Goal: Transaction & Acquisition: Purchase product/service

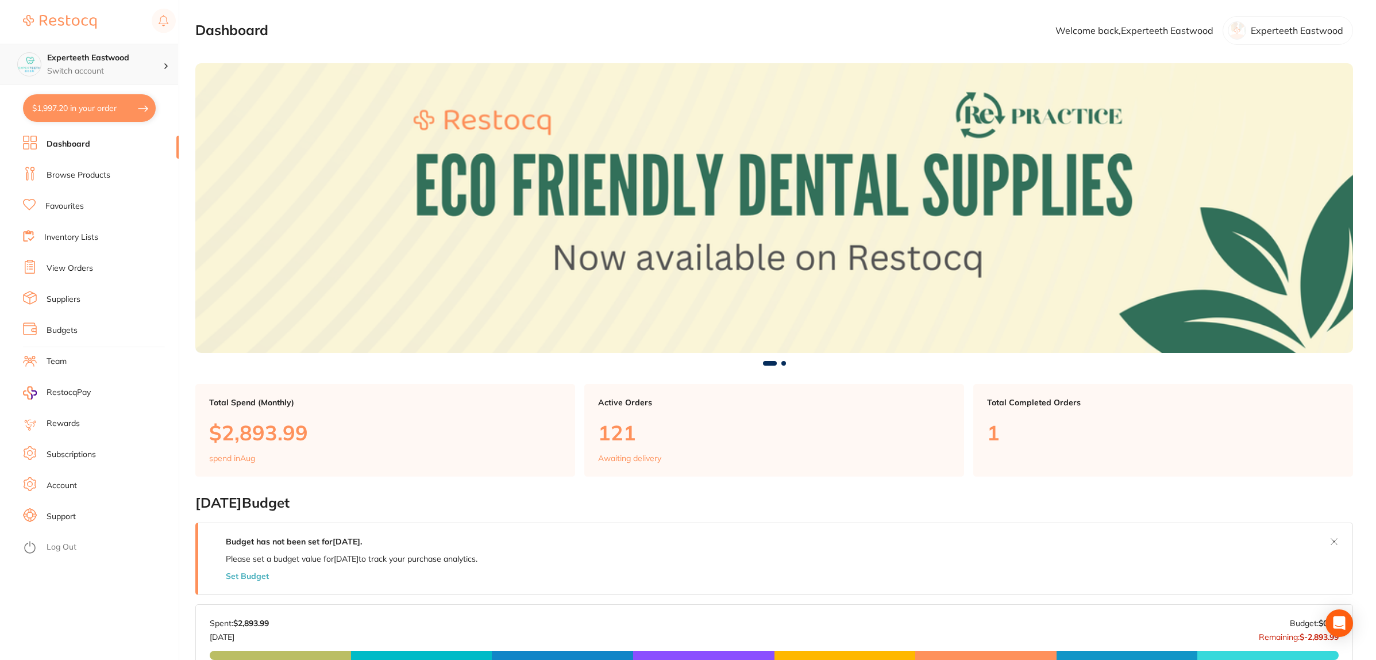
click at [137, 64] on h4 "Experteeth Eastwood" at bounding box center [105, 57] width 116 height 11
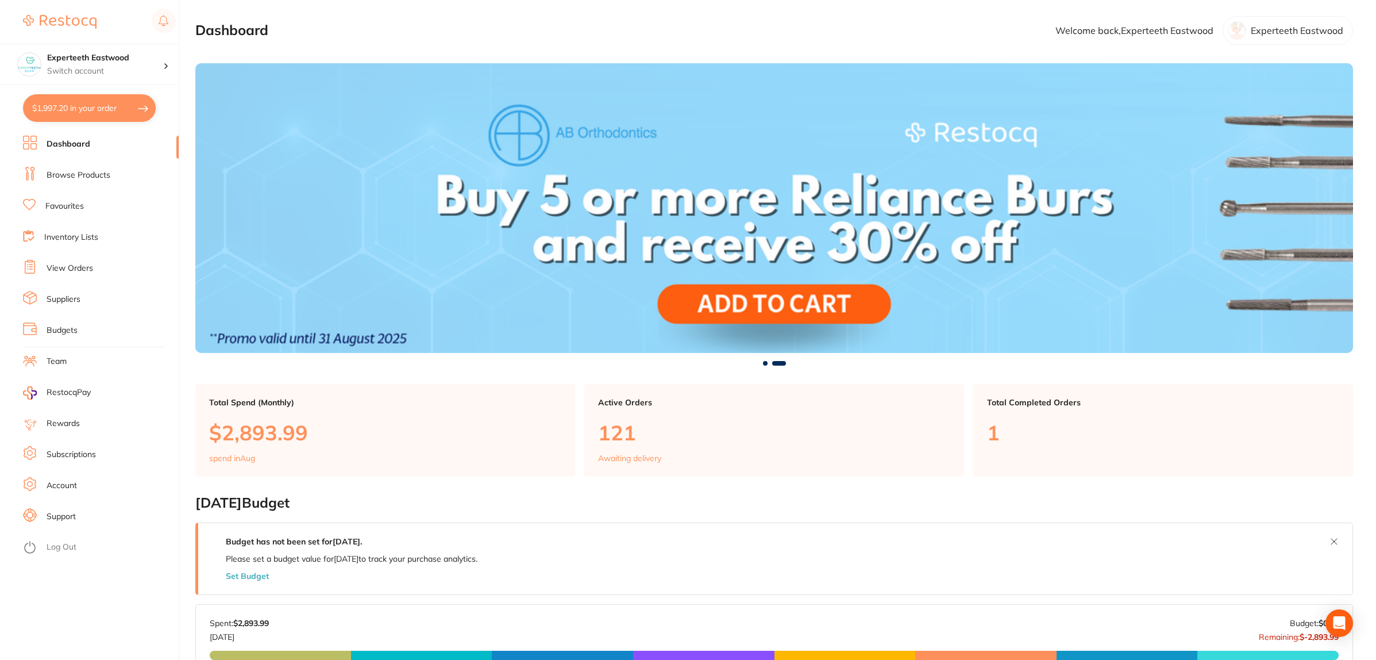
click at [103, 107] on button "$1,997.20 in your order" at bounding box center [89, 108] width 133 height 28
checkbox input "true"
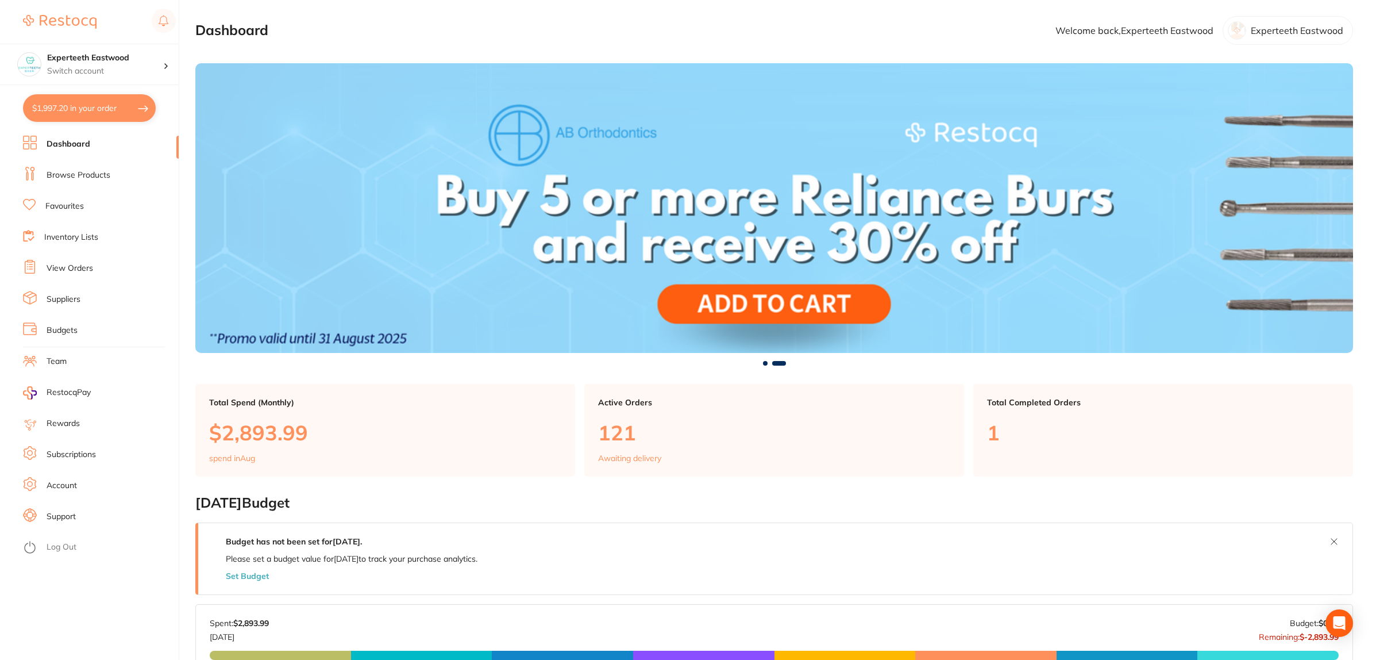
checkbox input "true"
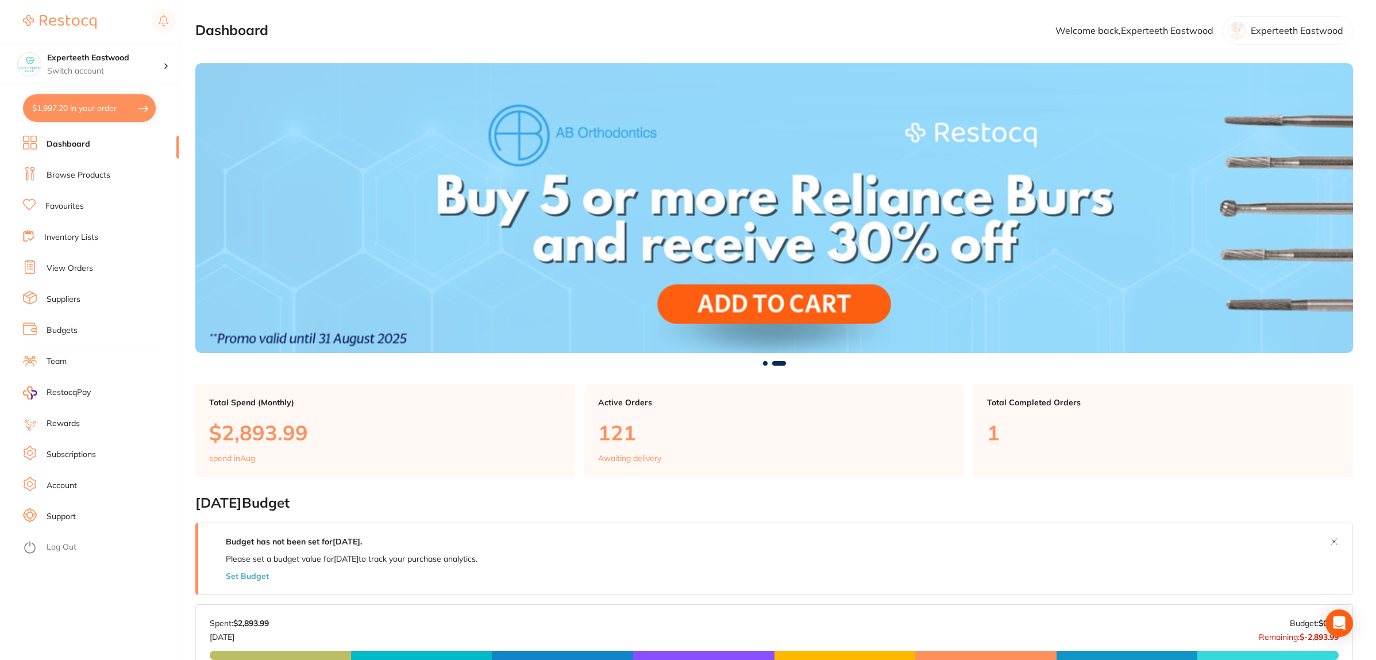
checkbox input "true"
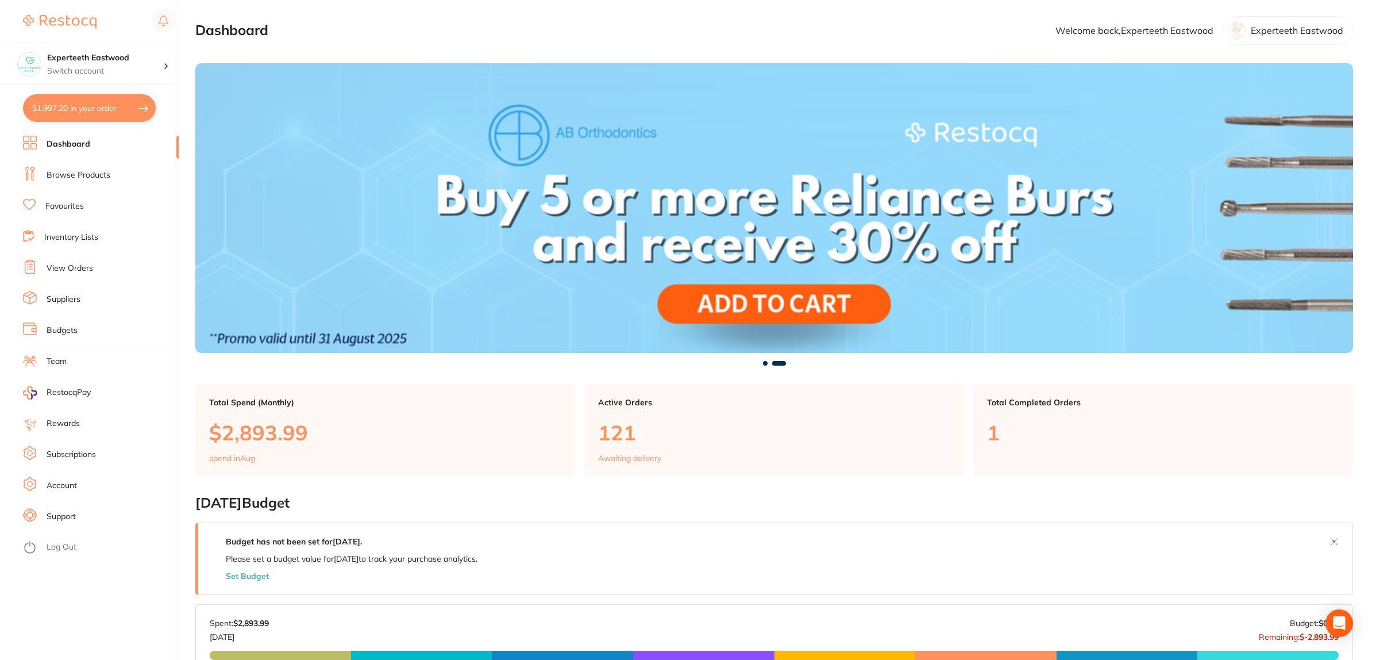
checkbox input "true"
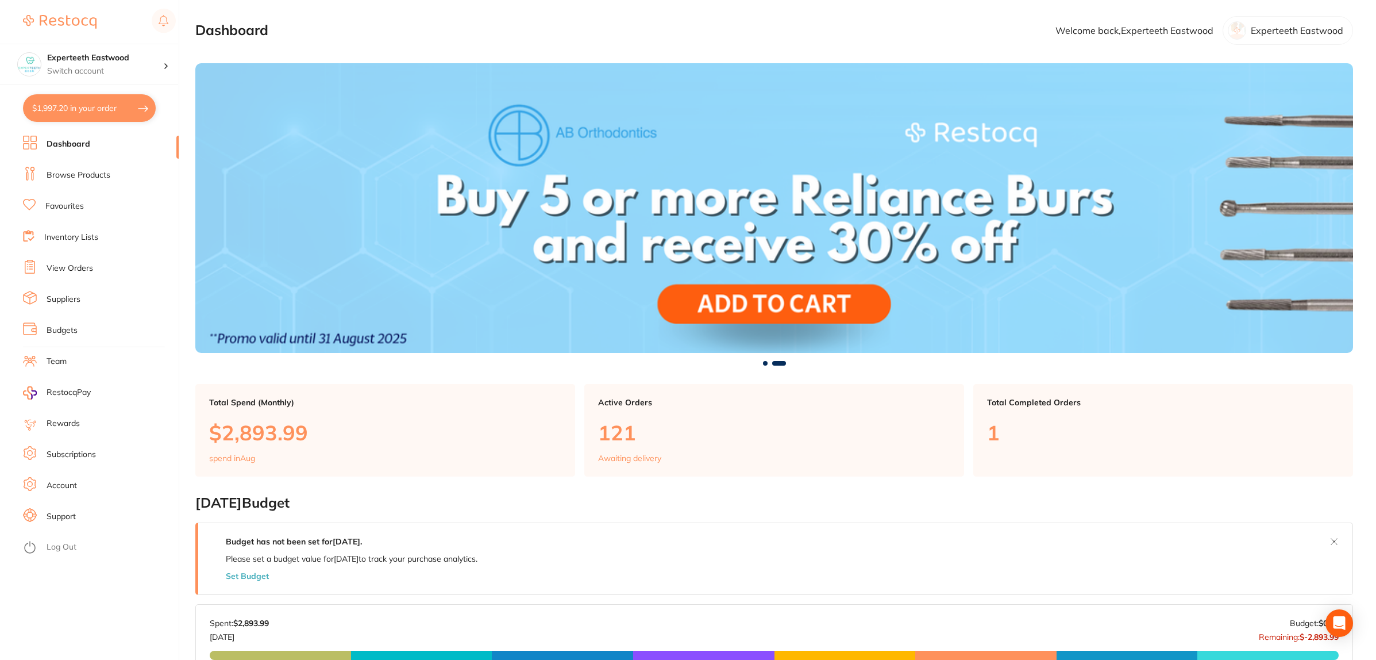
checkbox input "true"
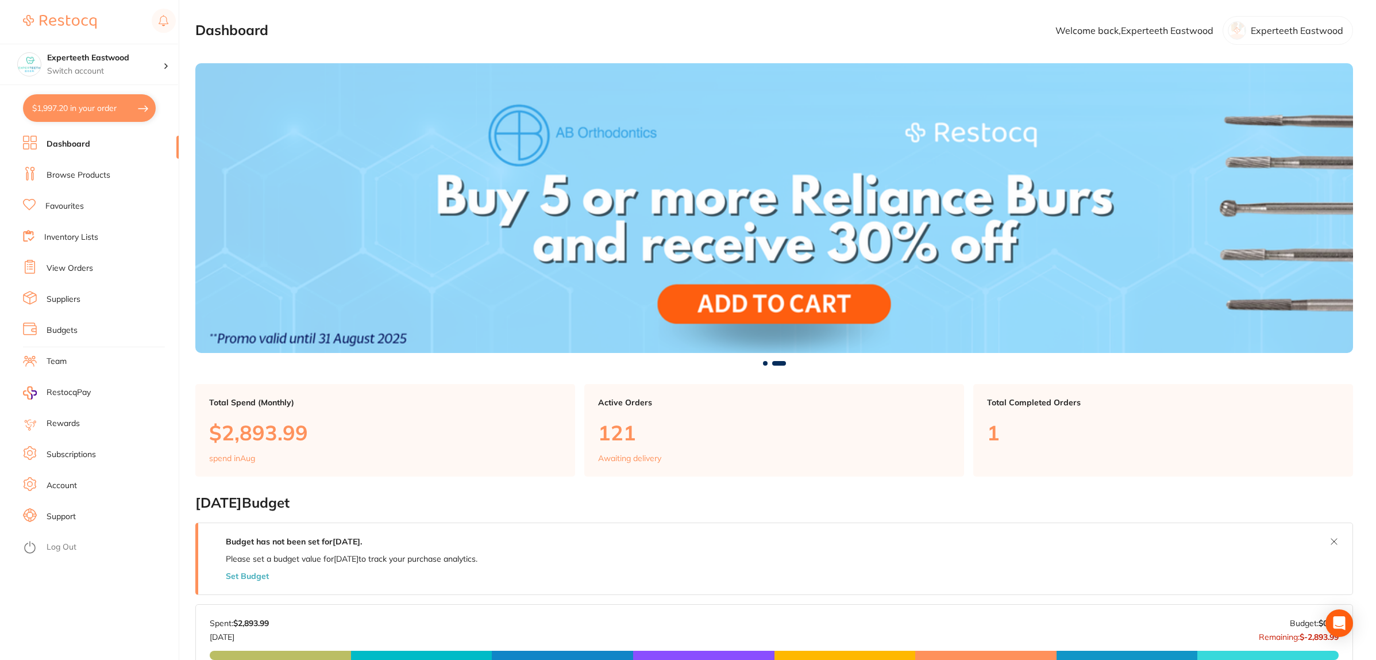
checkbox input "true"
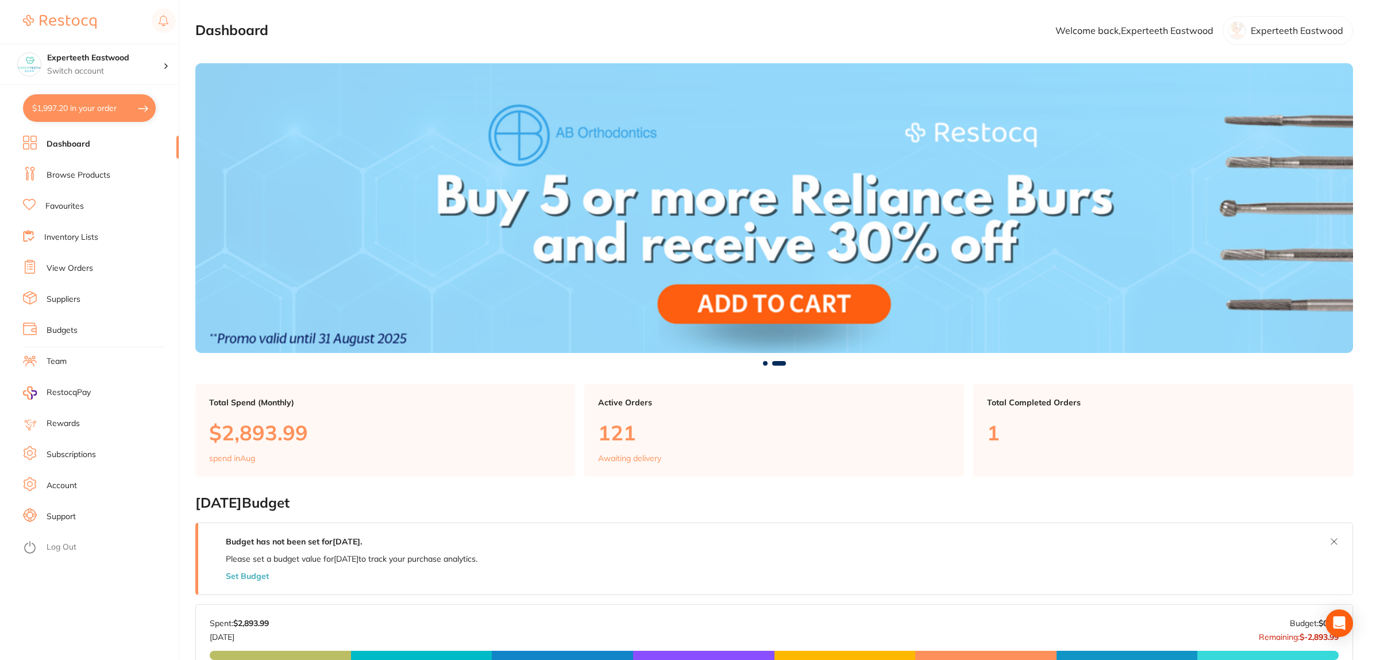
checkbox input "true"
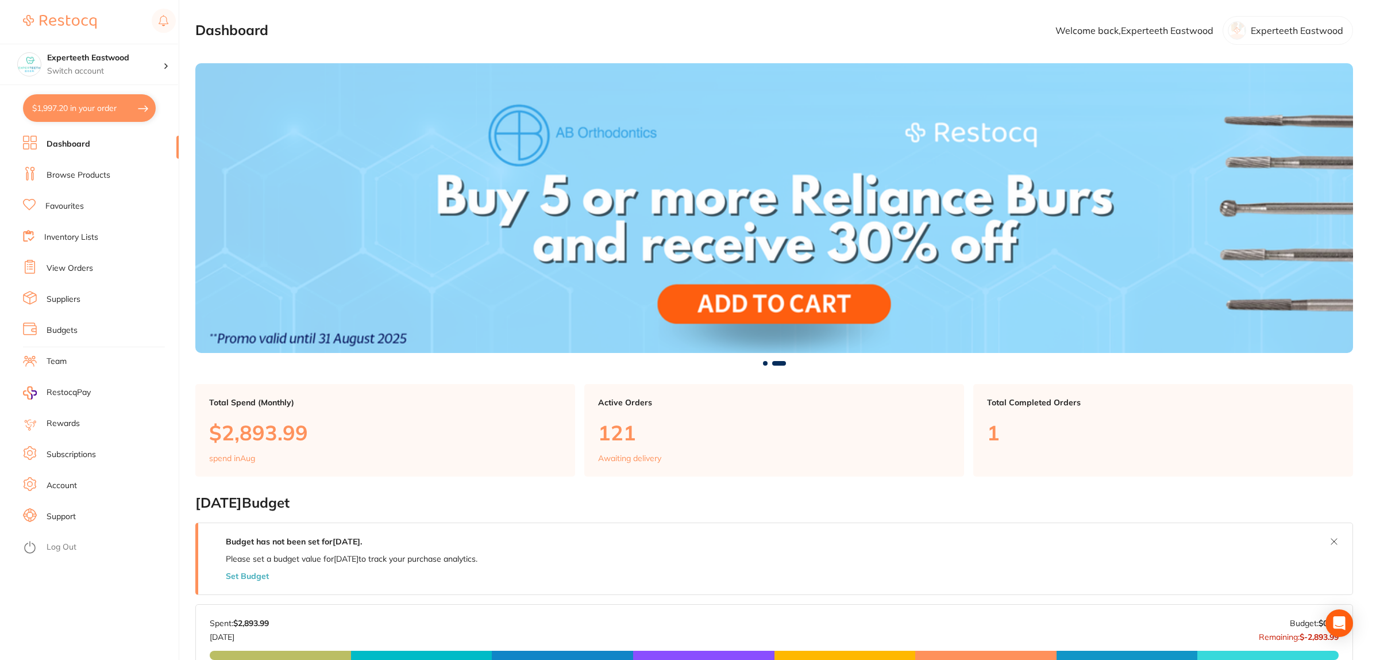
checkbox input "true"
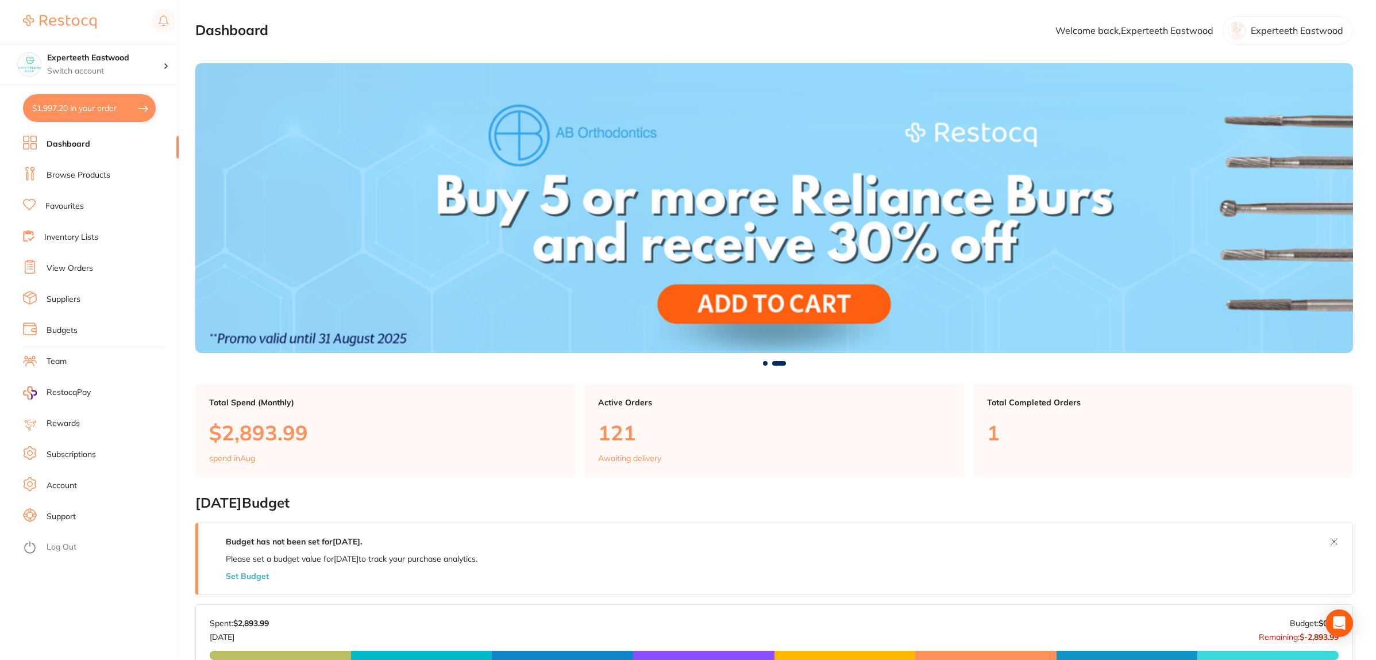
checkbox input "true"
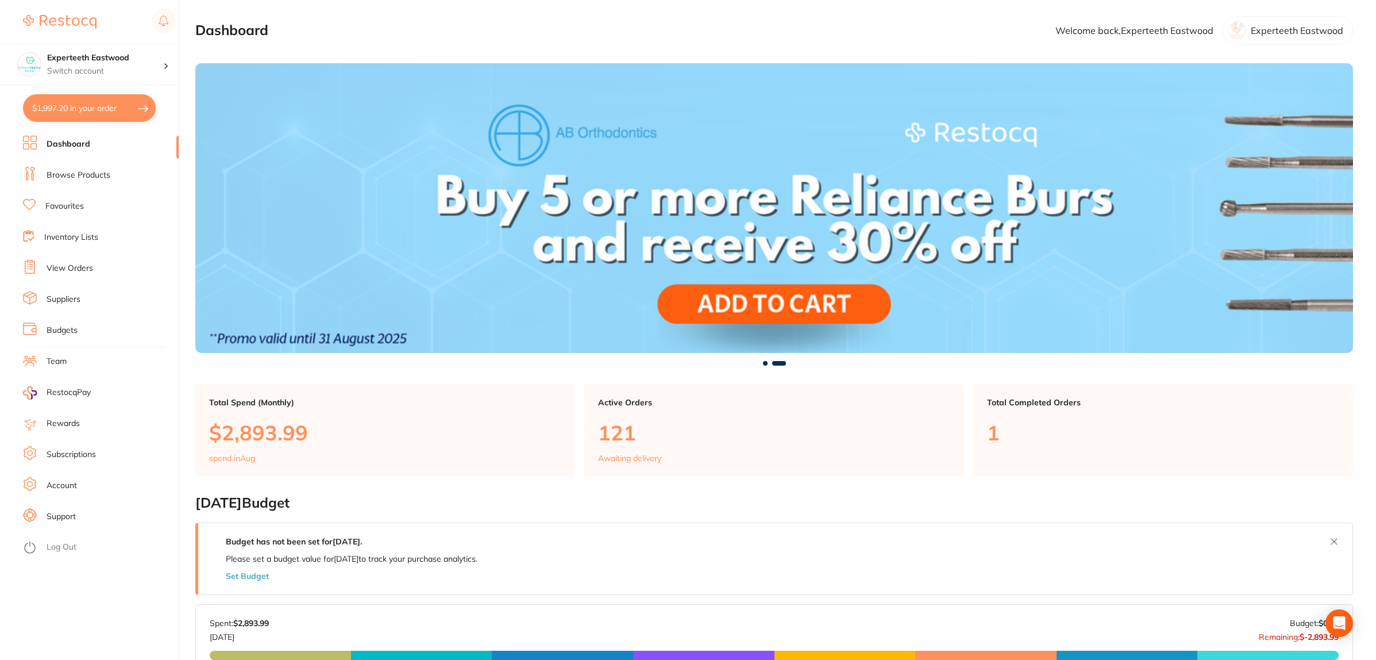
checkbox input "true"
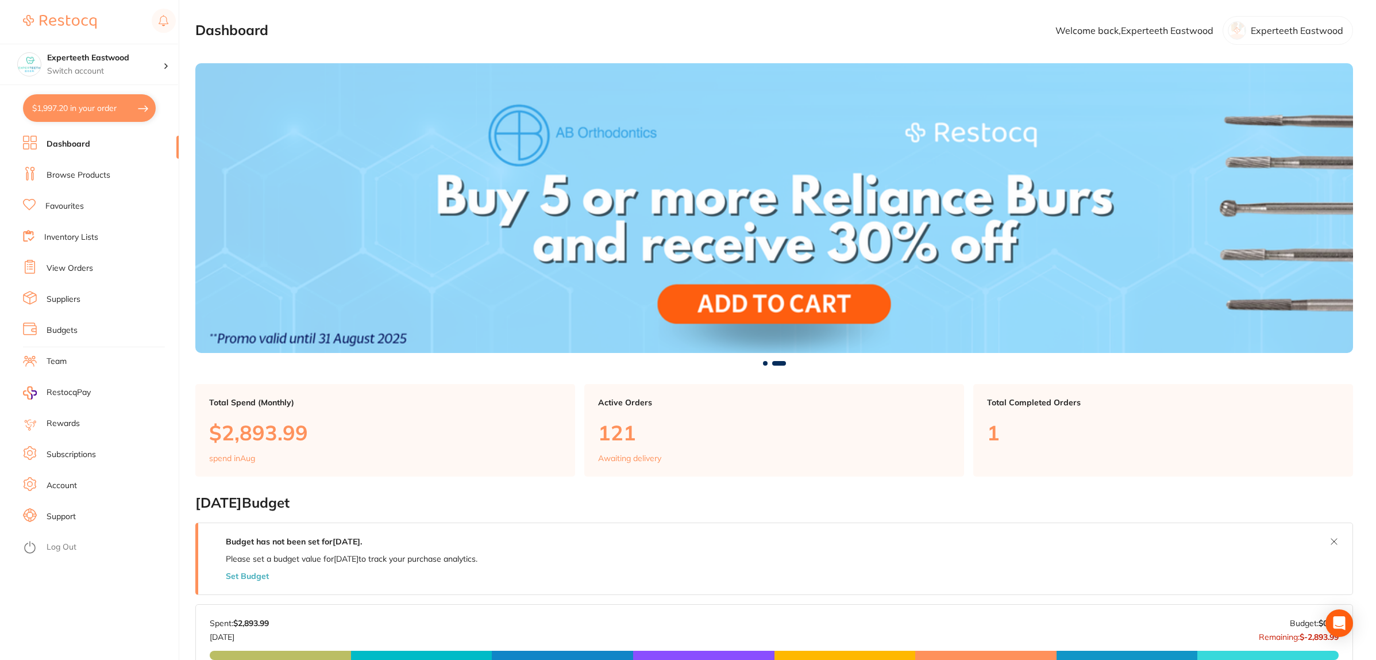
checkbox input "true"
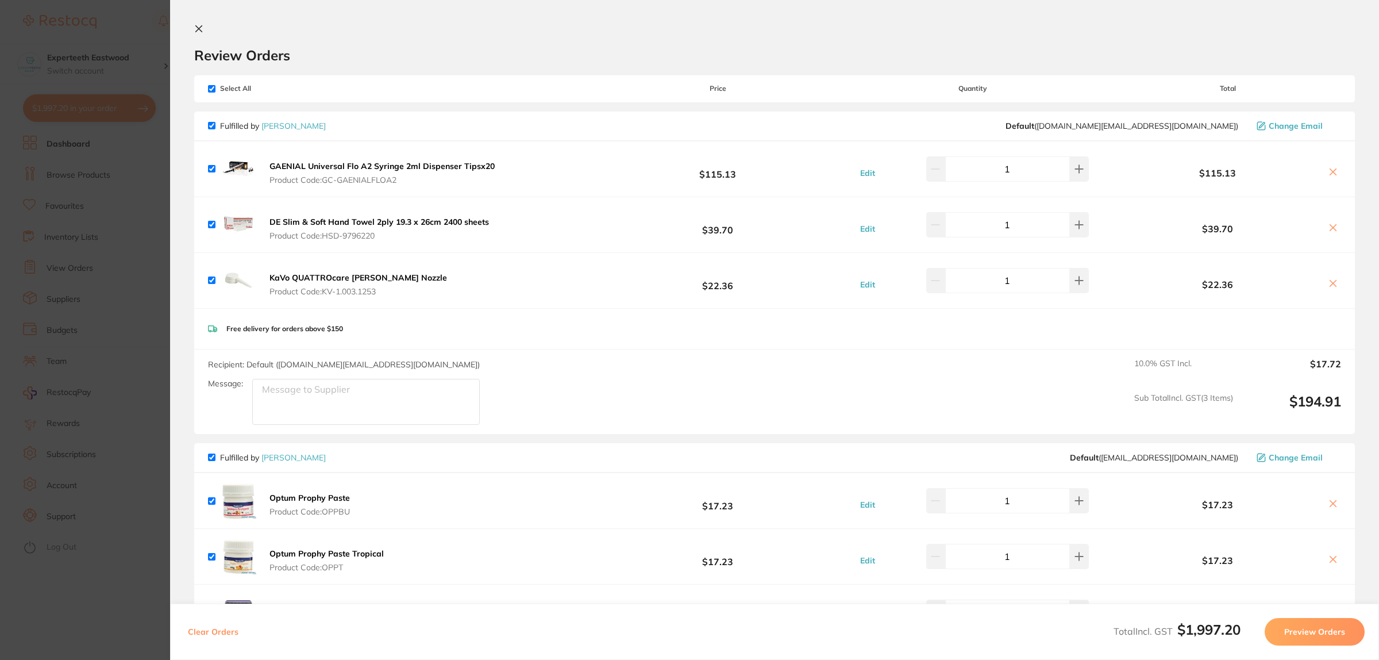
click at [310, 122] on link "[PERSON_NAME]" at bounding box center [293, 126] width 64 height 10
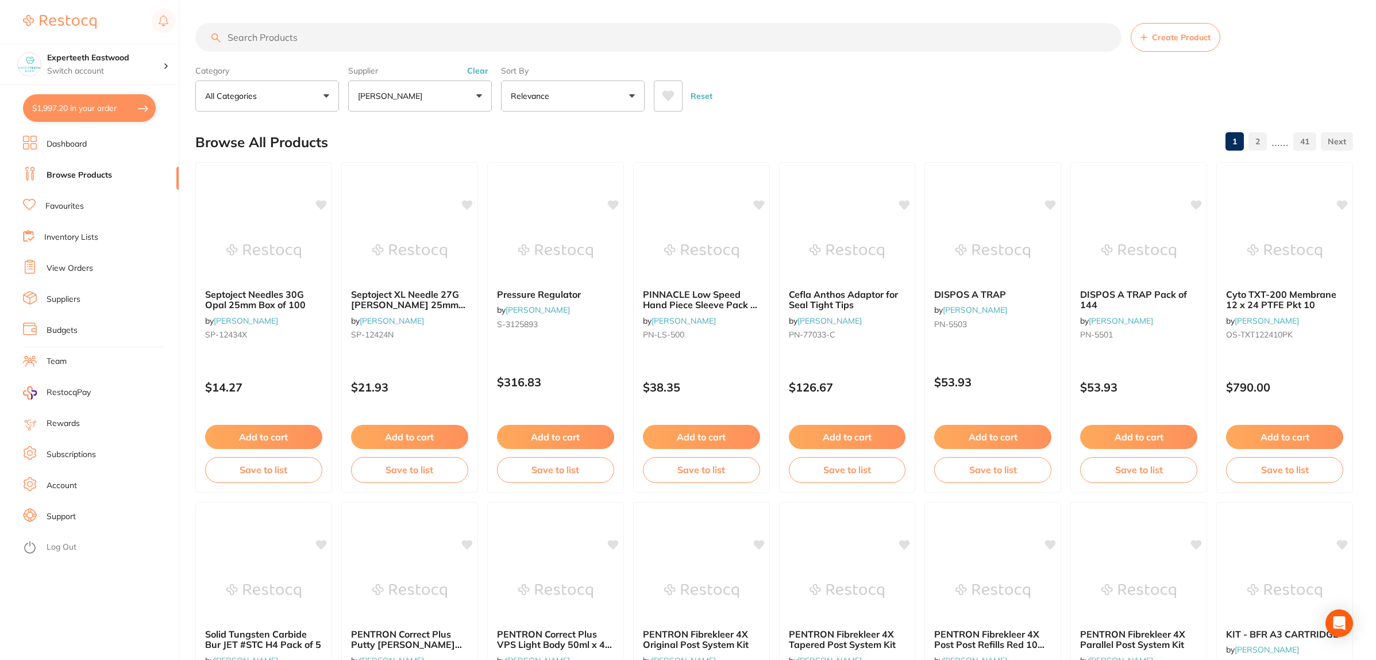
click at [276, 33] on input "search" at bounding box center [658, 37] width 926 height 29
type input "i"
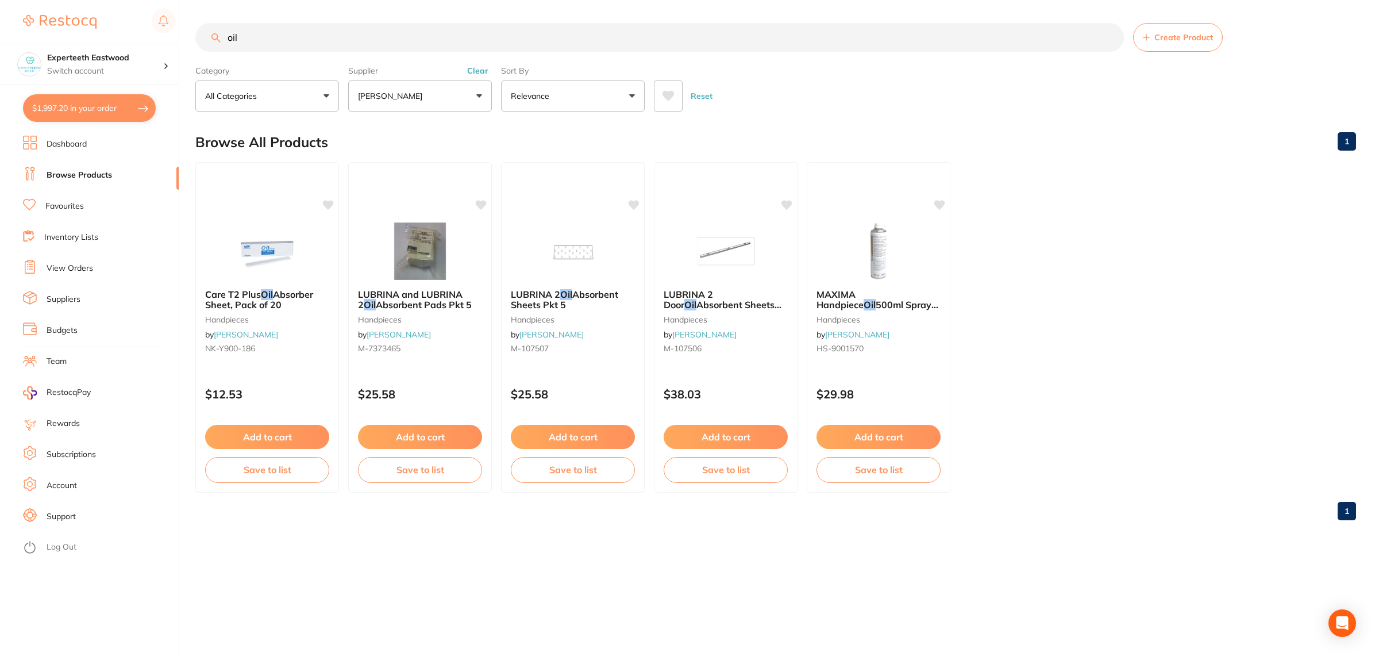
type input "oil"
click at [466, 89] on button "[PERSON_NAME]" at bounding box center [420, 95] width 144 height 31
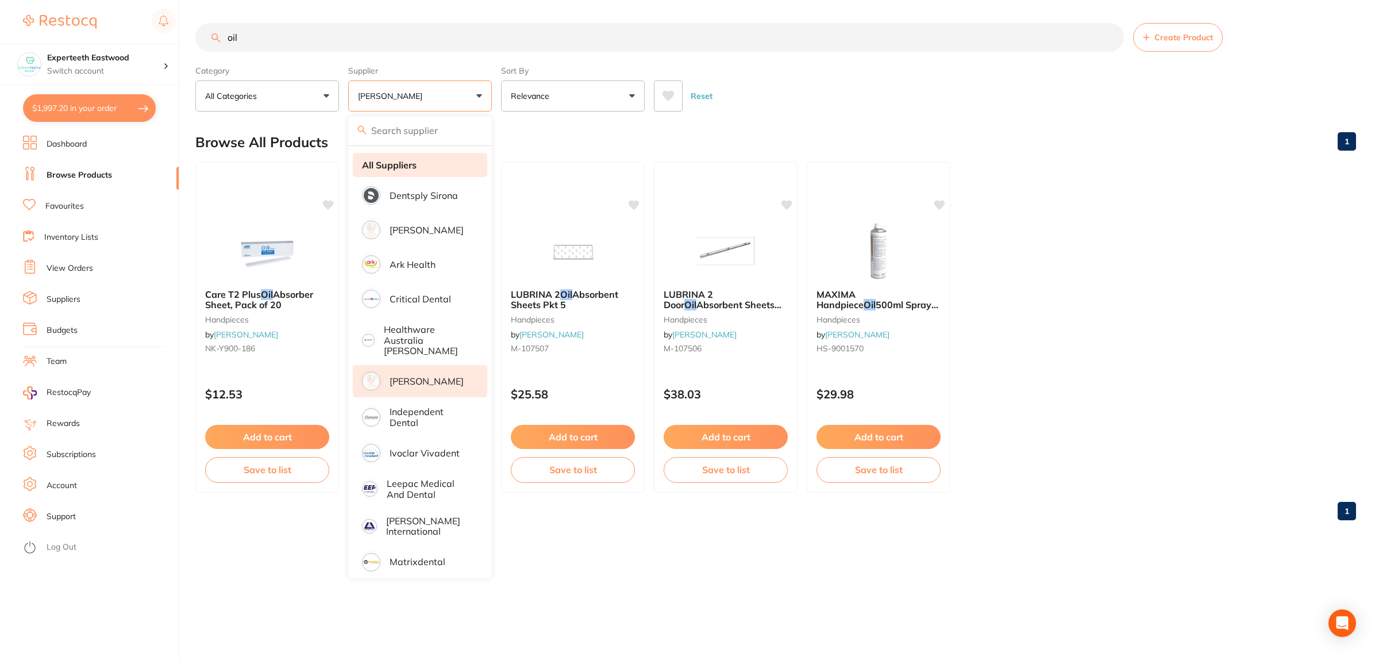
click at [414, 165] on strong "All Suppliers" at bounding box center [389, 165] width 55 height 10
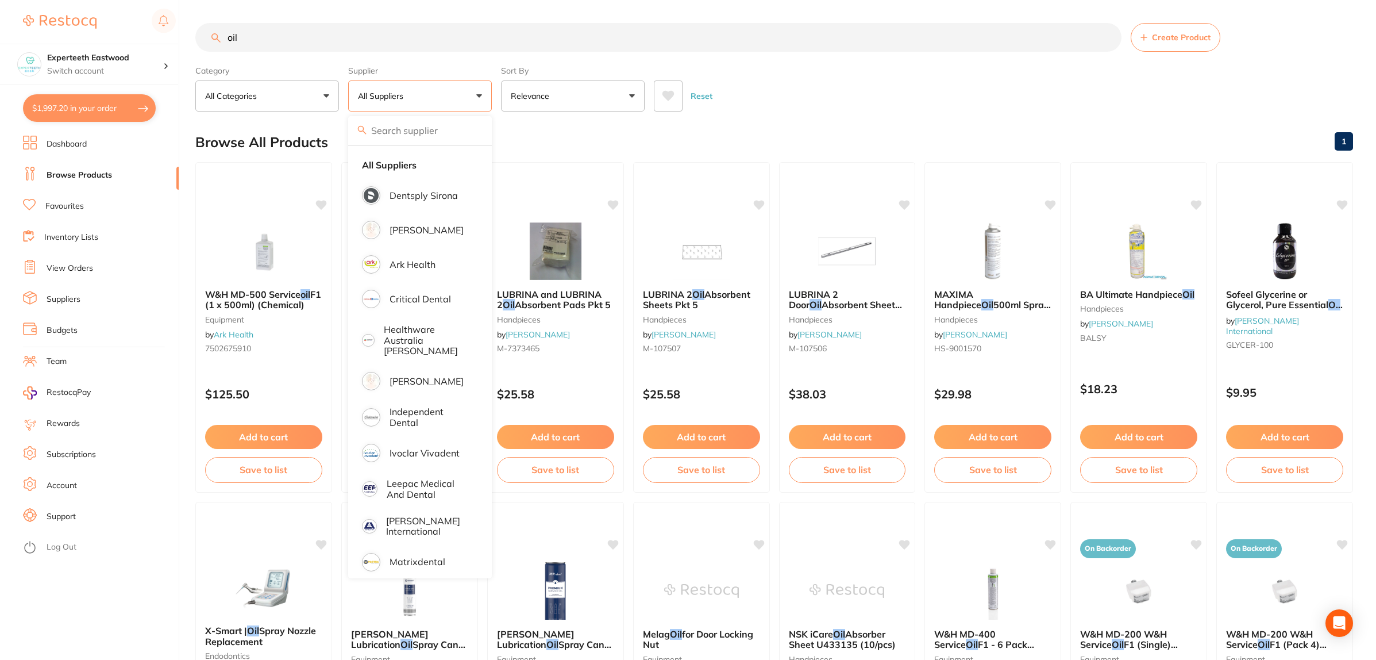
click at [830, 101] on div "Reset" at bounding box center [999, 91] width 690 height 40
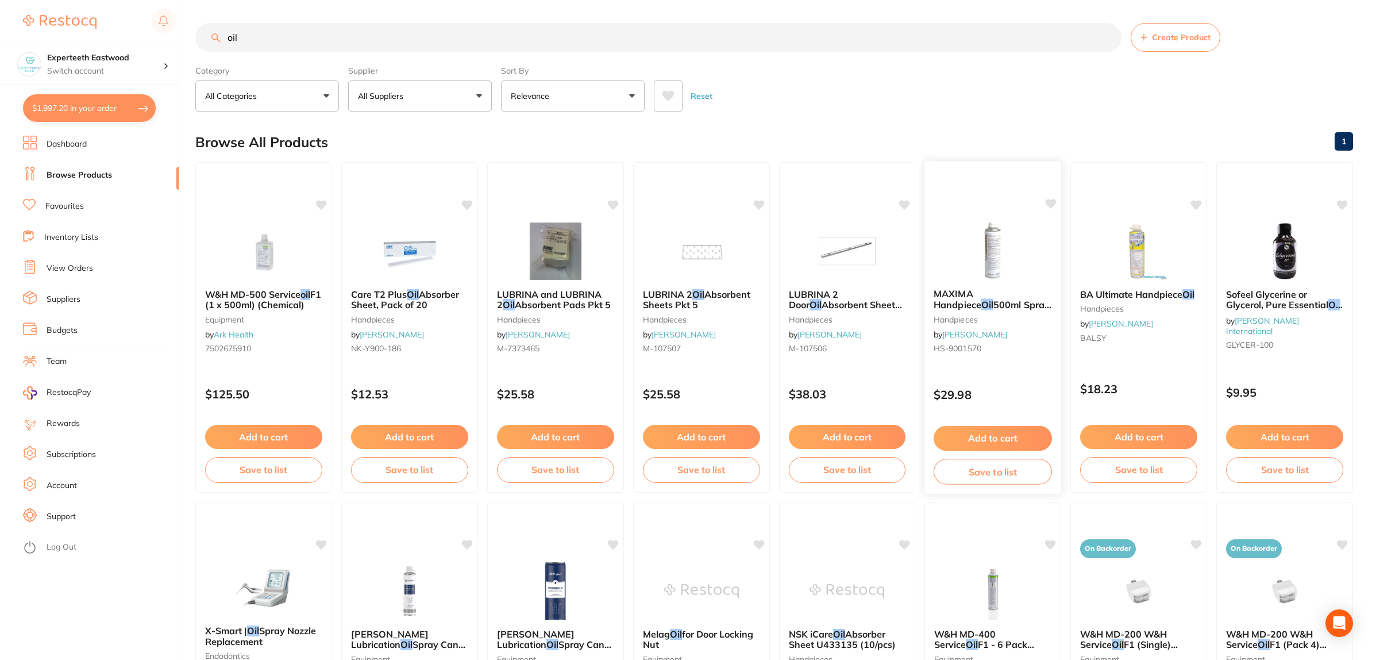
click at [990, 263] on img at bounding box center [992, 250] width 75 height 58
click at [1001, 246] on img at bounding box center [992, 250] width 75 height 58
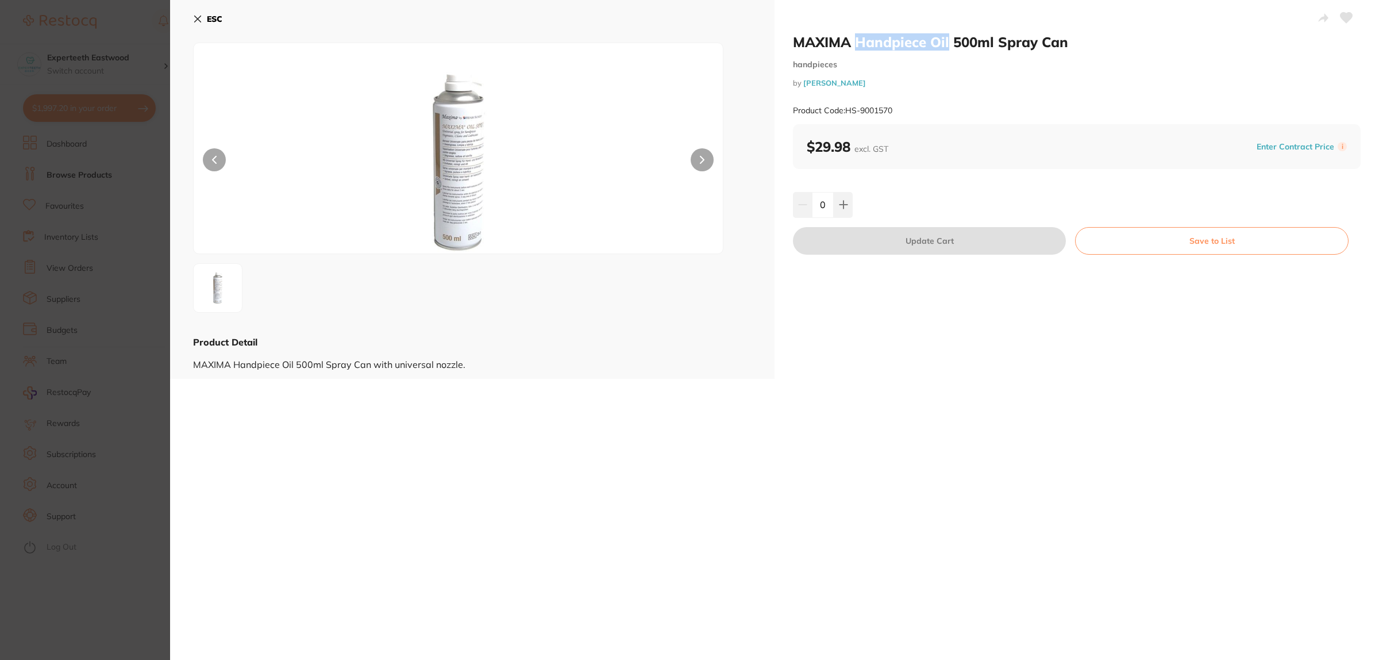
drag, startPoint x: 857, startPoint y: 39, endPoint x: 948, endPoint y: 38, distance: 90.8
click at [948, 38] on h2 "MAXIMA Handpiece Oil 500ml Spray Can" at bounding box center [1077, 41] width 568 height 17
copy h2 "Handpiece Oil"
click at [195, 17] on icon at bounding box center [198, 19] width 6 height 6
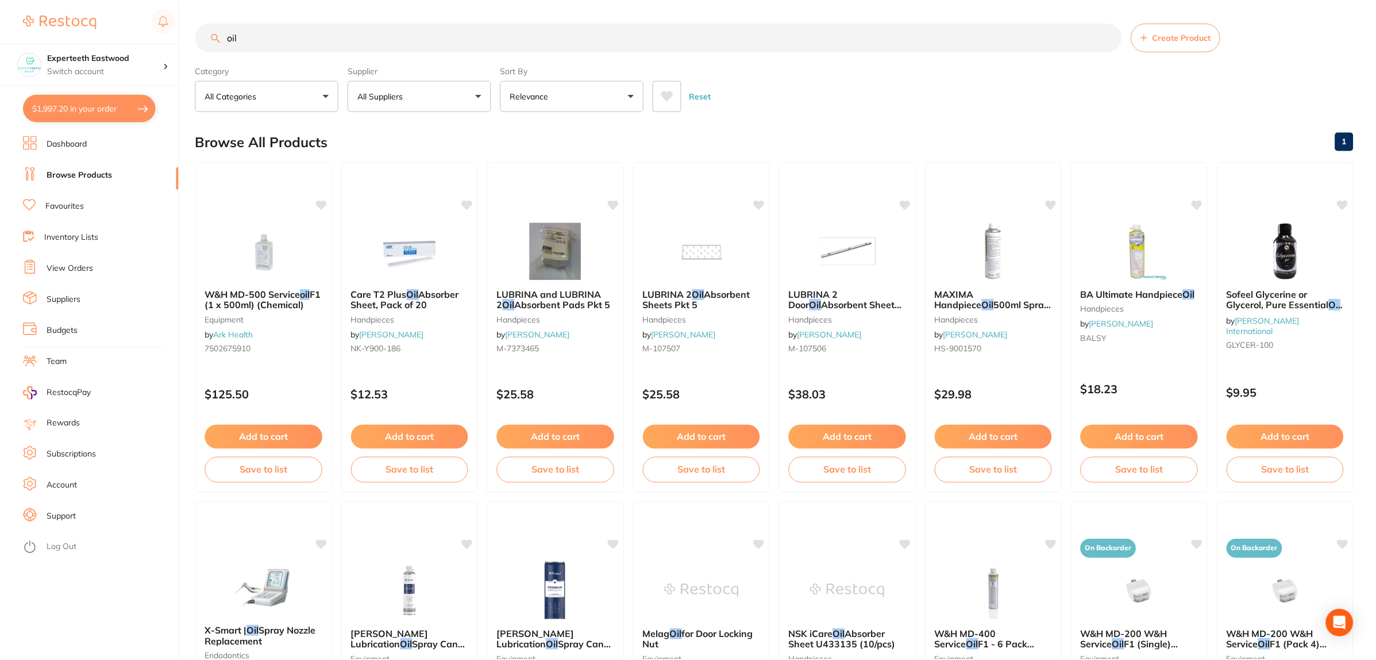
scroll to position [1, 0]
click at [1007, 237] on img at bounding box center [992, 250] width 75 height 58
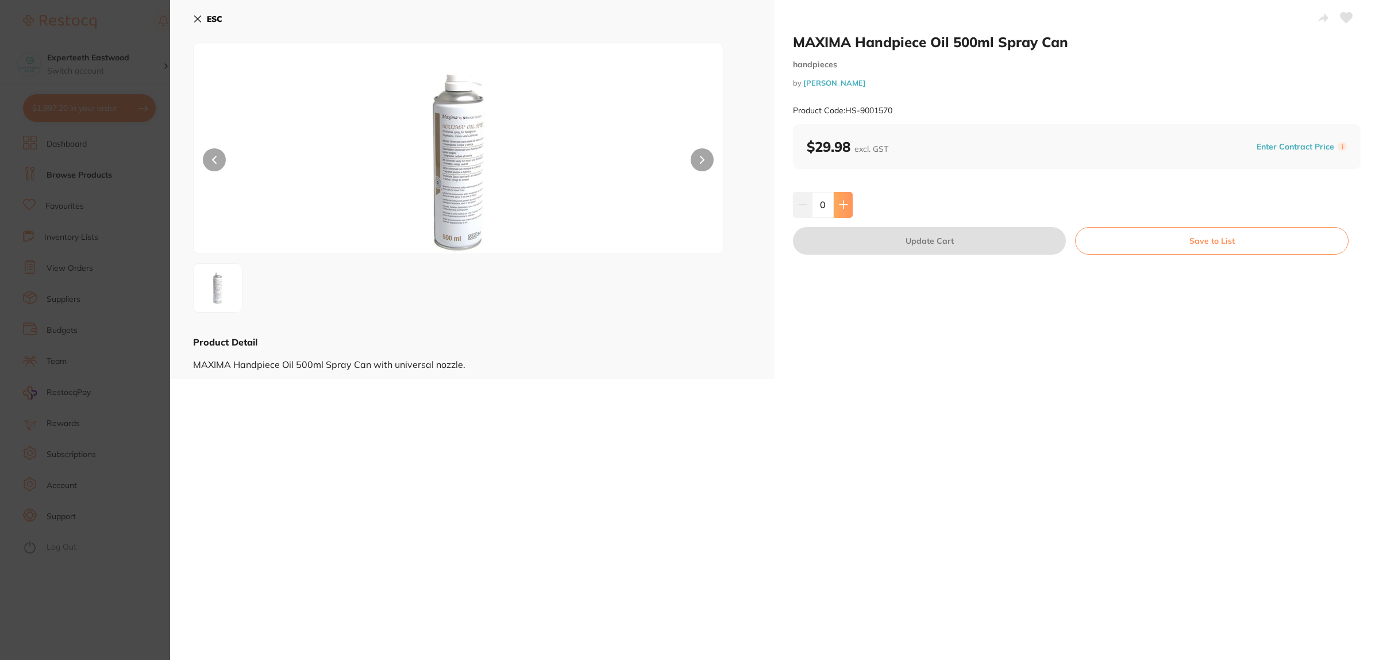
click at [843, 202] on icon at bounding box center [843, 204] width 9 height 9
type input "1"
click at [938, 225] on div "MAXIMA Handpiece Oil 500ml Spray Can handpieces by Henry Schein Halas Product C…" at bounding box center [1076, 189] width 604 height 379
click at [938, 242] on button "Update Cart" at bounding box center [929, 241] width 273 height 28
checkbox input "false"
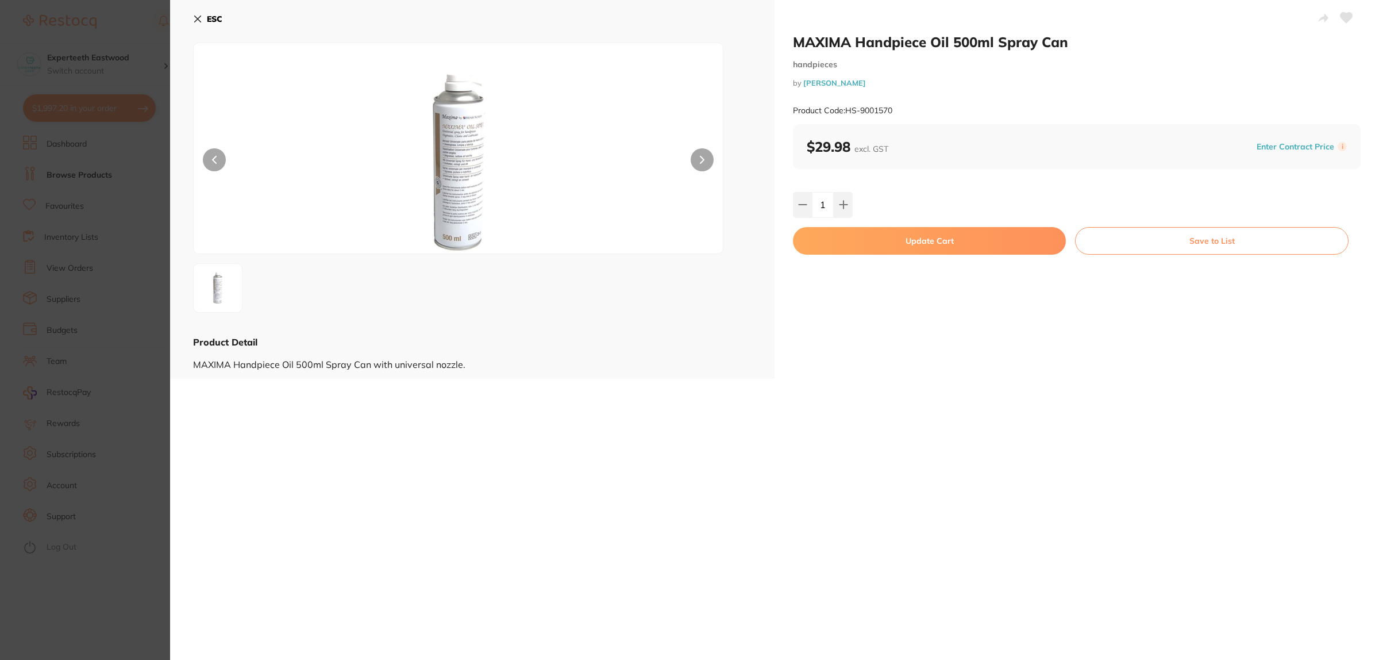
checkbox input "false"
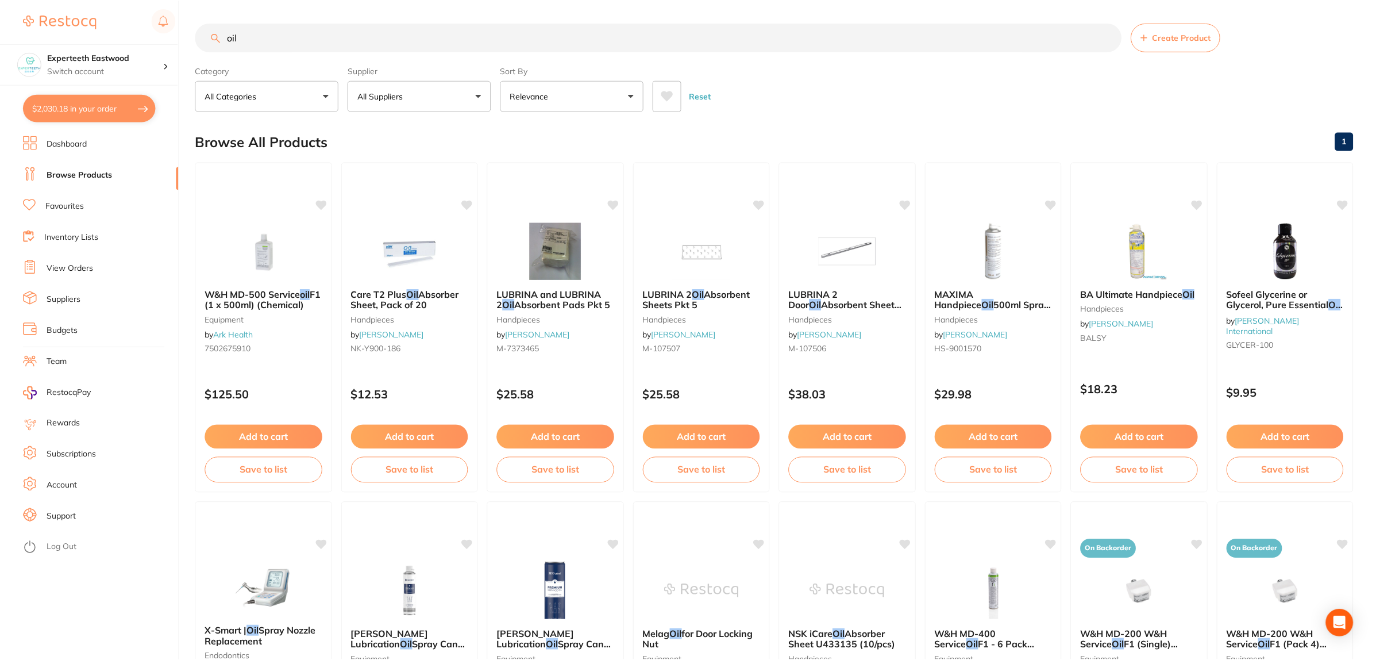
scroll to position [1, 0]
click at [321, 24] on input "oil" at bounding box center [658, 36] width 926 height 29
drag, startPoint x: 310, startPoint y: 33, endPoint x: 181, endPoint y: 41, distance: 129.5
click at [181, 41] on div "$2,030.18 Experteeth Eastwood Switch account Experteeth Eastwood $2,030.18 in y…" at bounding box center [688, 329] width 1376 height 660
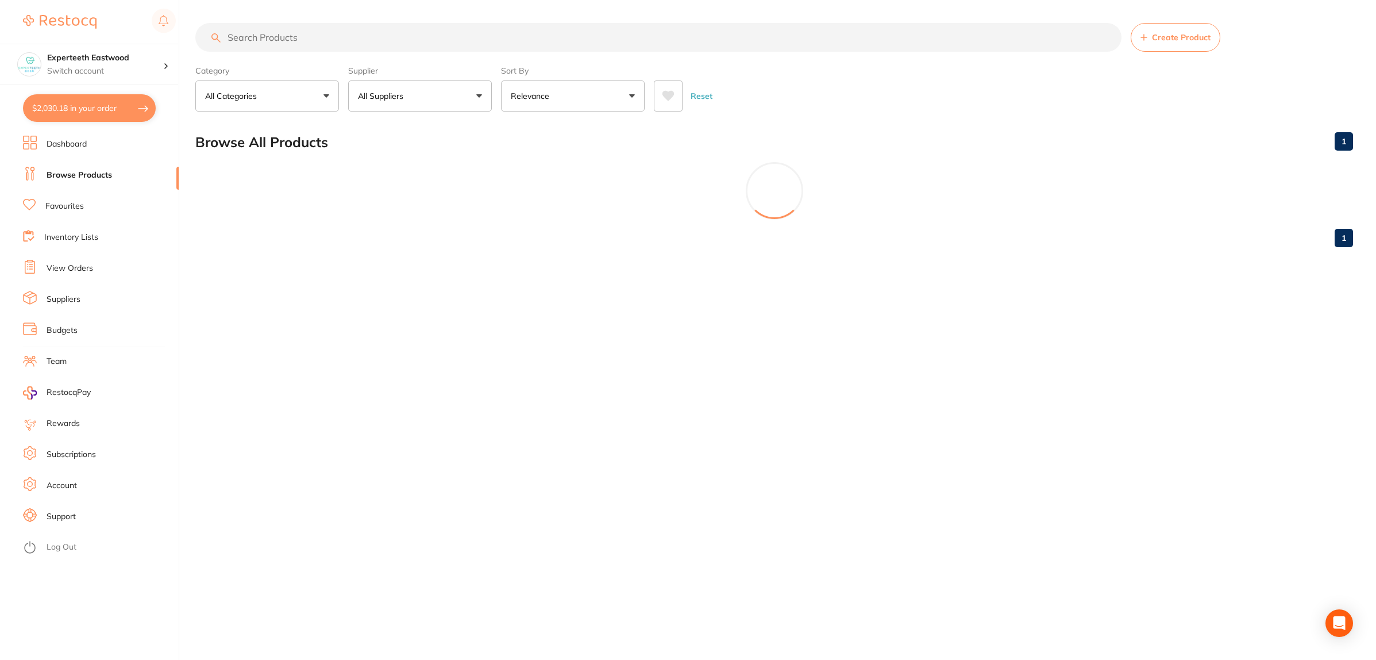
scroll to position [0, 0]
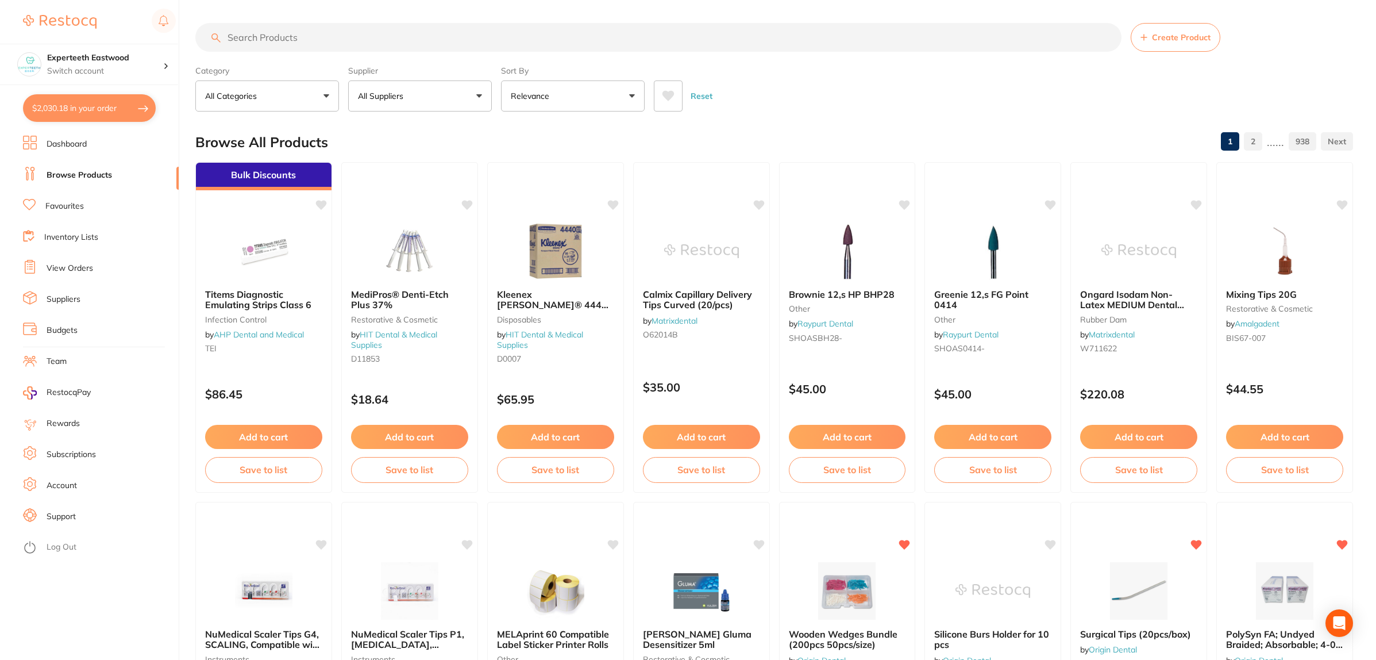
paste input "Handpiece Oil"
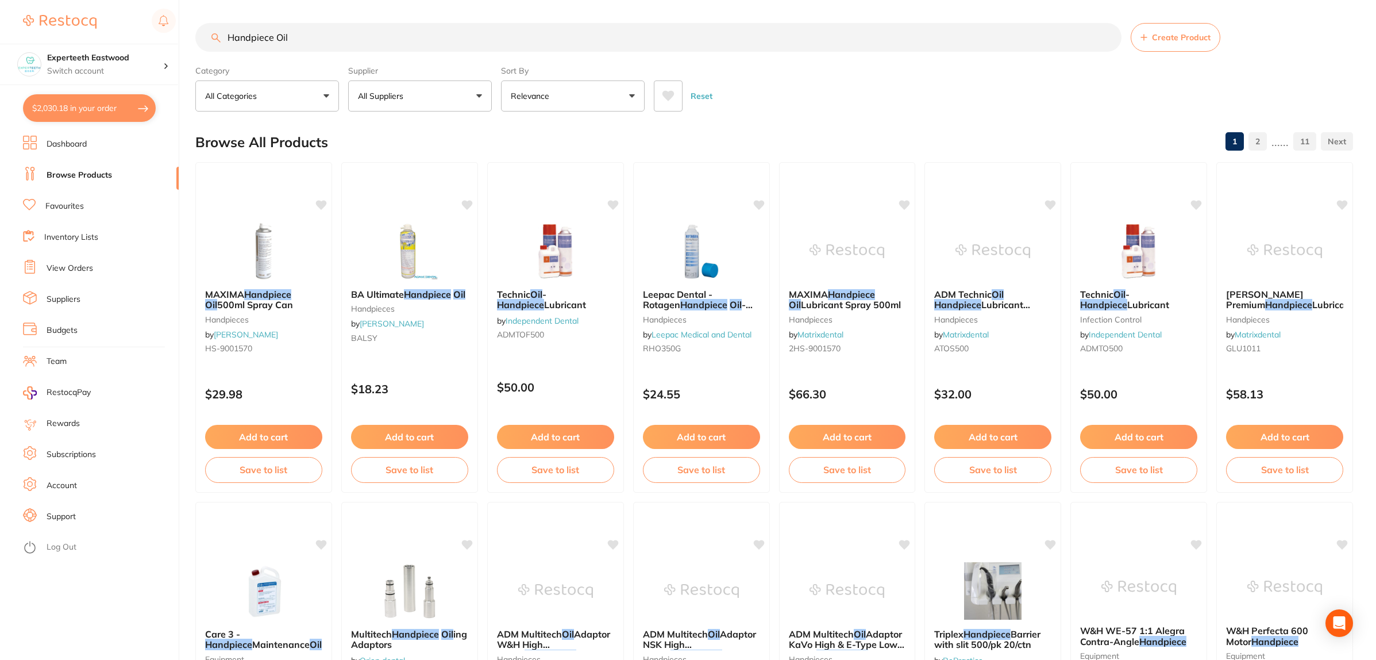
click at [275, 35] on input "Handpiece Oil" at bounding box center [658, 37] width 926 height 29
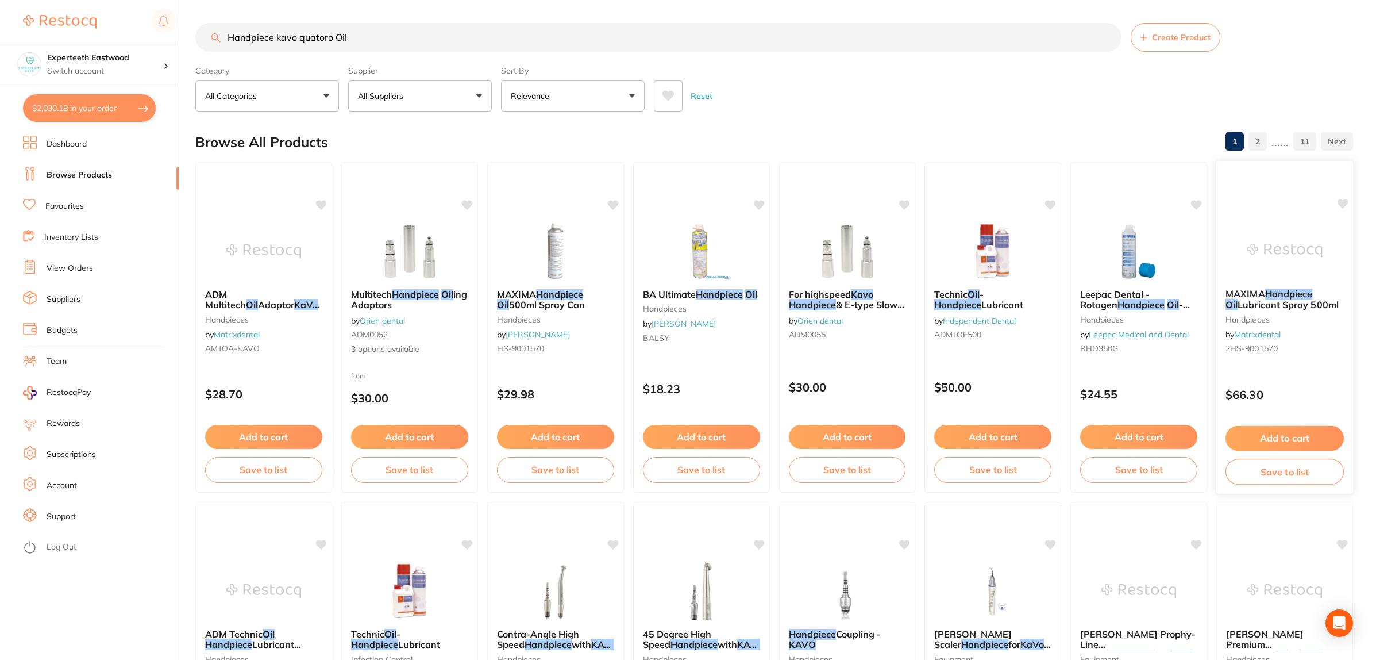
click at [1283, 231] on img at bounding box center [1284, 250] width 75 height 58
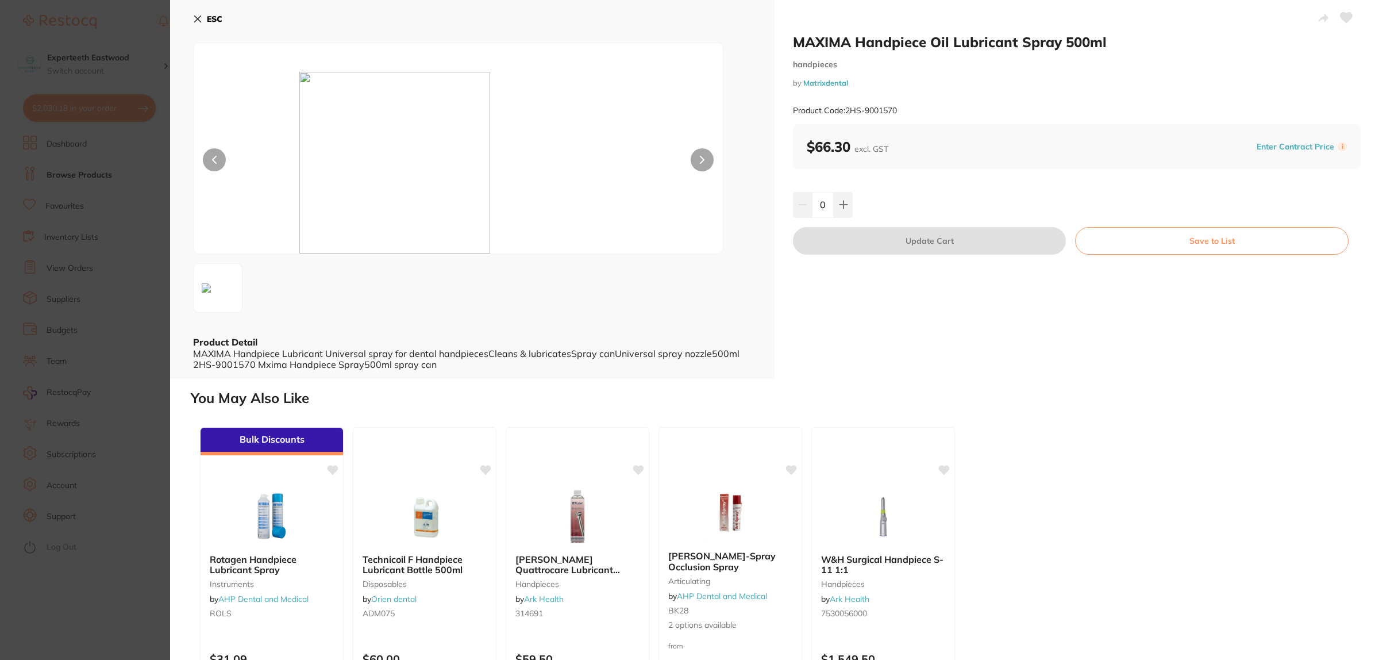
click at [195, 16] on icon at bounding box center [197, 18] width 9 height 9
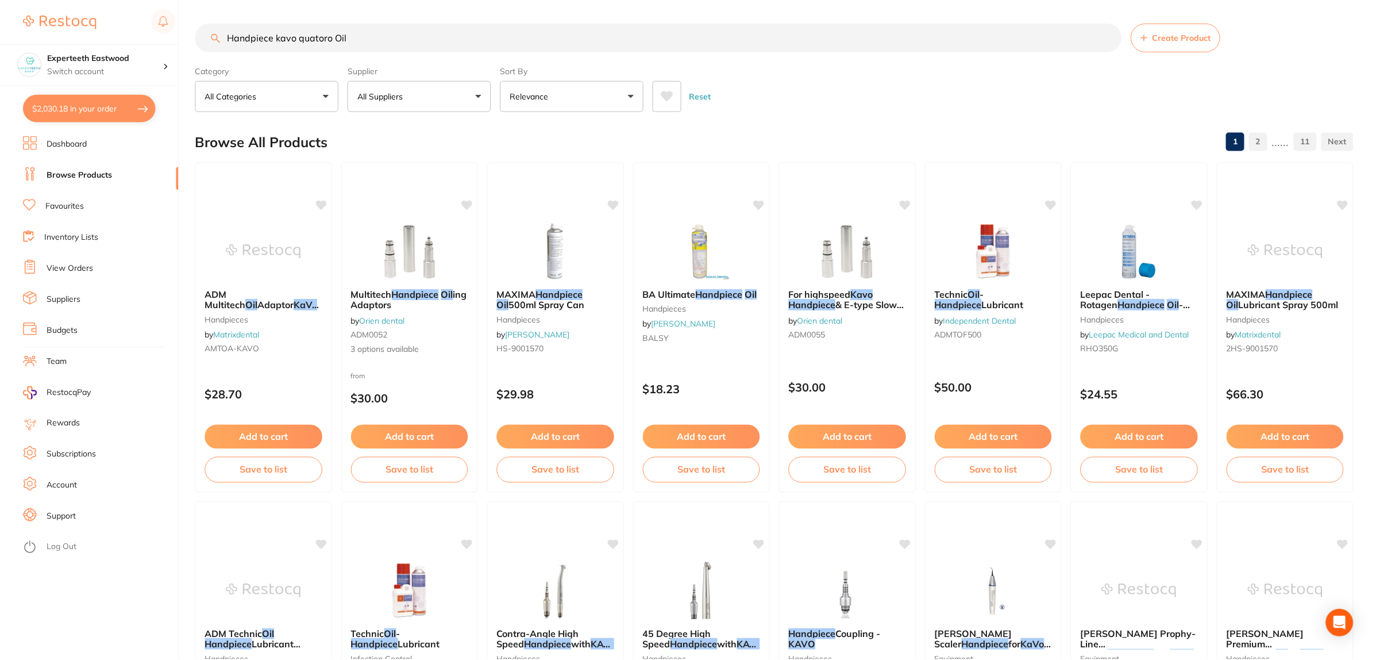
scroll to position [4, 0]
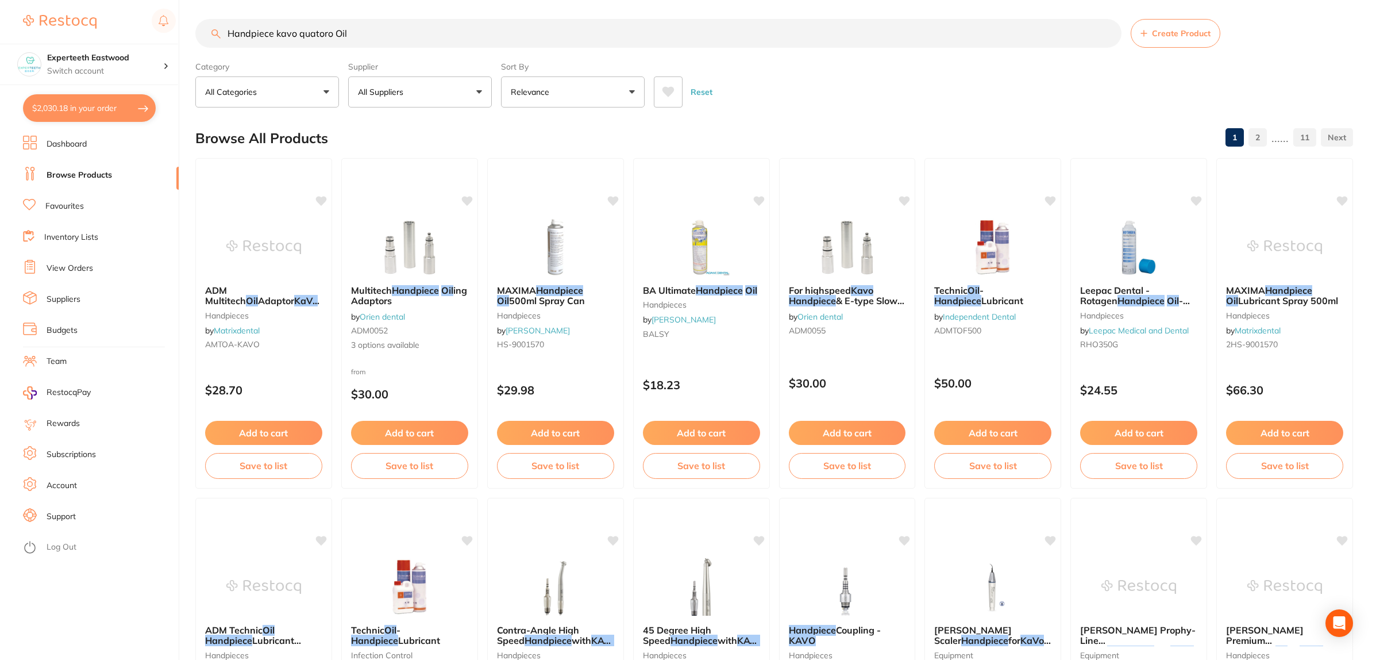
click at [375, 29] on input "Handpiece kavo quatoro Oil" at bounding box center [658, 33] width 926 height 29
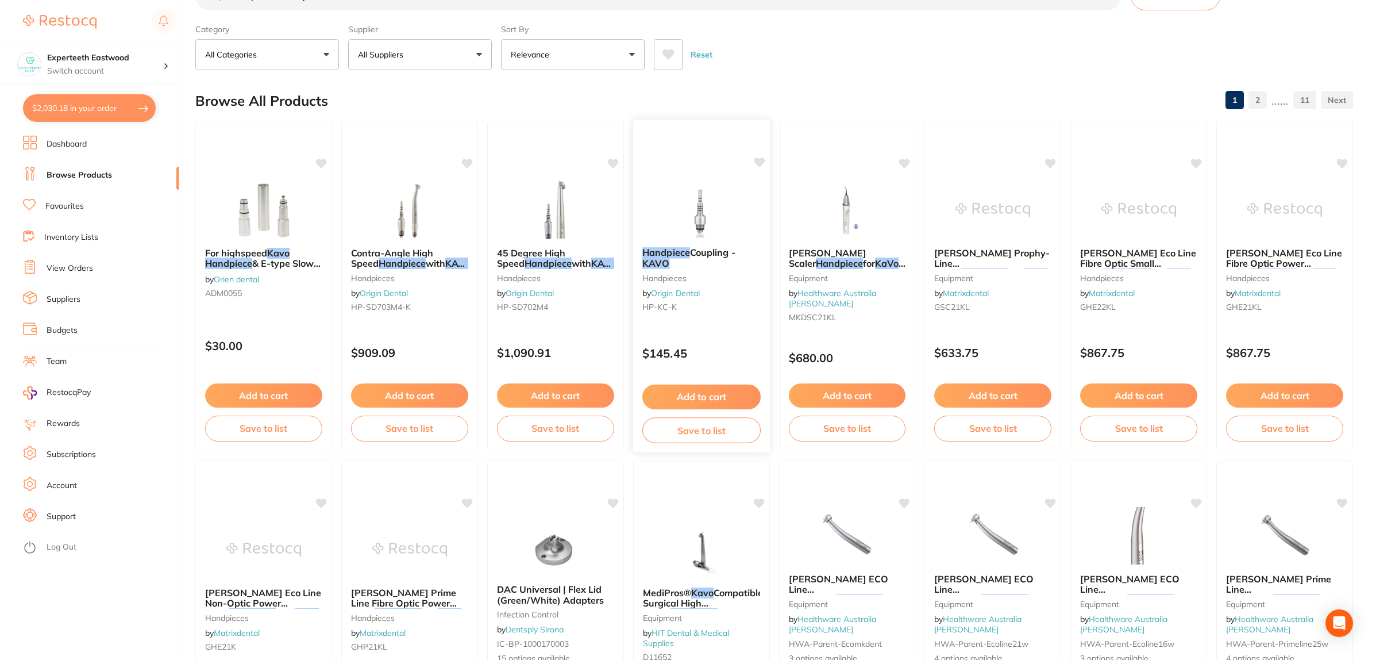
scroll to position [0, 0]
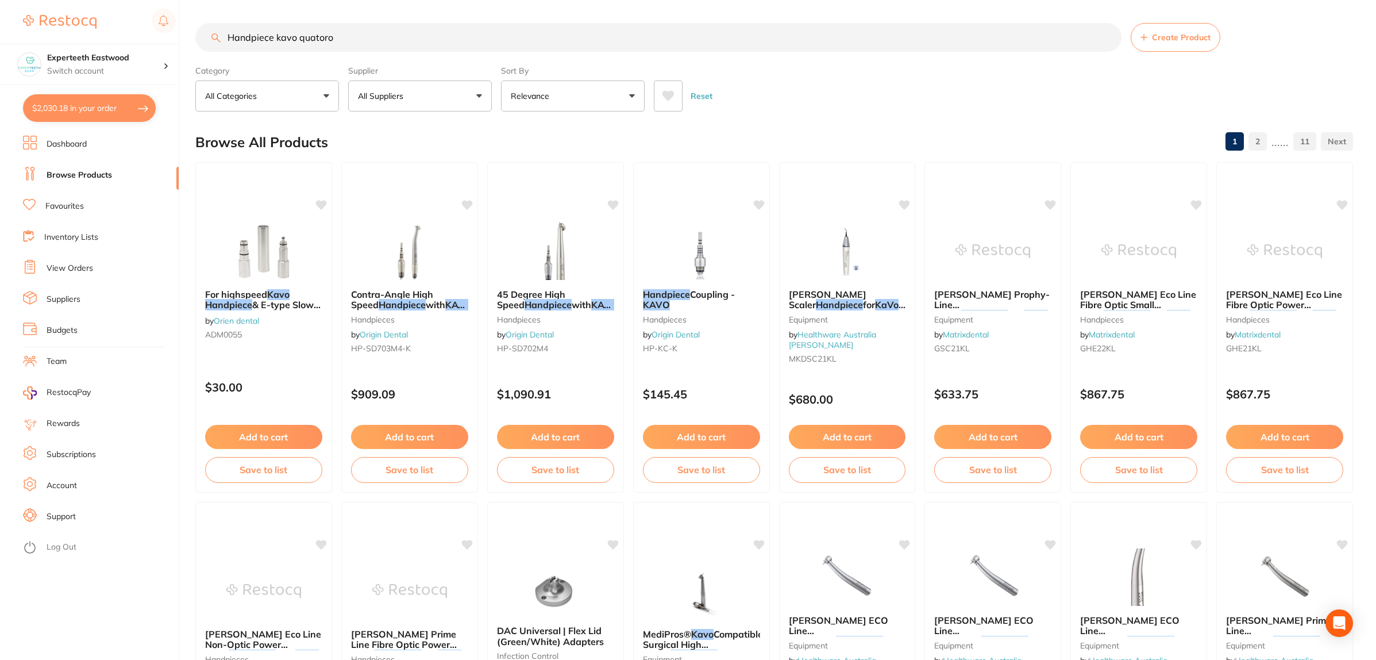
drag, startPoint x: 276, startPoint y: 37, endPoint x: 147, endPoint y: 37, distance: 128.7
click at [147, 37] on div "$2,030.18 Experteeth Eastwood Switch account Experteeth Eastwood $2,030.18 in y…" at bounding box center [688, 330] width 1376 height 660
type input "kavo quatoro"
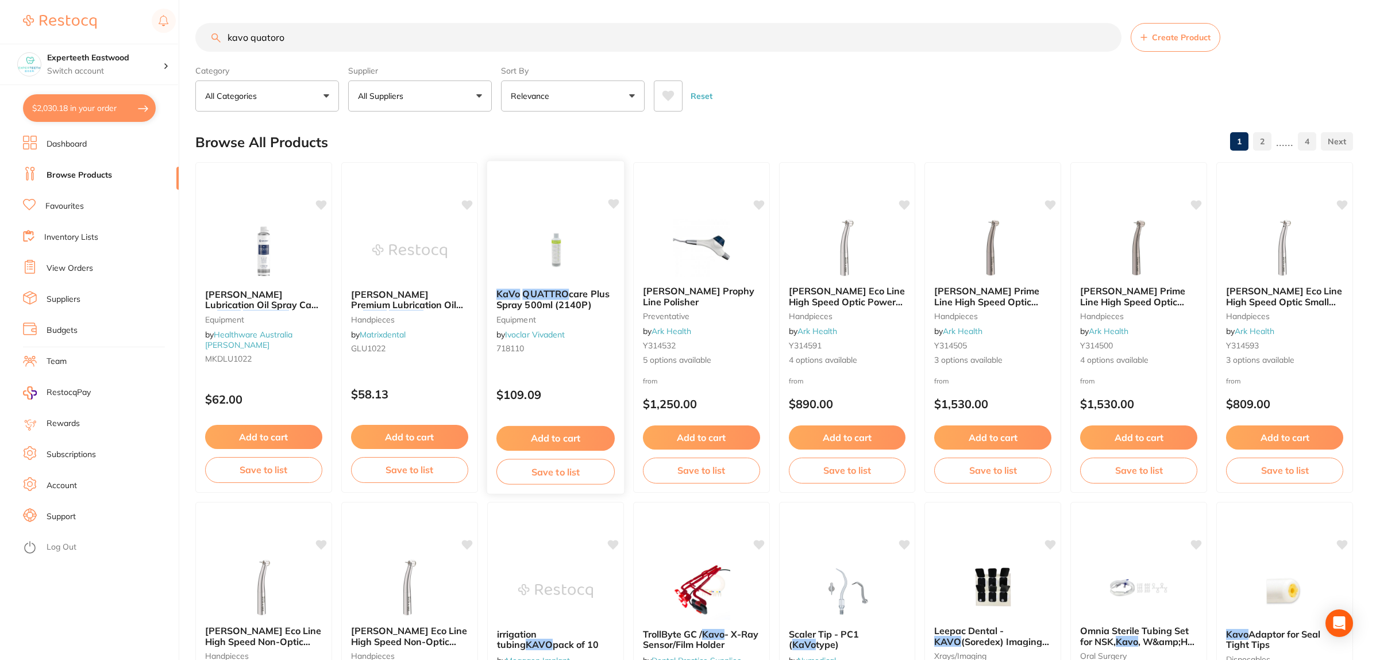
click at [612, 201] on icon at bounding box center [613, 204] width 11 height 10
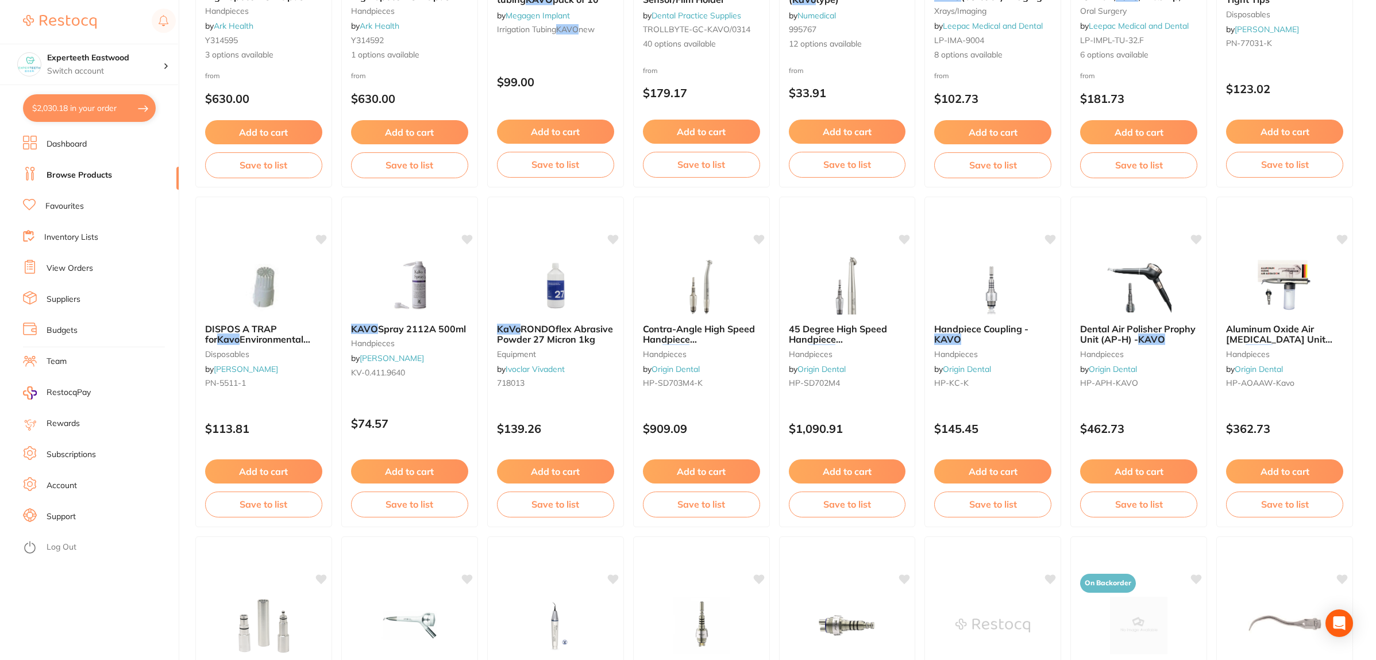
scroll to position [646, 0]
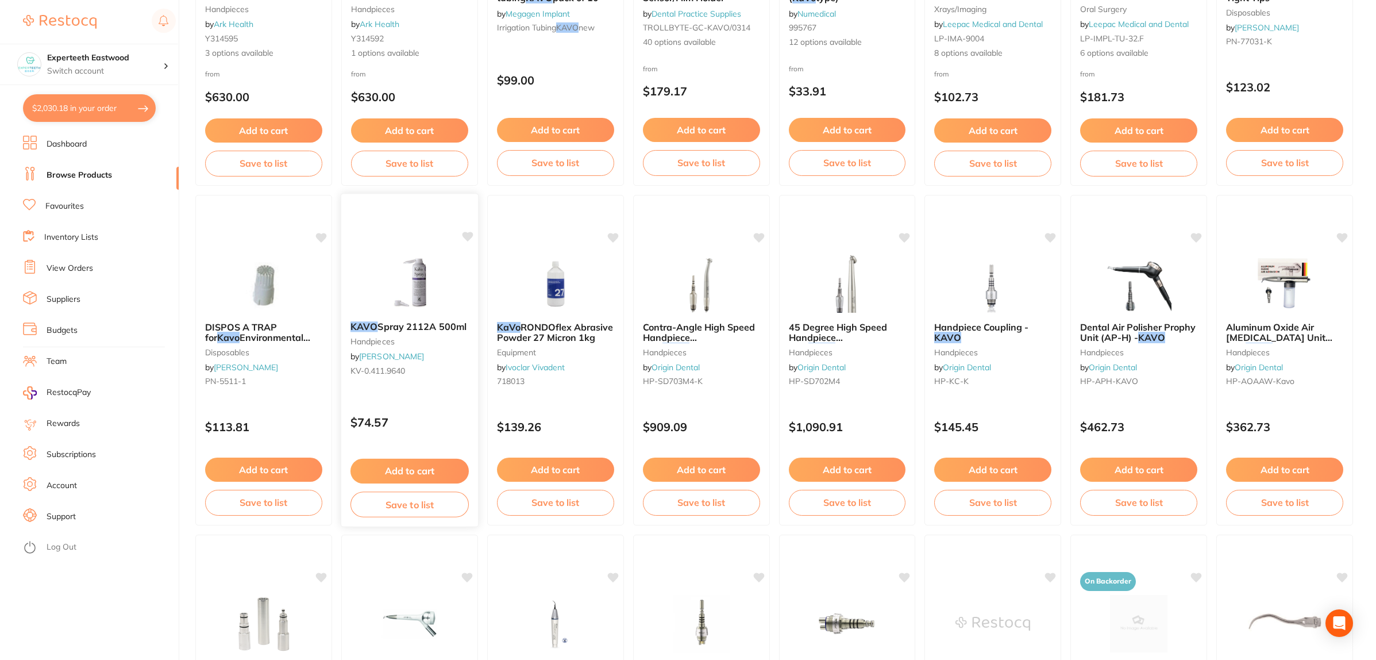
click at [465, 234] on icon at bounding box center [467, 237] width 11 height 10
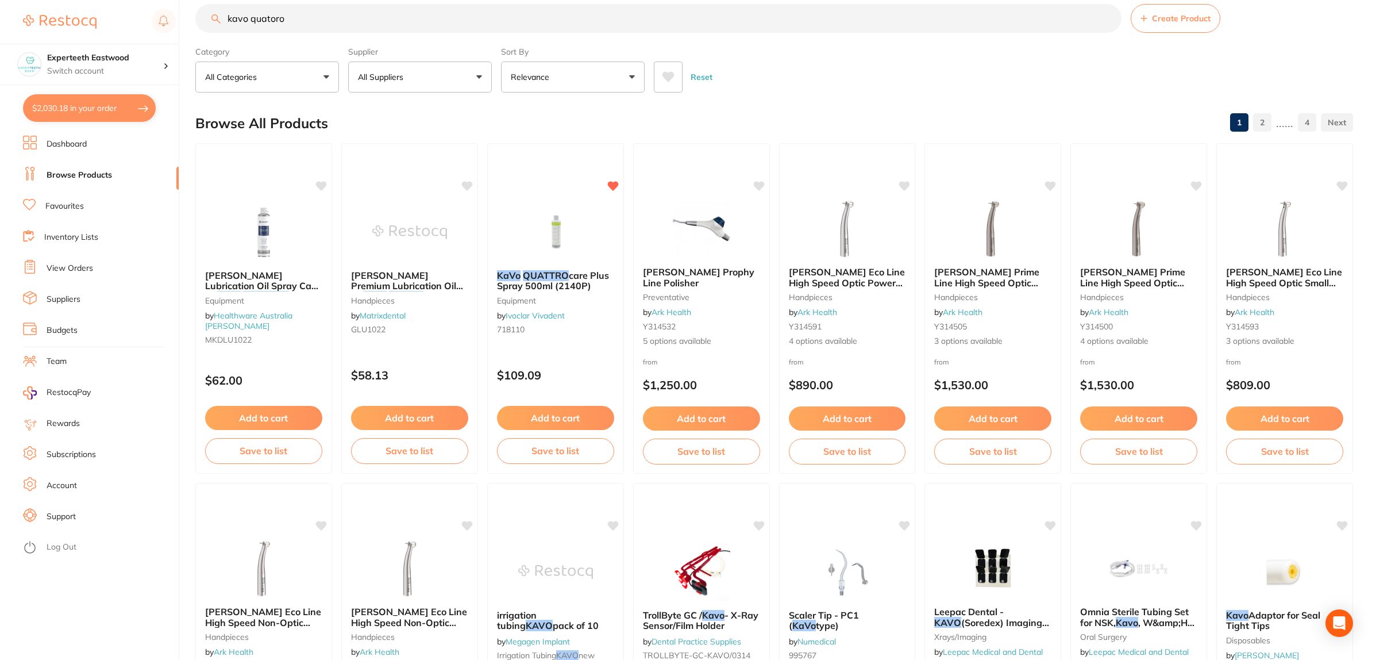
scroll to position [0, 0]
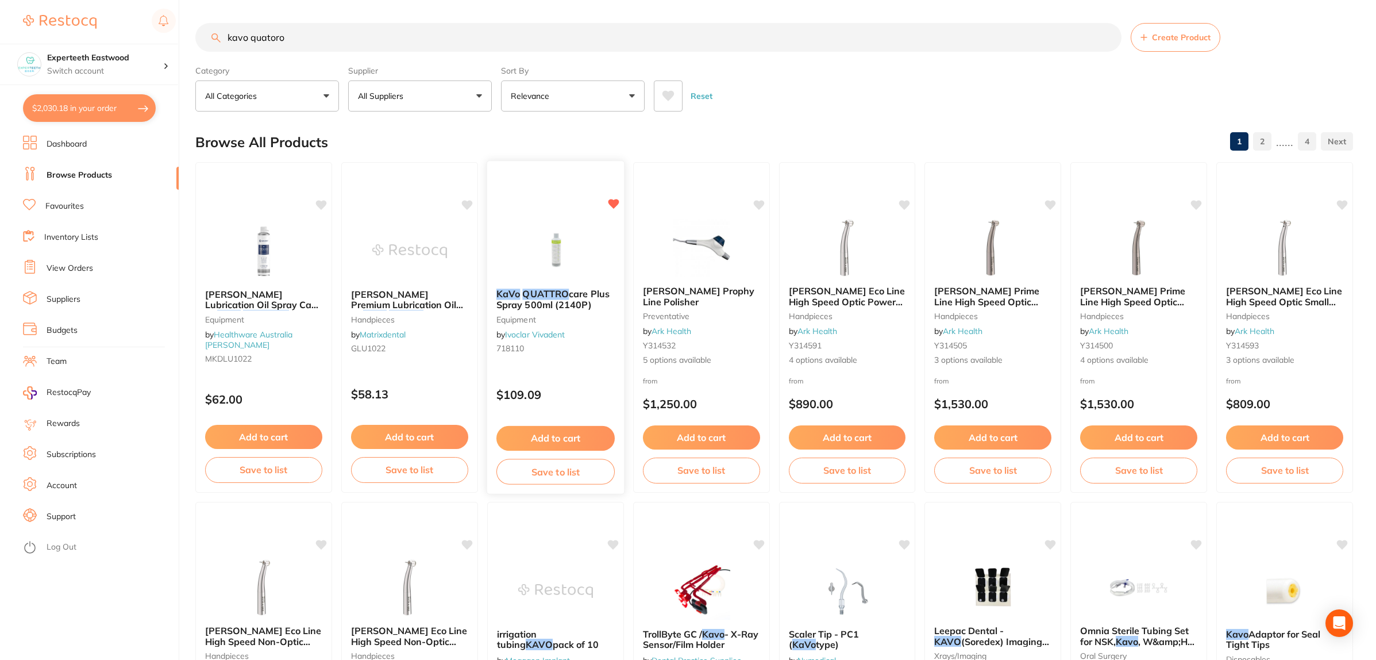
click at [612, 200] on icon at bounding box center [613, 204] width 11 height 10
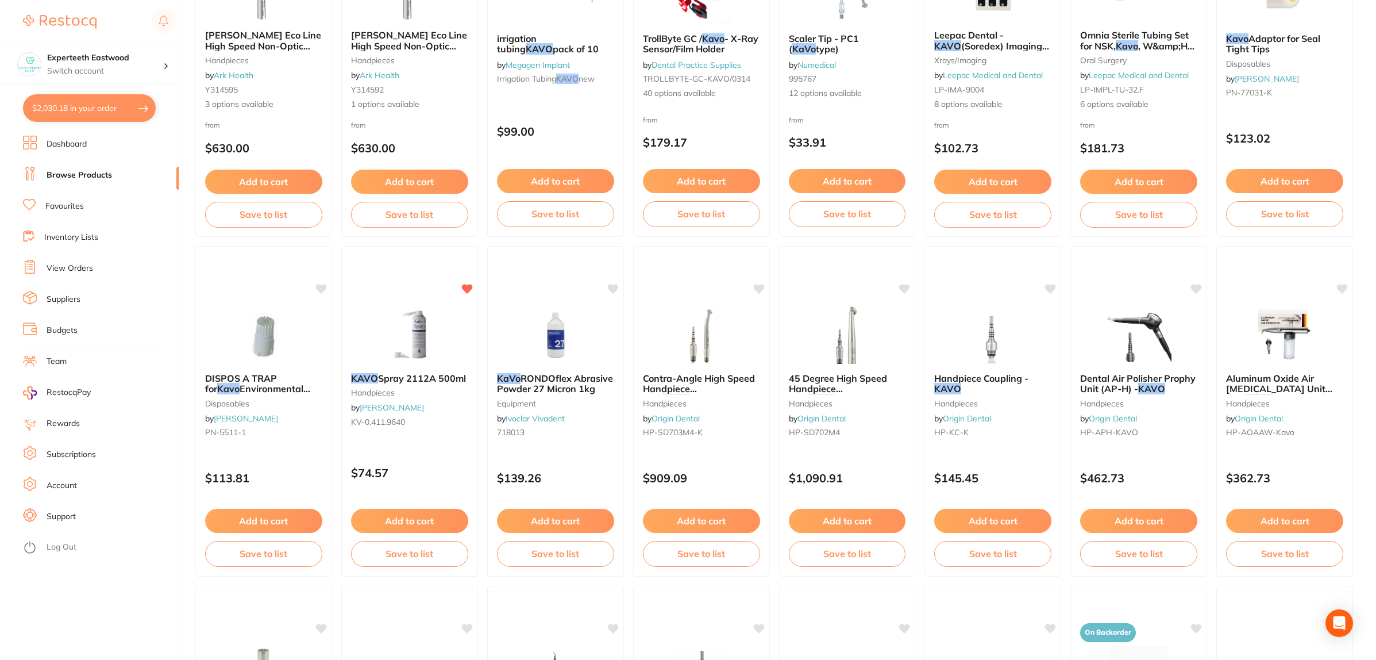
scroll to position [718, 0]
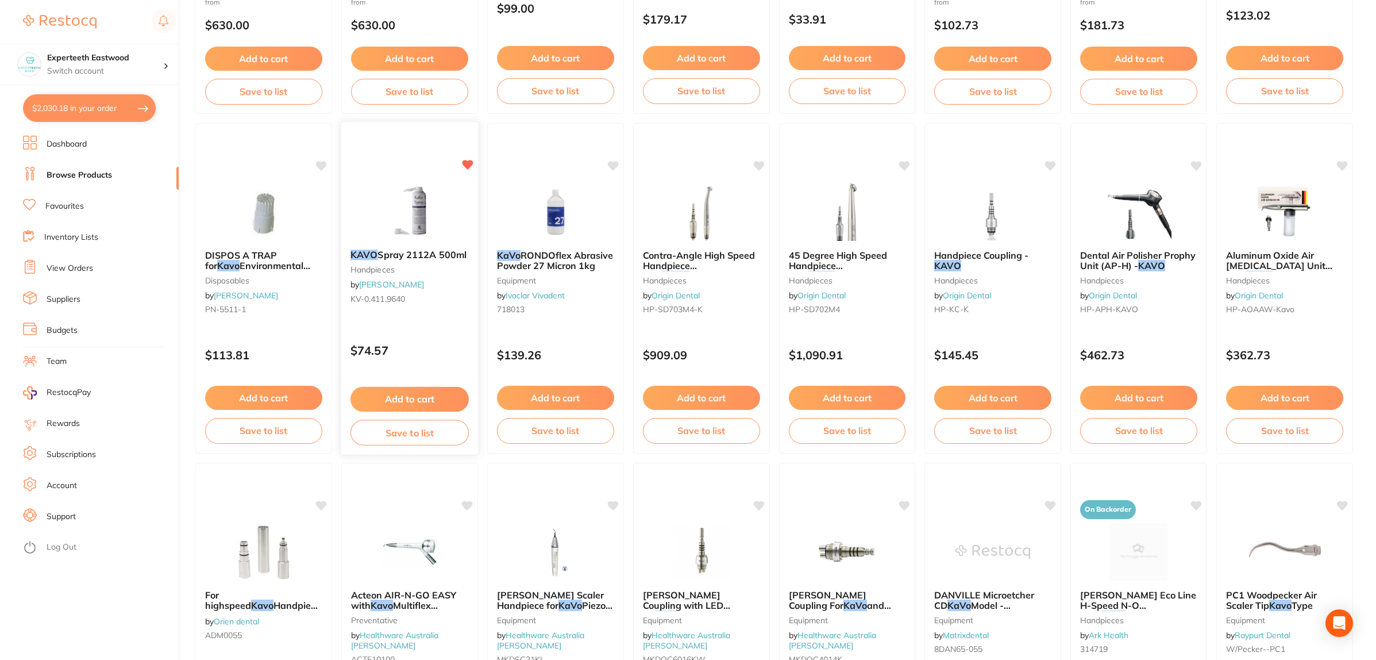
click at [408, 399] on button "Add to cart" at bounding box center [409, 399] width 118 height 25
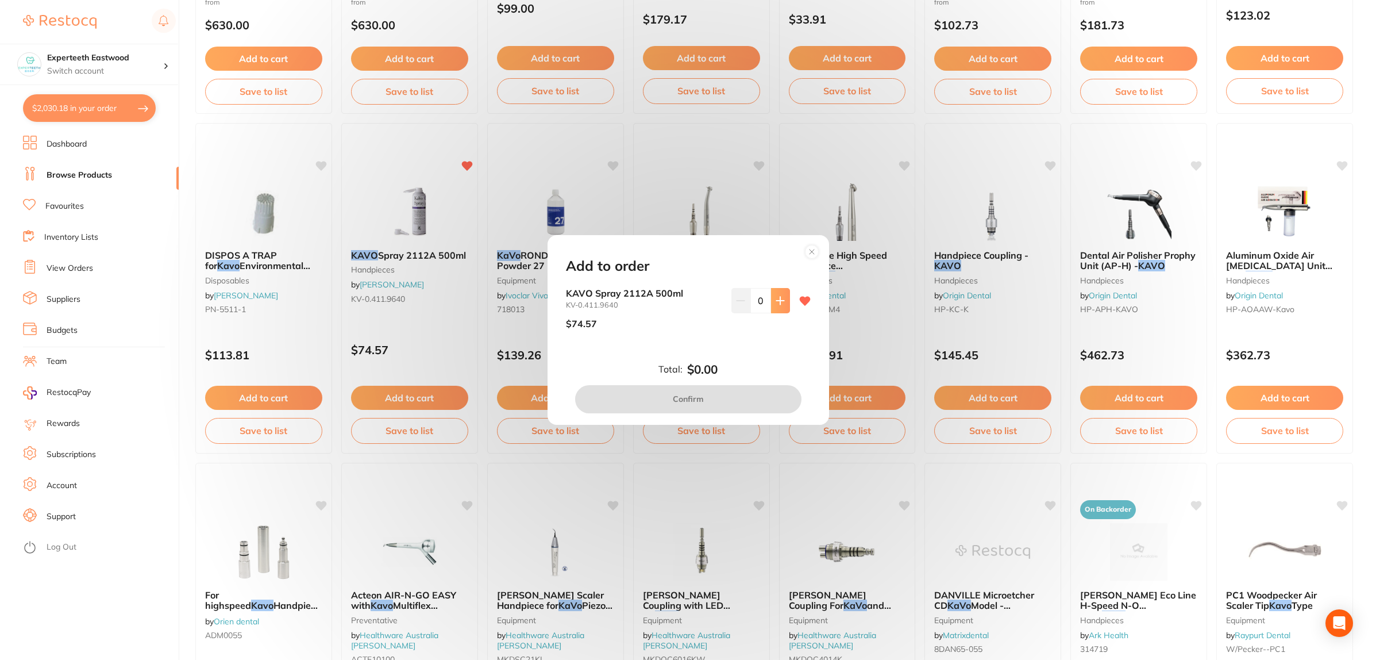
click at [776, 300] on icon at bounding box center [780, 300] width 9 height 9
type input "1"
click at [716, 392] on button "Confirm" at bounding box center [688, 399] width 226 height 28
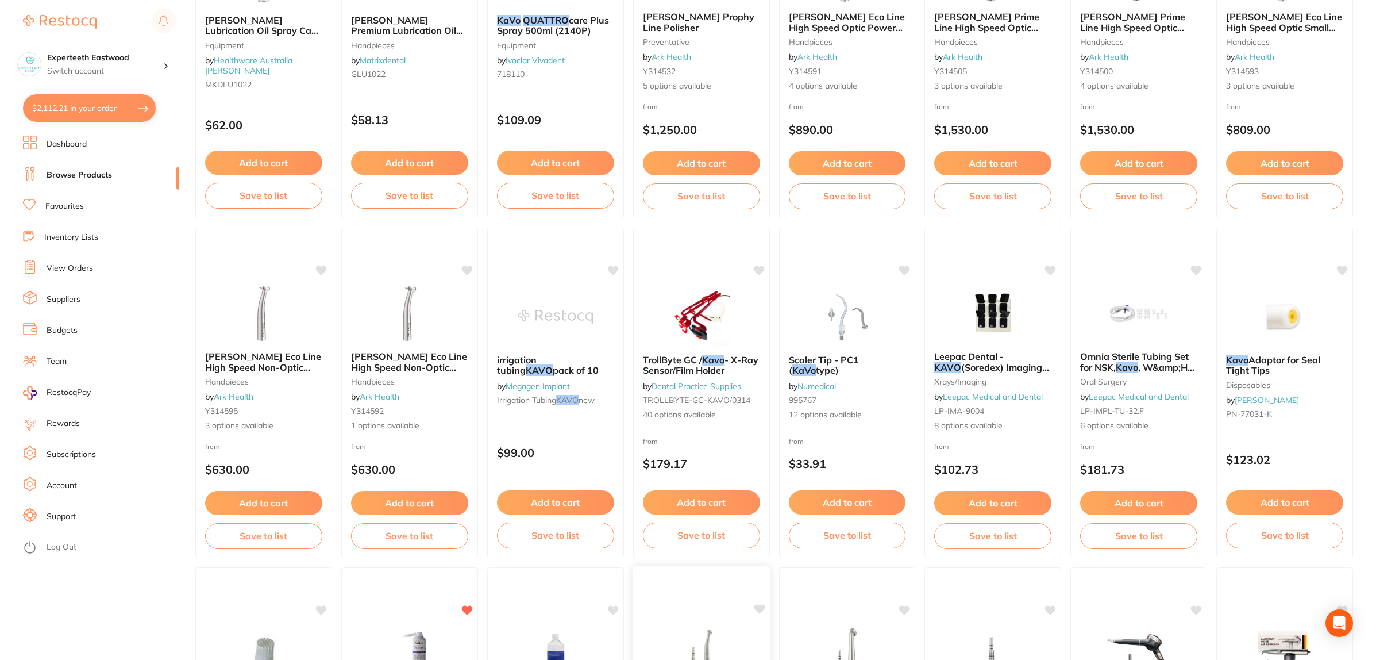
scroll to position [0, 0]
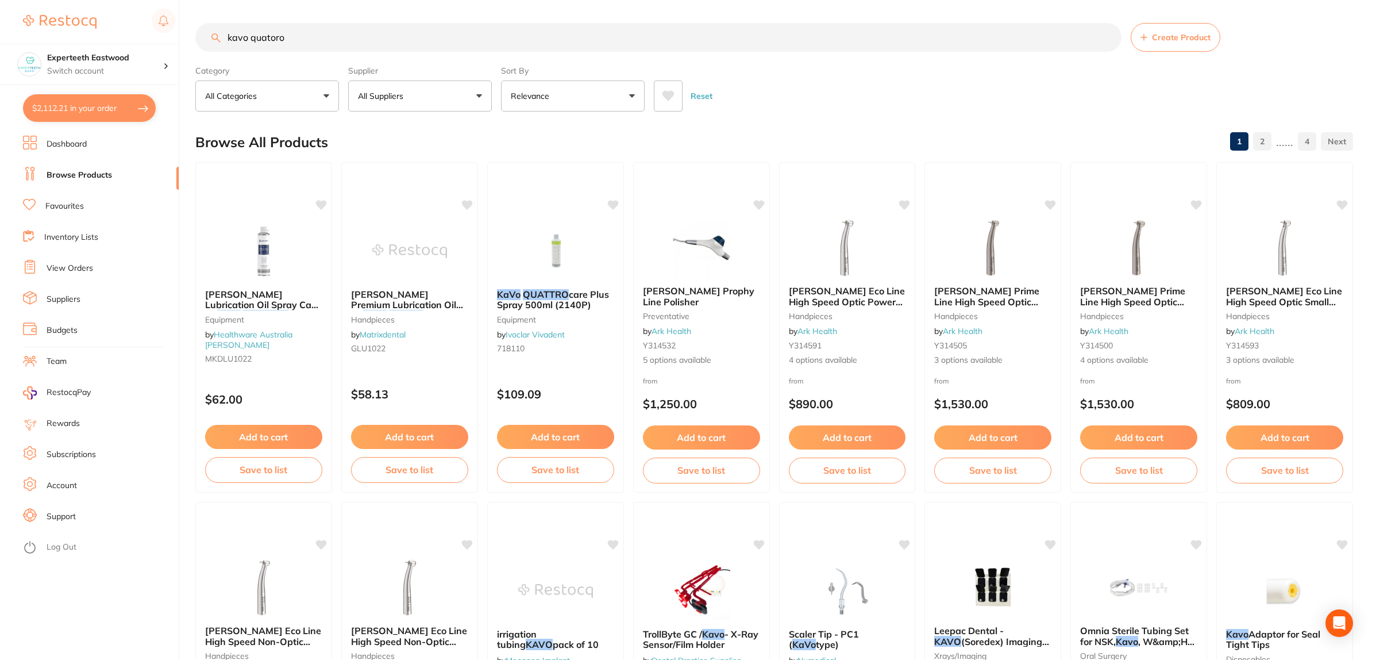
drag, startPoint x: 306, startPoint y: 36, endPoint x: 170, endPoint y: 38, distance: 136.2
click at [171, 38] on div "$2,112.21 Experteeth Eastwood Switch account Experteeth Eastwood $2,112.21 in y…" at bounding box center [688, 330] width 1376 height 660
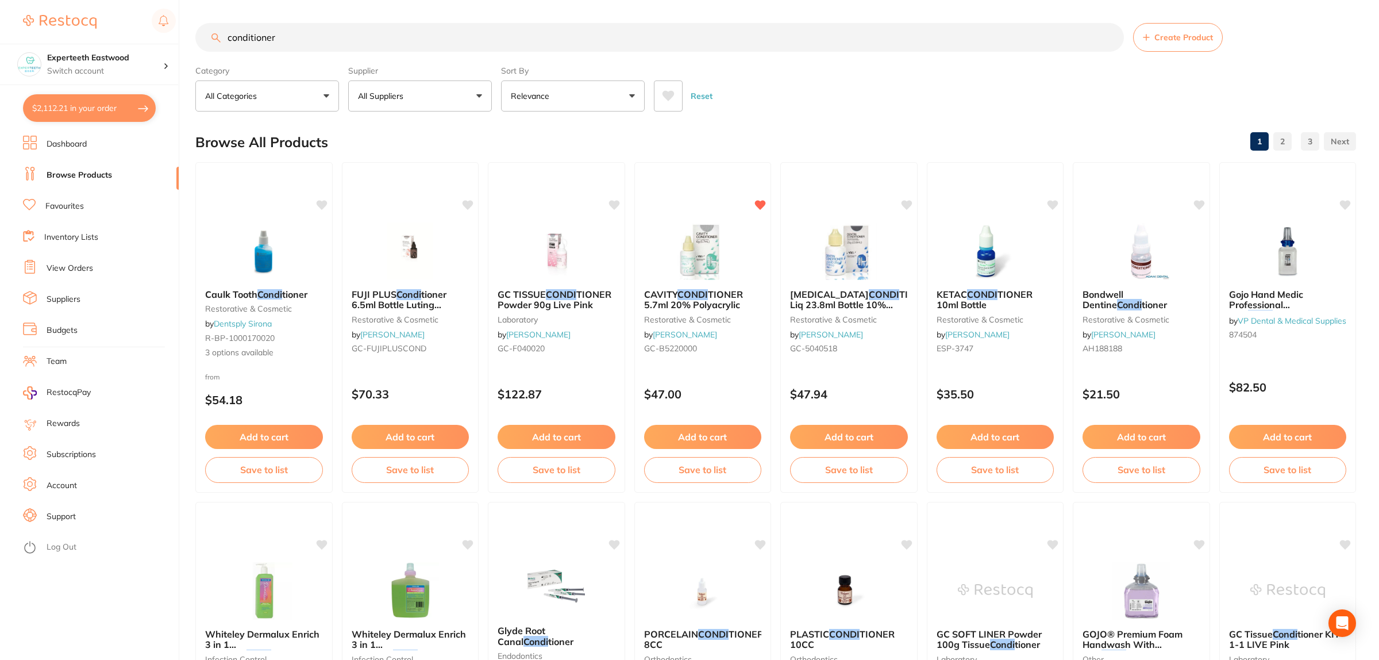
type input "conditioner"
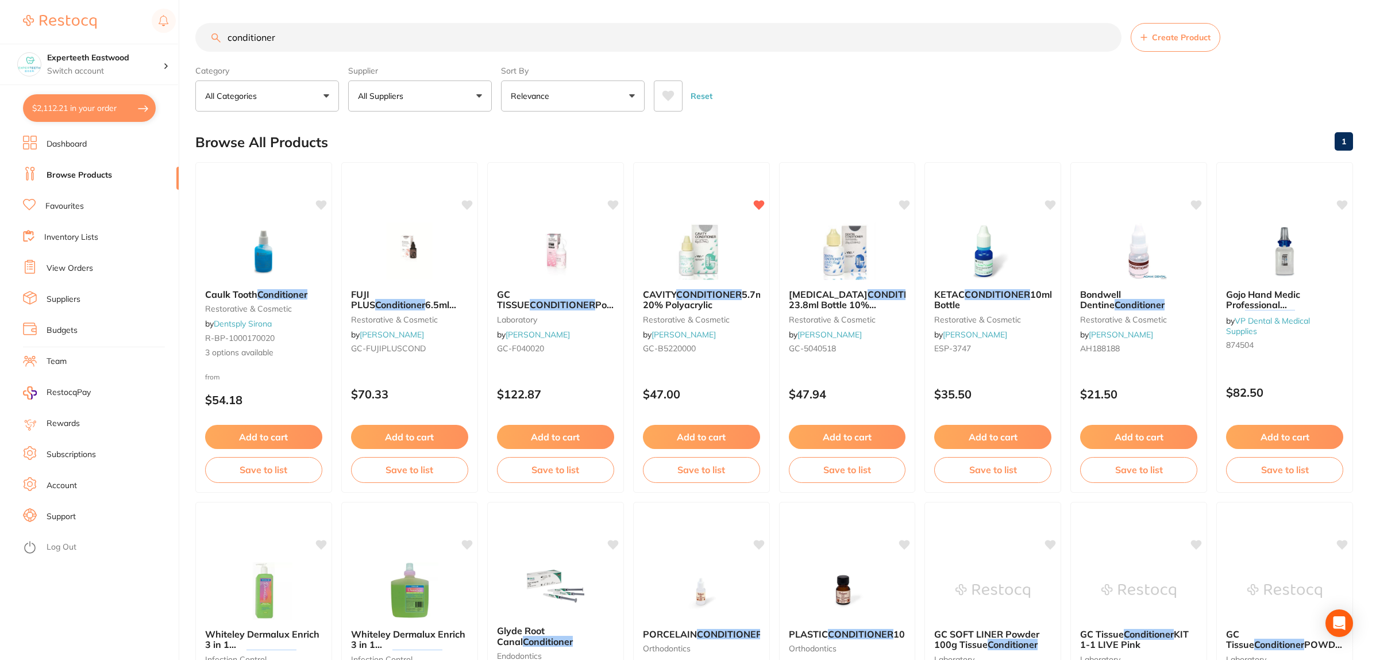
click at [696, 435] on button "Add to cart" at bounding box center [701, 437] width 117 height 24
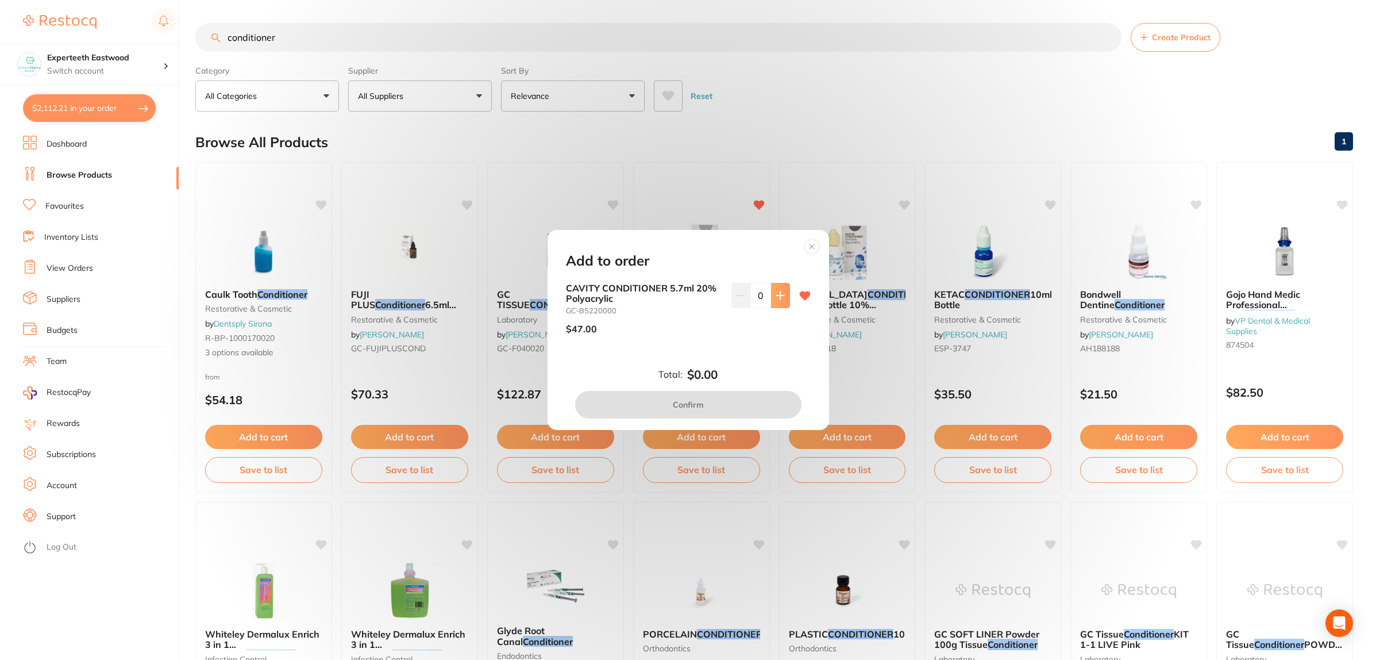
click at [776, 299] on icon at bounding box center [780, 295] width 9 height 9
type input "3"
click at [653, 400] on button "Confirm" at bounding box center [688, 405] width 226 height 28
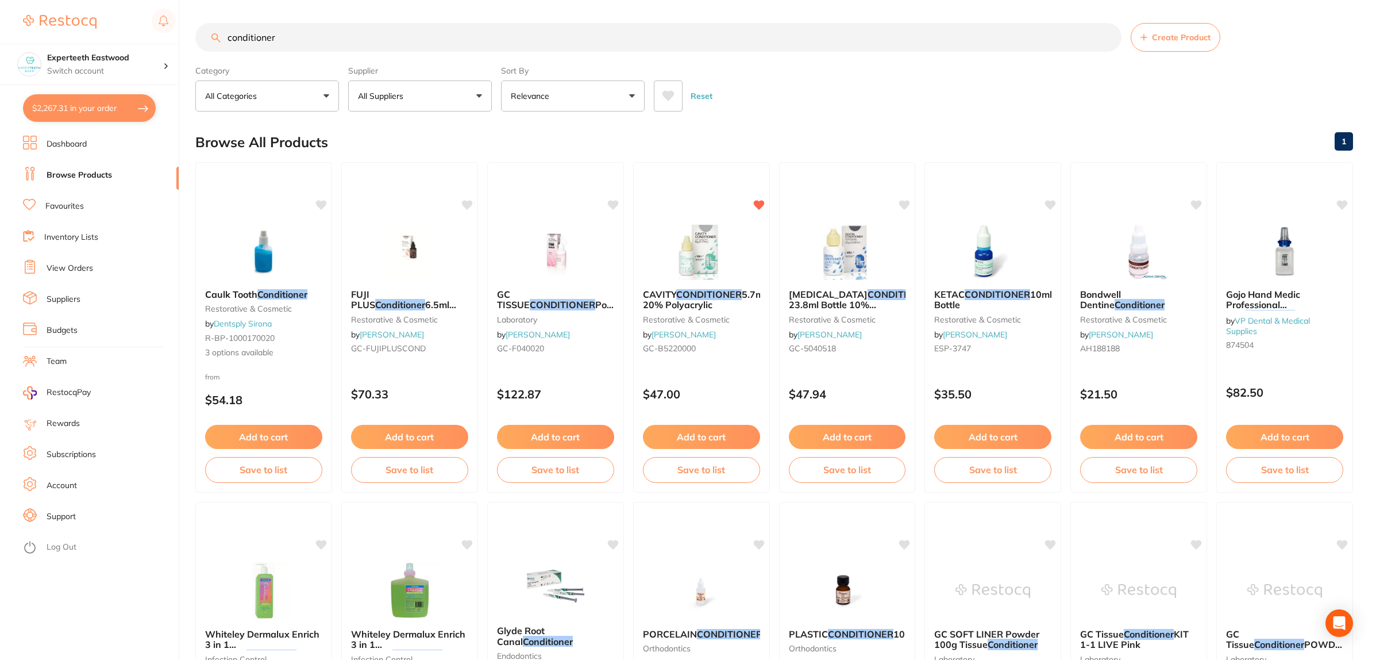
drag, startPoint x: 309, startPoint y: 34, endPoint x: 121, endPoint y: 24, distance: 188.2
click at [121, 24] on div "$2,267.31 Experteeth Eastwood Switch account Experteeth Eastwood $2,267.31 in y…" at bounding box center [688, 330] width 1376 height 660
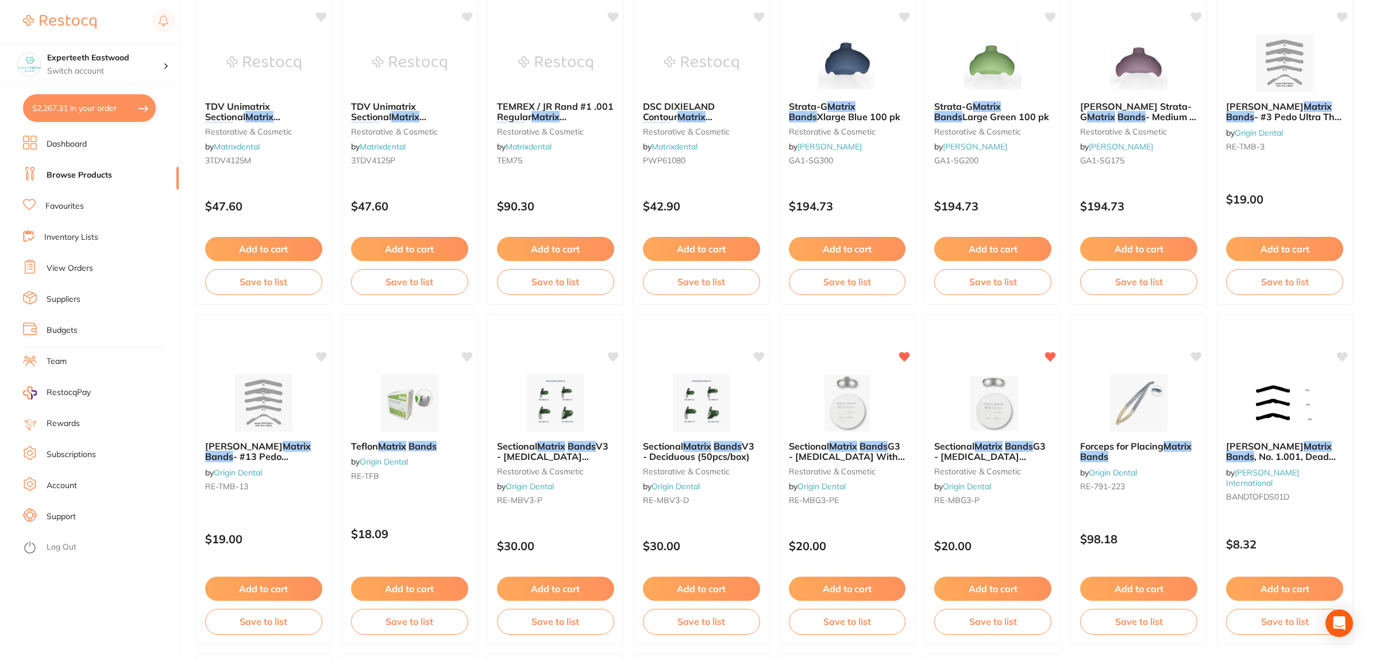
scroll to position [1723, 0]
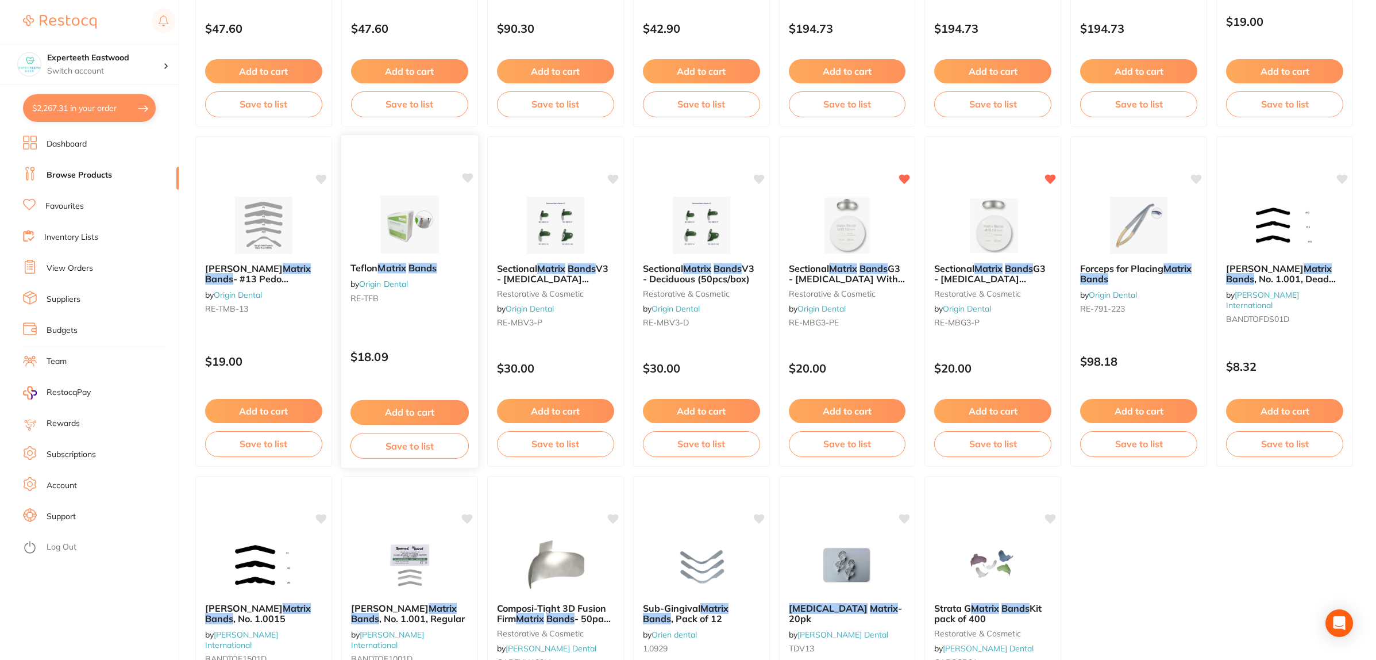
type input "matrix bands [MEDICAL_DATA] 5.5mm"
click at [408, 218] on img at bounding box center [409, 224] width 75 height 58
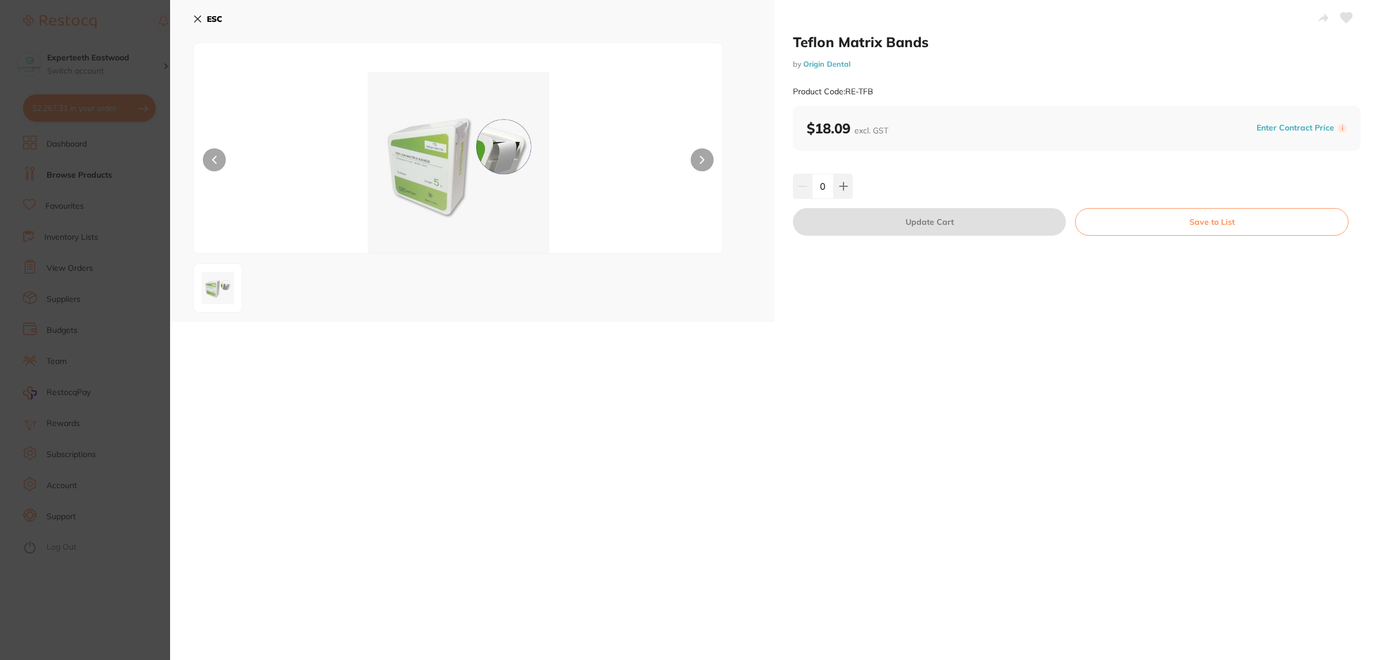
click at [467, 181] on img at bounding box center [458, 163] width 318 height 182
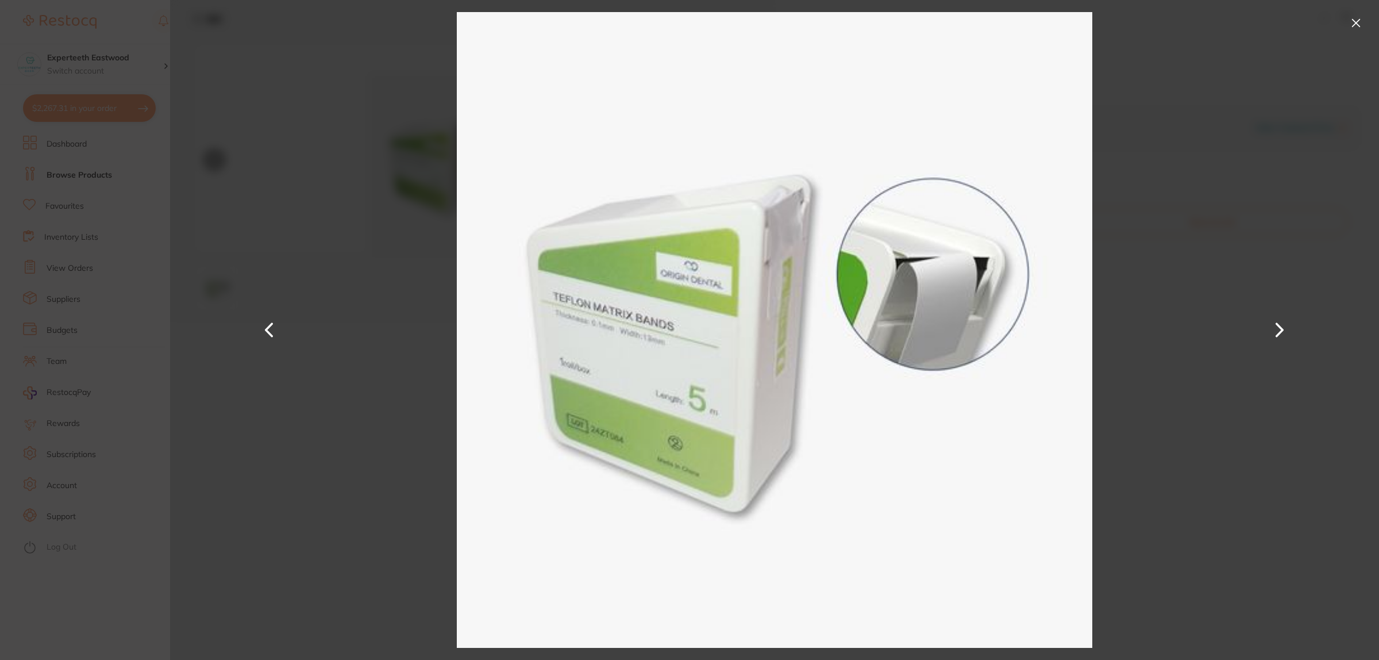
click at [1355, 19] on button at bounding box center [1356, 23] width 18 height 18
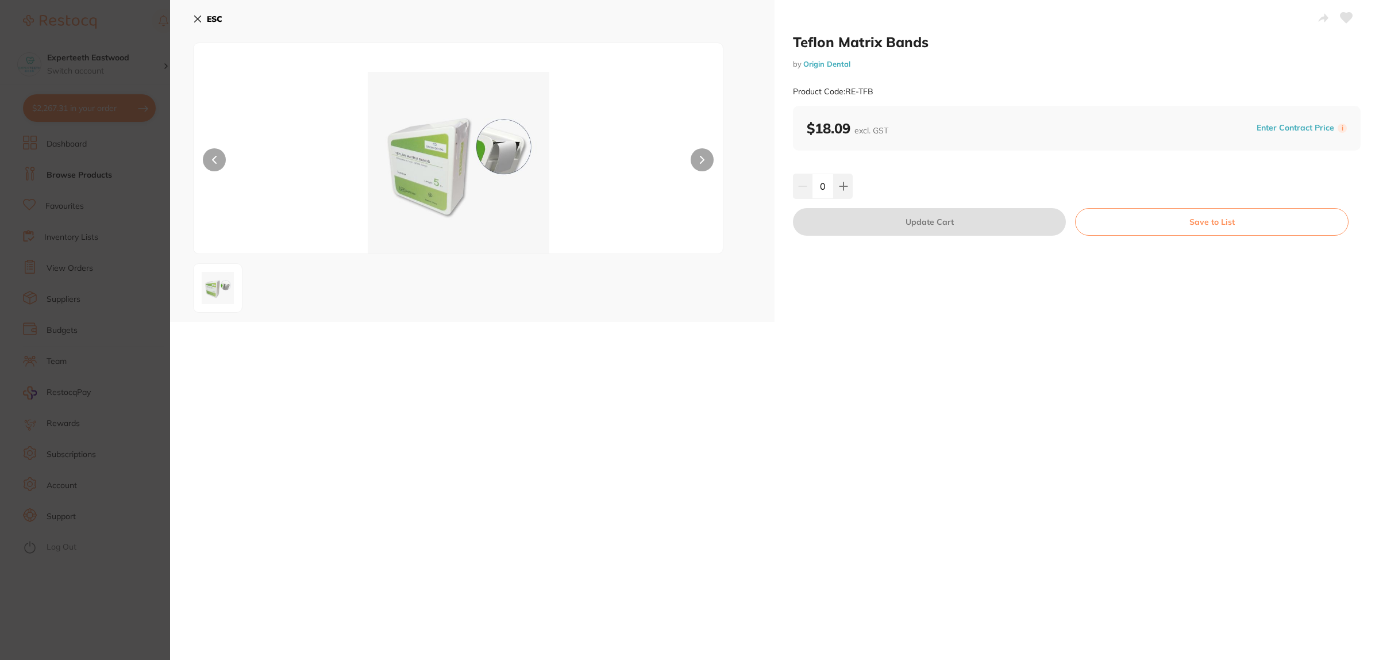
click at [195, 16] on icon at bounding box center [197, 18] width 9 height 9
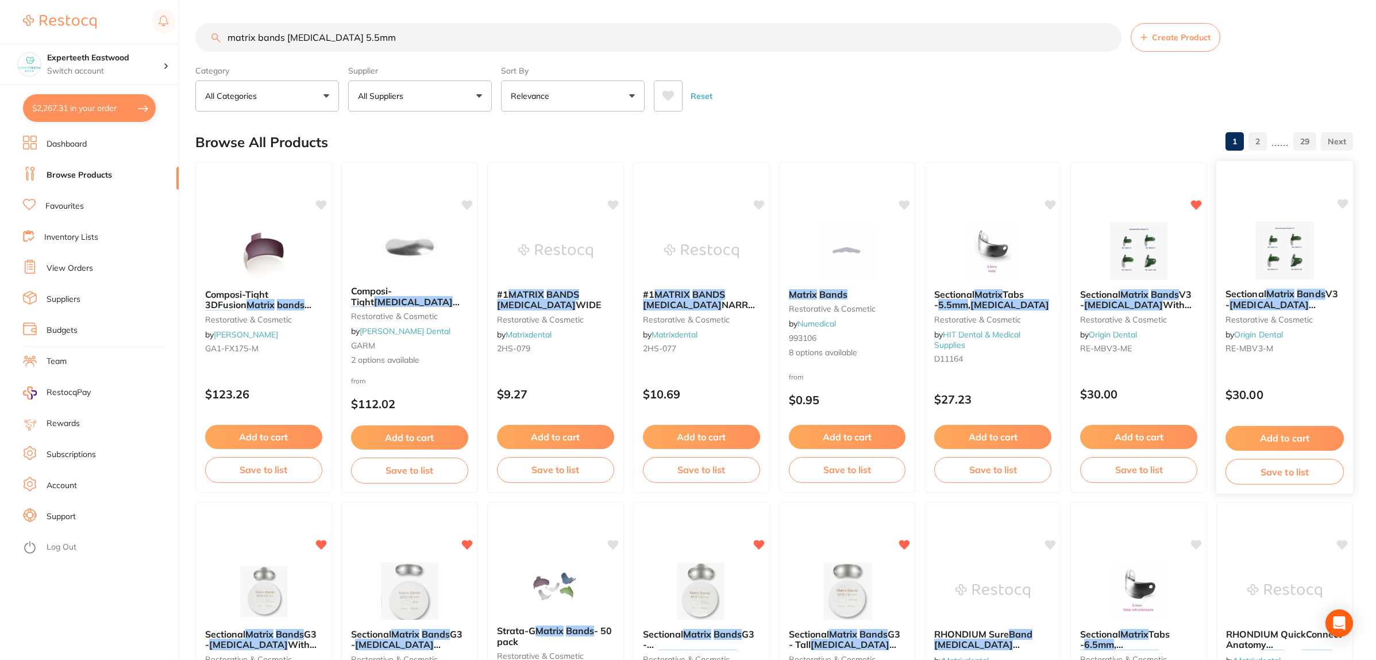
click at [1281, 251] on img at bounding box center [1284, 250] width 75 height 58
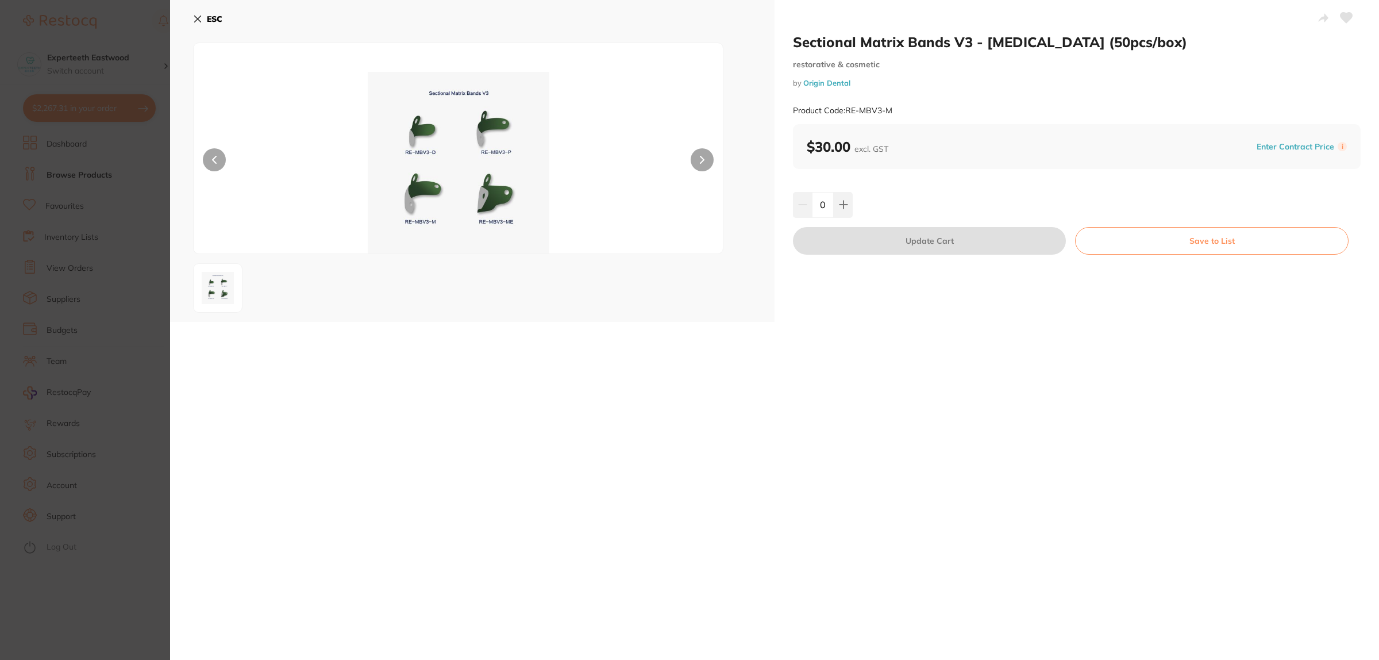
click at [207, 16] on b "ESC" at bounding box center [215, 19] width 16 height 10
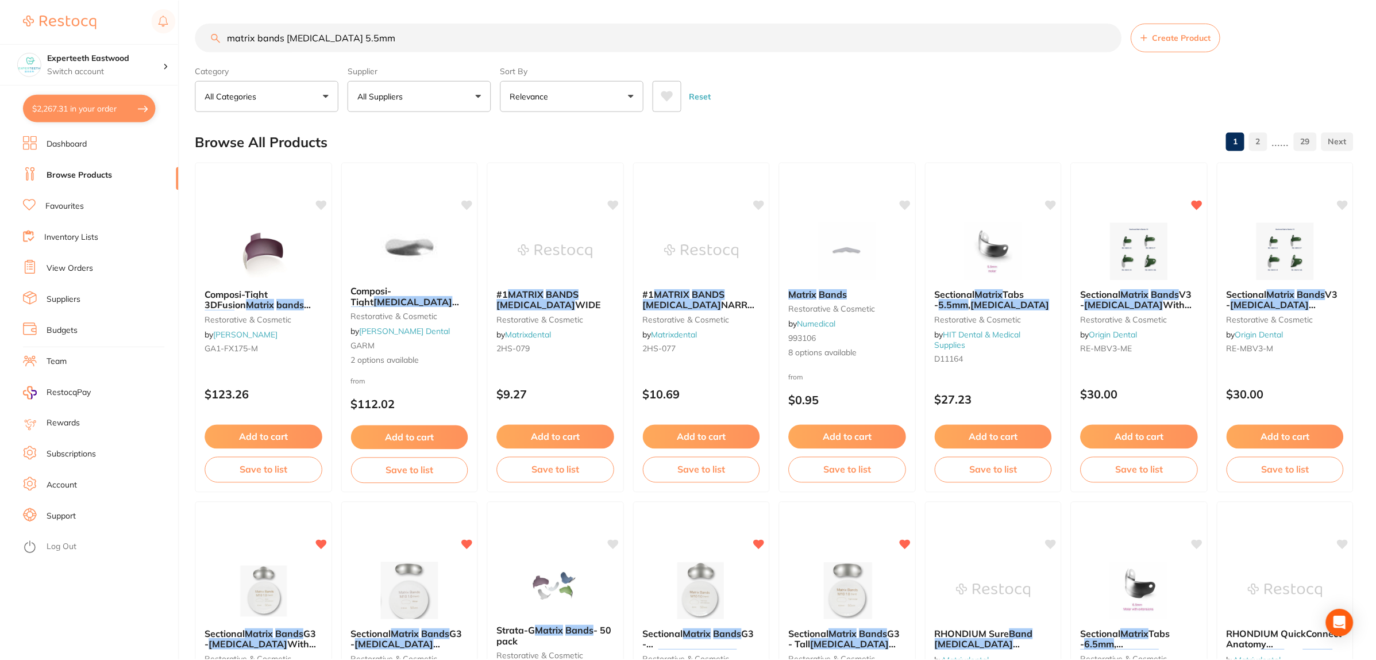
scroll to position [5, 0]
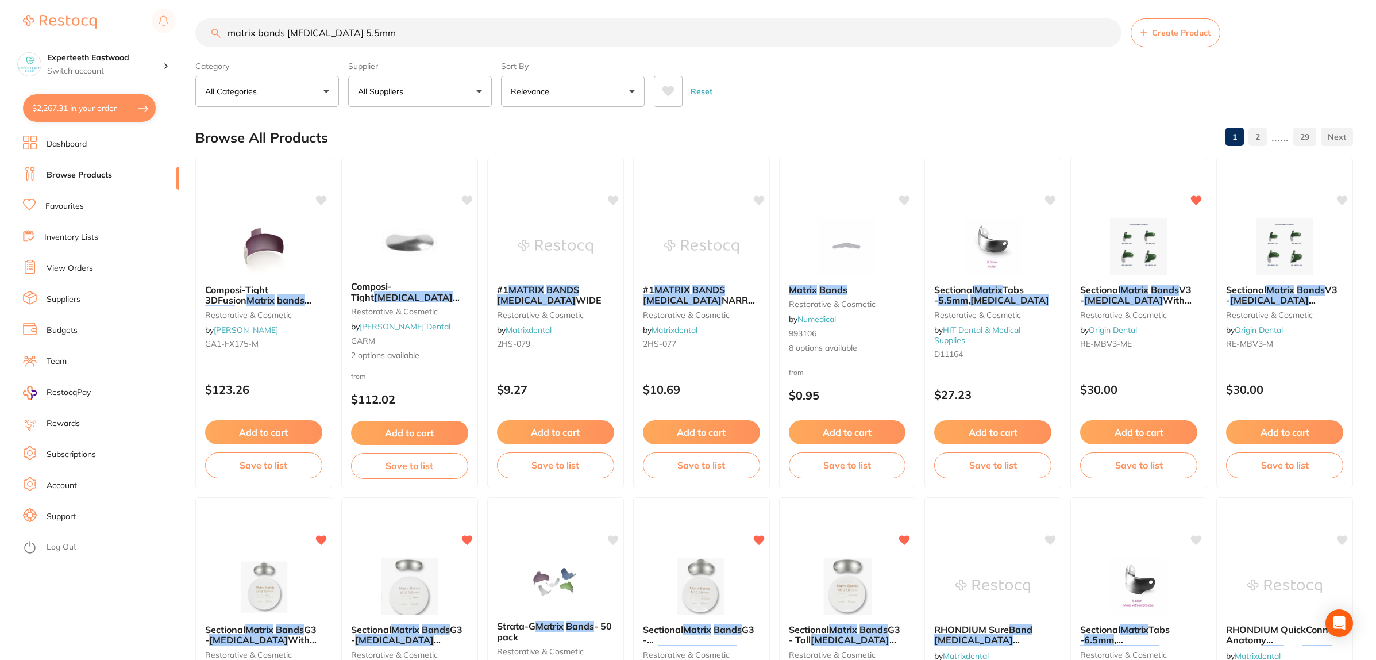
click at [1144, 256] on img at bounding box center [1138, 246] width 75 height 57
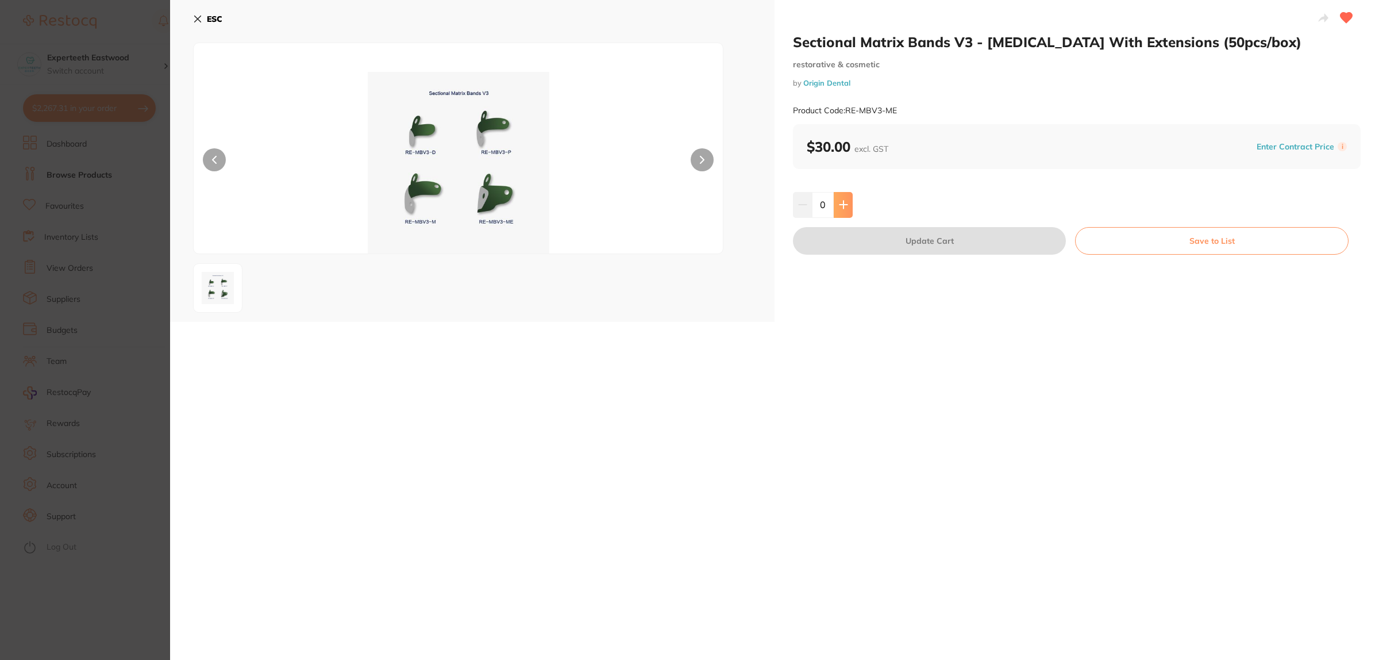
click at [845, 200] on icon at bounding box center [843, 204] width 9 height 9
type input "1"
click at [904, 240] on button "Update Cart" at bounding box center [929, 241] width 273 height 28
checkbox input "false"
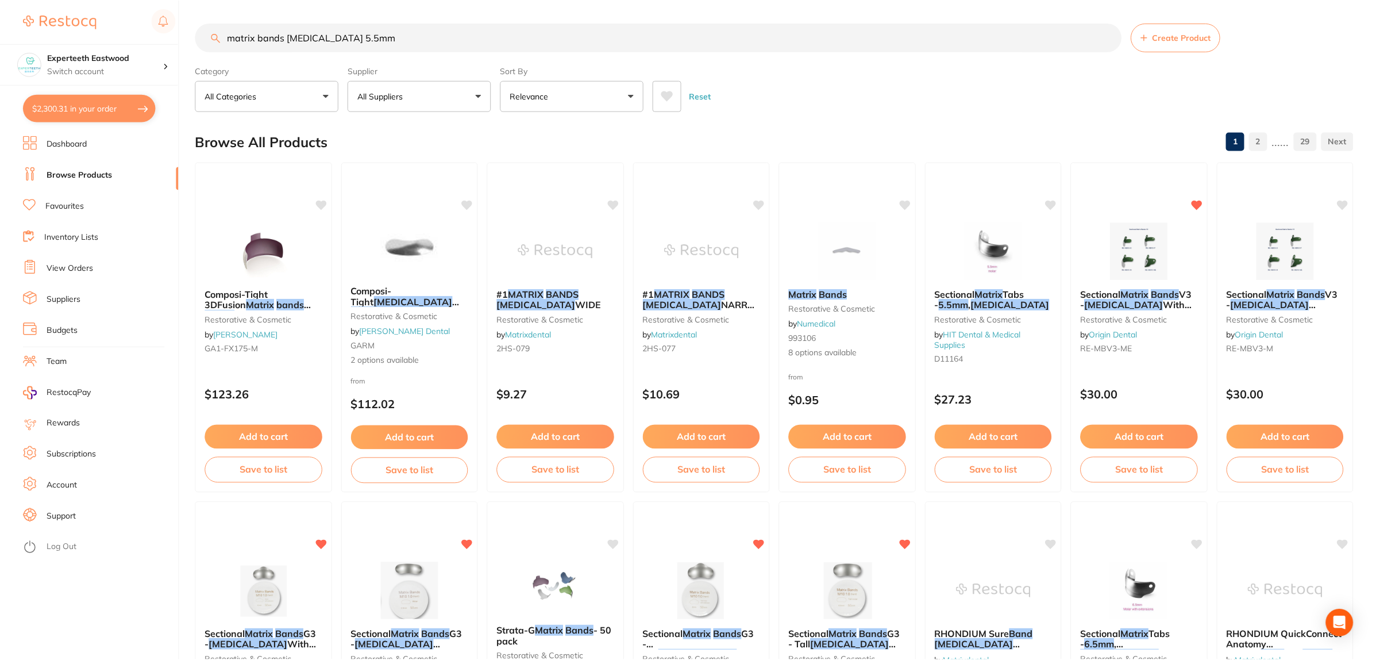
scroll to position [5, 0]
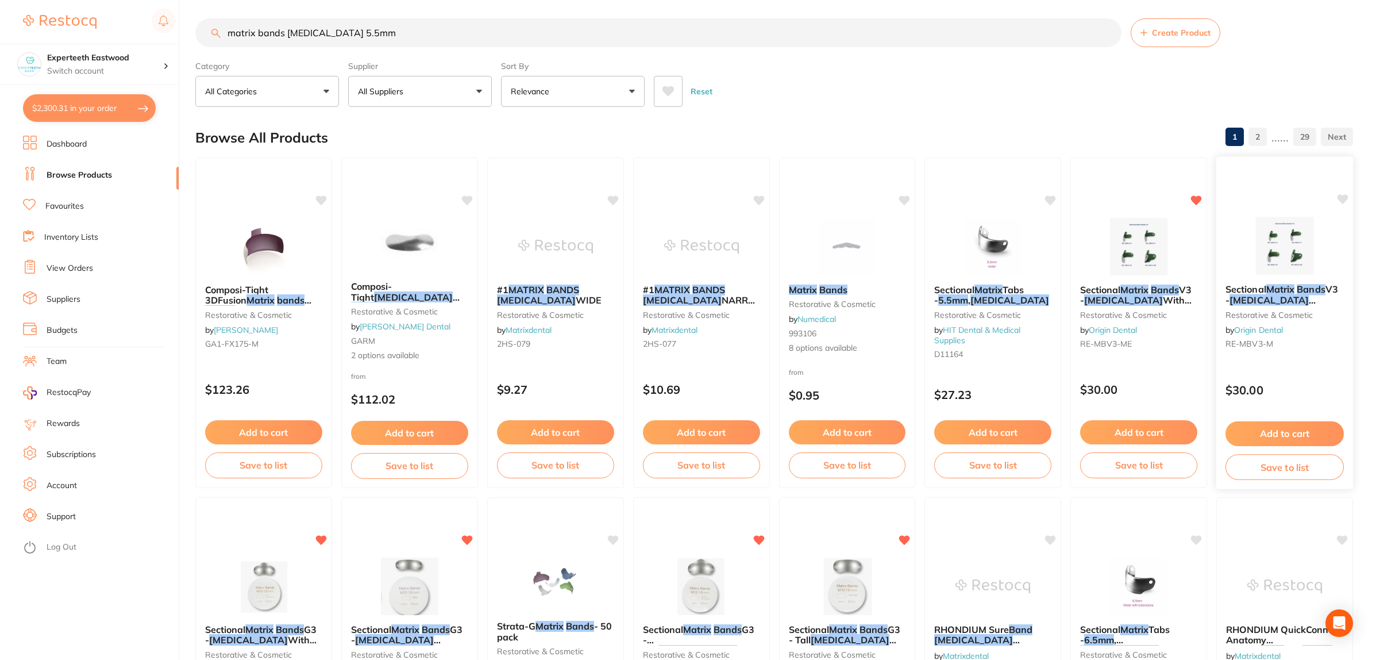
click at [1287, 238] on img at bounding box center [1284, 246] width 75 height 58
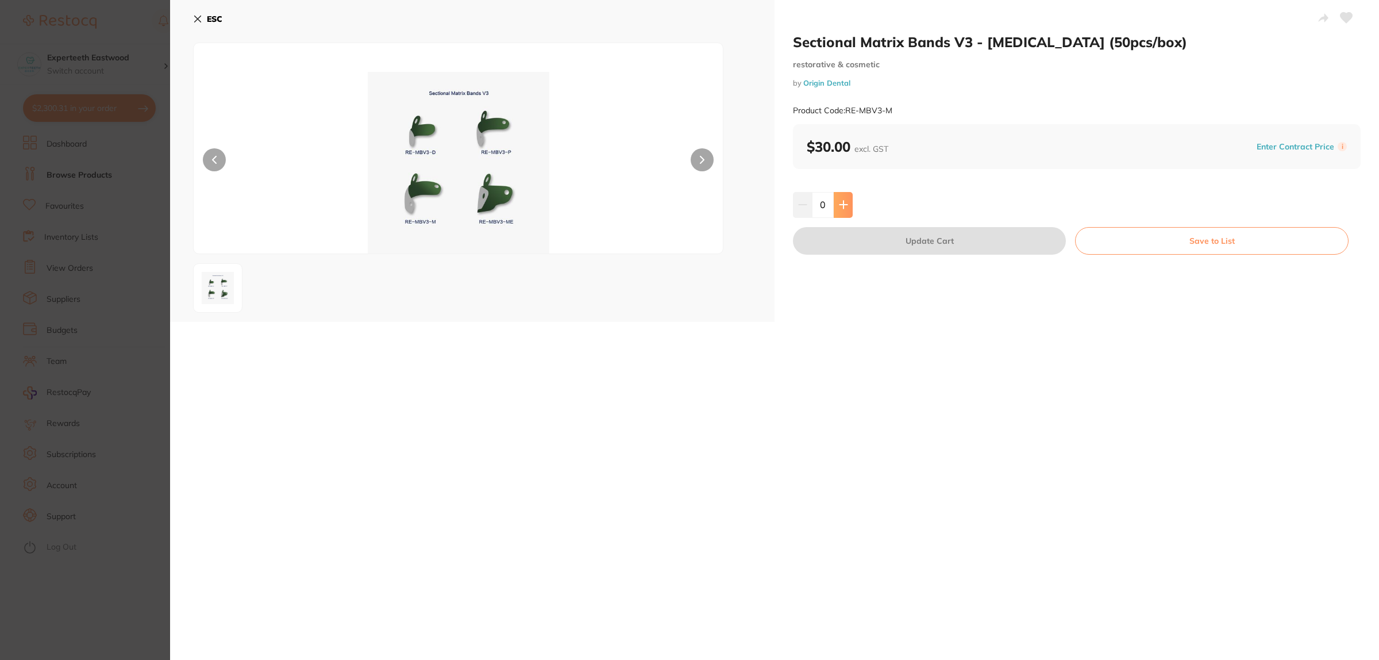
click at [843, 198] on button at bounding box center [843, 204] width 19 height 25
type input "1"
click at [882, 236] on button "Update Cart" at bounding box center [928, 241] width 272 height 28
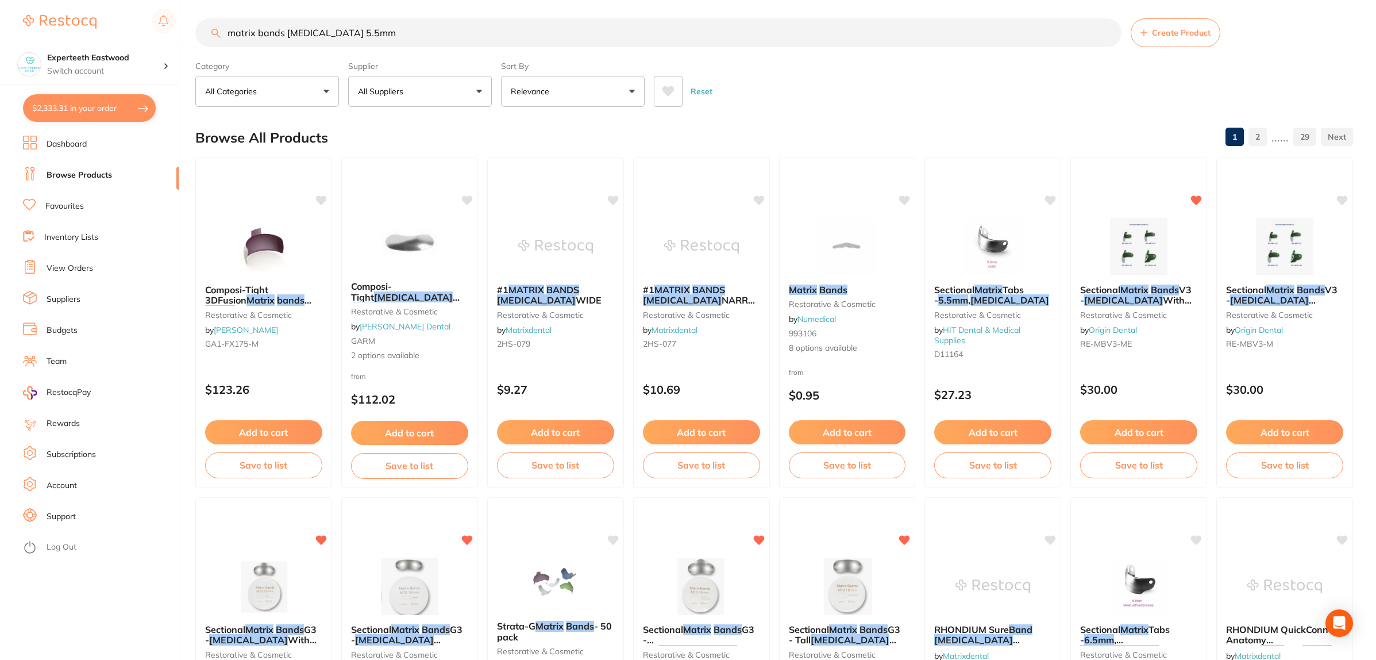
click at [84, 106] on button "$2,333.31 in your order" at bounding box center [89, 108] width 133 height 28
checkbox input "true"
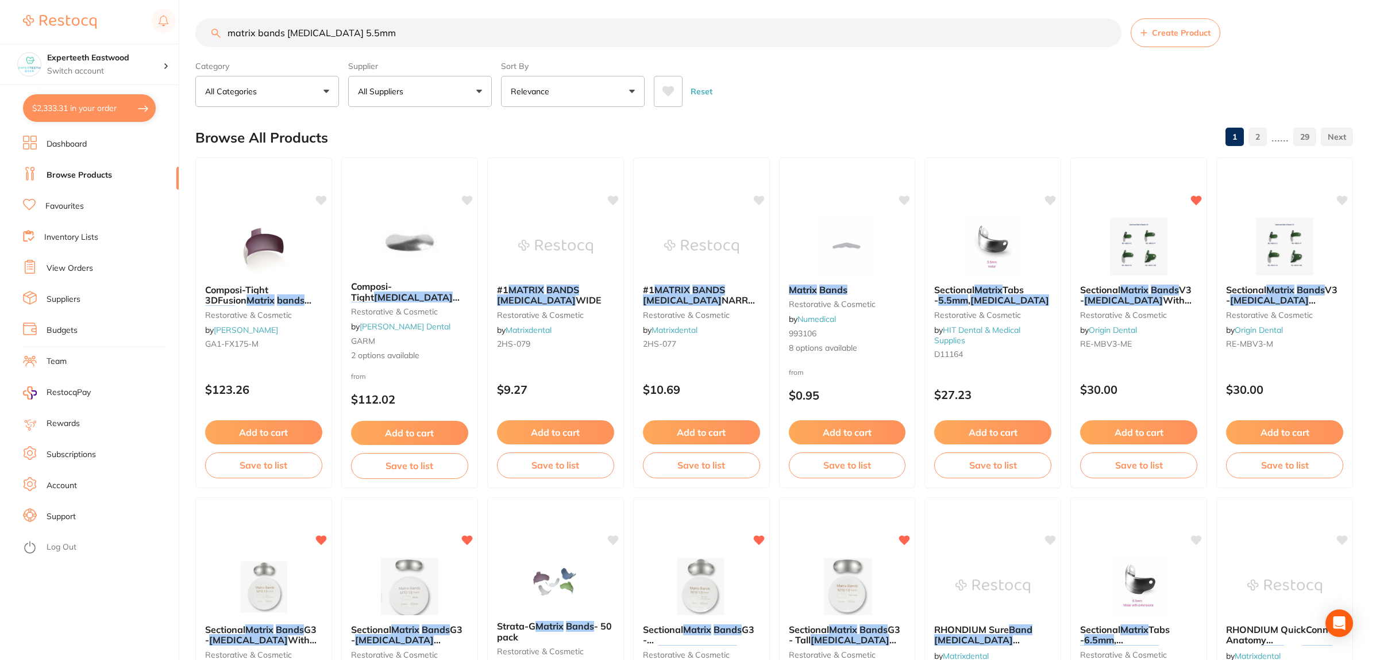
checkbox input "true"
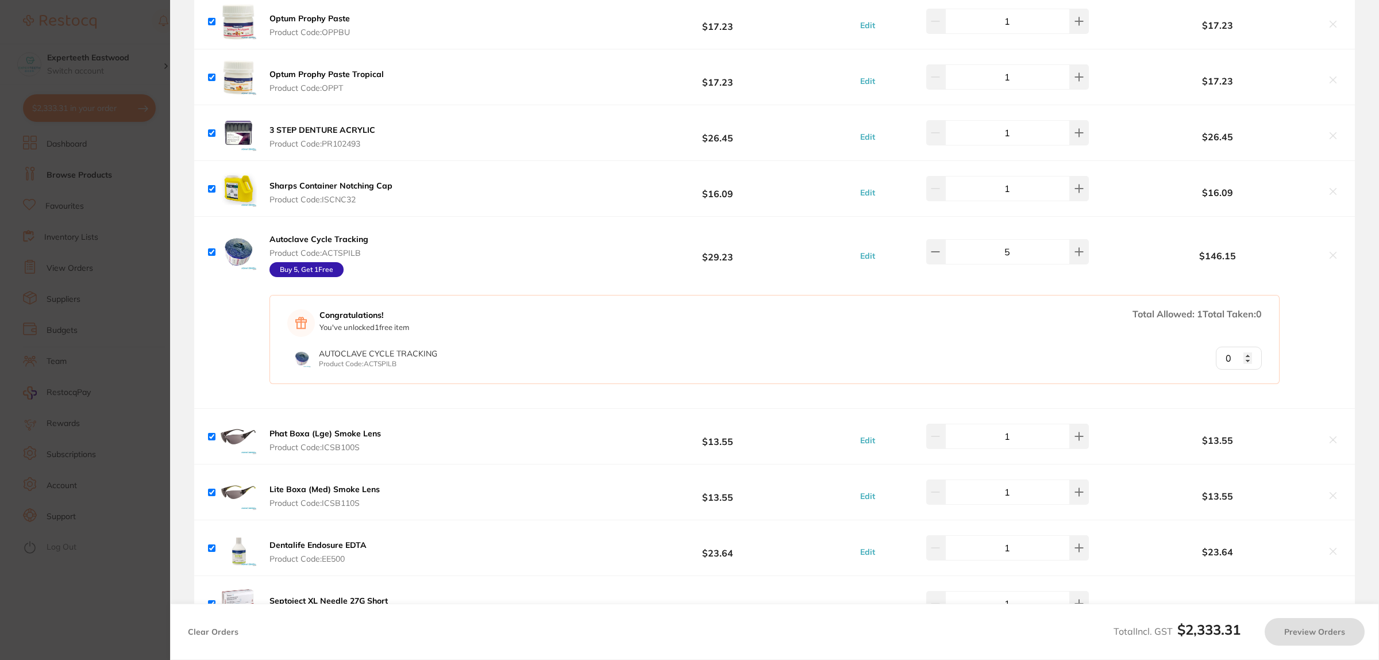
checkbox input "false"
checkbox input "true"
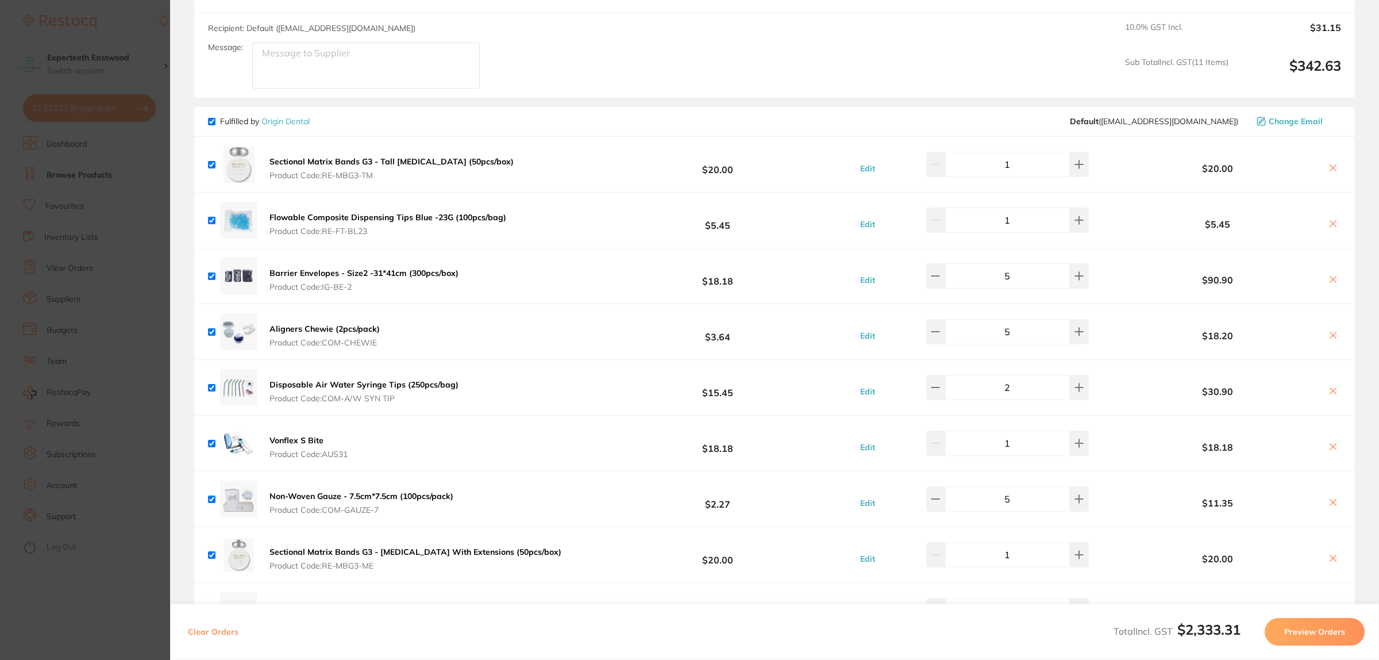
scroll to position [1303, 0]
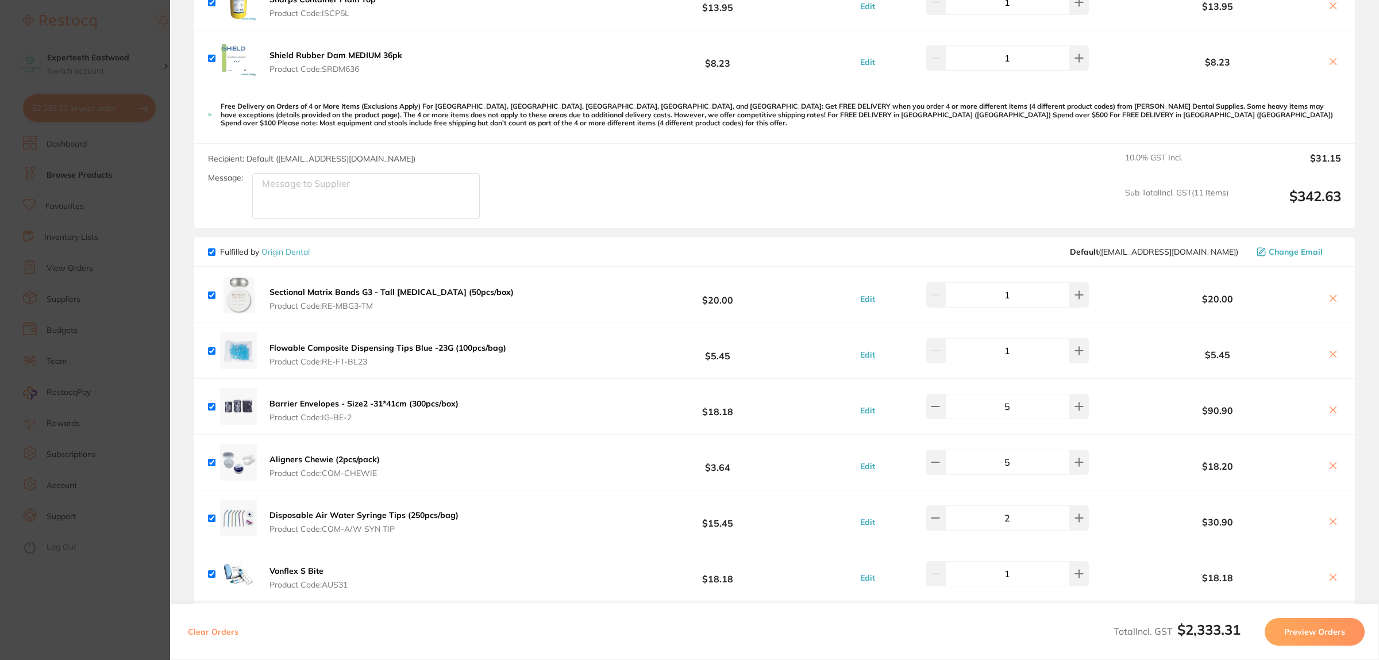
click at [1329, 305] on button at bounding box center [1333, 299] width 16 height 12
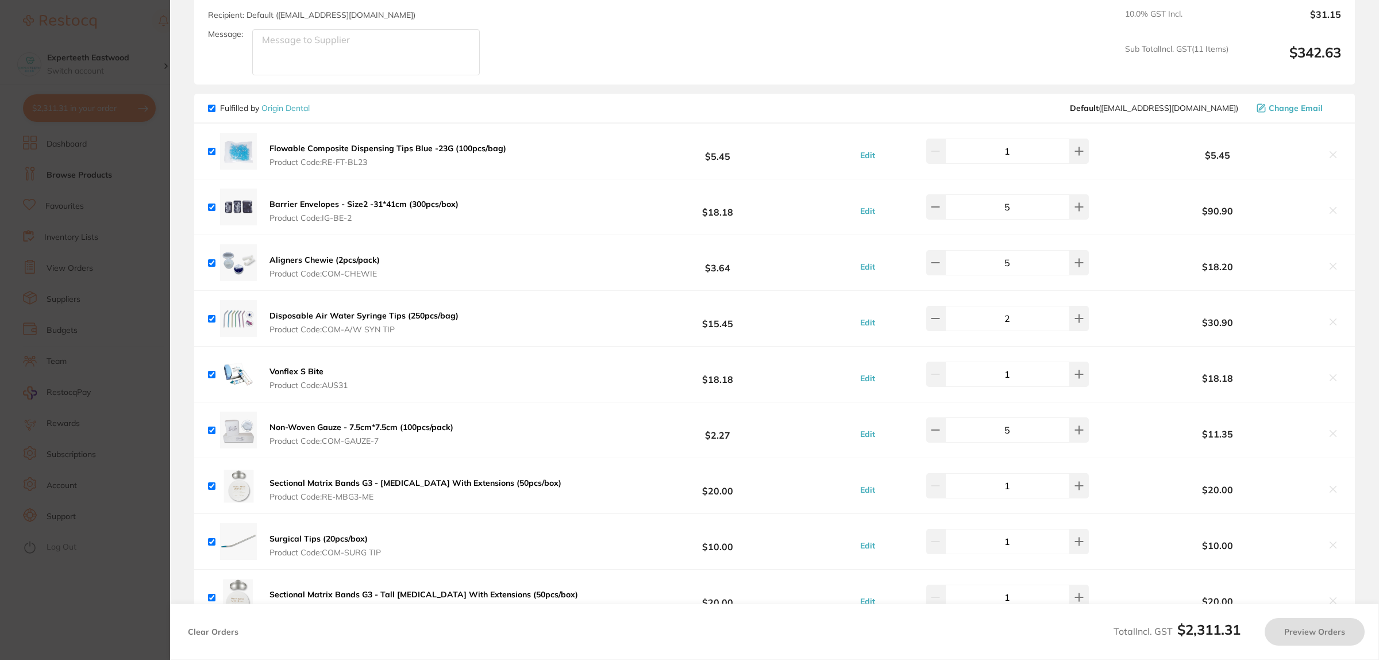
scroll to position [1590, 0]
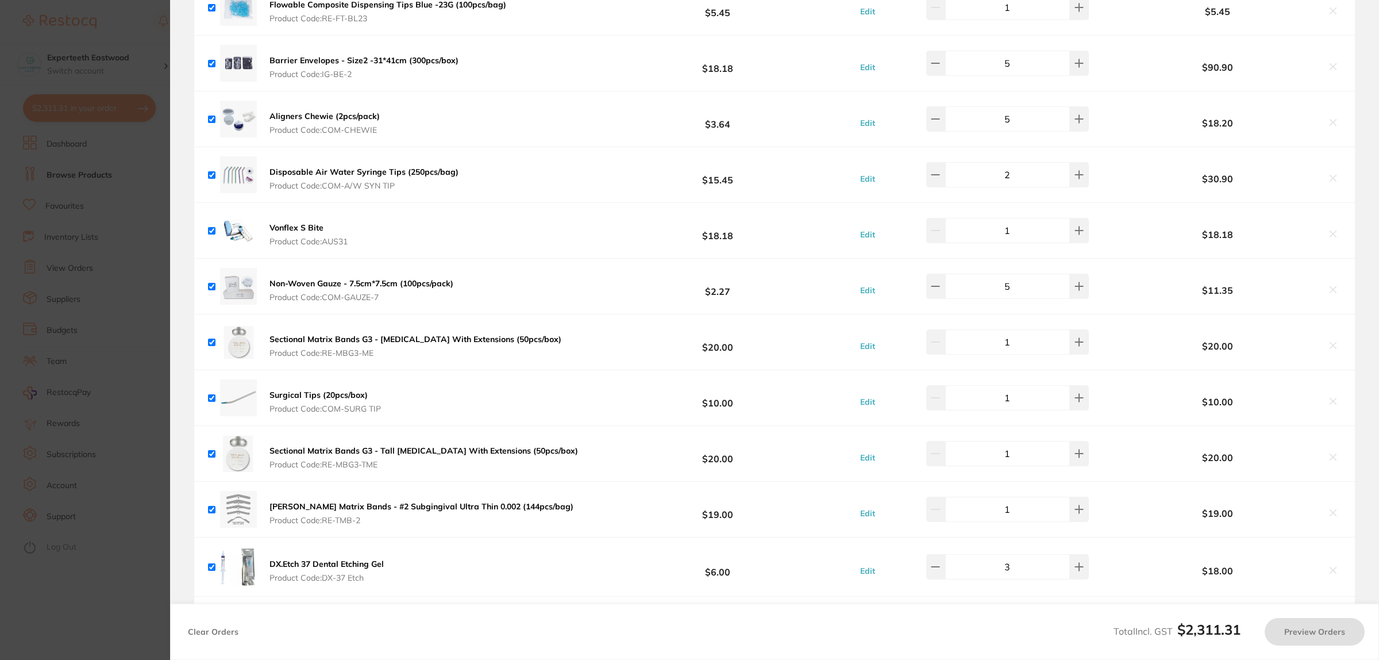
checkbox input "true"
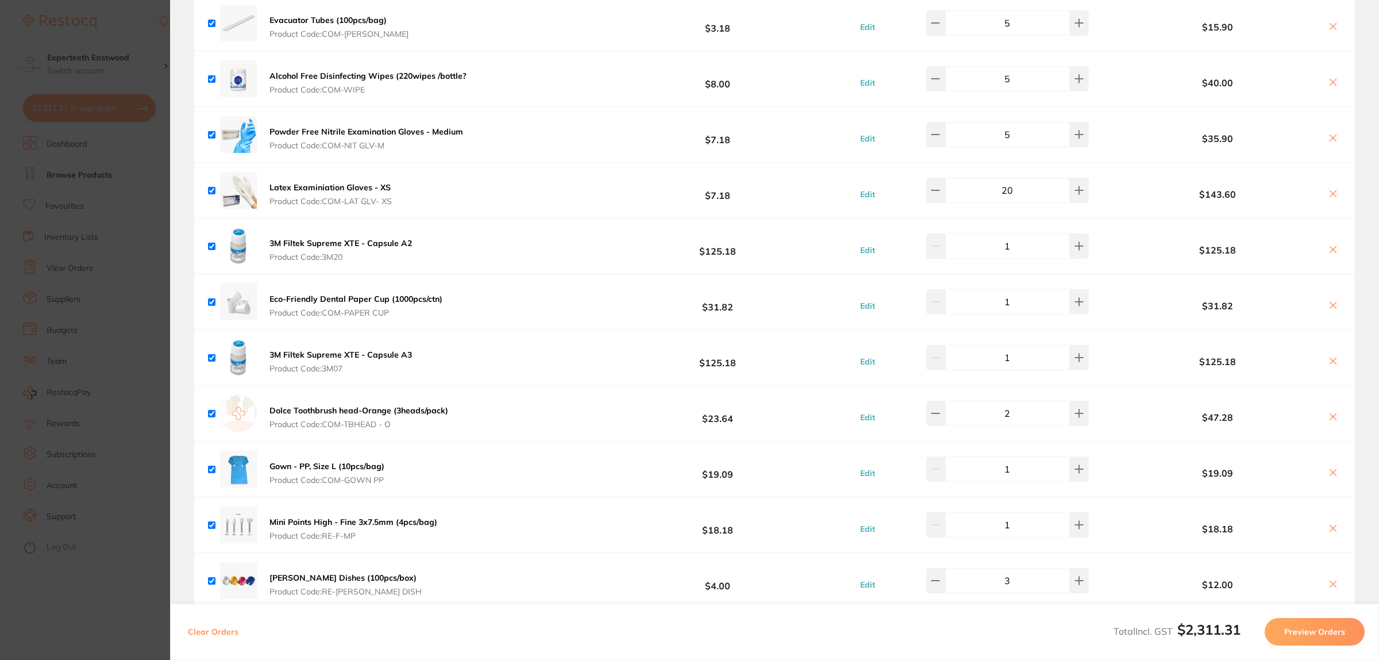
scroll to position [2380, 0]
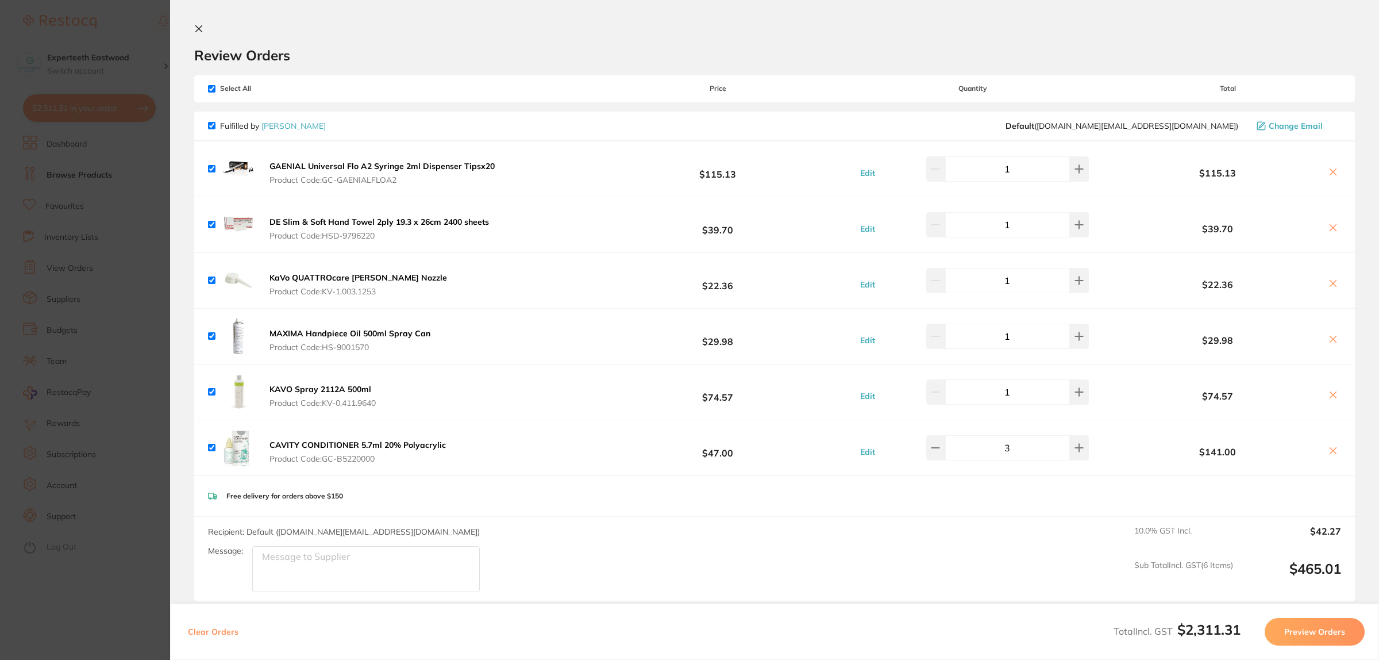
click at [1329, 336] on icon at bounding box center [1332, 338] width 9 height 9
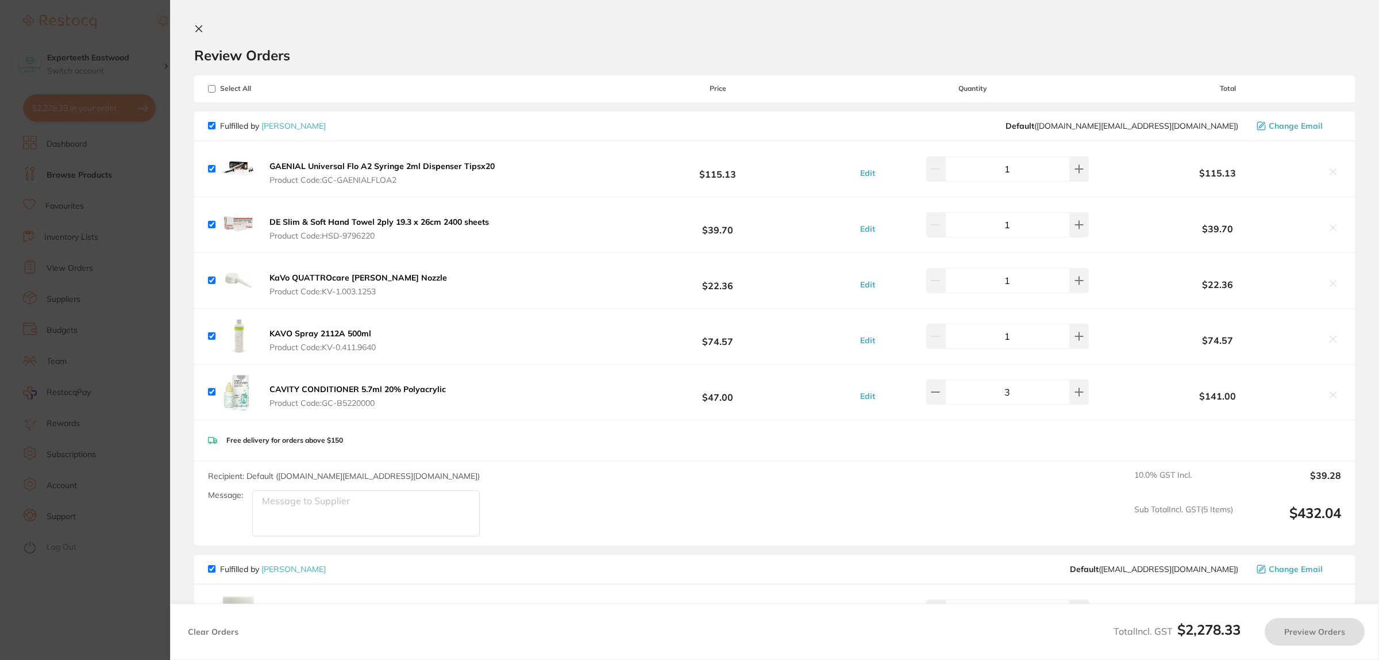
checkbox input "true"
click at [289, 122] on link "[PERSON_NAME]" at bounding box center [293, 126] width 64 height 10
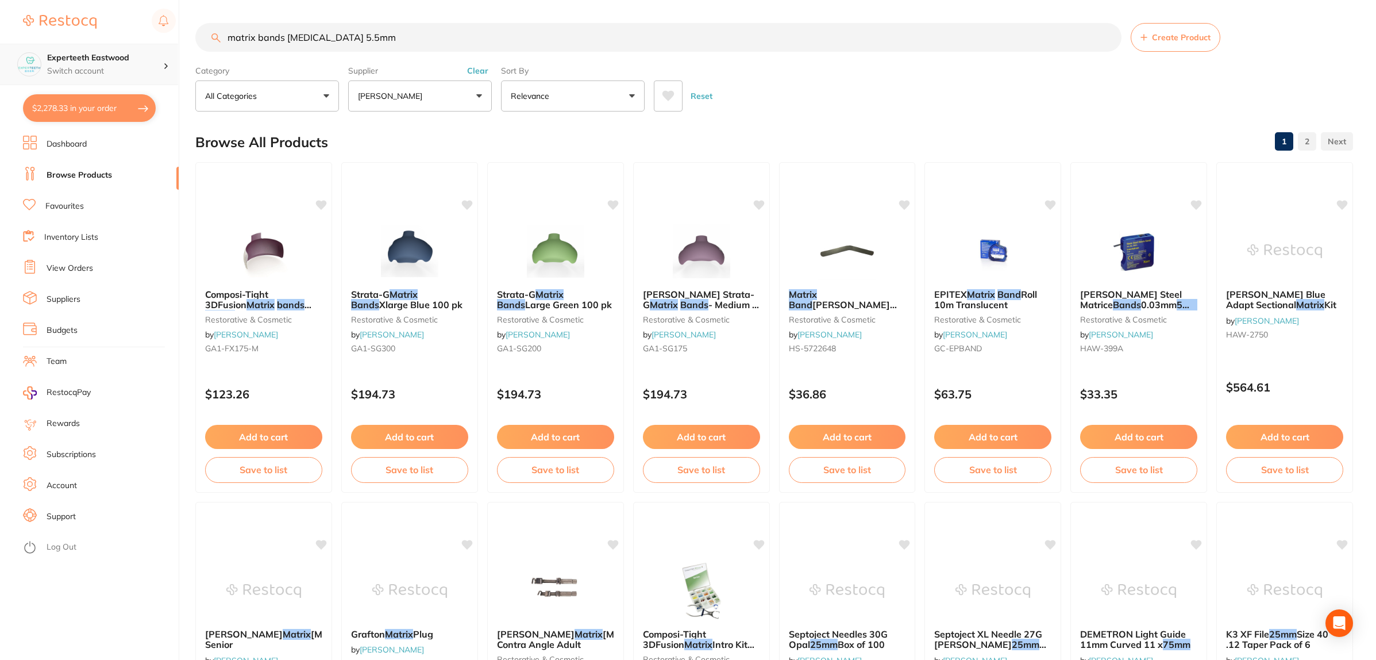
drag, startPoint x: 360, startPoint y: 36, endPoint x: 29, endPoint y: 44, distance: 331.0
click at [29, 44] on div "$2,278.33 Experteeth Eastwood Switch account Experteeth Eastwood $2,278.33 in y…" at bounding box center [688, 330] width 1376 height 660
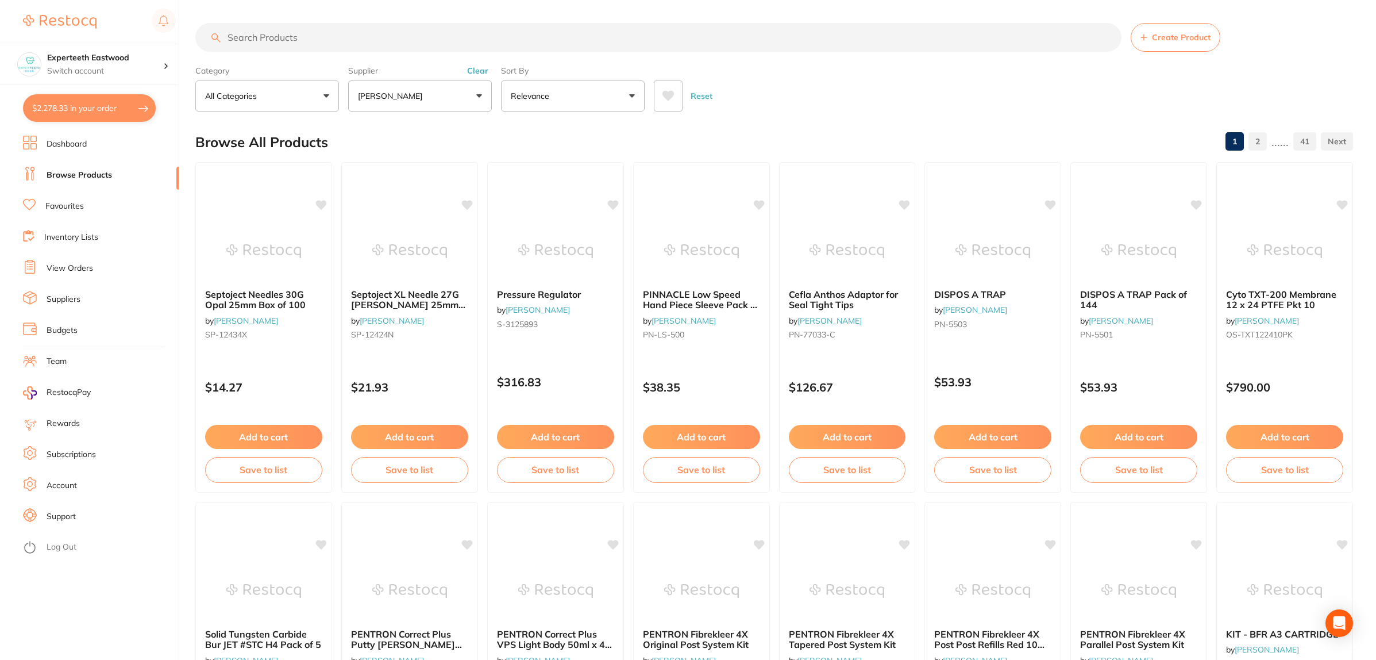
click at [662, 93] on icon at bounding box center [668, 95] width 13 height 11
click at [700, 92] on button "Reset" at bounding box center [701, 95] width 29 height 31
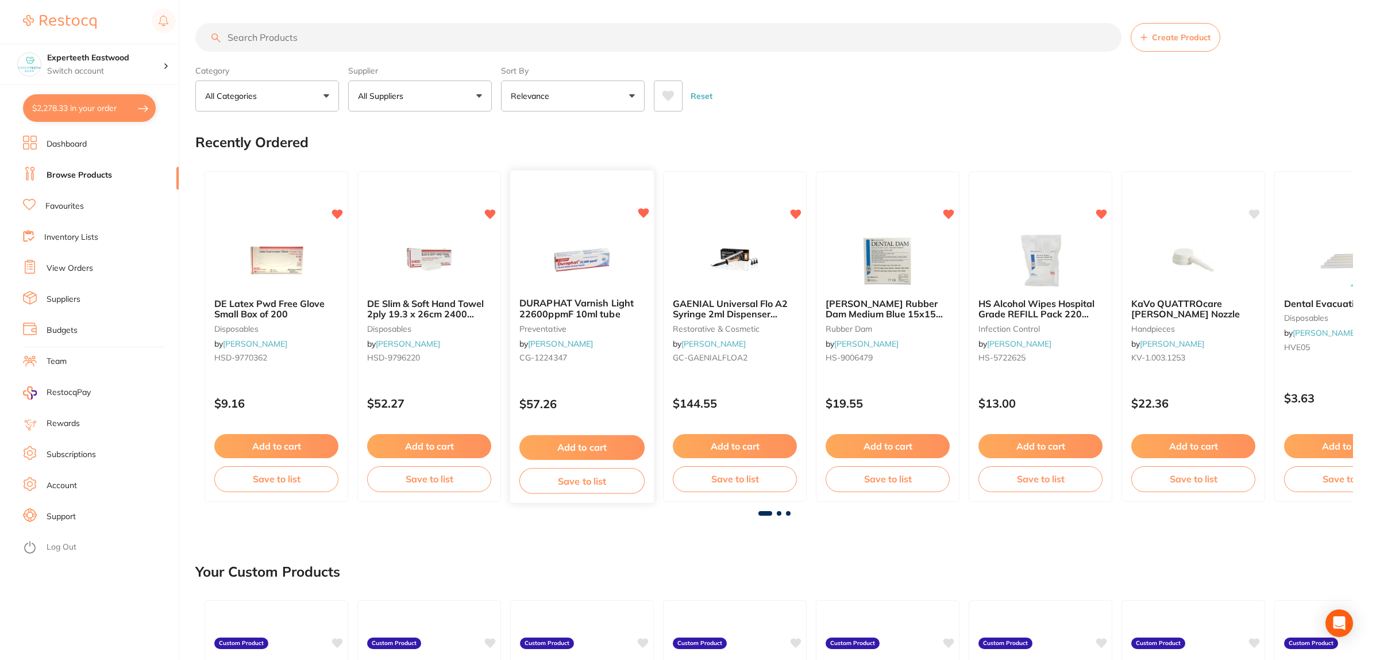
click at [574, 440] on button "Add to cart" at bounding box center [581, 447] width 125 height 25
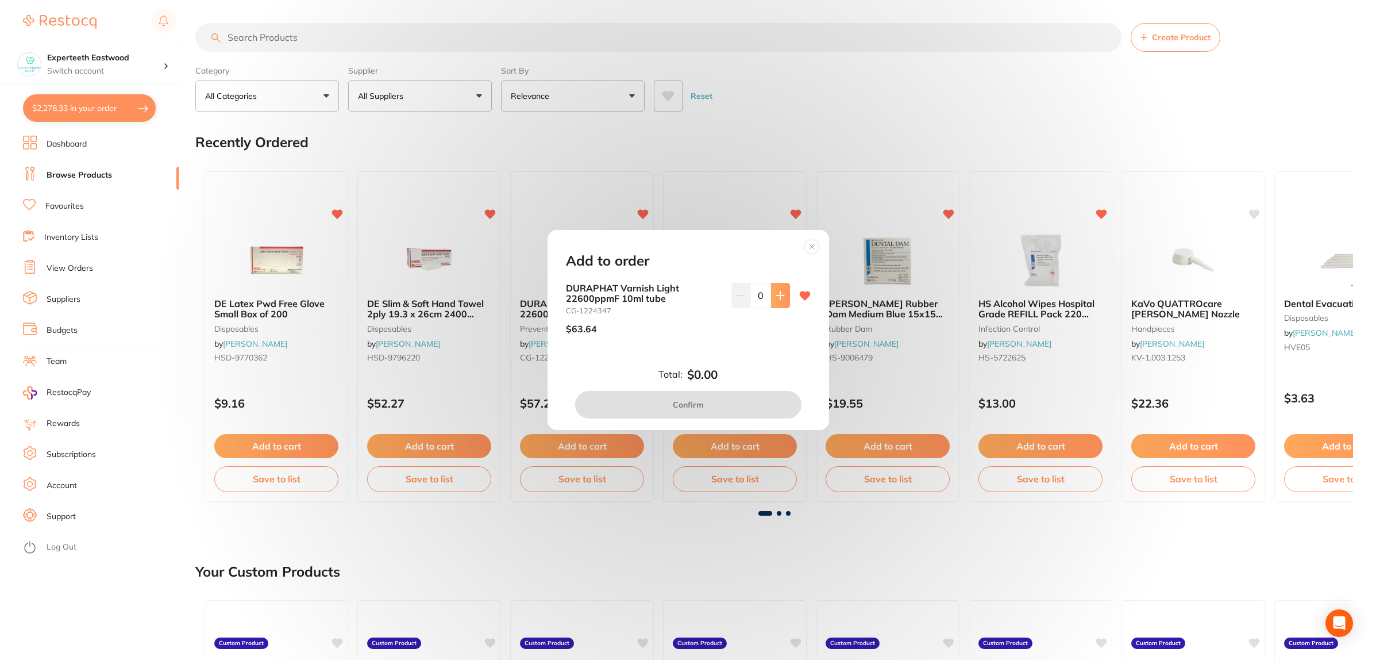
click at [778, 298] on icon at bounding box center [780, 295] width 9 height 9
type input "1"
click at [690, 403] on button "Confirm" at bounding box center [688, 405] width 226 height 28
checkbox input "false"
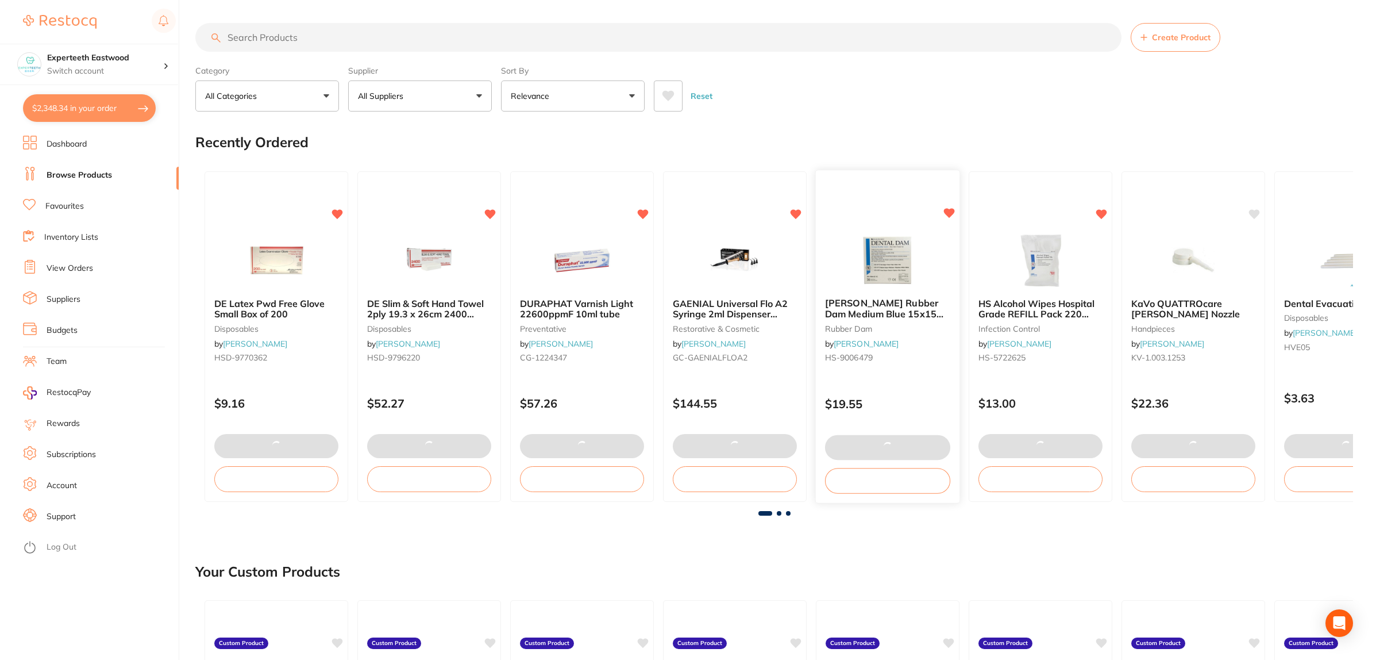
scroll to position [72, 0]
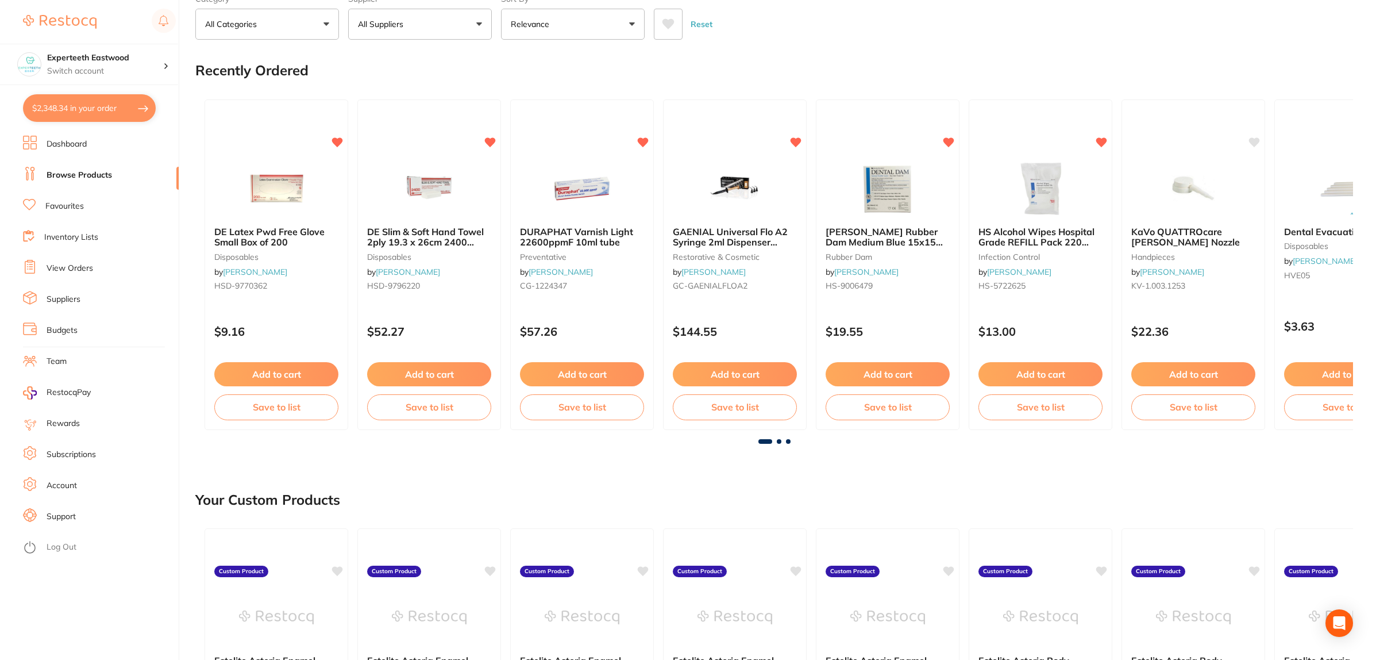
click at [778, 439] on span at bounding box center [779, 441] width 5 height 5
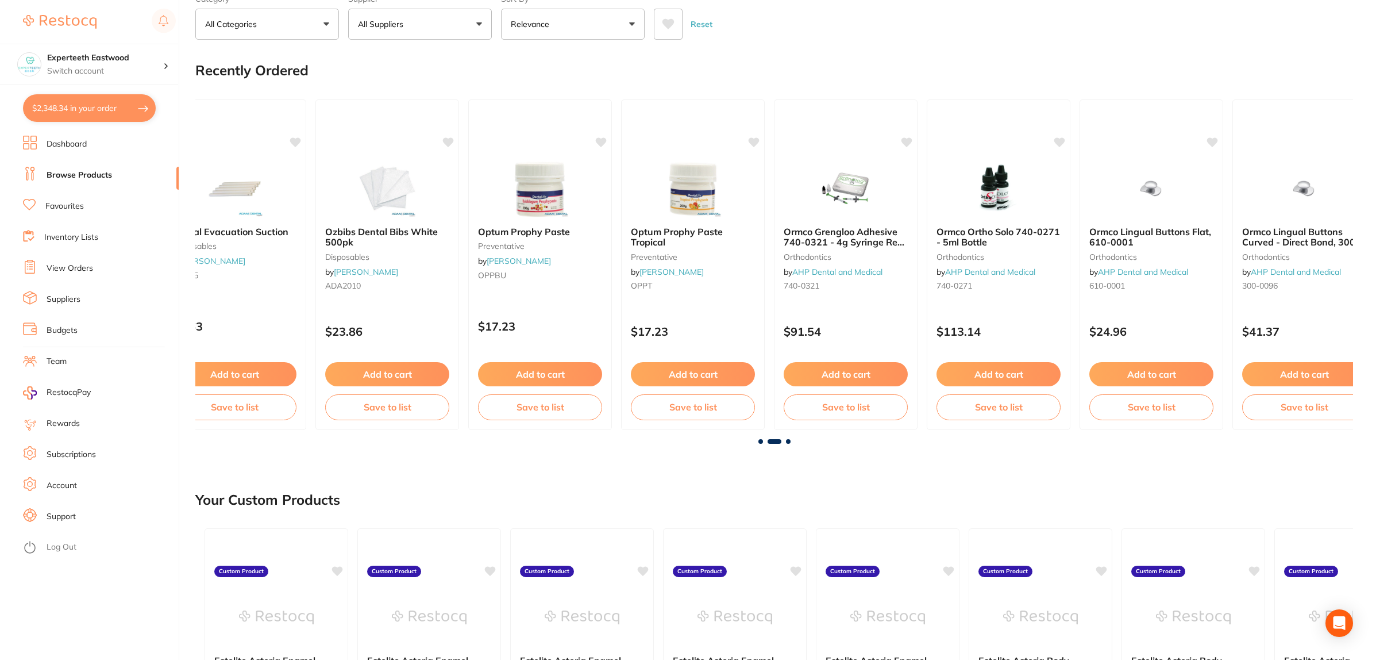
scroll to position [0, 1158]
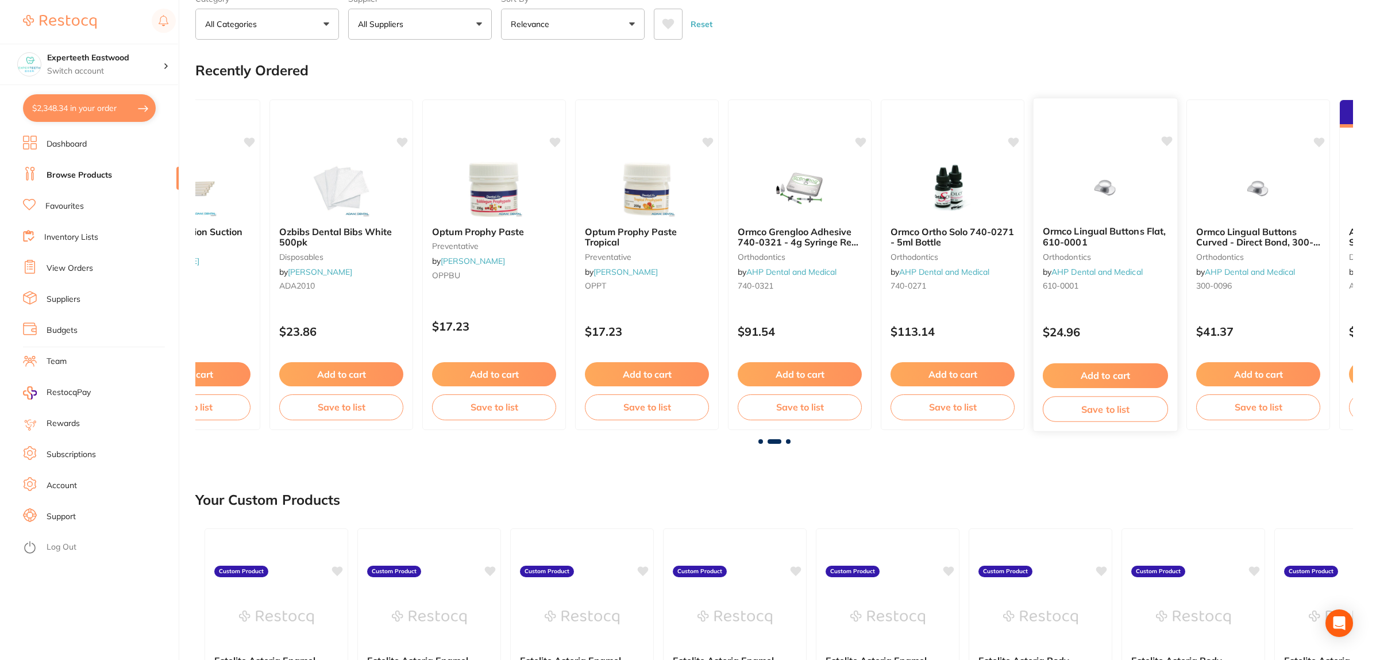
click at [1098, 234] on b "Ormco Lingual Buttons Flat, 610-0001" at bounding box center [1105, 236] width 125 height 21
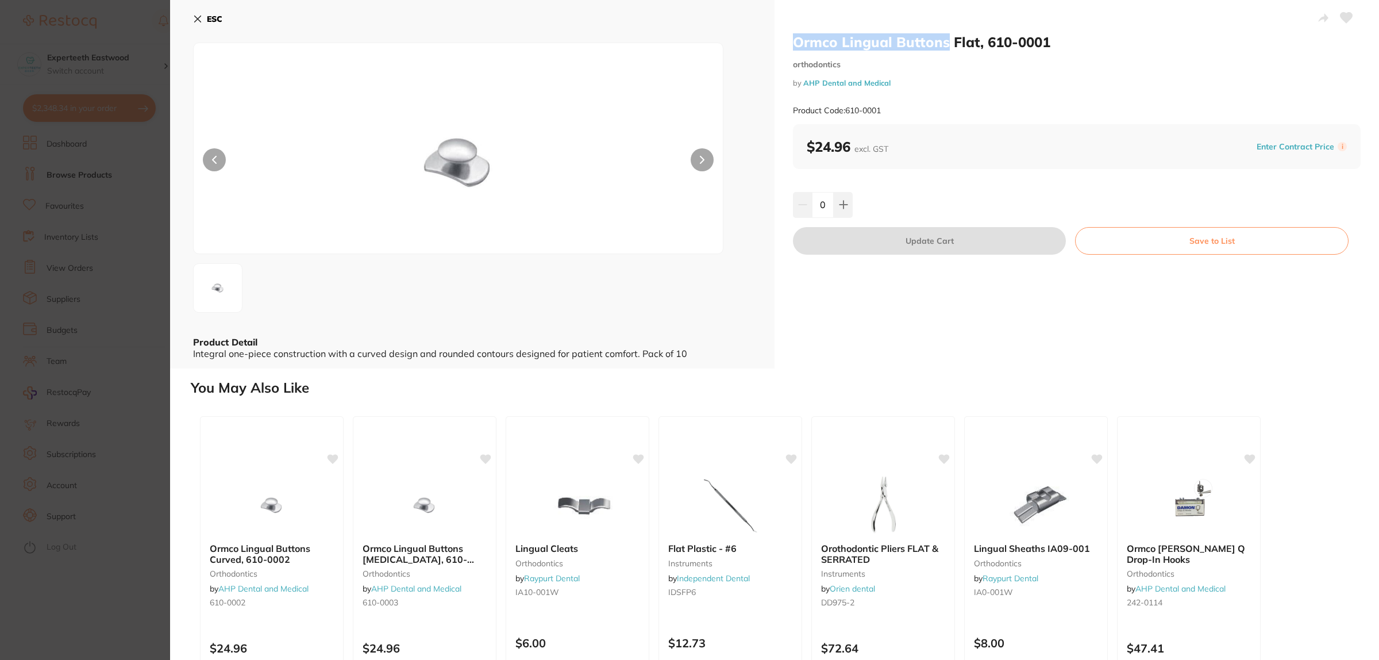
drag, startPoint x: 793, startPoint y: 37, endPoint x: 943, endPoint y: 41, distance: 150.0
click at [944, 41] on h2 "Ormco Lingual Buttons Flat, 610-0001" at bounding box center [1077, 41] width 568 height 17
copy h2 "Ormco Lingual Buttons"
click at [198, 22] on icon at bounding box center [197, 18] width 9 height 9
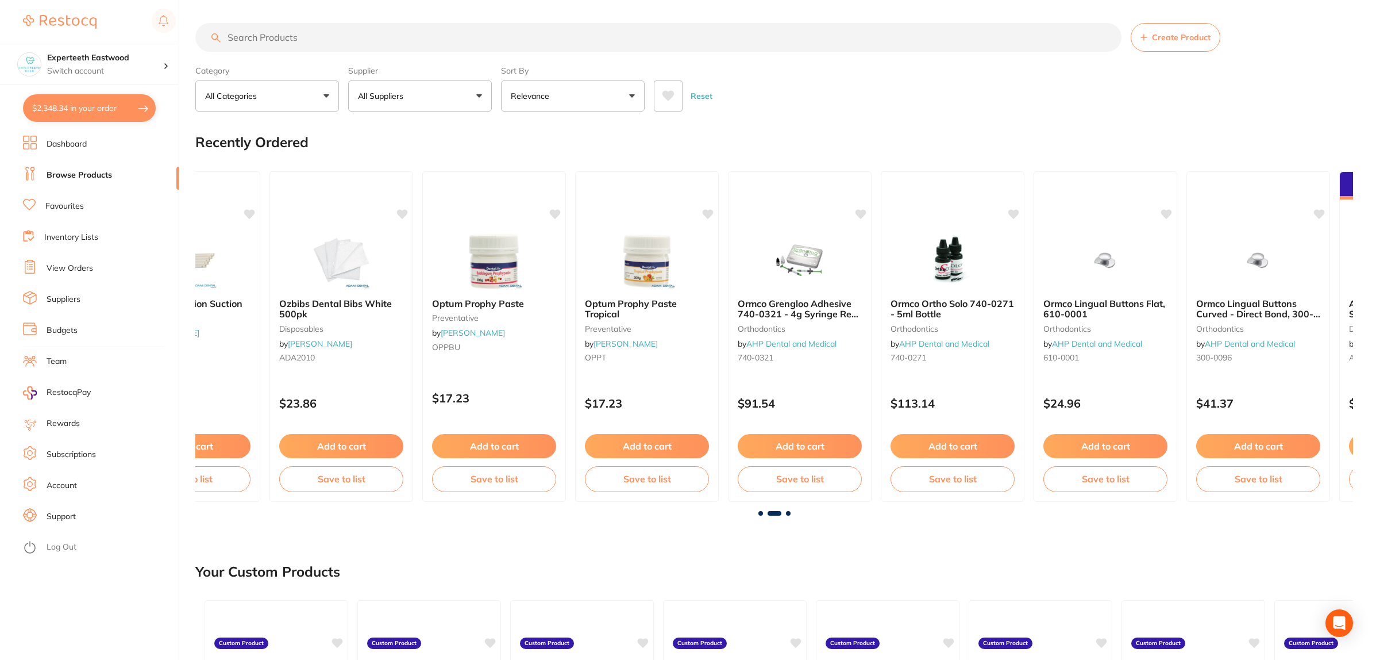
click at [269, 32] on input "search" at bounding box center [658, 37] width 926 height 29
paste input "Ormco Lingual Buttons"
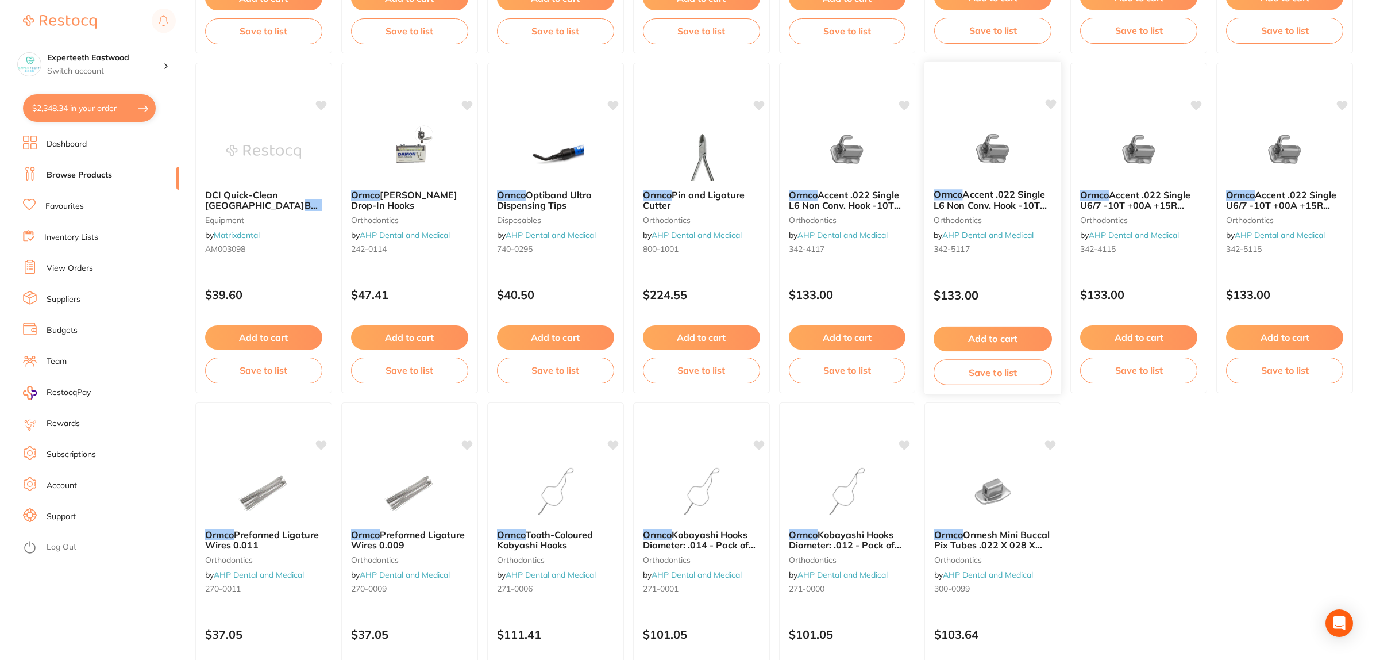
scroll to position [1929, 0]
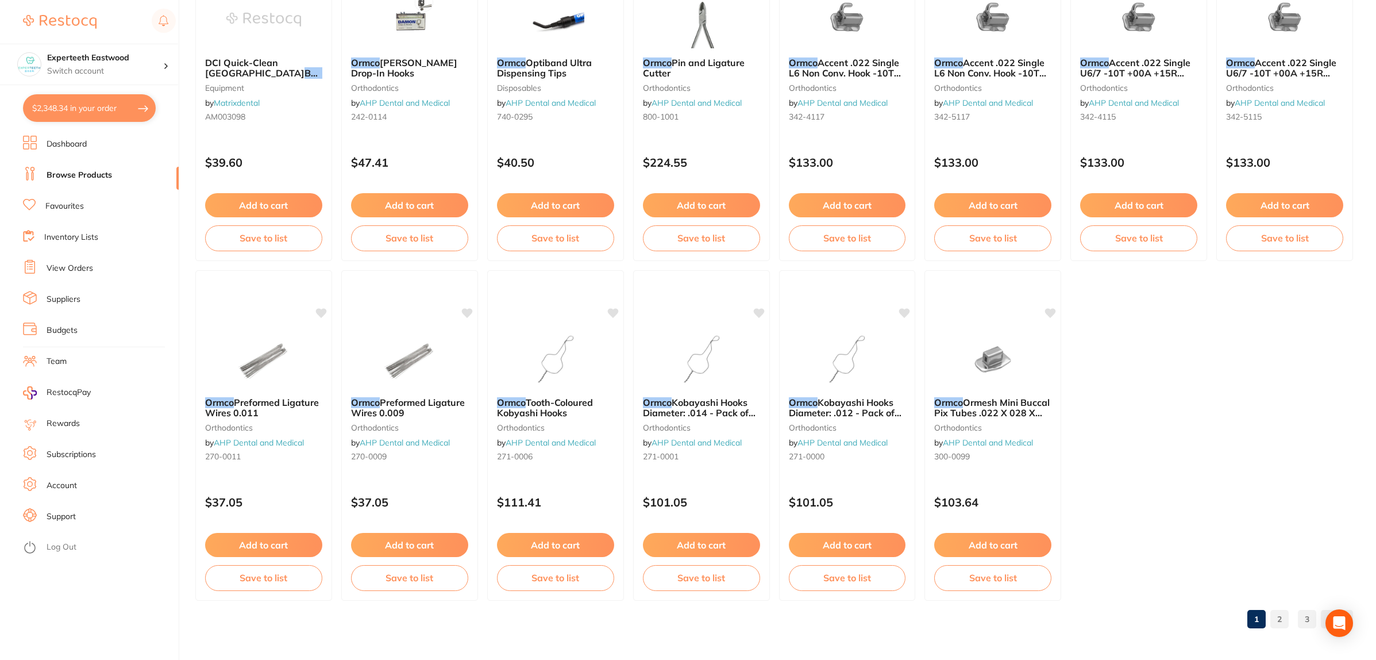
type input "Ormco Lingual Buttons"
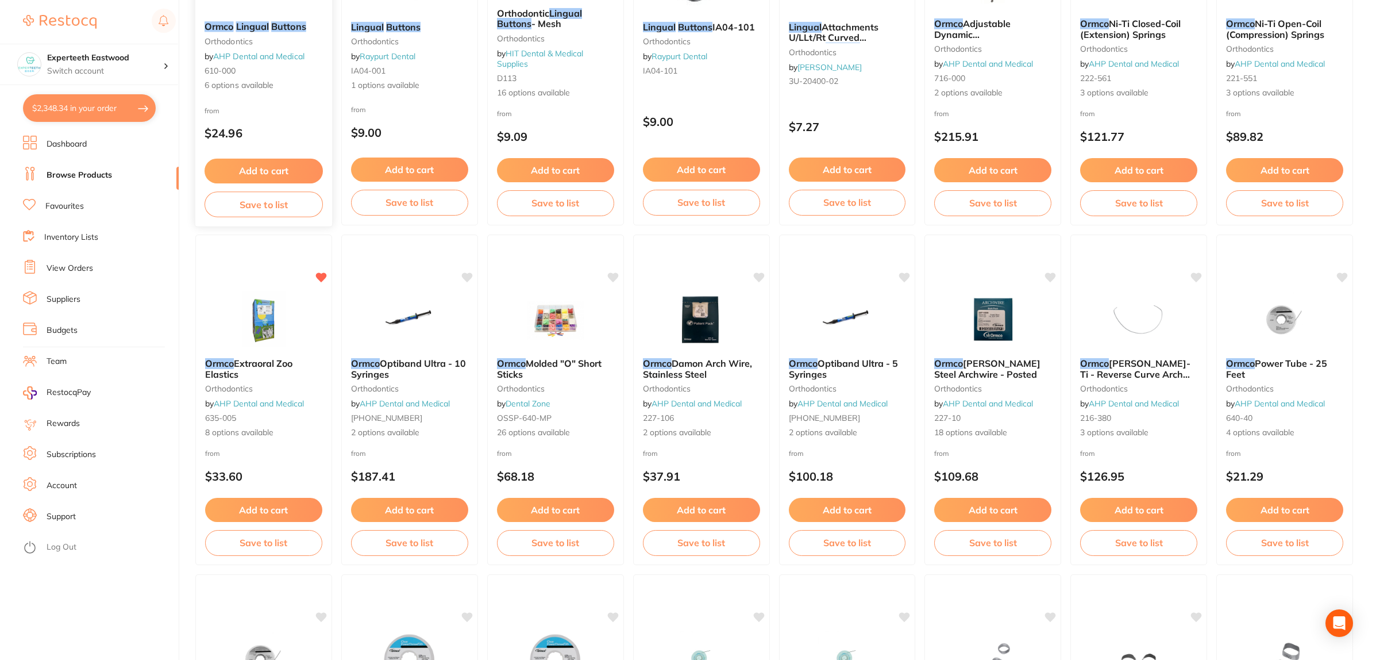
scroll to position [206, 0]
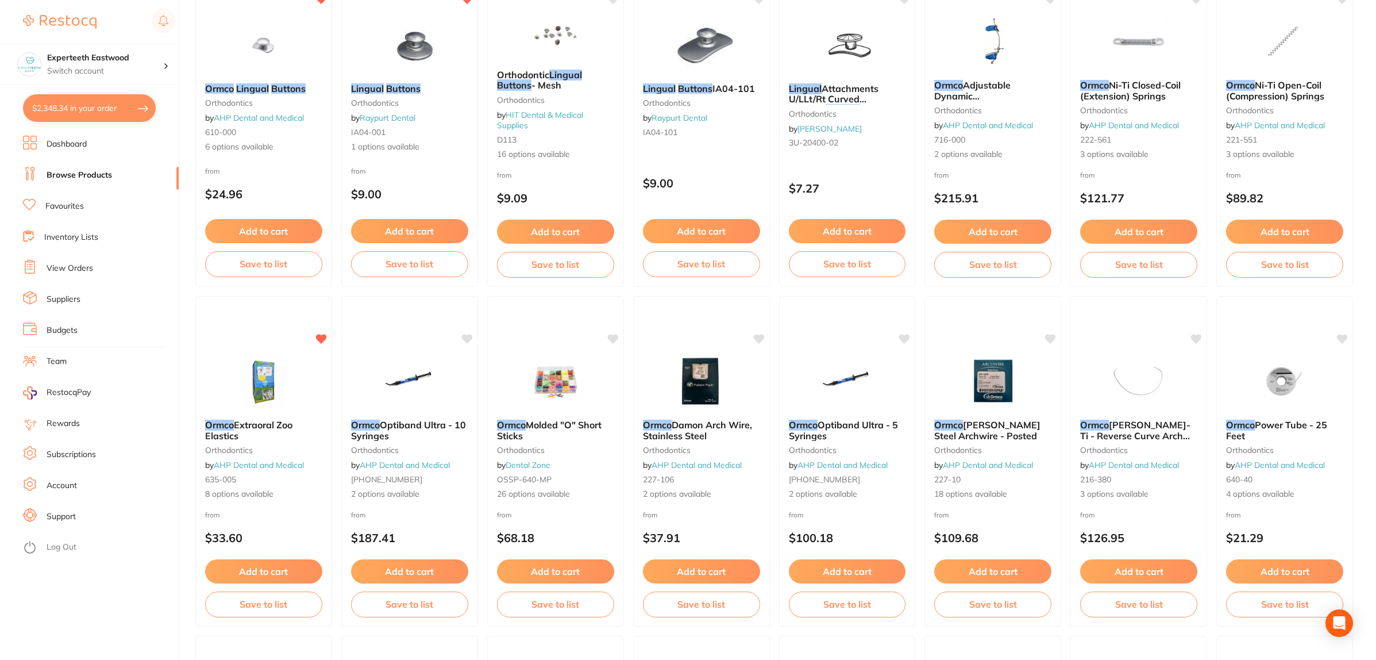
click at [81, 99] on button "$2,348.34 in your order" at bounding box center [89, 108] width 133 height 28
checkbox input "true"
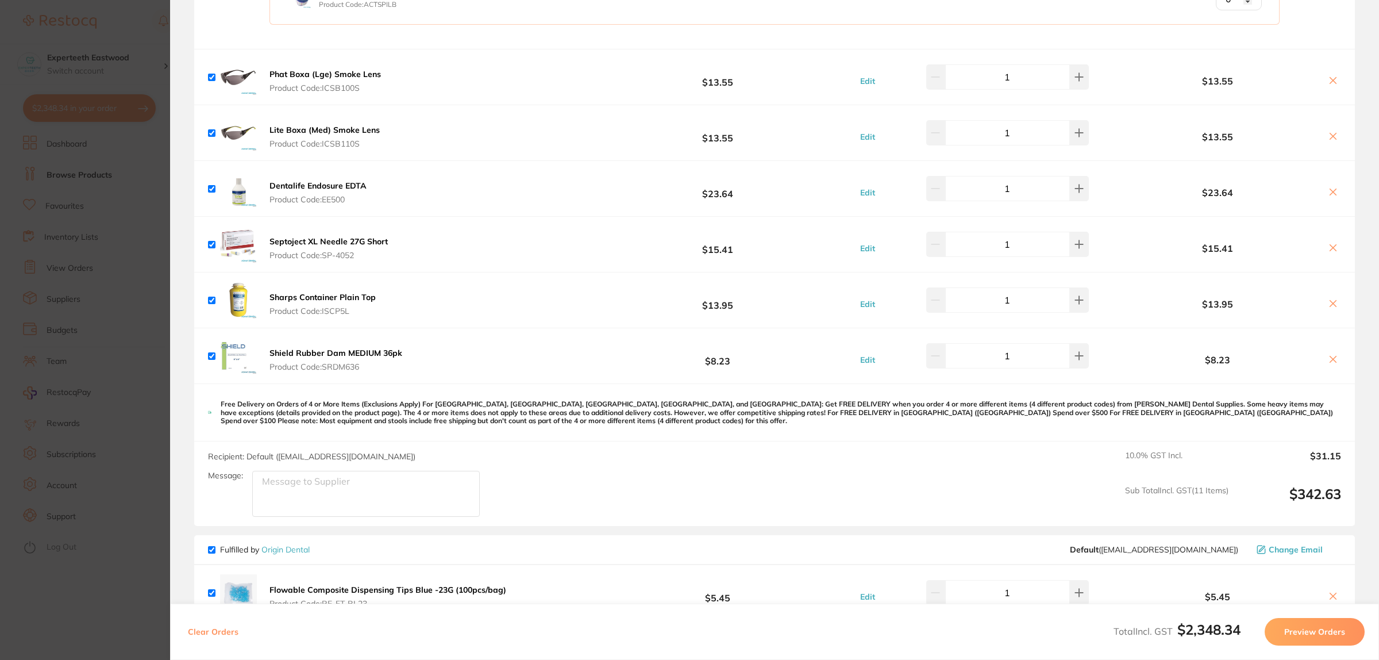
scroll to position [934, 0]
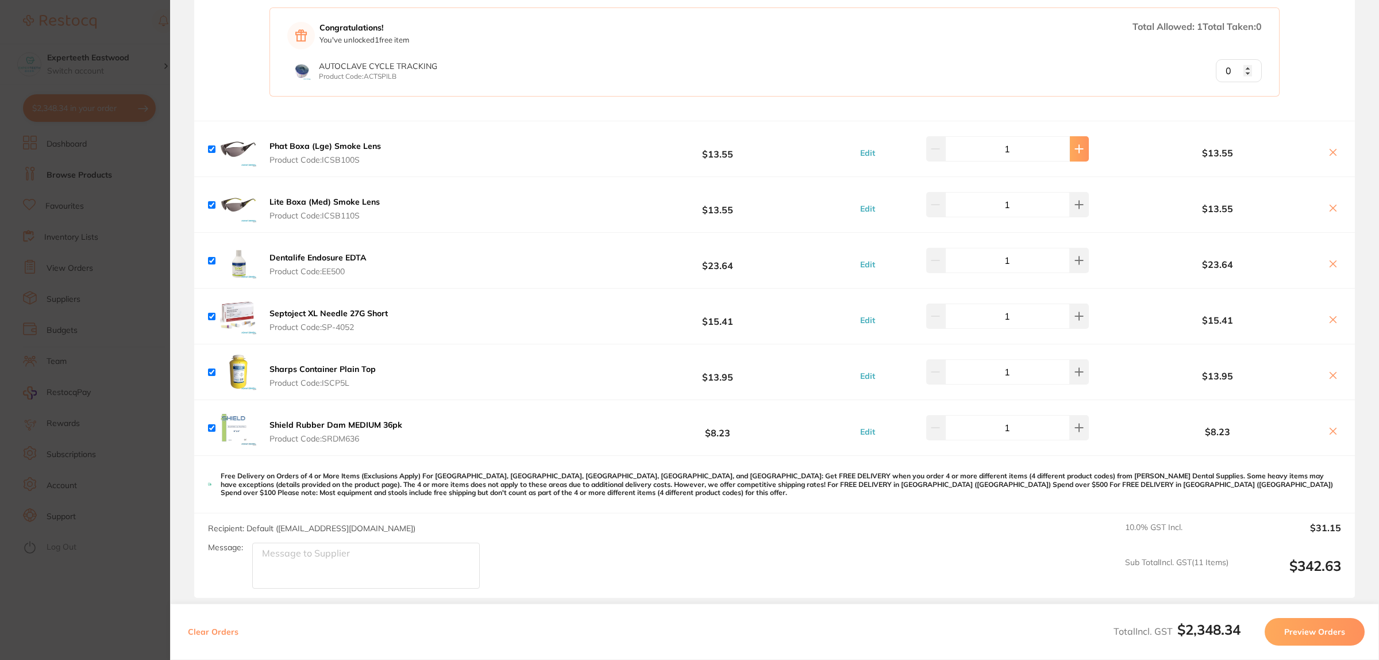
type input "1"
type input "2"
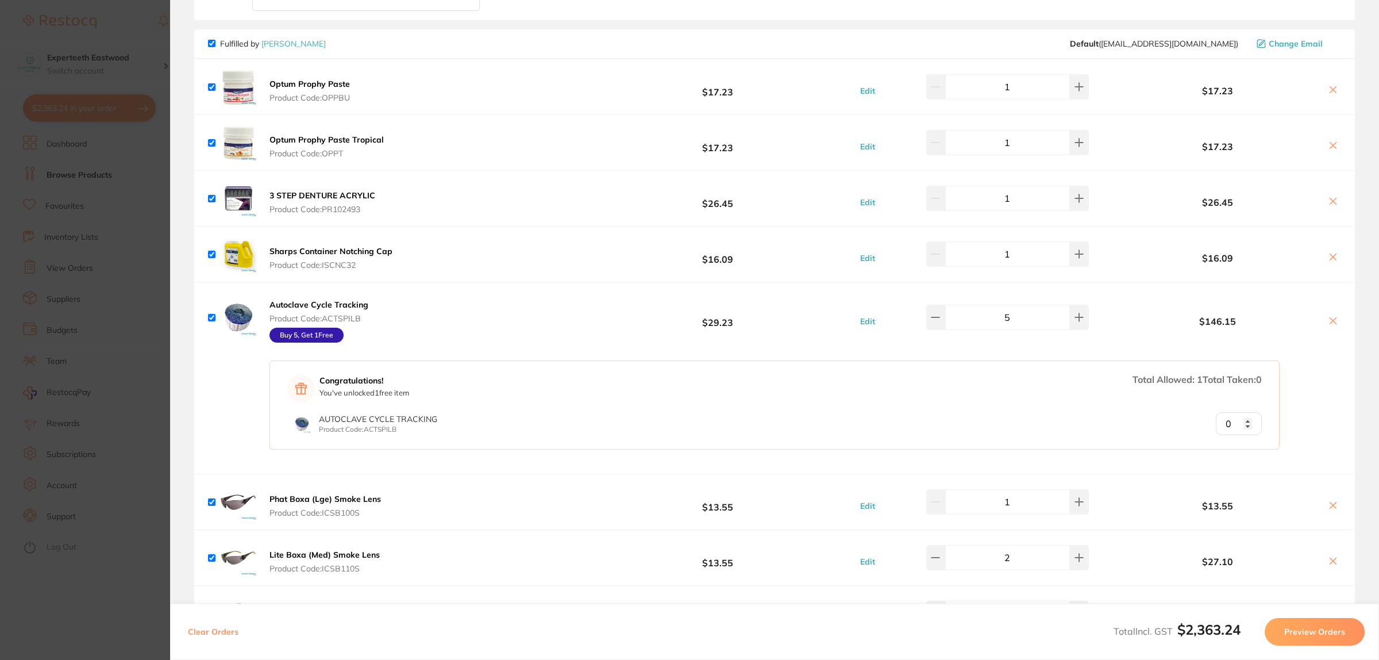
scroll to position [574, 0]
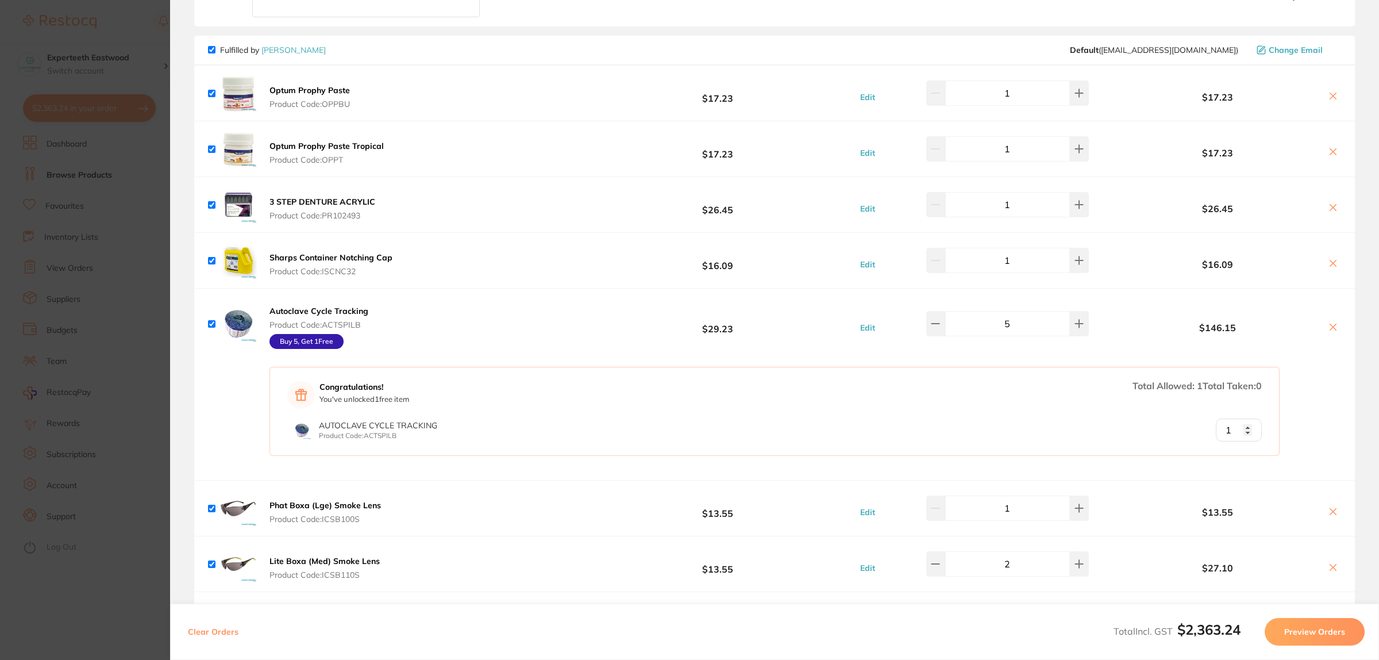
type input "1"
click at [1246, 425] on input "1" at bounding box center [1239, 429] width 46 height 23
click at [1247, 429] on input "1" at bounding box center [1239, 429] width 46 height 23
click at [1243, 429] on input "1" at bounding box center [1239, 429] width 46 height 23
click at [1244, 426] on input "1" at bounding box center [1239, 429] width 46 height 23
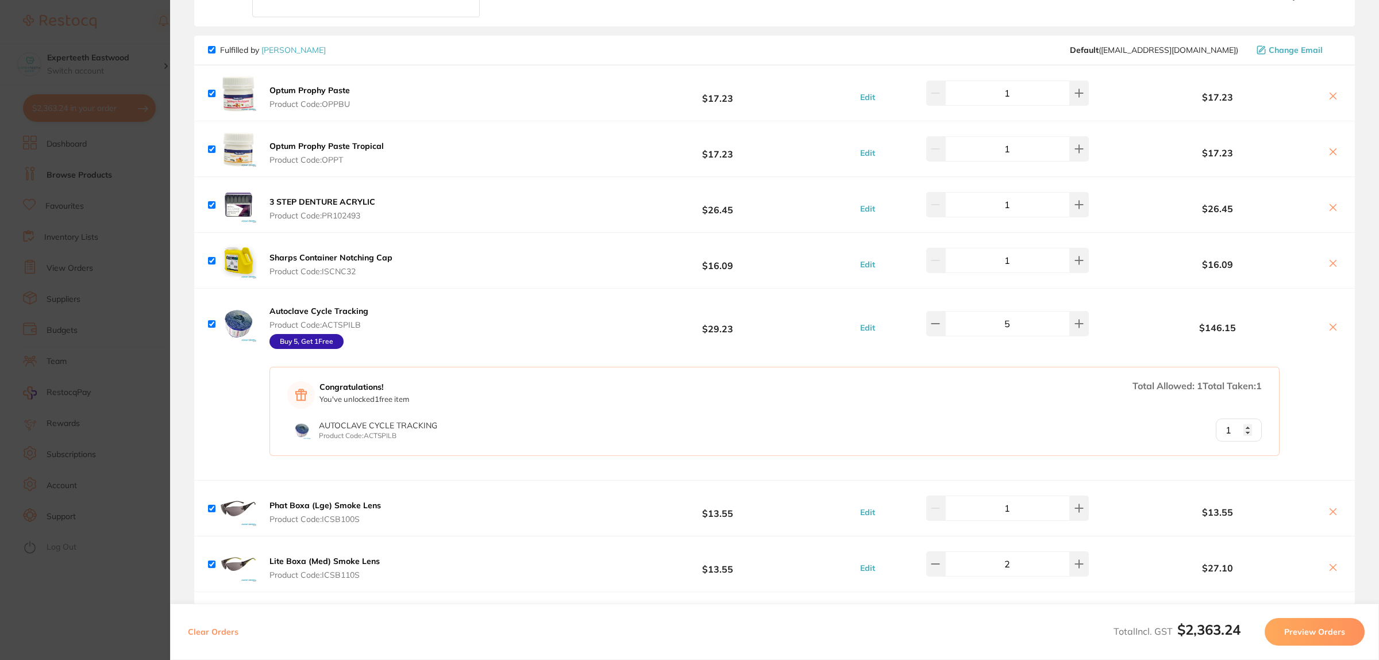
click at [1244, 426] on input "1" at bounding box center [1239, 429] width 46 height 23
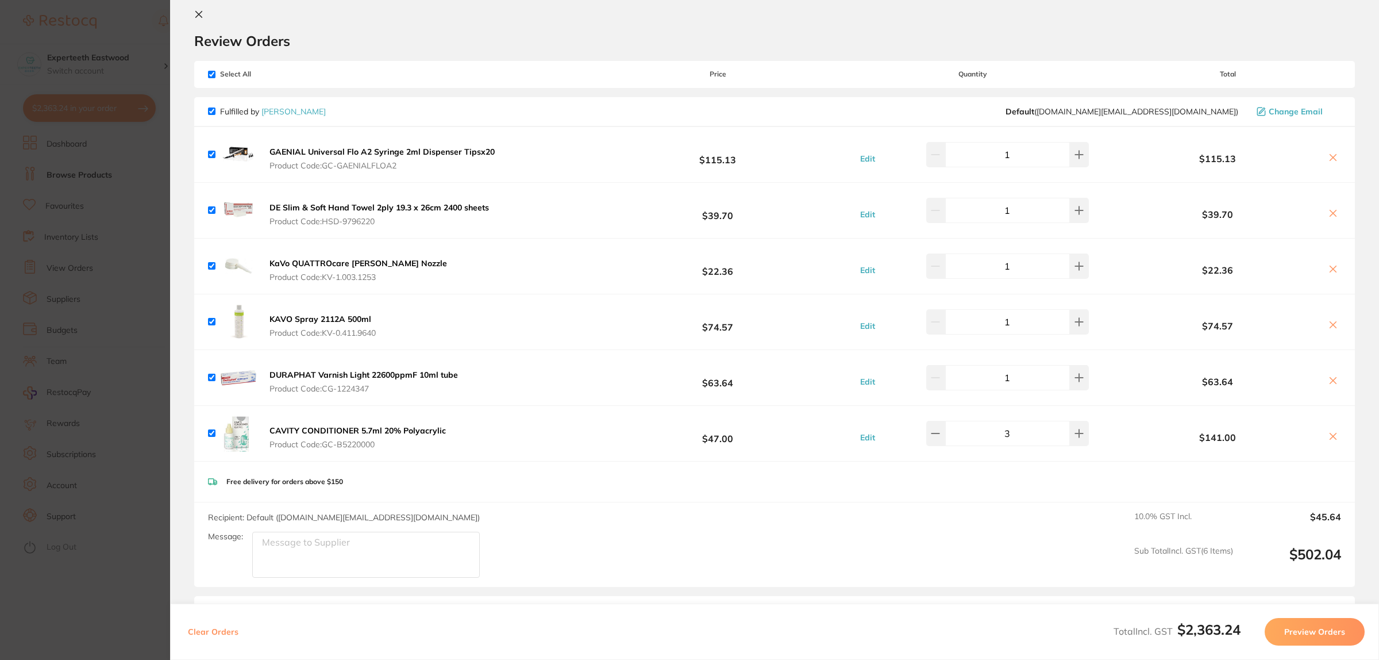
scroll to position [0, 0]
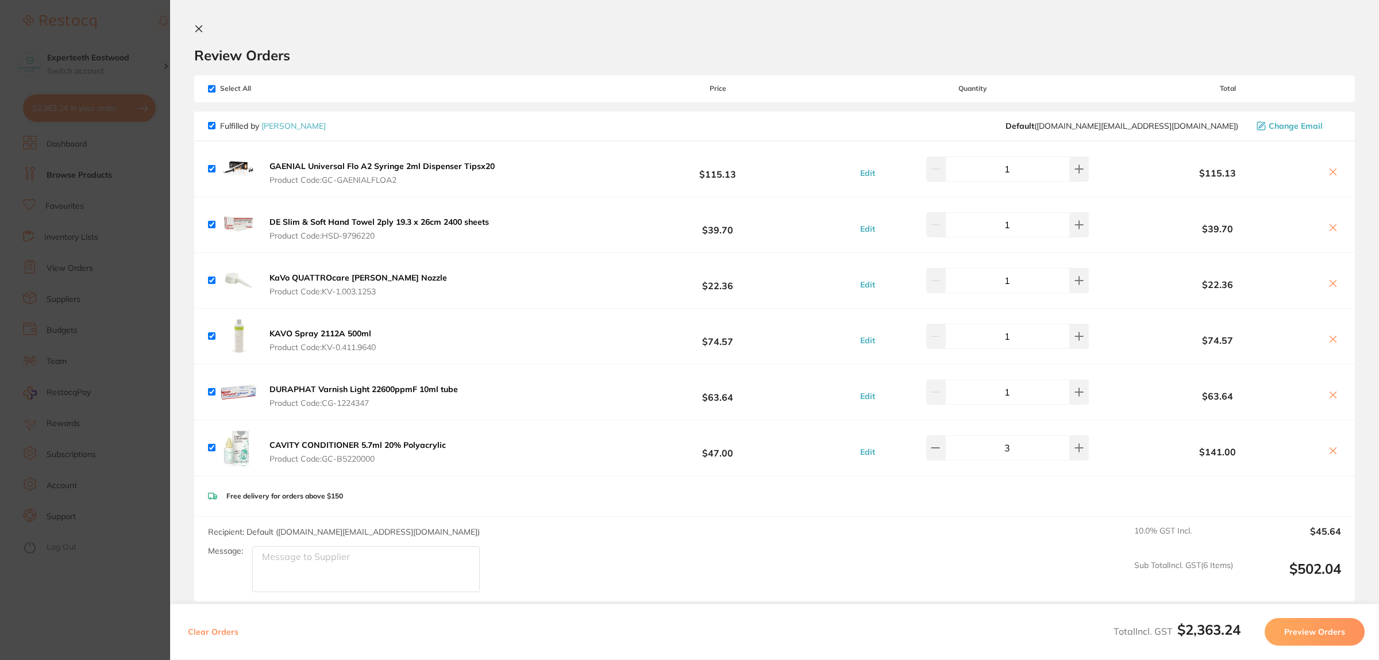
click at [199, 29] on icon at bounding box center [199, 29] width 6 height 6
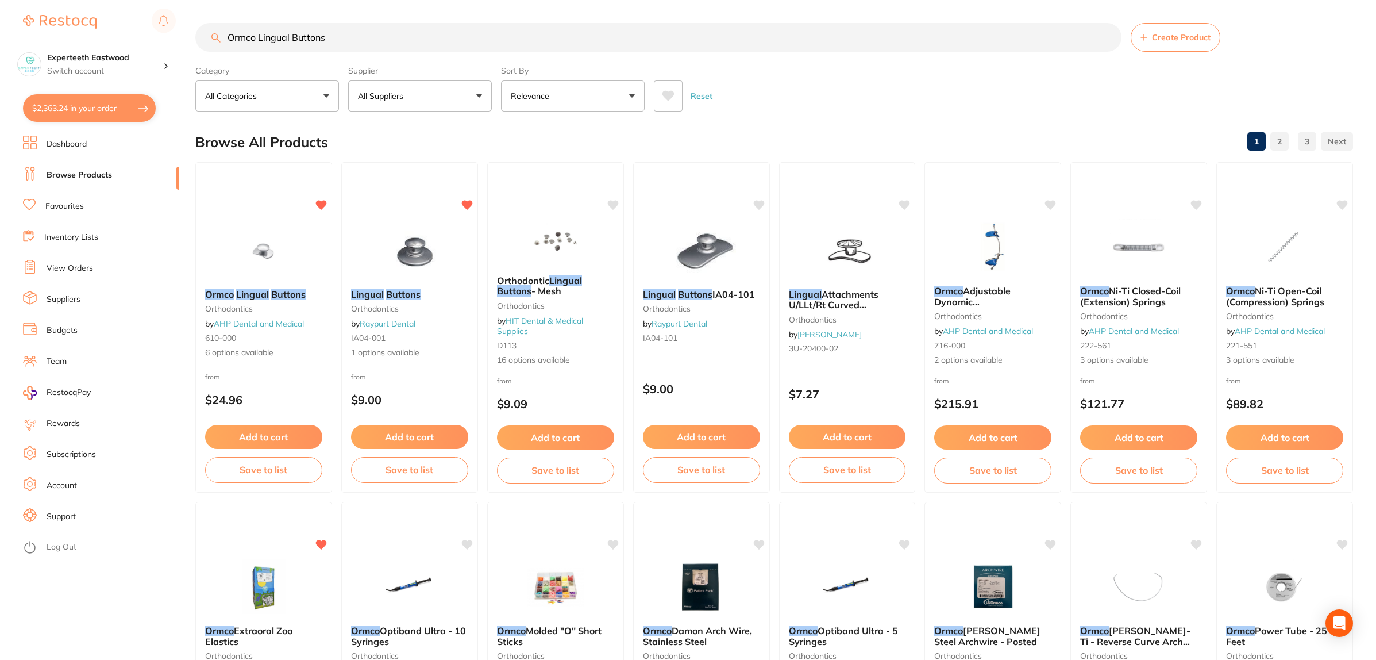
drag, startPoint x: 374, startPoint y: 33, endPoint x: 213, endPoint y: -87, distance: 201.1
click at [213, 0] on html "$2,363.24 Experteeth Eastwood Switch account Experteeth Eastwood $2,363.24 in y…" at bounding box center [688, 330] width 1376 height 660
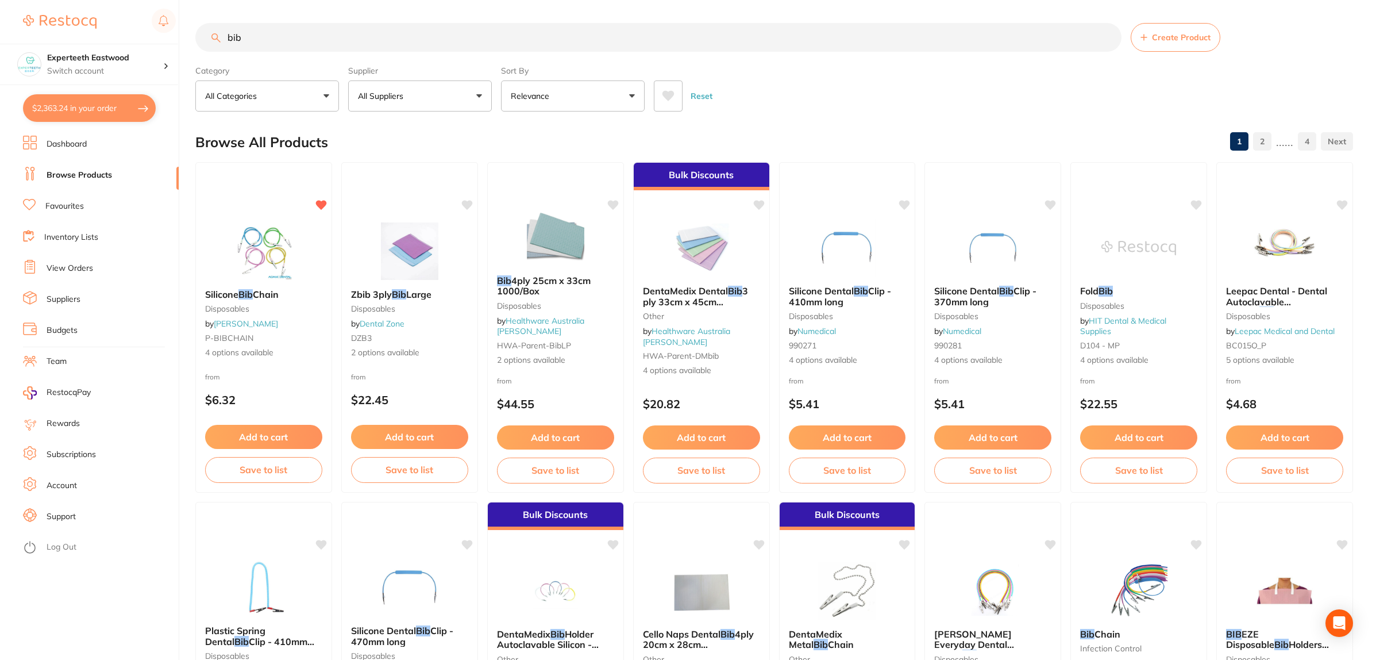
click at [460, 95] on button "All Suppliers" at bounding box center [420, 95] width 144 height 31
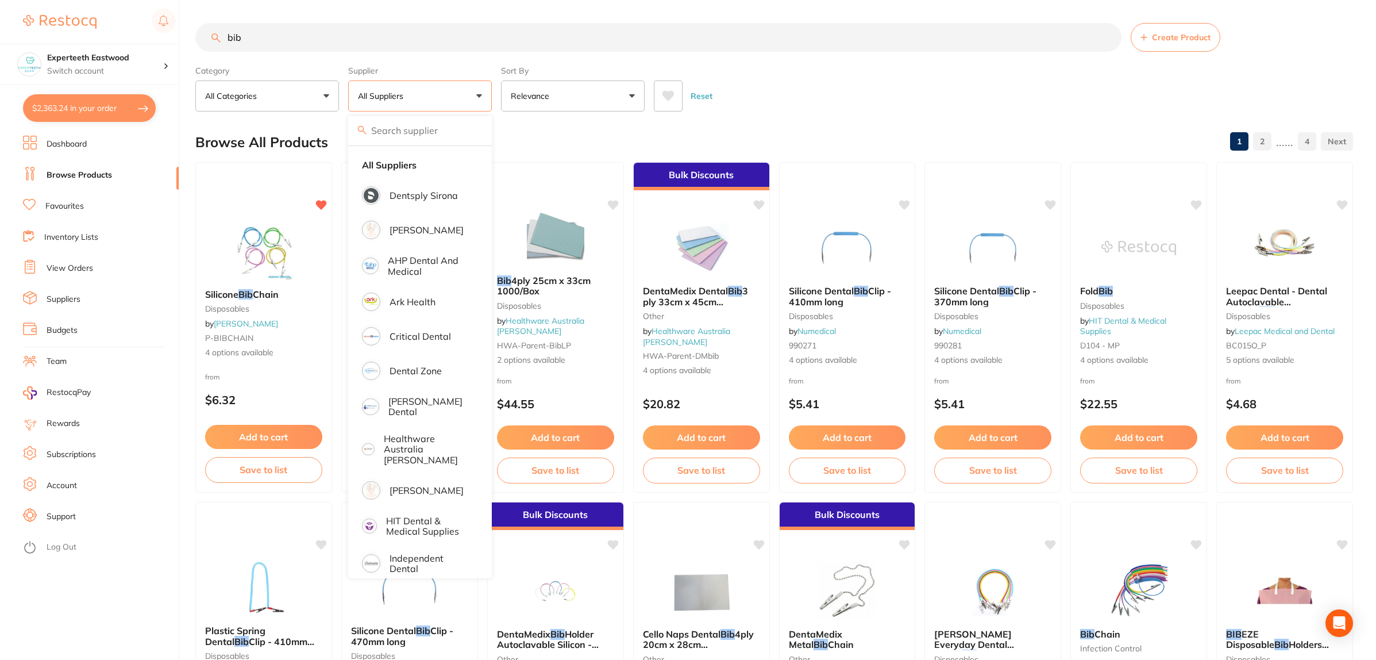
click at [527, 29] on input "bib" at bounding box center [658, 37] width 926 height 29
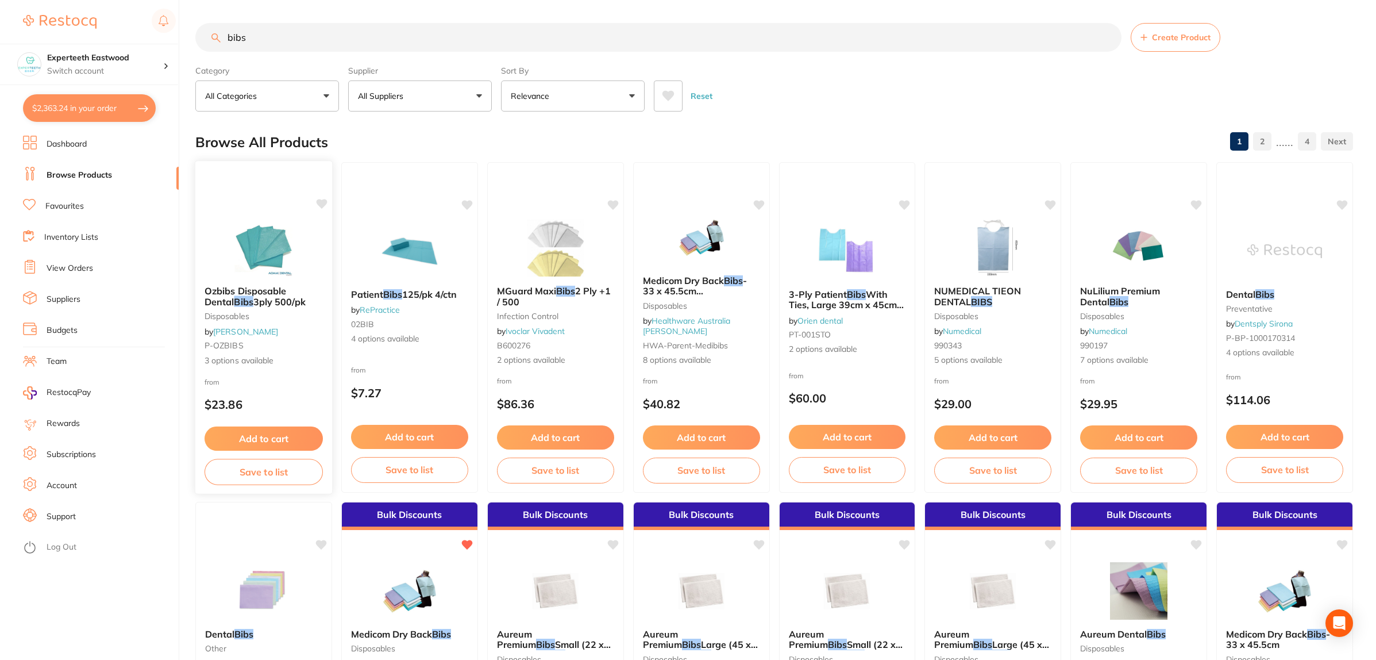
type input "bibs"
click at [244, 433] on button "Add to cart" at bounding box center [264, 438] width 118 height 25
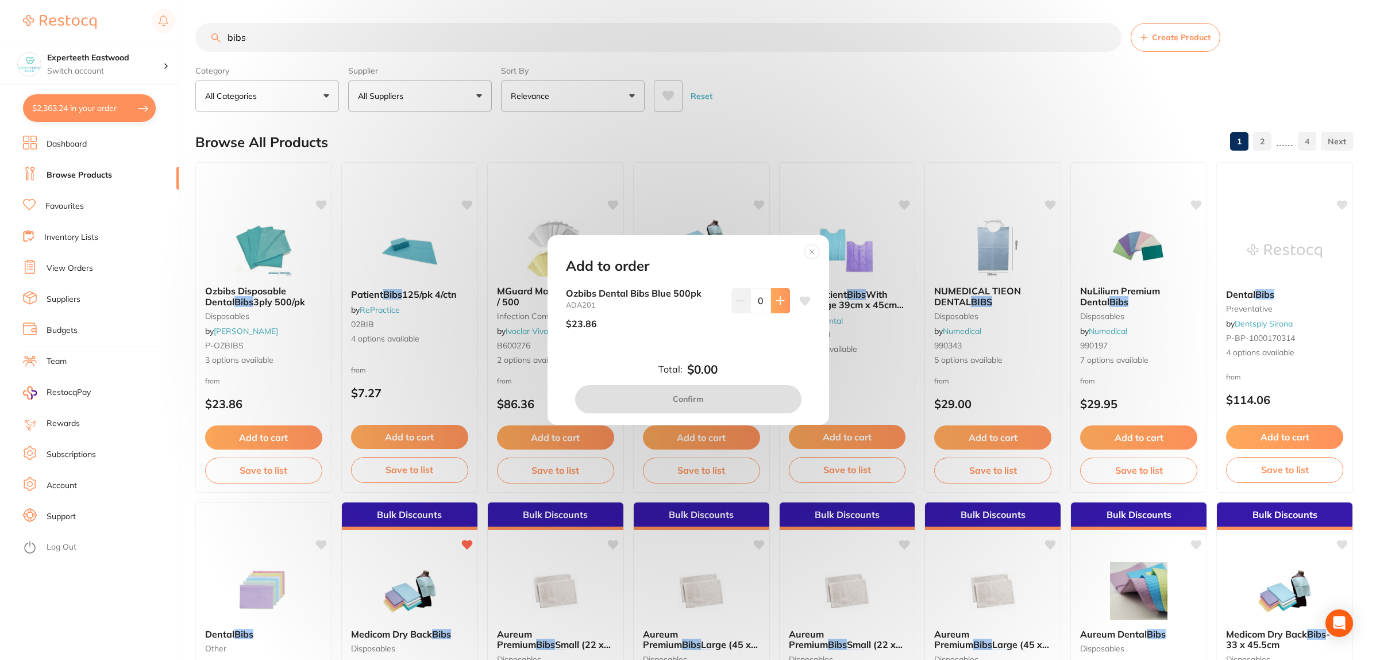
click at [776, 304] on icon at bounding box center [780, 300] width 9 height 9
type input "1"
click at [665, 392] on button "Confirm" at bounding box center [688, 399] width 226 height 28
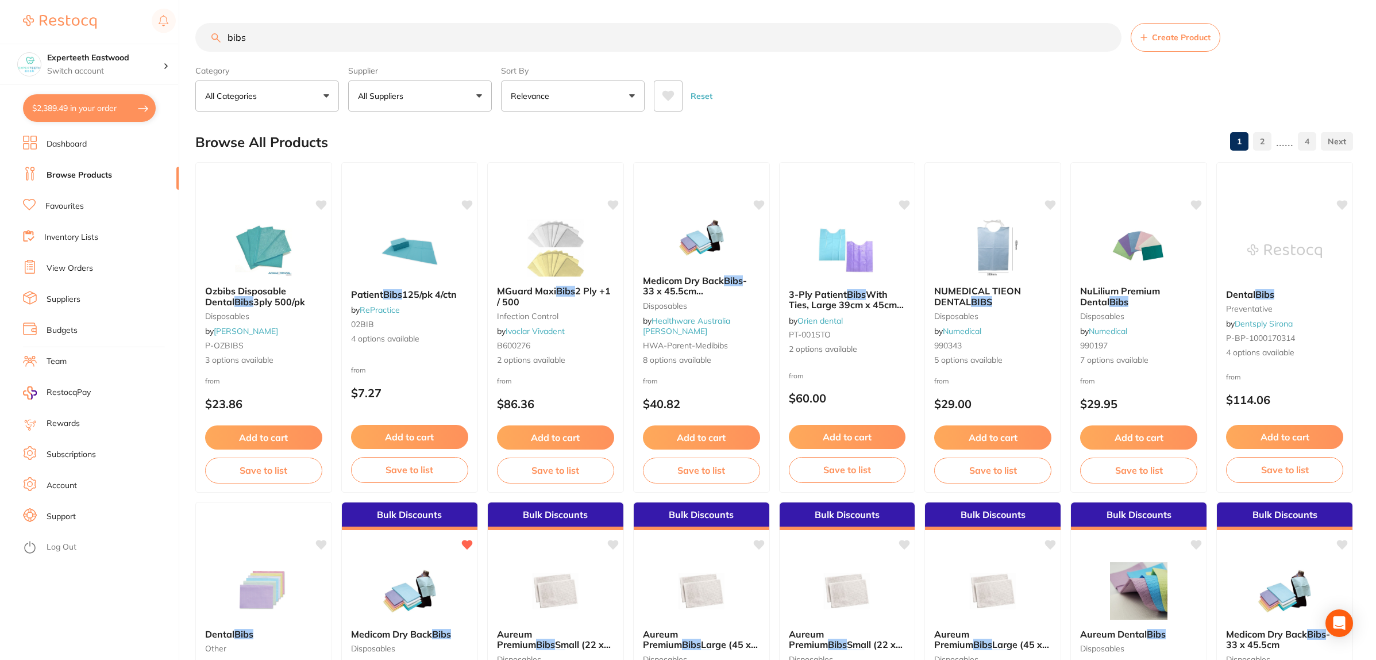
checkbox input "false"
drag, startPoint x: 303, startPoint y: 33, endPoint x: 200, endPoint y: 32, distance: 103.4
click at [200, 32] on input "bibs" at bounding box center [658, 37] width 926 height 29
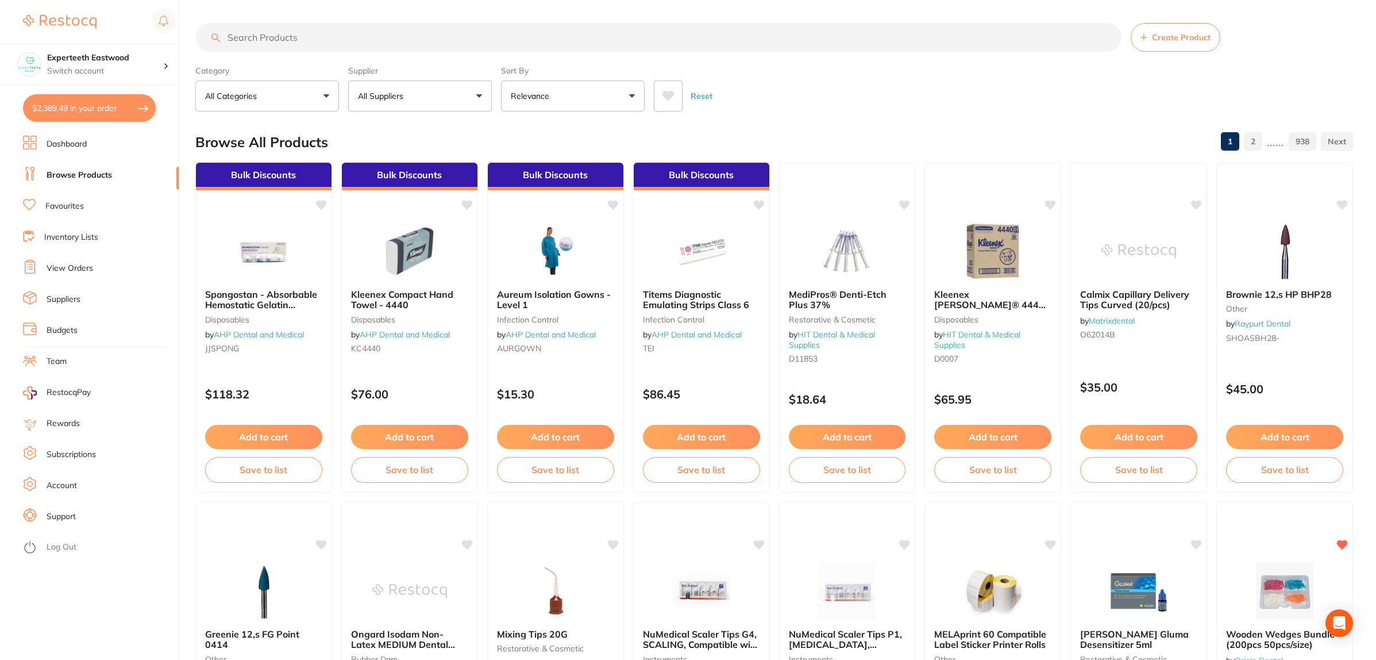
click at [72, 109] on button "$2,389.49 in your order" at bounding box center [89, 108] width 133 height 28
checkbox input "true"
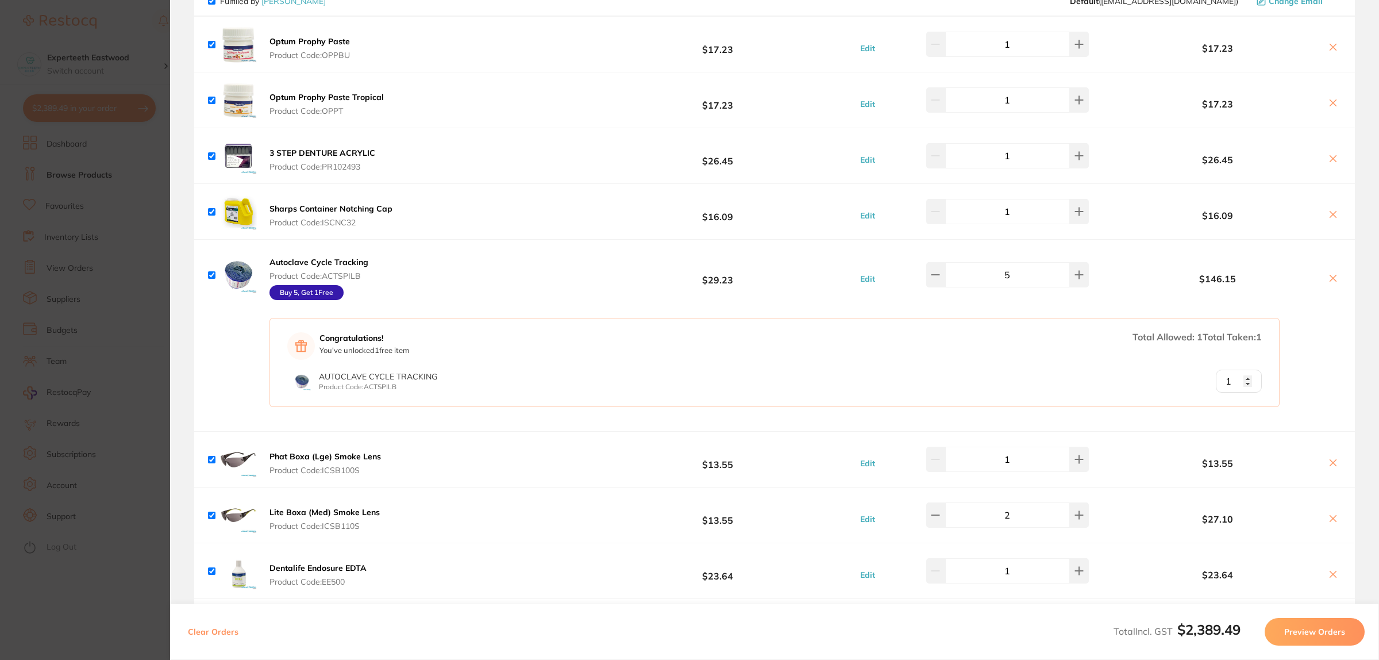
scroll to position [503, 0]
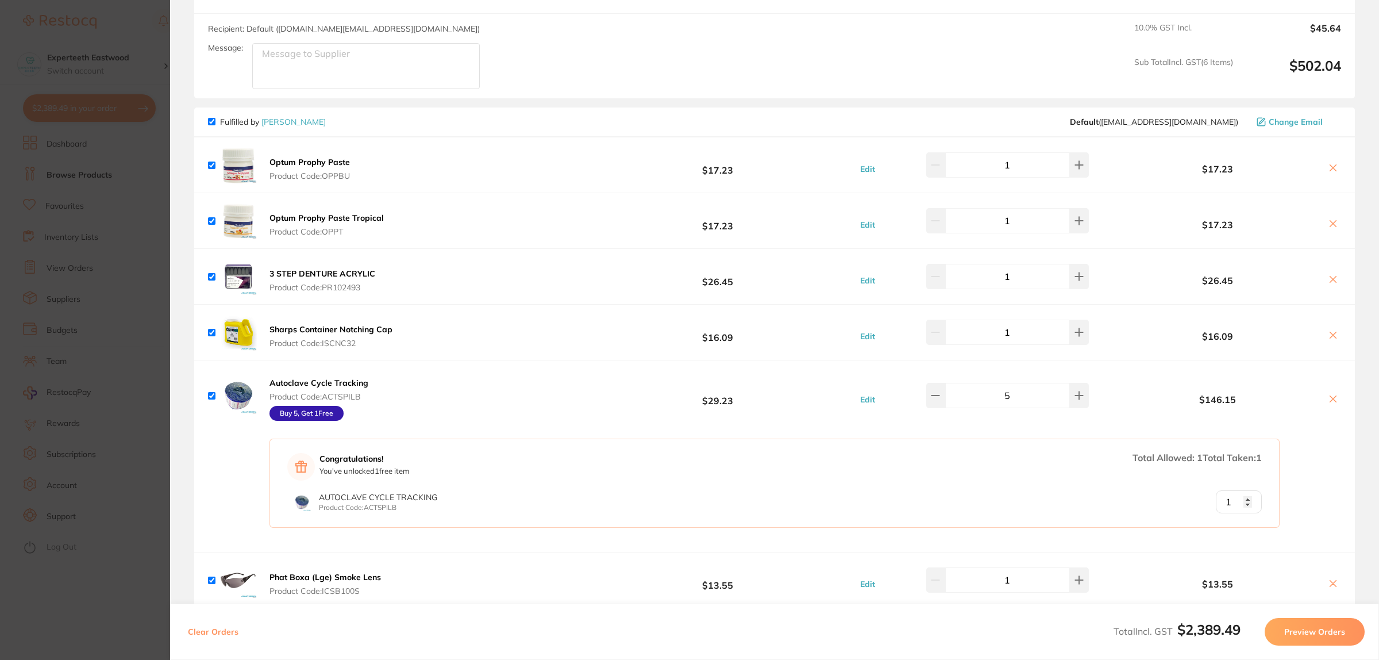
click at [308, 325] on b "Sharps Container Notching Cap" at bounding box center [330, 329] width 123 height 10
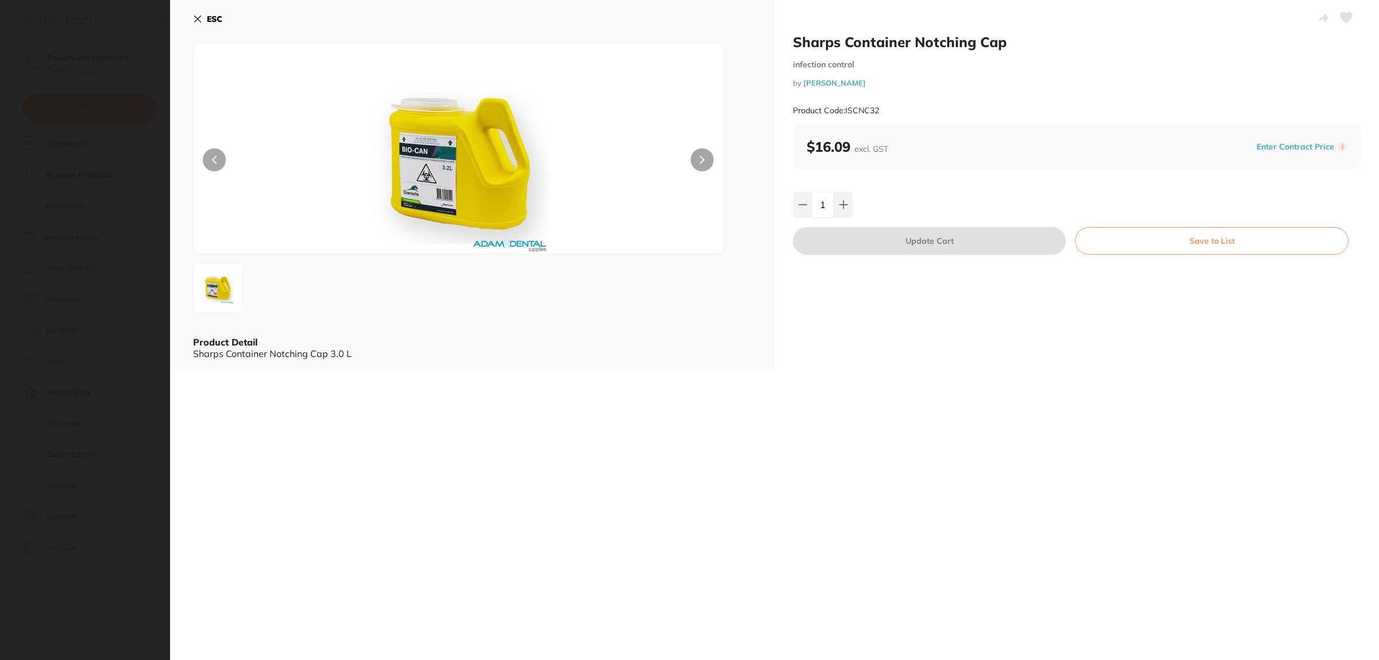
click at [202, 19] on button "ESC" at bounding box center [207, 19] width 29 height 20
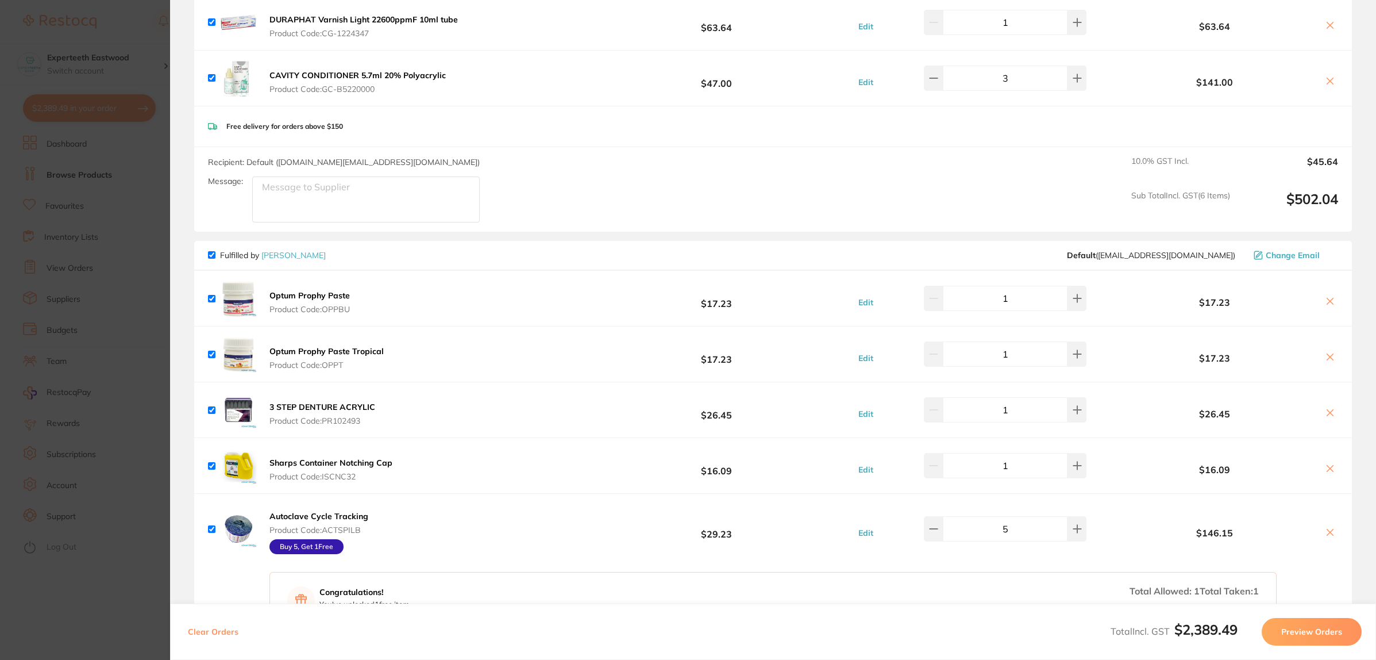
scroll to position [0, 0]
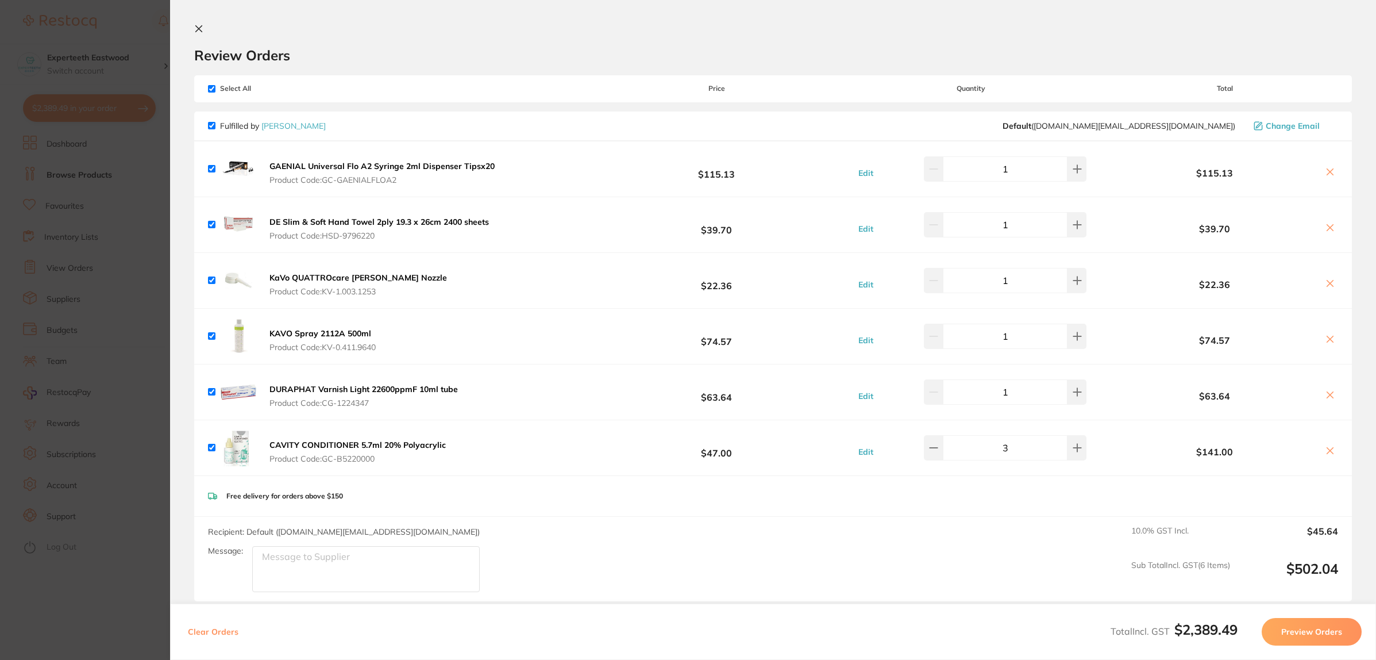
click at [140, 213] on section "Update RRP Set your pre negotiated price for this item. Item Agreed RRP (excl. …" at bounding box center [688, 330] width 1376 height 660
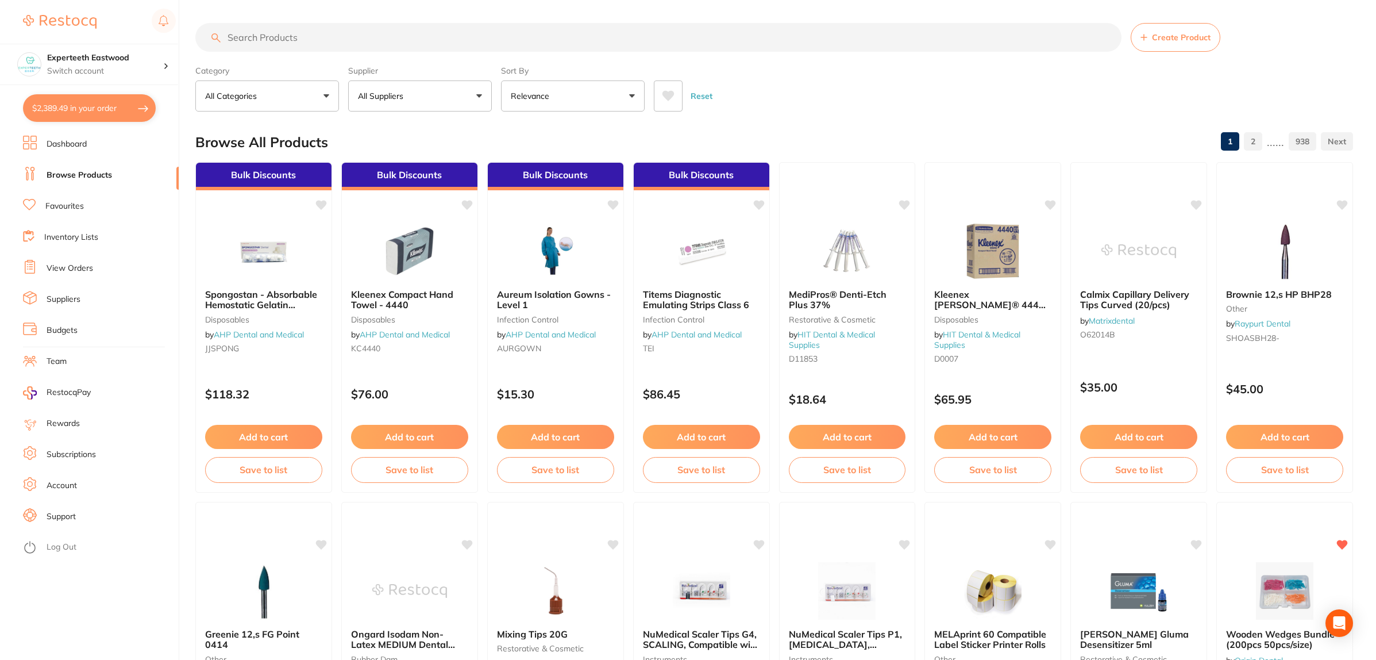
click at [345, 39] on input "search" at bounding box center [658, 37] width 926 height 29
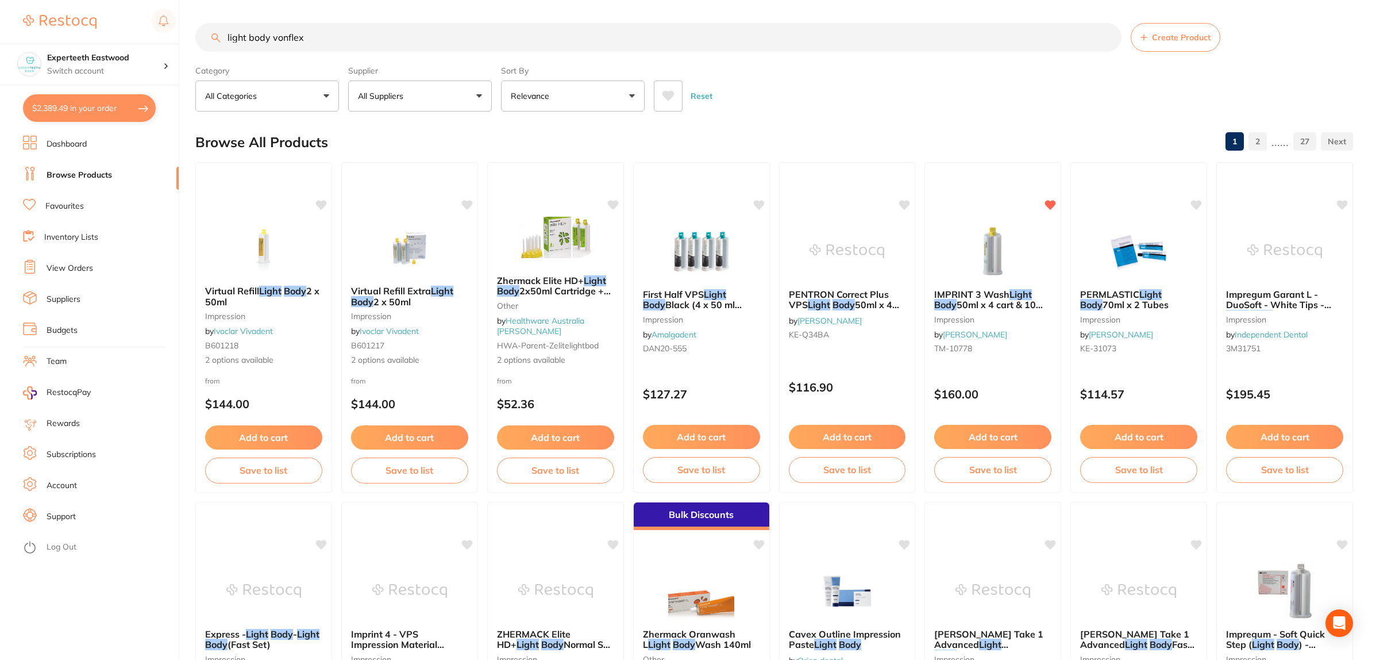
drag, startPoint x: 326, startPoint y: 44, endPoint x: 273, endPoint y: 40, distance: 53.0
click at [273, 40] on input "light body vonflex" at bounding box center [658, 37] width 926 height 29
type input "light body"
click at [446, 99] on button "All Suppliers" at bounding box center [420, 95] width 144 height 31
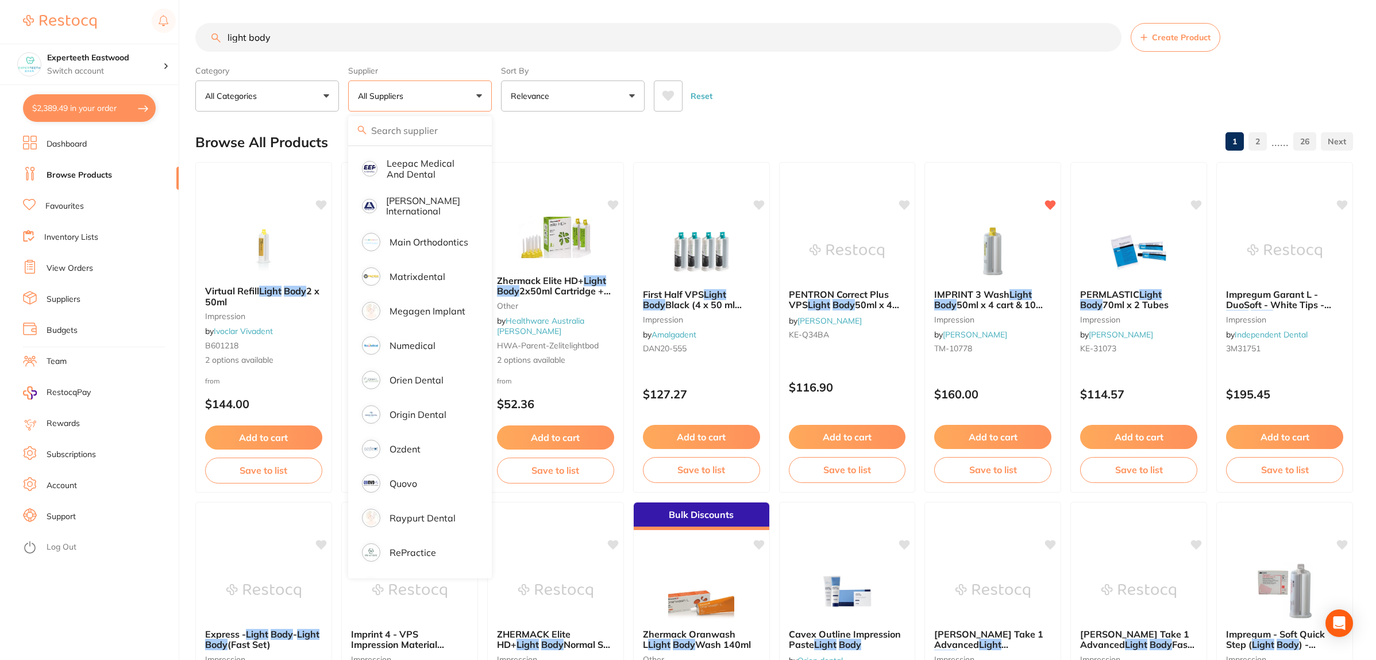
scroll to position [718, 0]
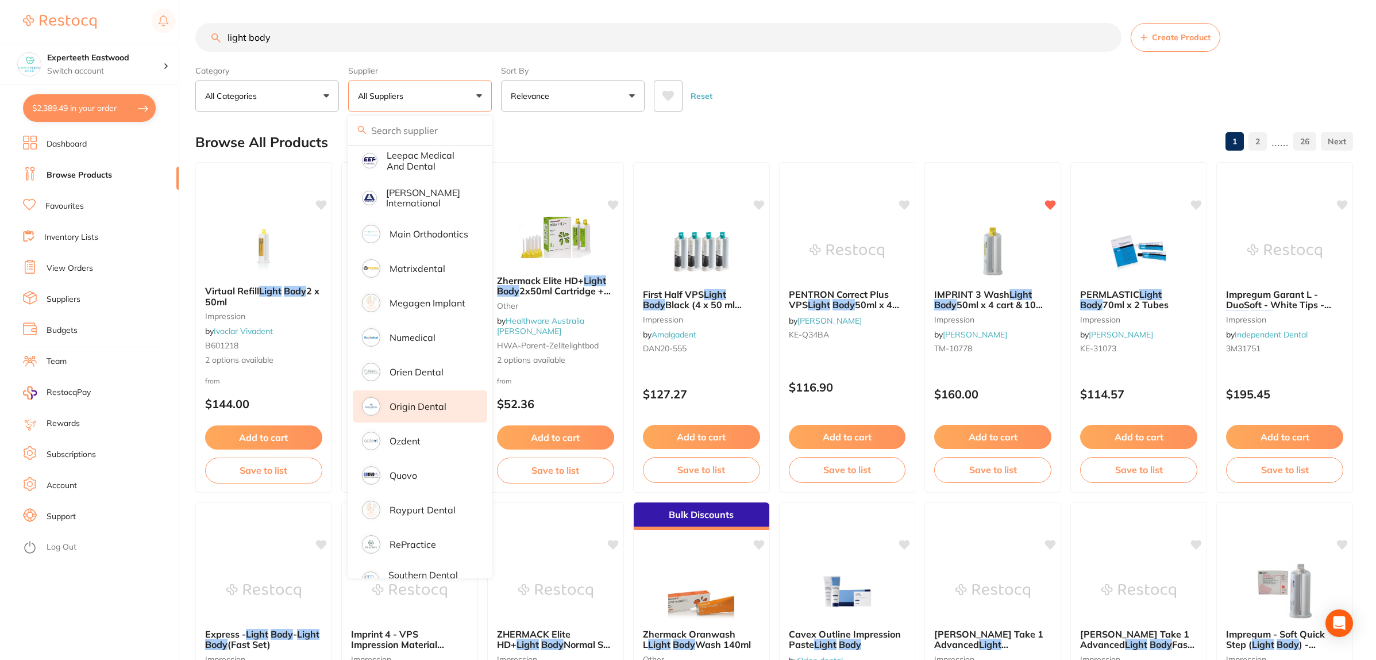
click at [426, 401] on p "Origin Dental" at bounding box center [418, 406] width 57 height 10
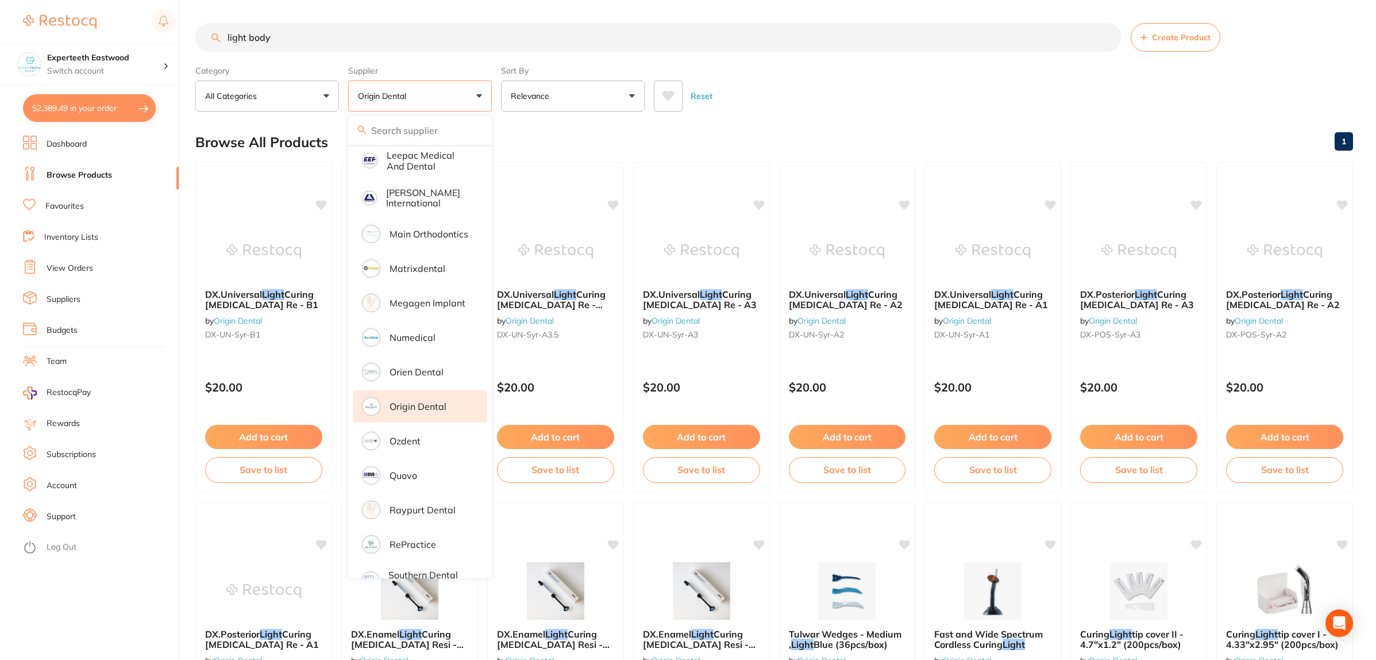
click at [819, 92] on div "Reset" at bounding box center [999, 91] width 690 height 40
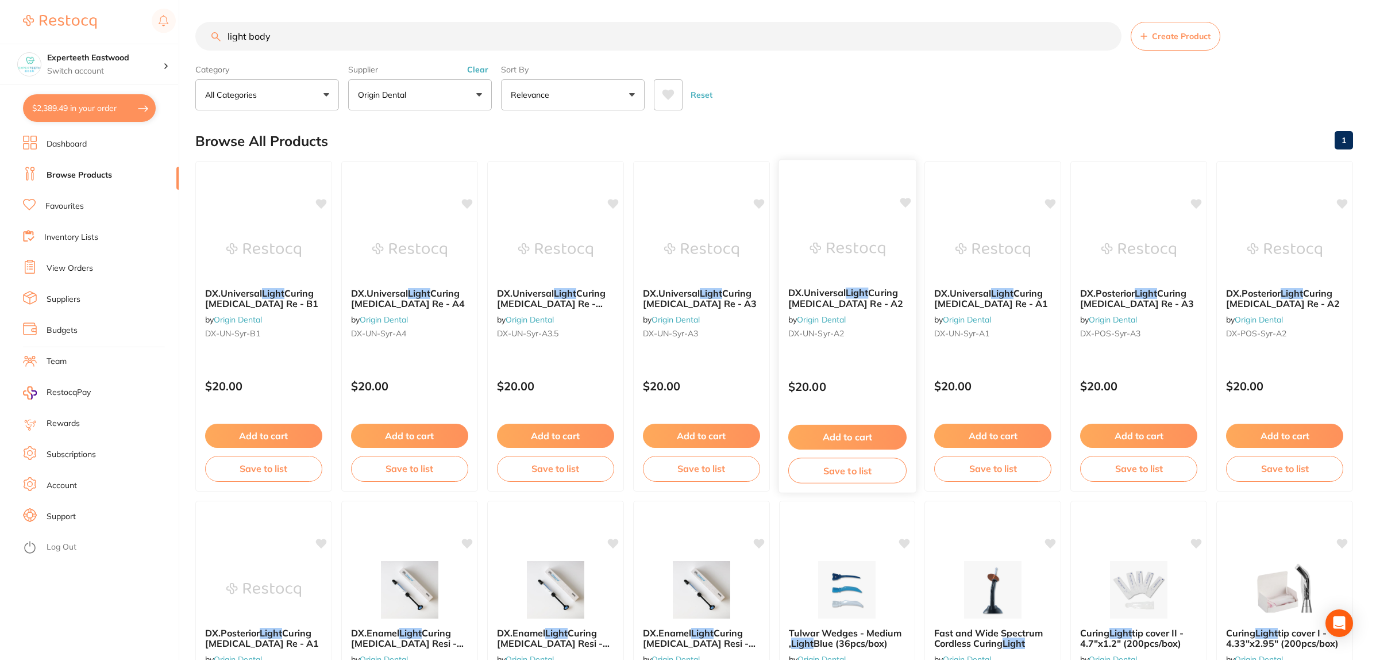
scroll to position [0, 0]
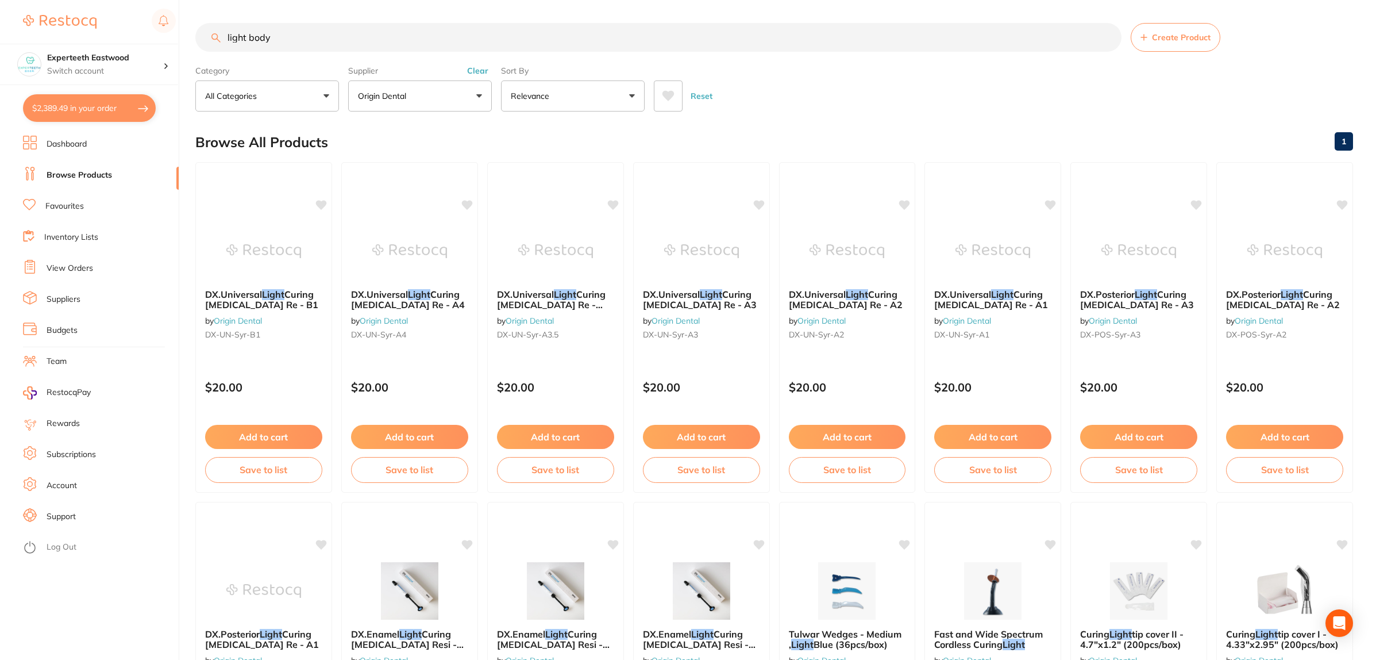
drag, startPoint x: 299, startPoint y: 29, endPoint x: 200, endPoint y: 24, distance: 98.9
click at [200, 24] on div "light body Create Product" at bounding box center [774, 37] width 1158 height 29
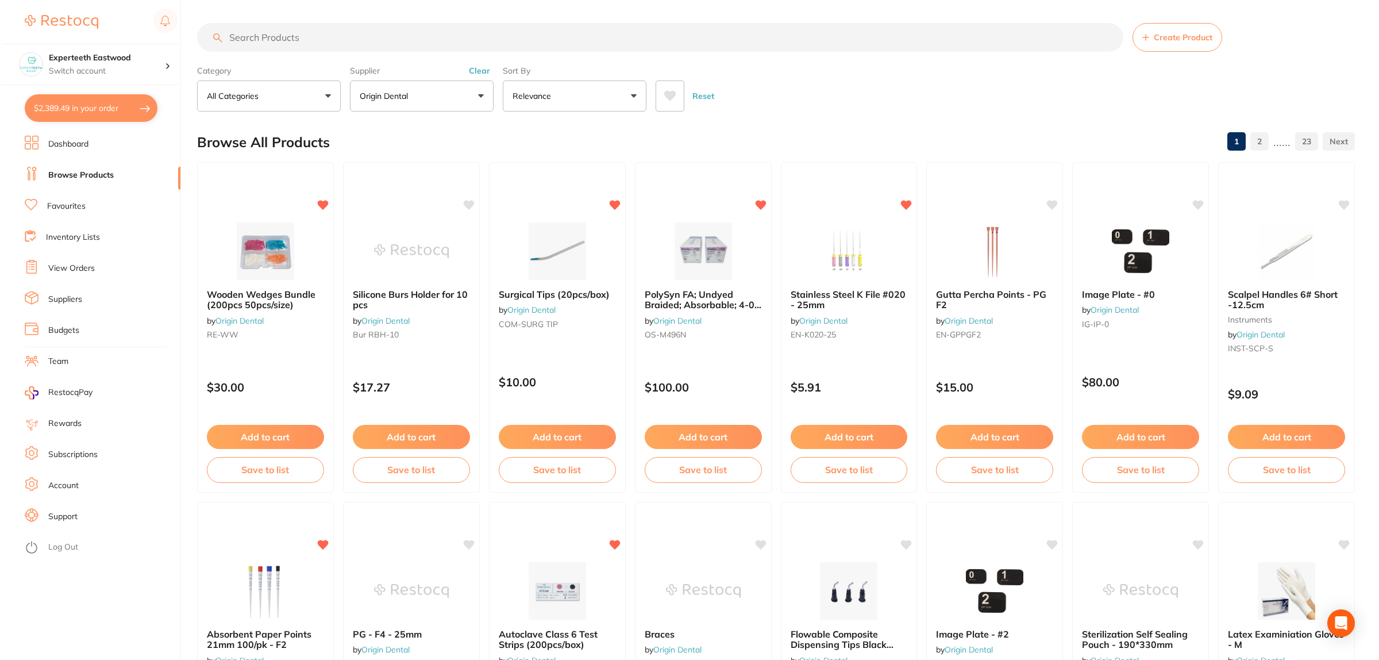
scroll to position [824, 0]
paste input "vonflex"
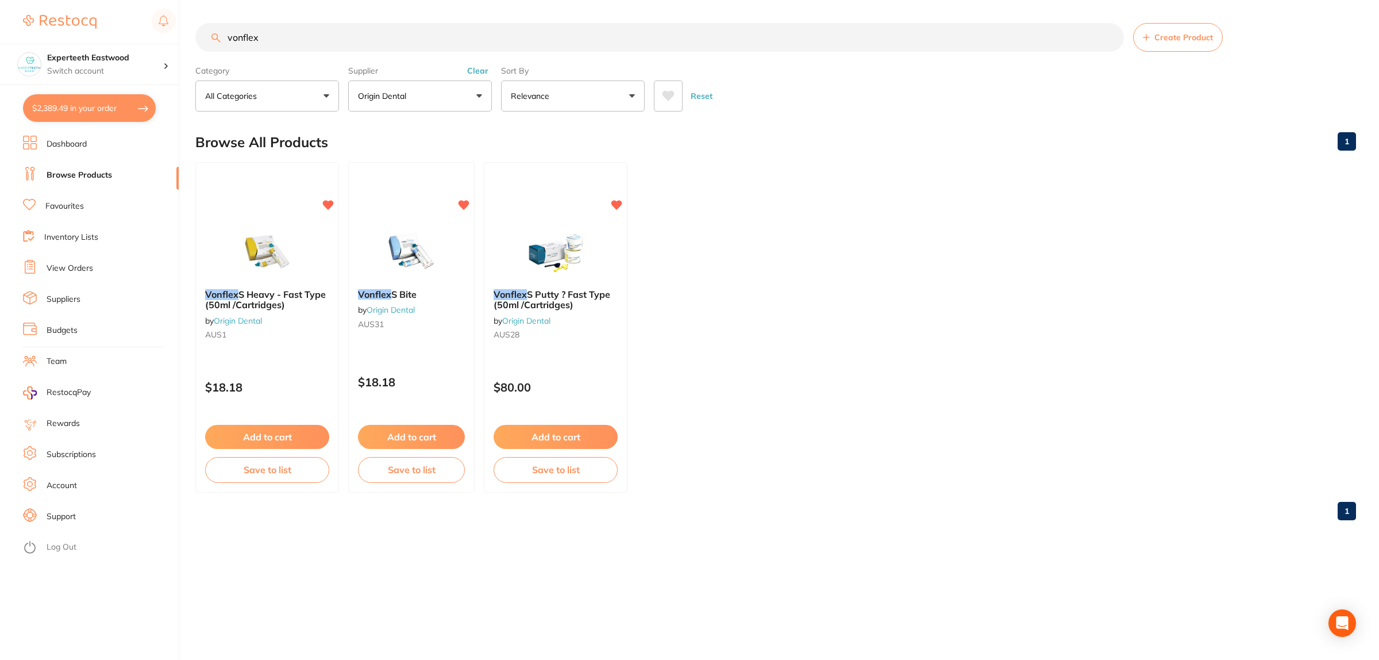
click at [437, 104] on button "Origin Dental" at bounding box center [420, 95] width 144 height 31
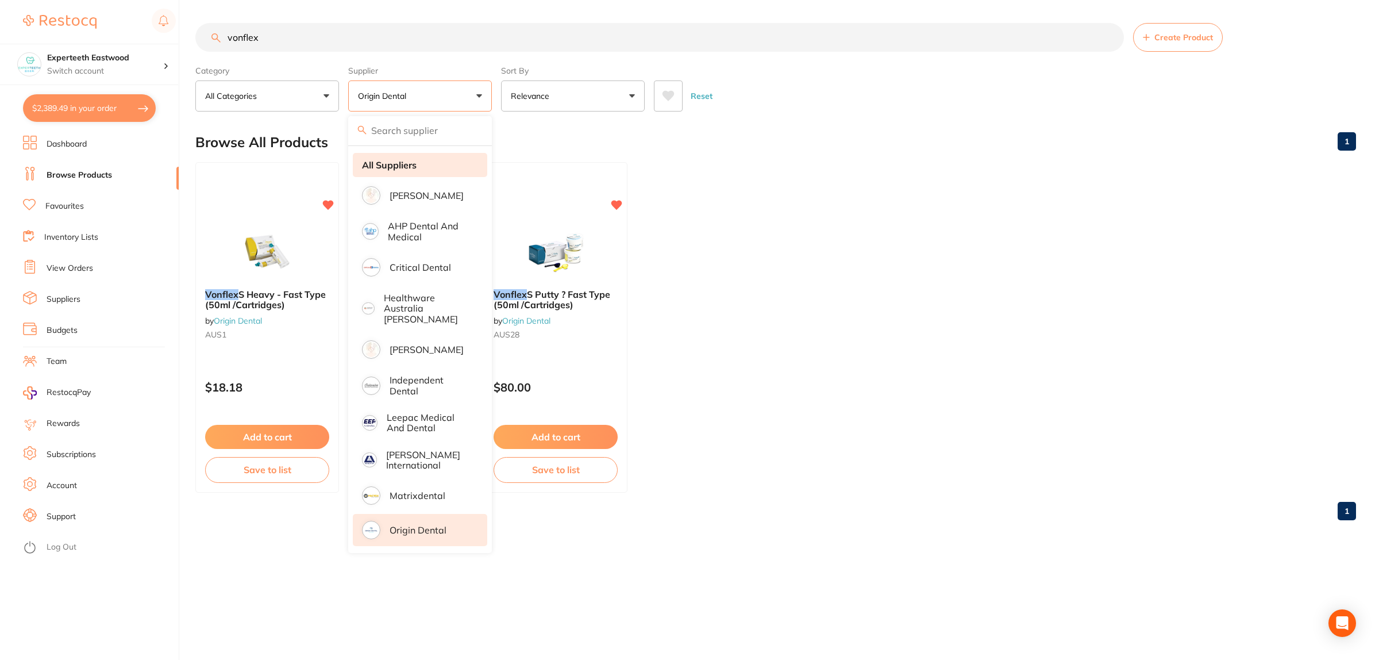
click at [431, 162] on li "All Suppliers" at bounding box center [420, 165] width 134 height 24
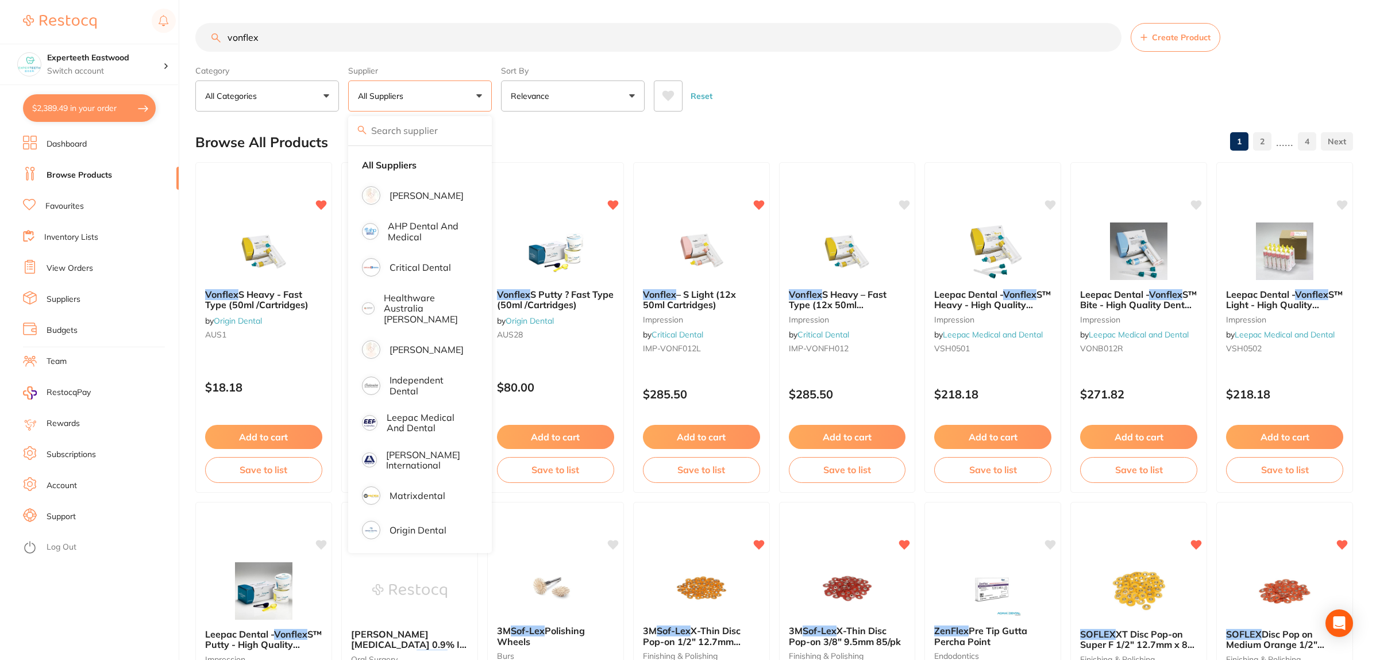
click at [809, 96] on div "Reset" at bounding box center [999, 91] width 690 height 40
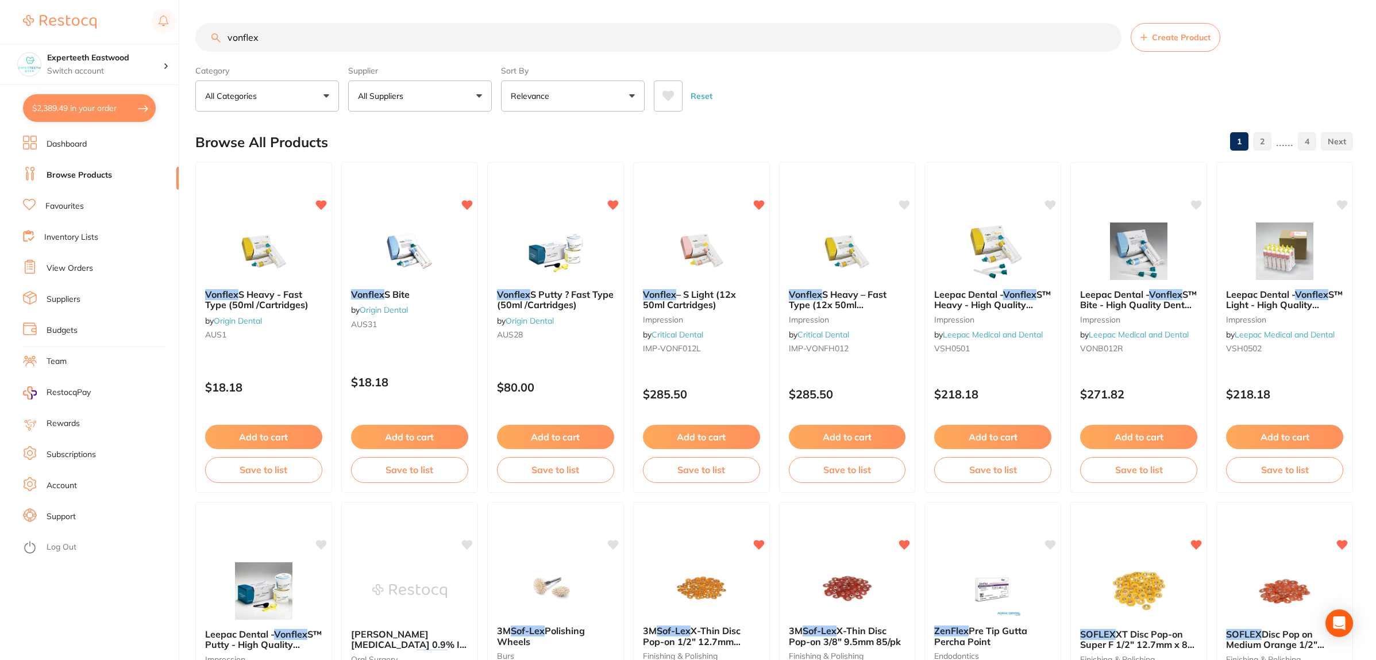
drag, startPoint x: 303, startPoint y: 43, endPoint x: 135, endPoint y: 36, distance: 168.5
click at [135, 36] on div "$2,389.49 Experteeth Eastwood Switch account Experteeth Eastwood $2,389.49 in y…" at bounding box center [688, 330] width 1376 height 660
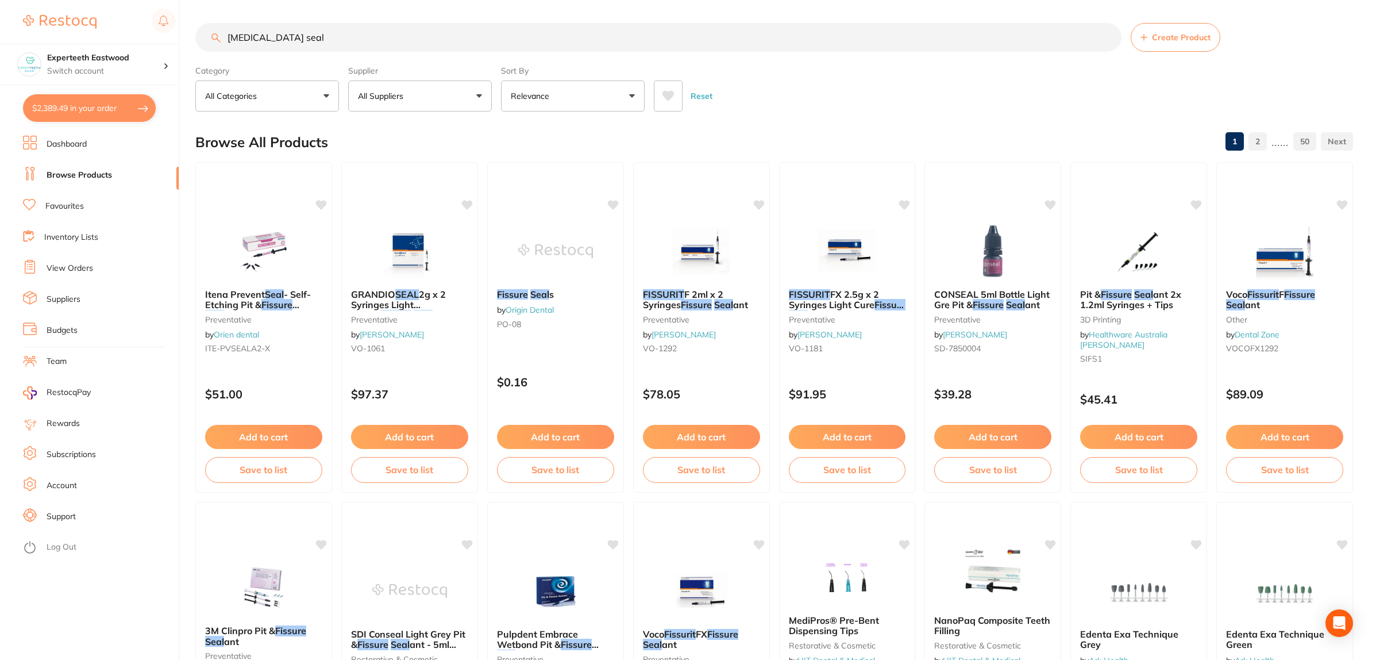
type input "[MEDICAL_DATA] seal"
click at [480, 97] on button "All Suppliers" at bounding box center [420, 95] width 144 height 31
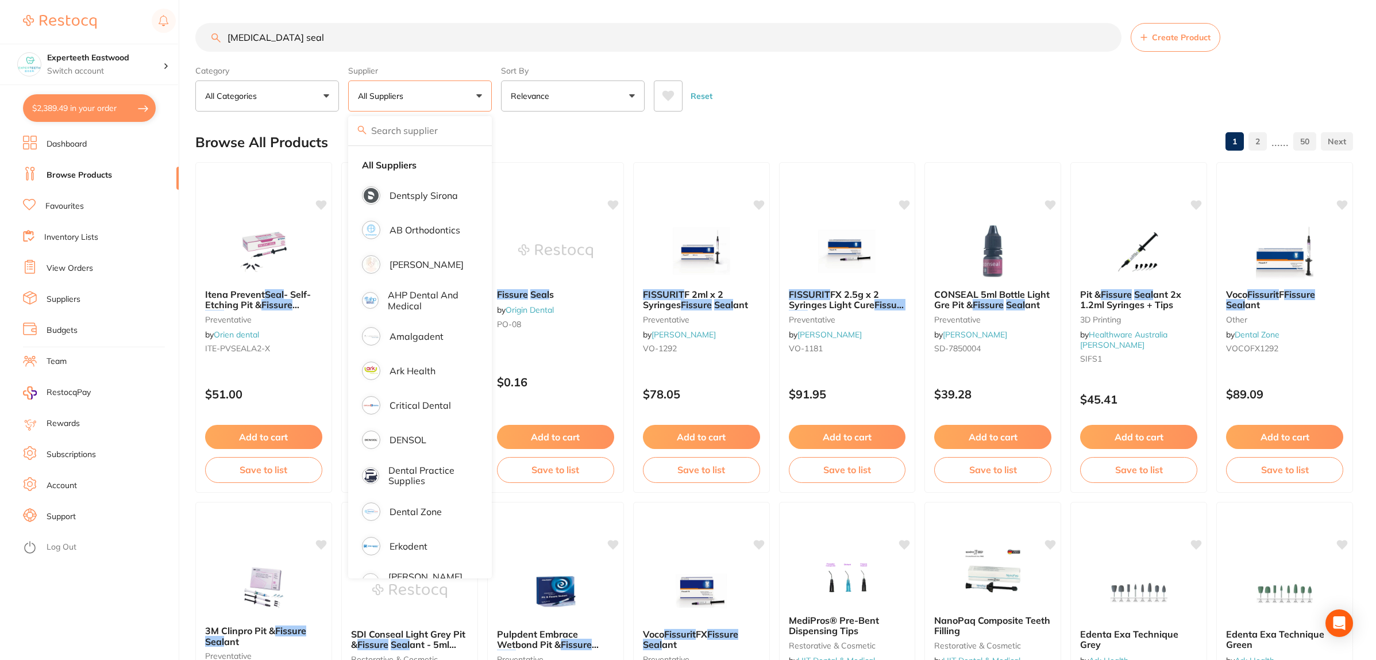
scroll to position [72, 0]
click at [716, 136] on div "Browse All Products 1 2 ...... 50" at bounding box center [774, 142] width 1158 height 38
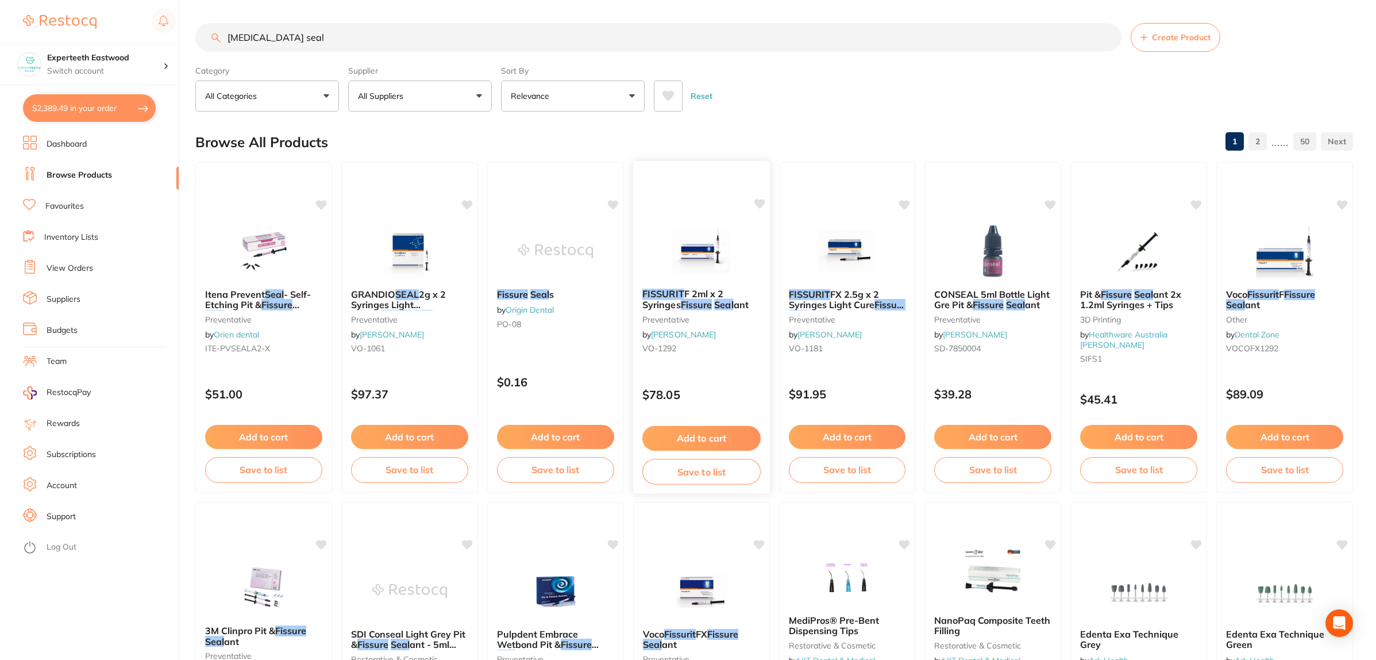
click at [758, 198] on icon at bounding box center [758, 203] width 11 height 11
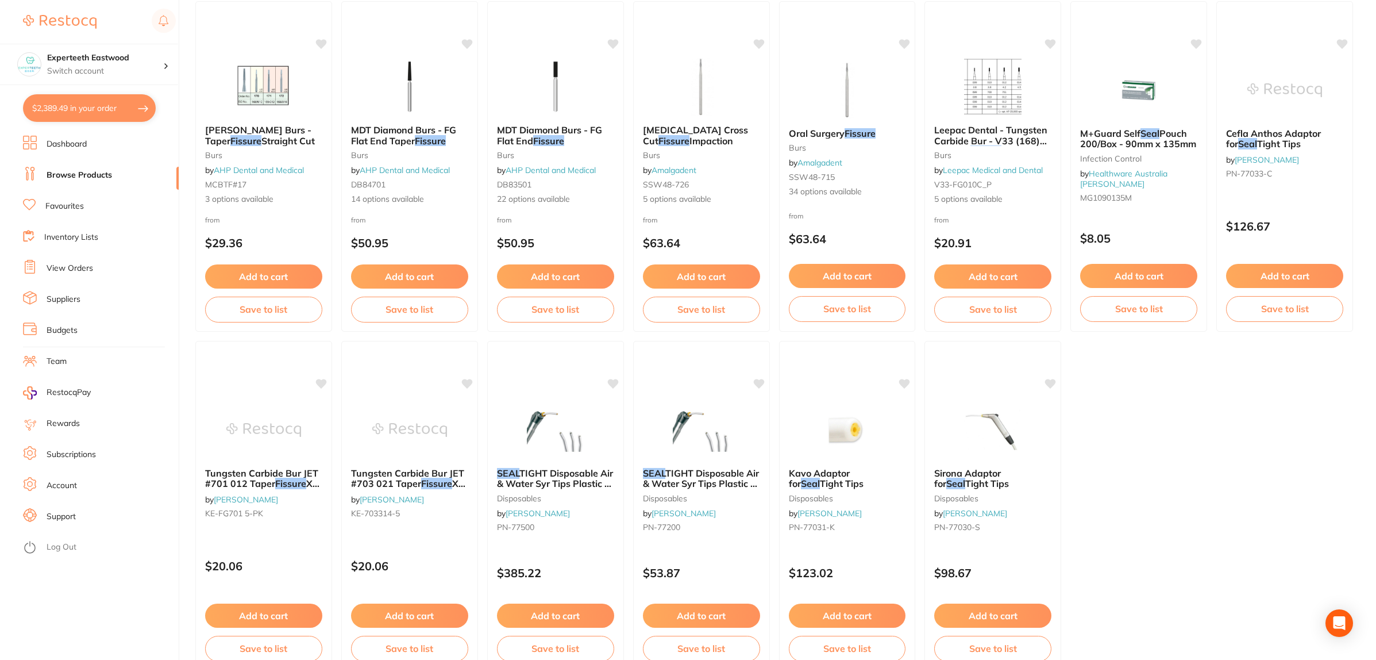
scroll to position [1929, 0]
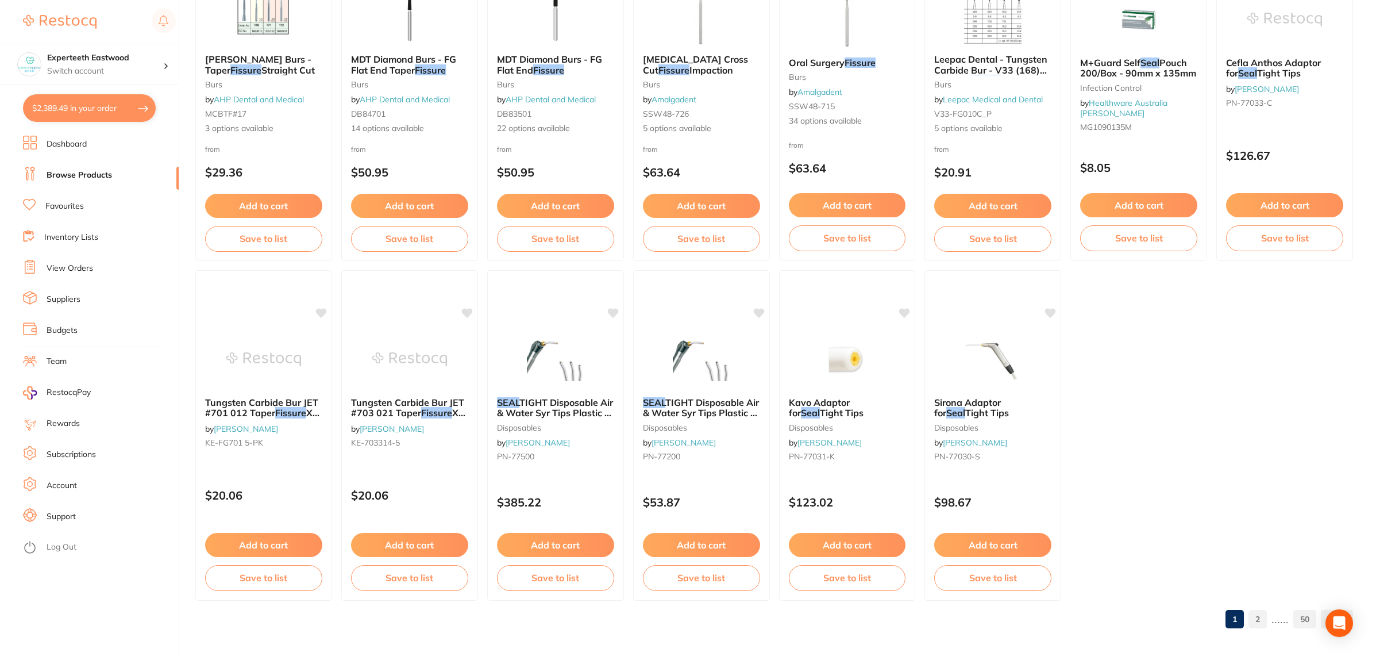
click at [1256, 612] on link "2" at bounding box center [1257, 618] width 18 height 23
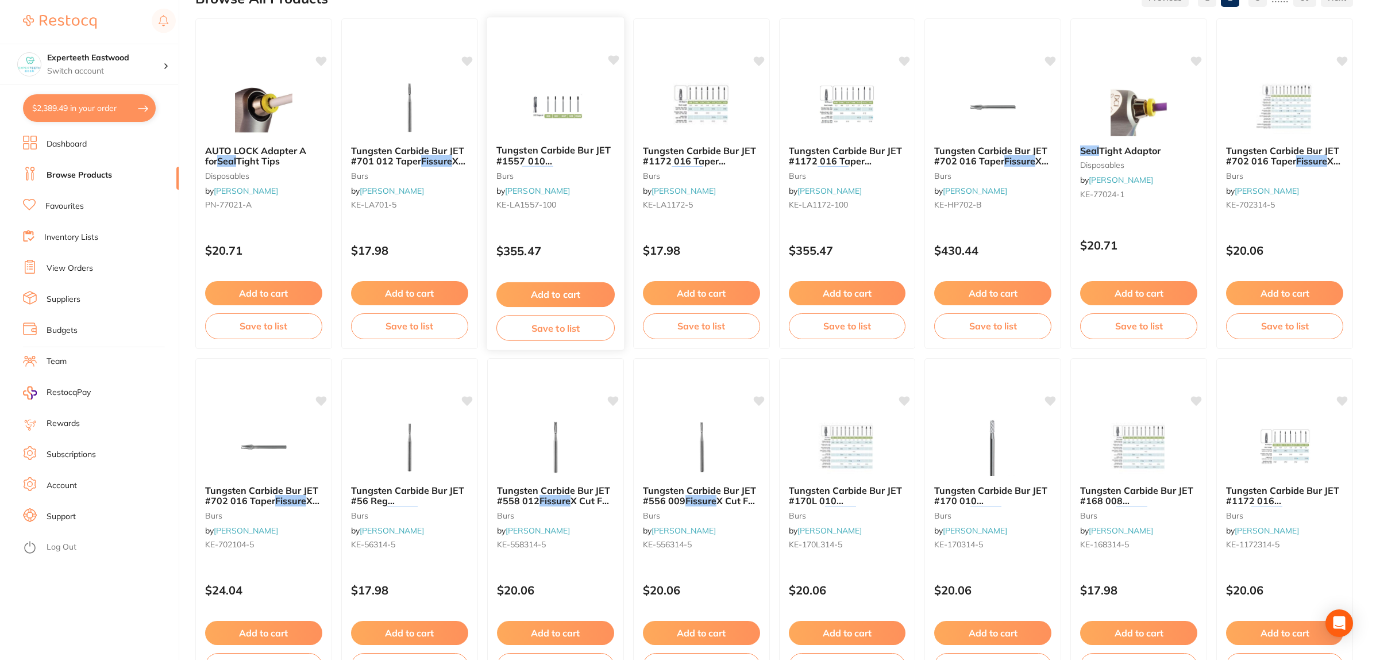
scroll to position [0, 0]
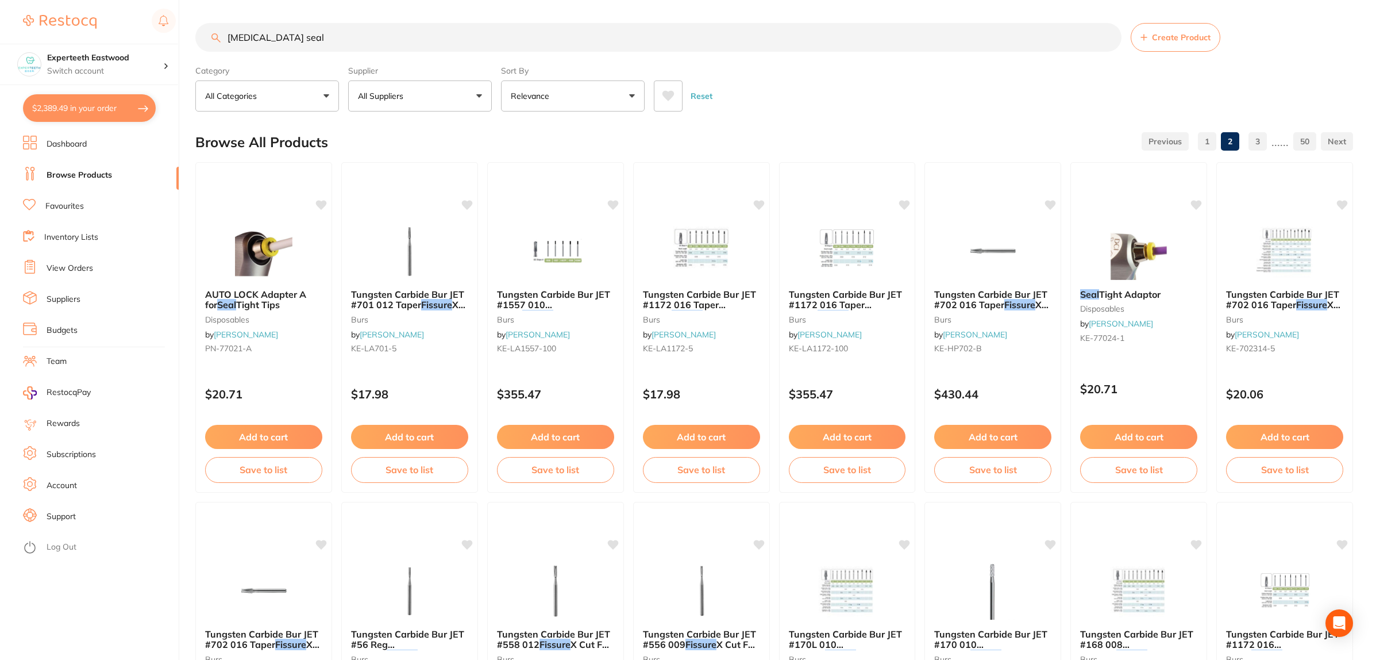
click at [417, 92] on button "All Suppliers" at bounding box center [420, 95] width 144 height 31
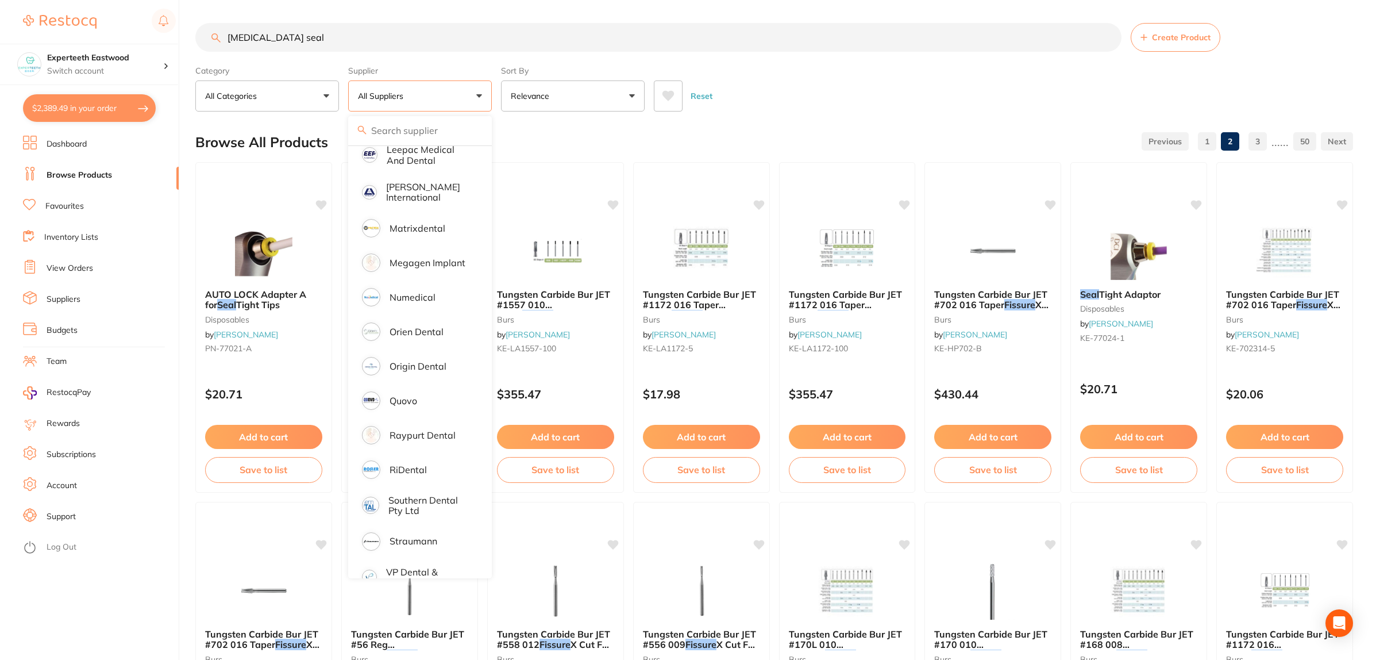
scroll to position [738, 0]
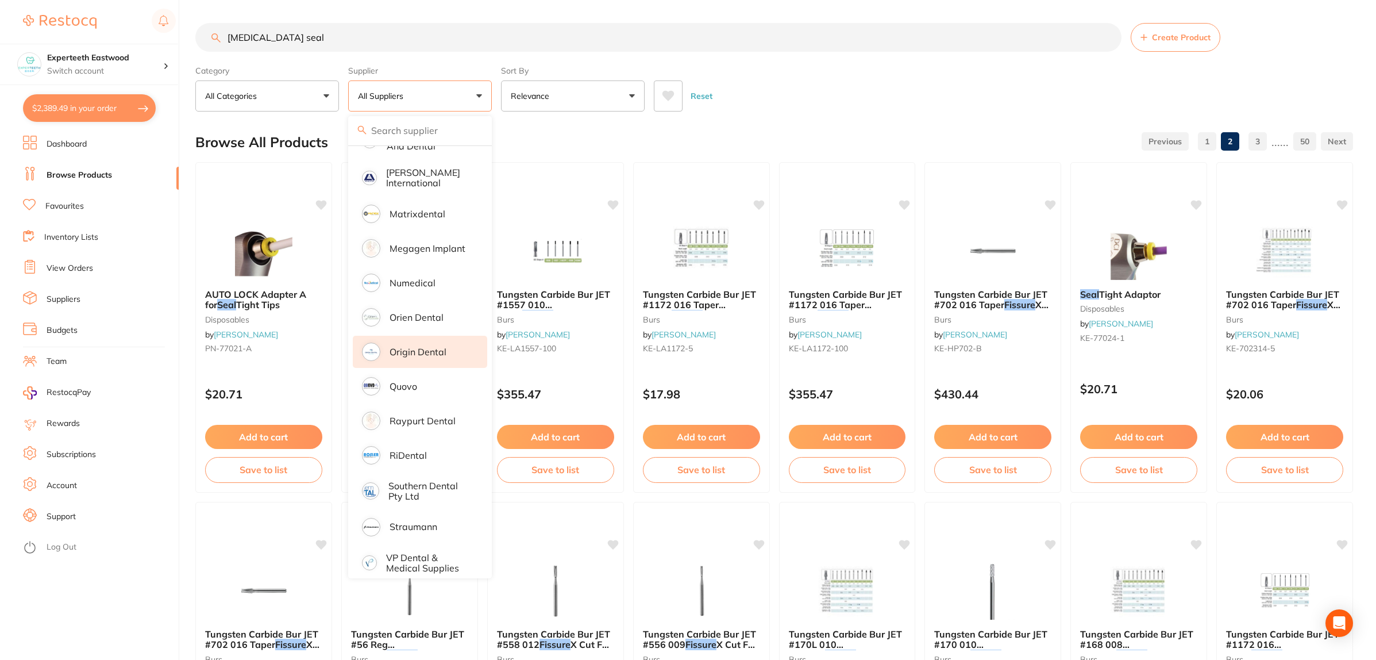
click at [417, 346] on p "Origin Dental" at bounding box center [418, 351] width 57 height 10
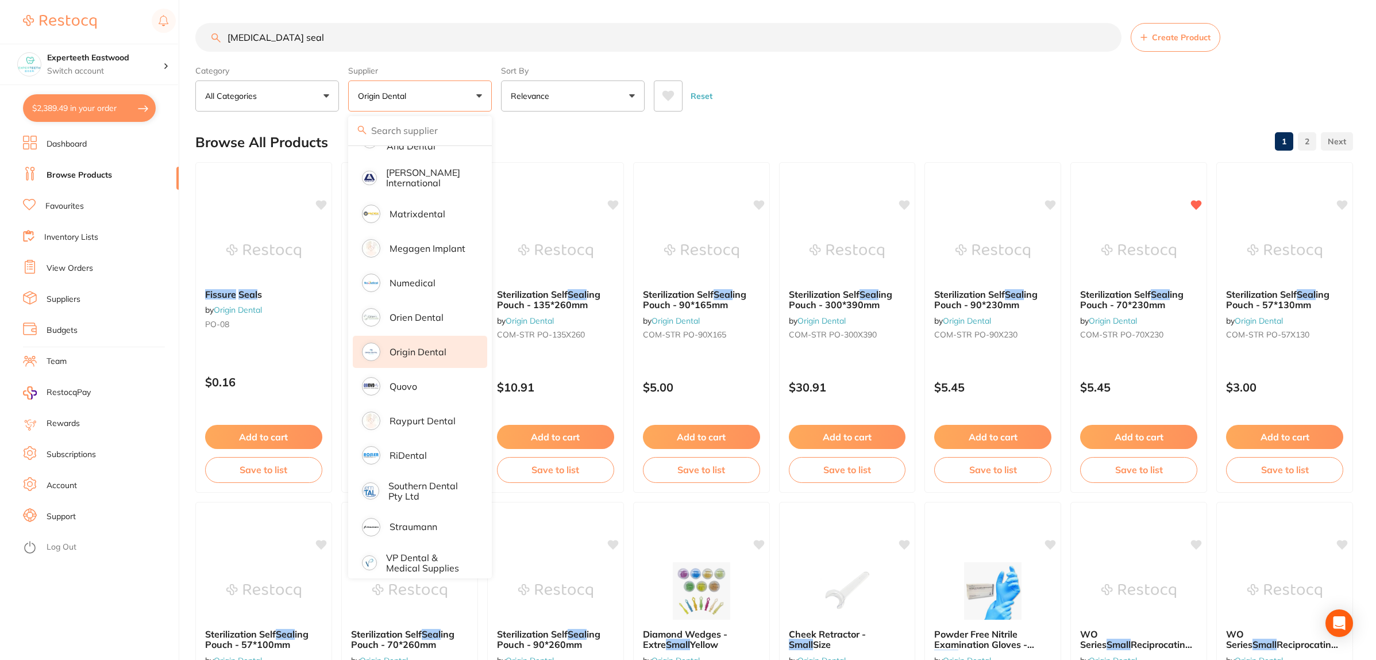
click at [760, 132] on div "Browse All Products 1 2" at bounding box center [774, 142] width 1158 height 38
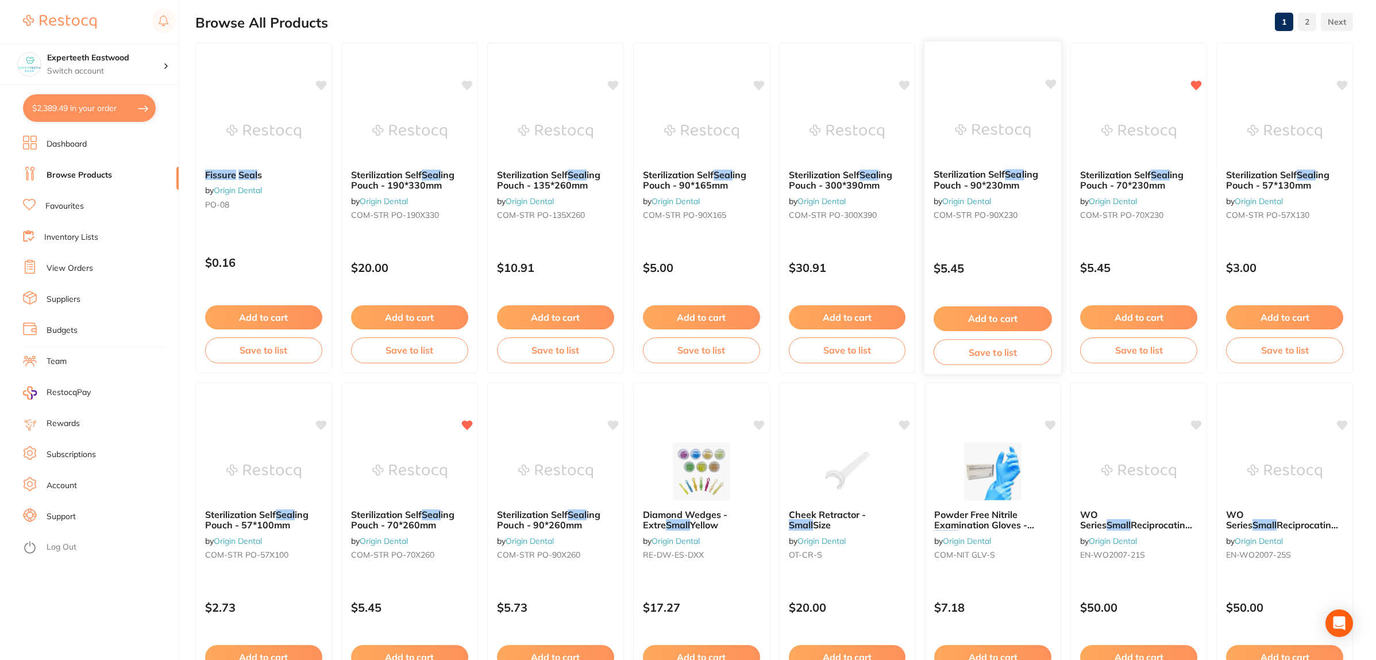
scroll to position [0, 0]
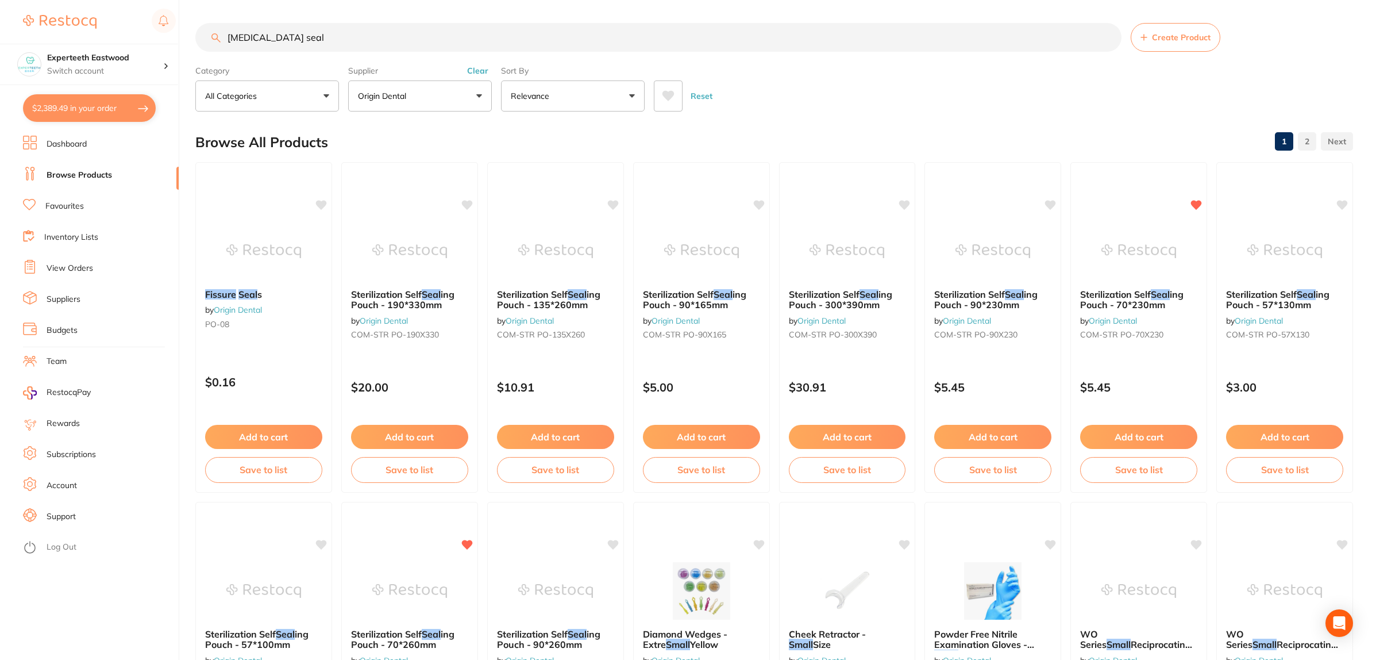
click at [472, 92] on button "Origin Dental" at bounding box center [420, 95] width 144 height 31
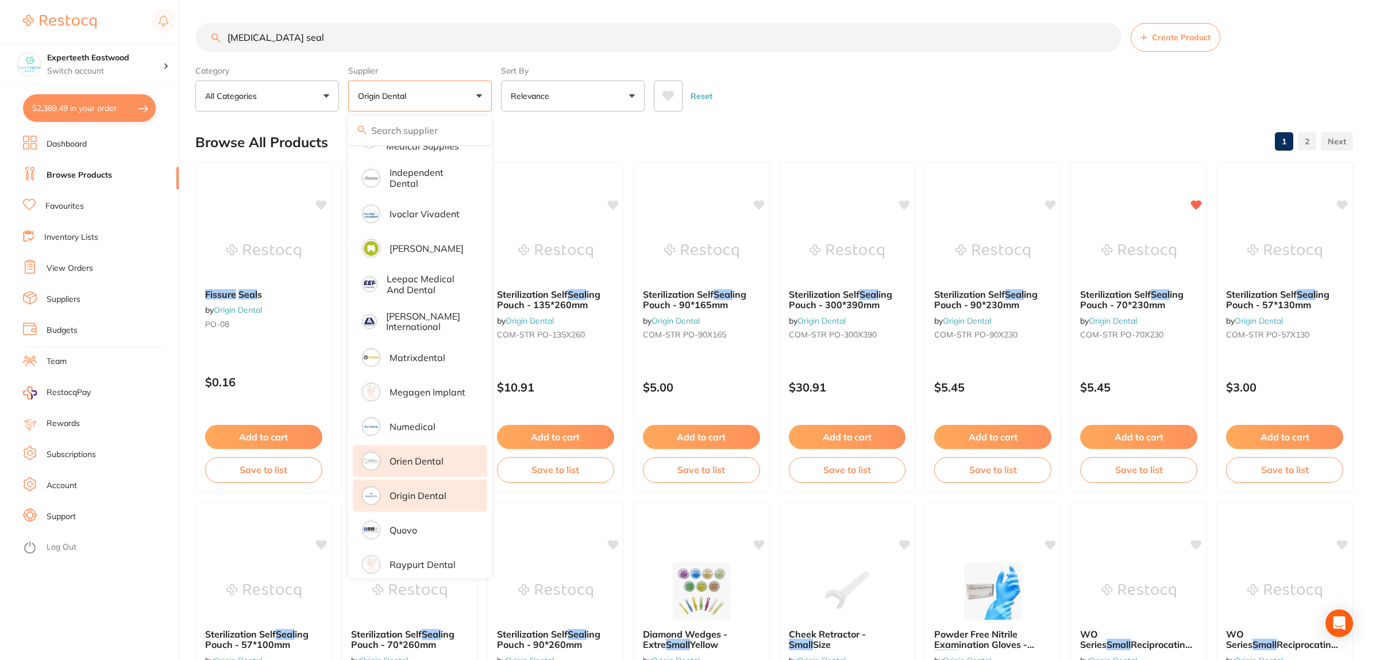
scroll to position [666, 0]
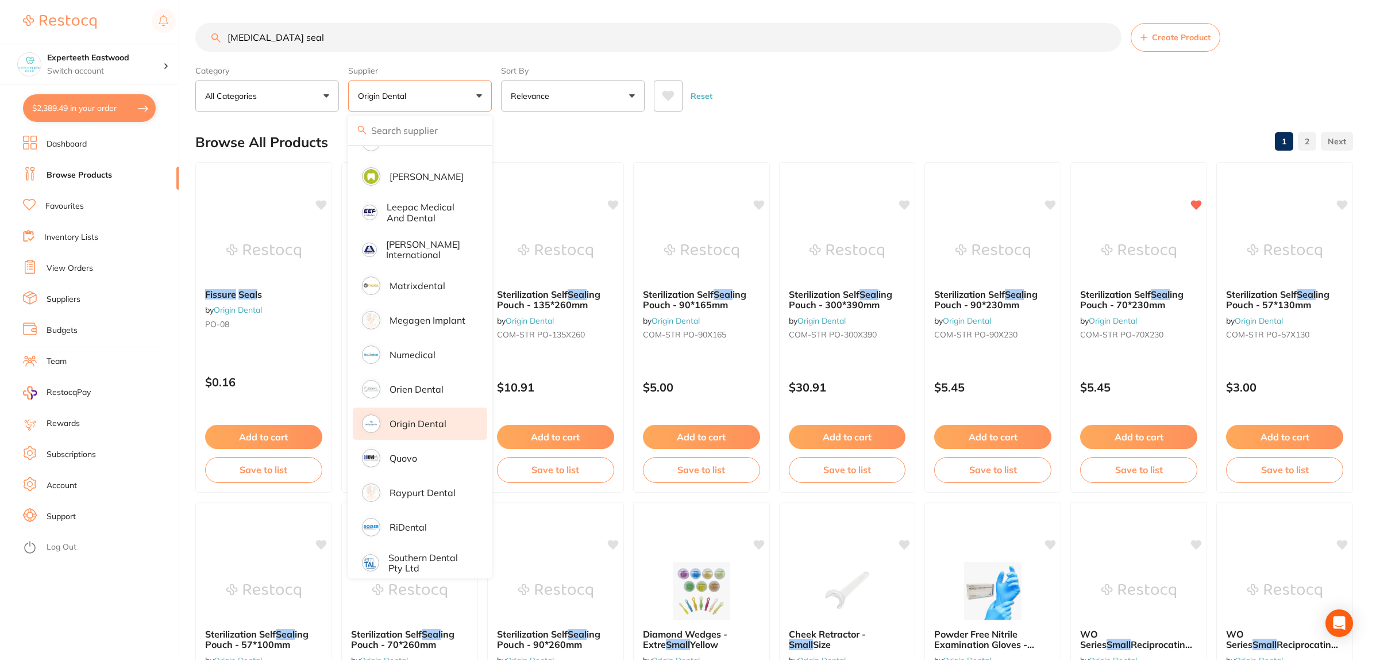
click at [423, 418] on p "Origin Dental" at bounding box center [418, 423] width 57 height 10
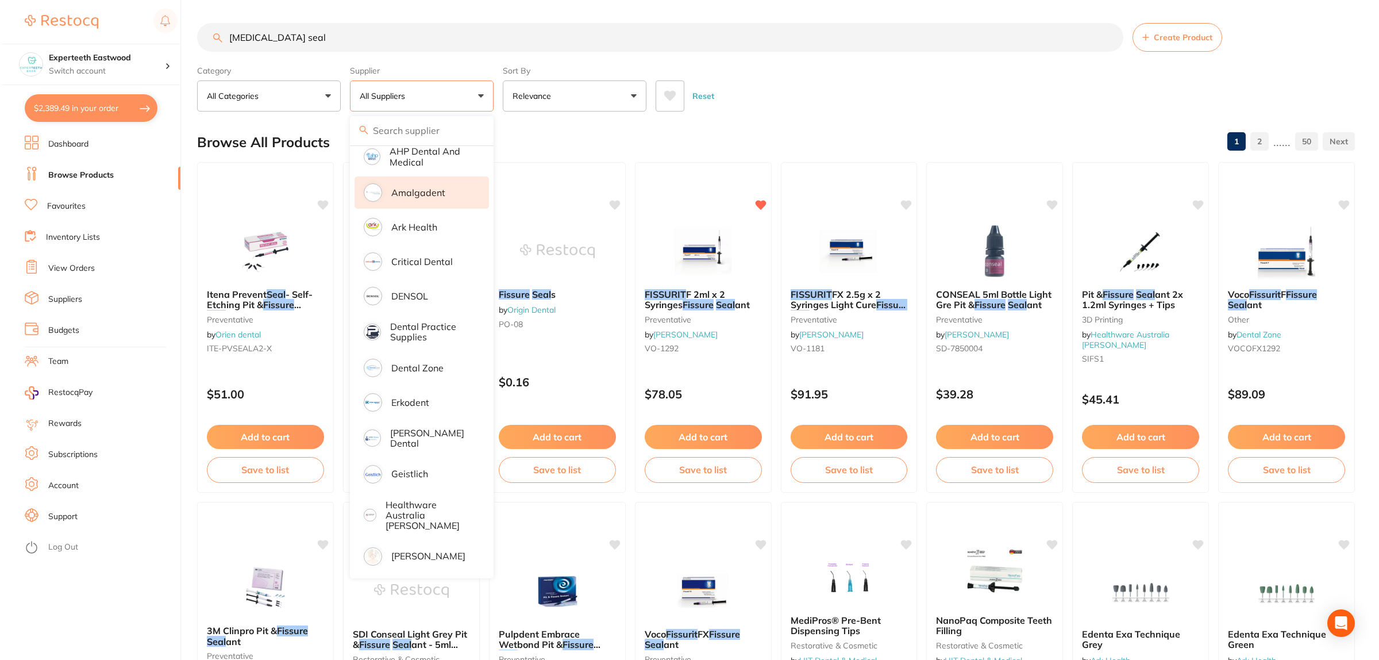
scroll to position [0, 0]
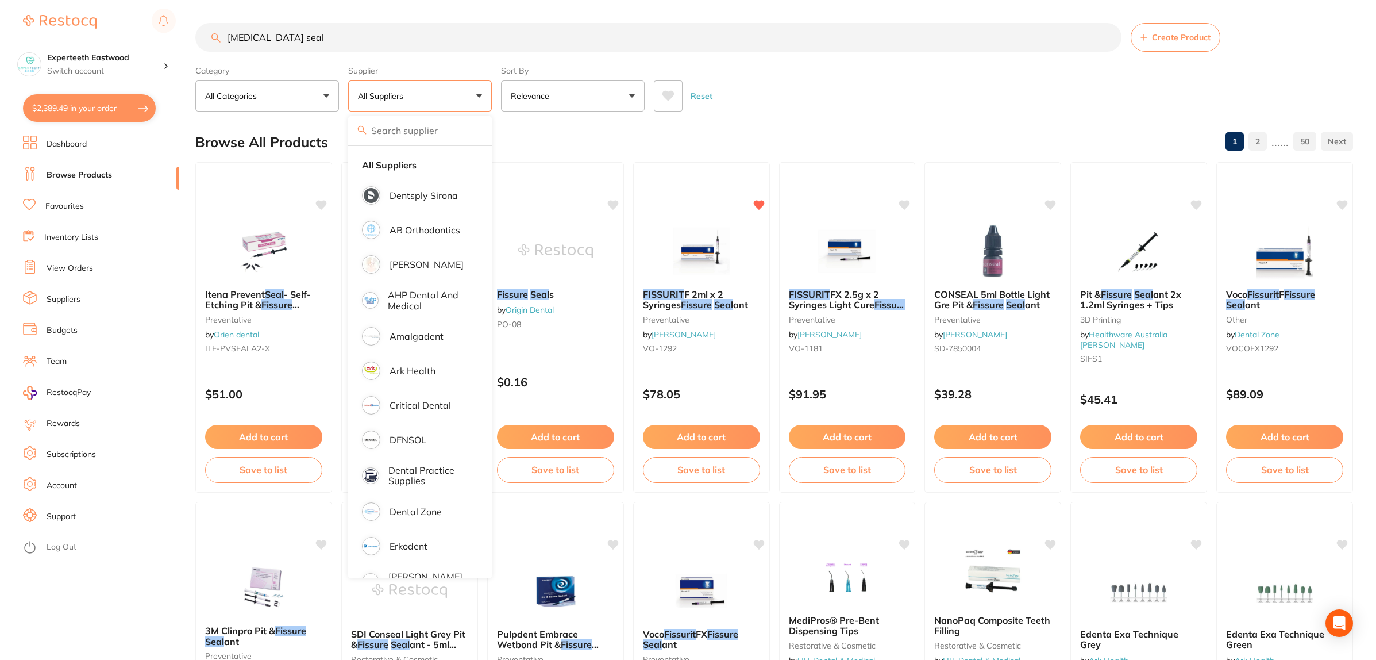
click at [439, 102] on button "All Suppliers" at bounding box center [420, 95] width 144 height 31
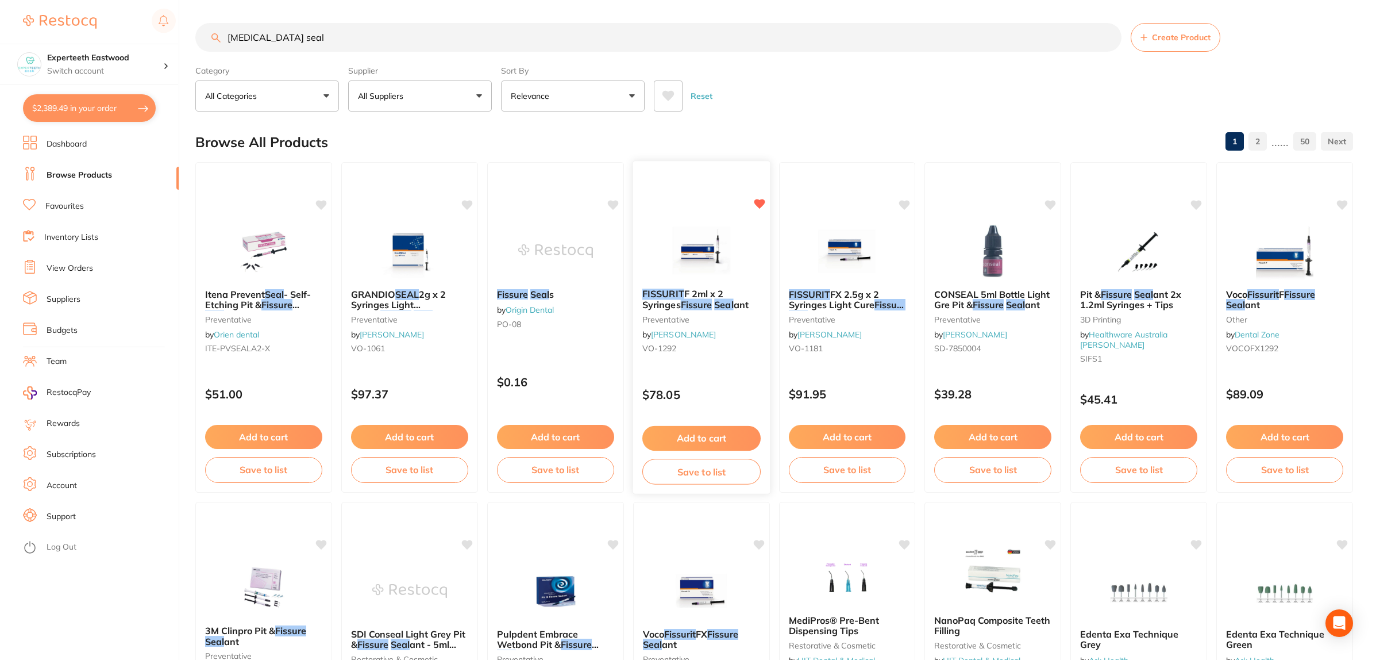
click at [716, 432] on button "Add to cart" at bounding box center [701, 438] width 118 height 25
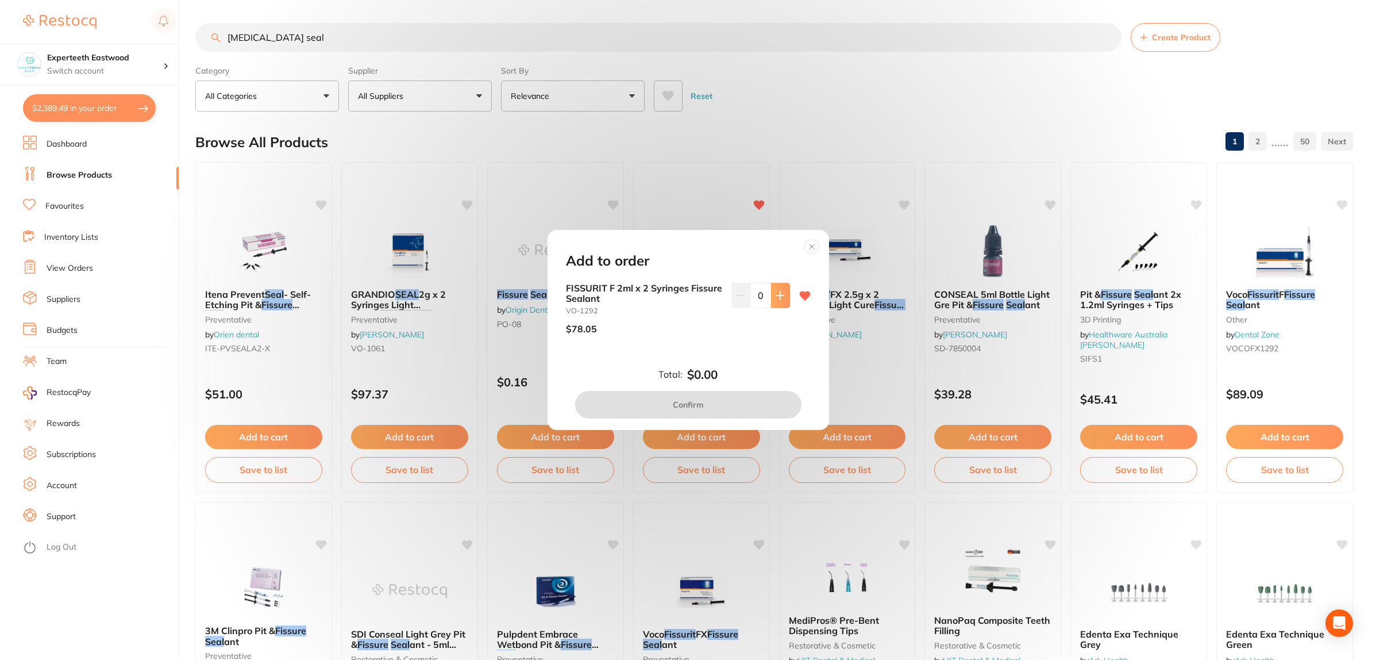
click at [779, 299] on icon at bounding box center [780, 295] width 9 height 9
type input "1"
click at [707, 408] on button "Confirm" at bounding box center [688, 405] width 226 height 28
checkbox input "false"
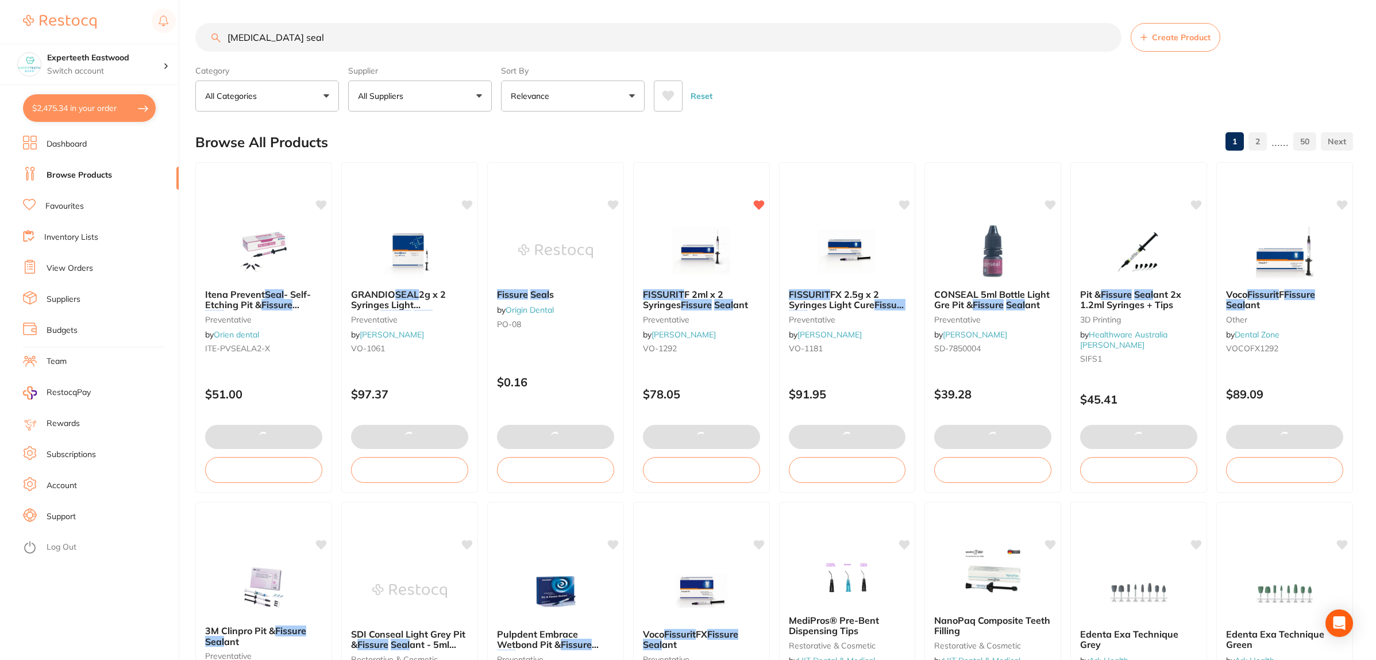
click at [828, 111] on div "Reset" at bounding box center [999, 91] width 690 height 40
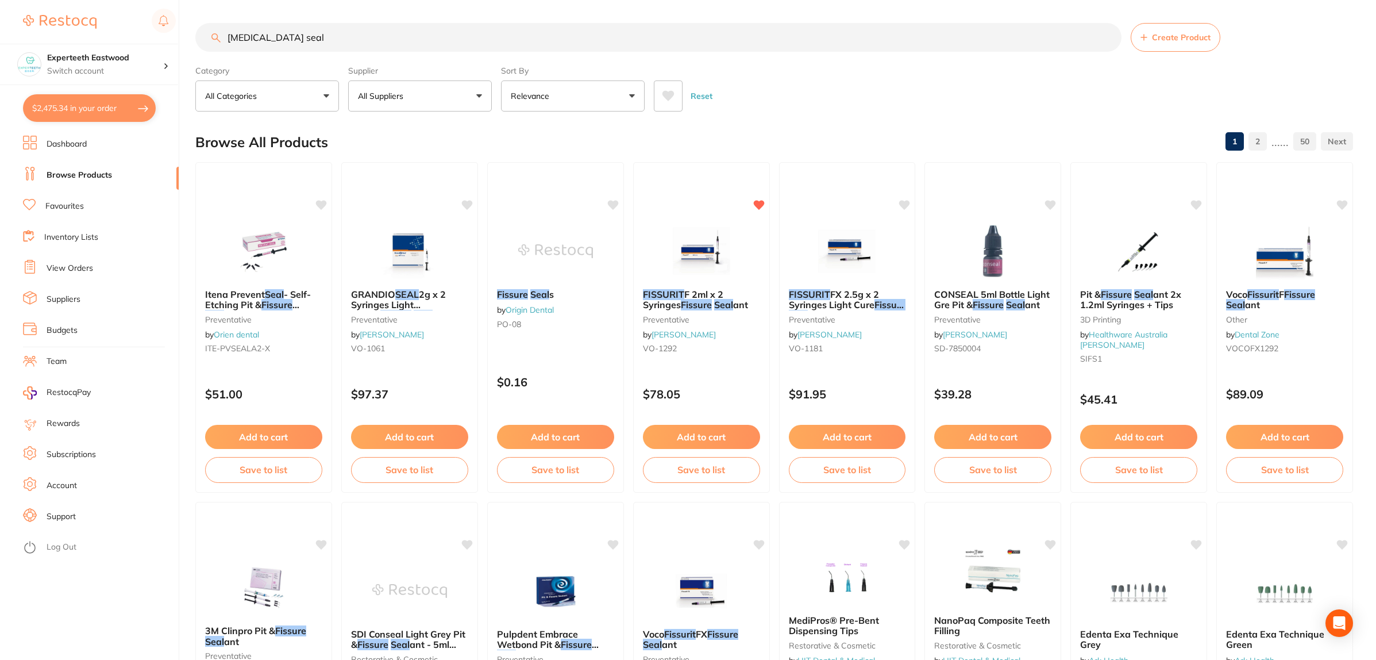
click at [104, 106] on button "$2,475.34 in your order" at bounding box center [89, 108] width 133 height 28
checkbox input "true"
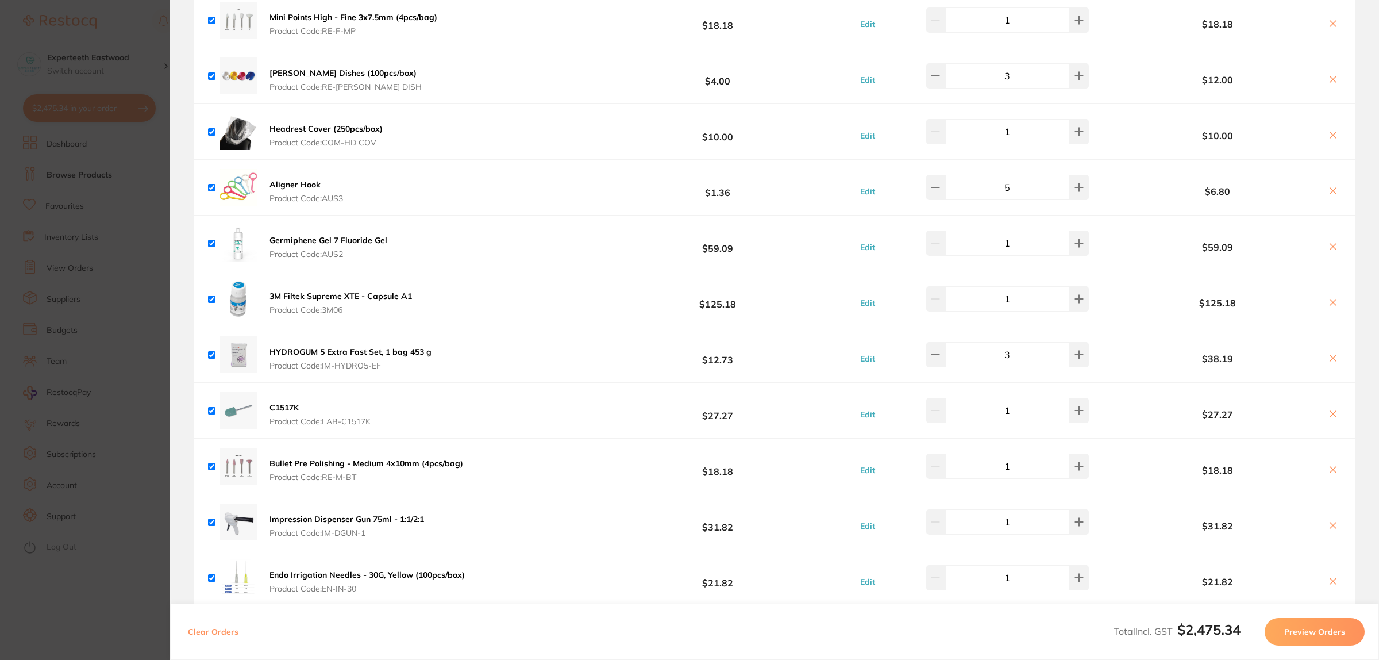
scroll to position [2944, 0]
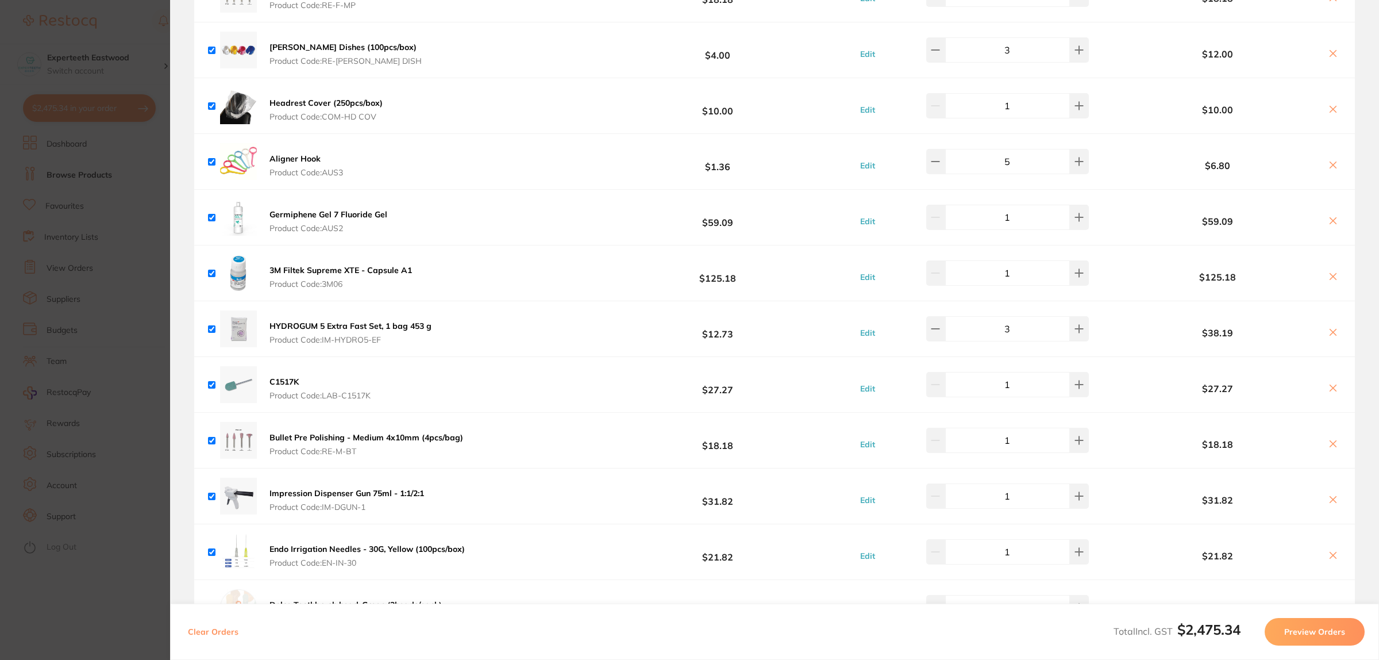
click at [1325, 337] on button at bounding box center [1333, 333] width 16 height 12
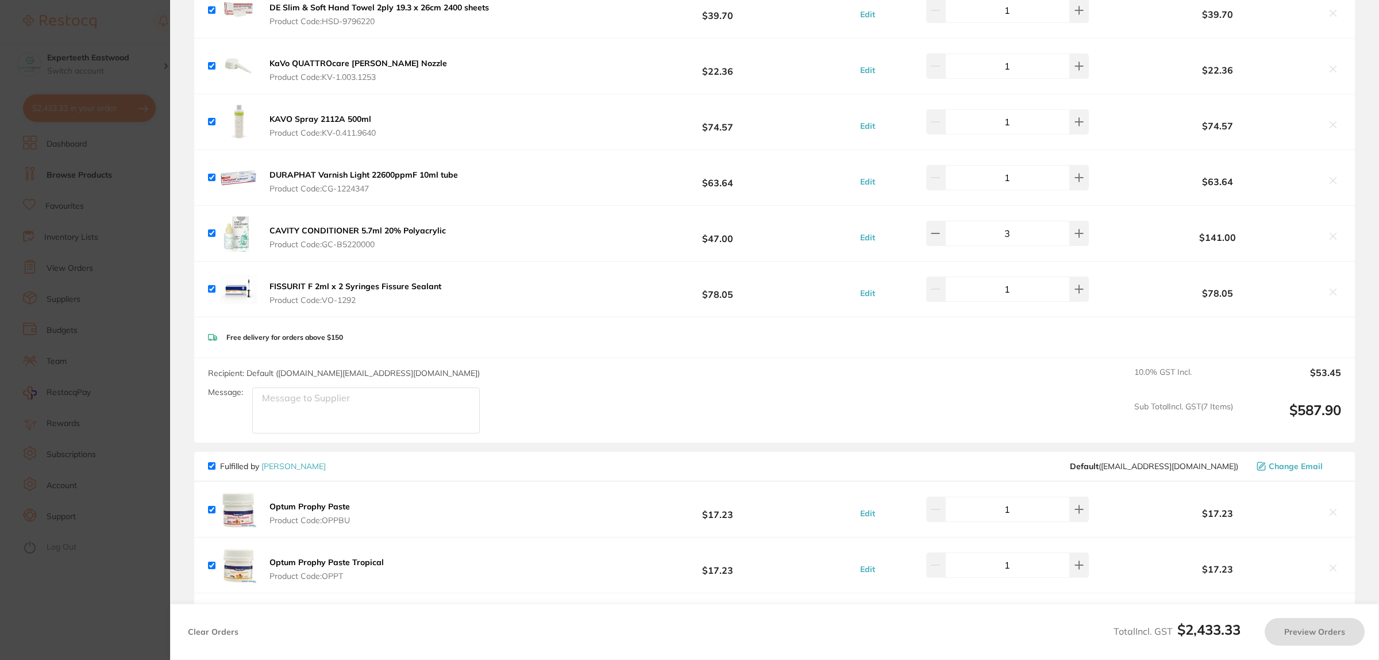
scroll to position [215, 0]
checkbox input "true"
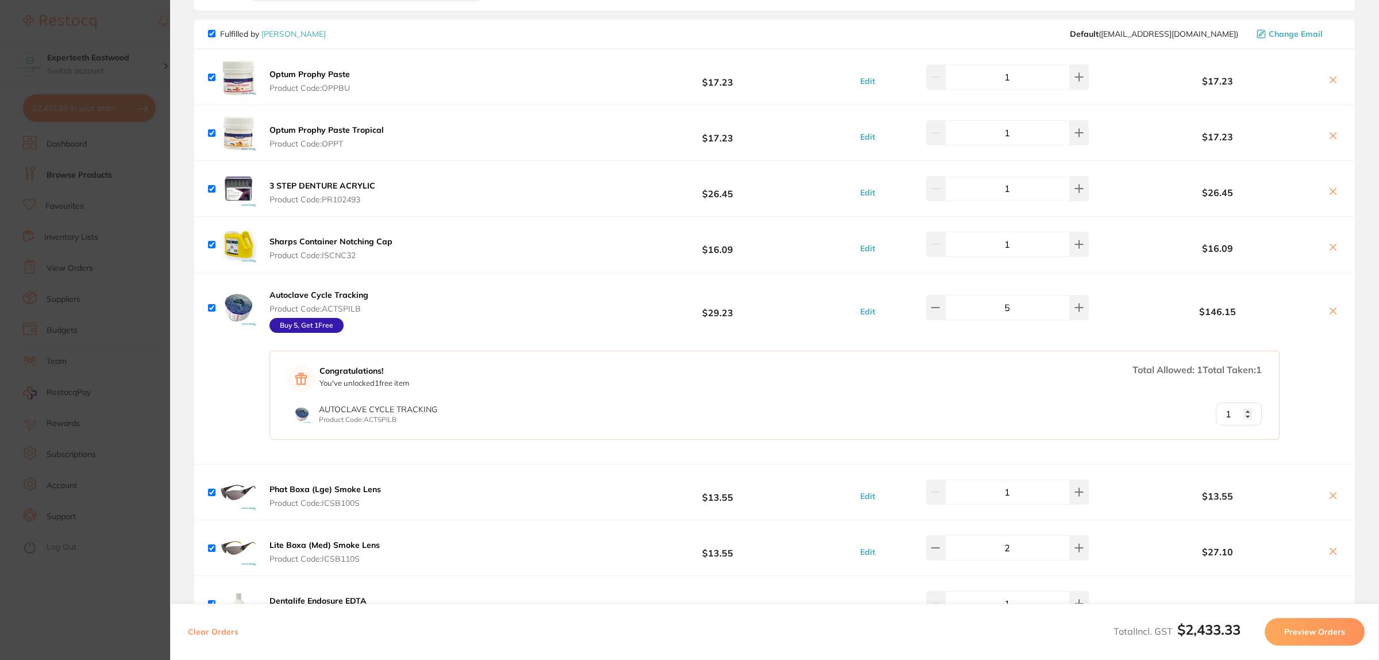
scroll to position [718, 0]
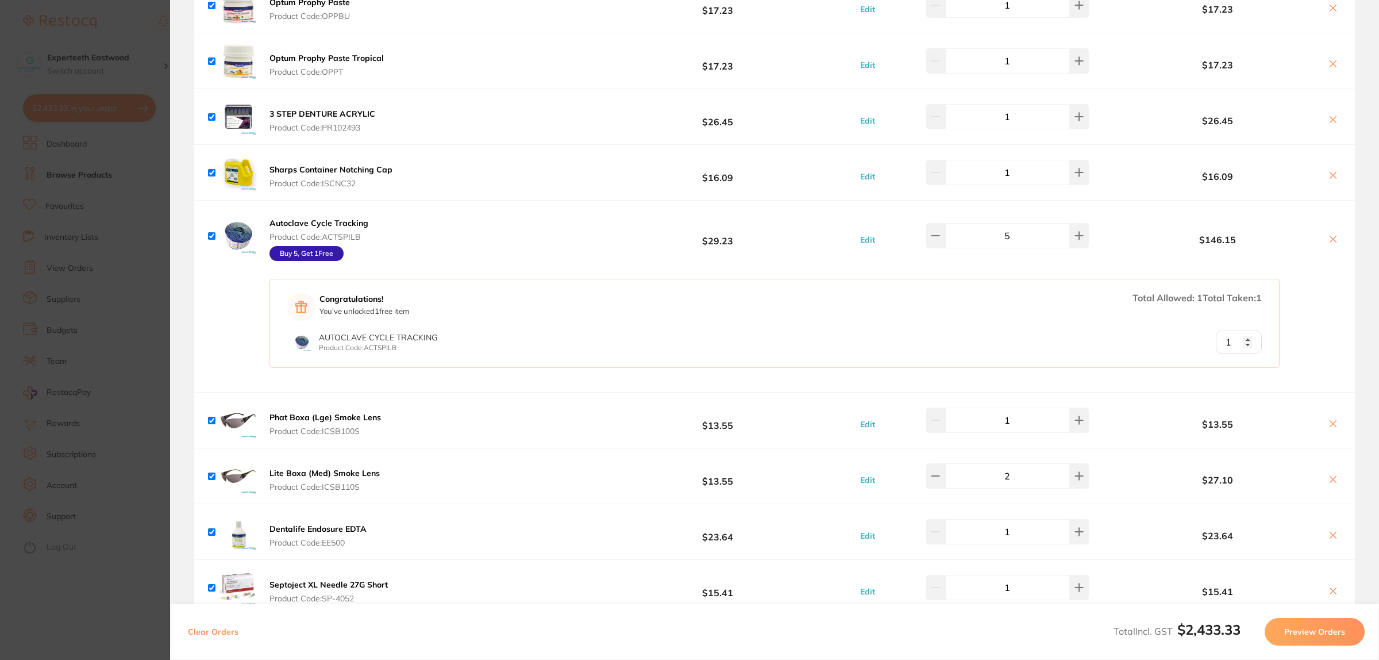
click at [125, 260] on section "Update RRP Set your pre negotiated price for this item. Item Agreed RRP (excl. …" at bounding box center [689, 330] width 1379 height 660
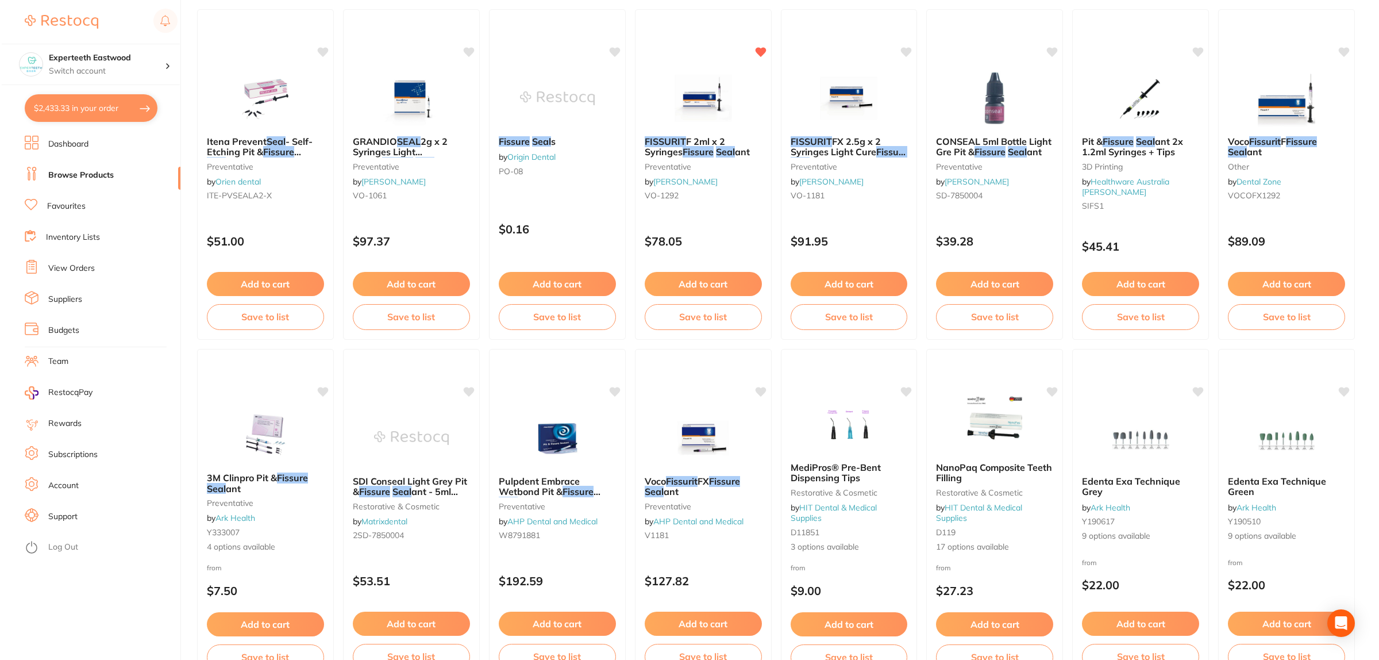
scroll to position [0, 0]
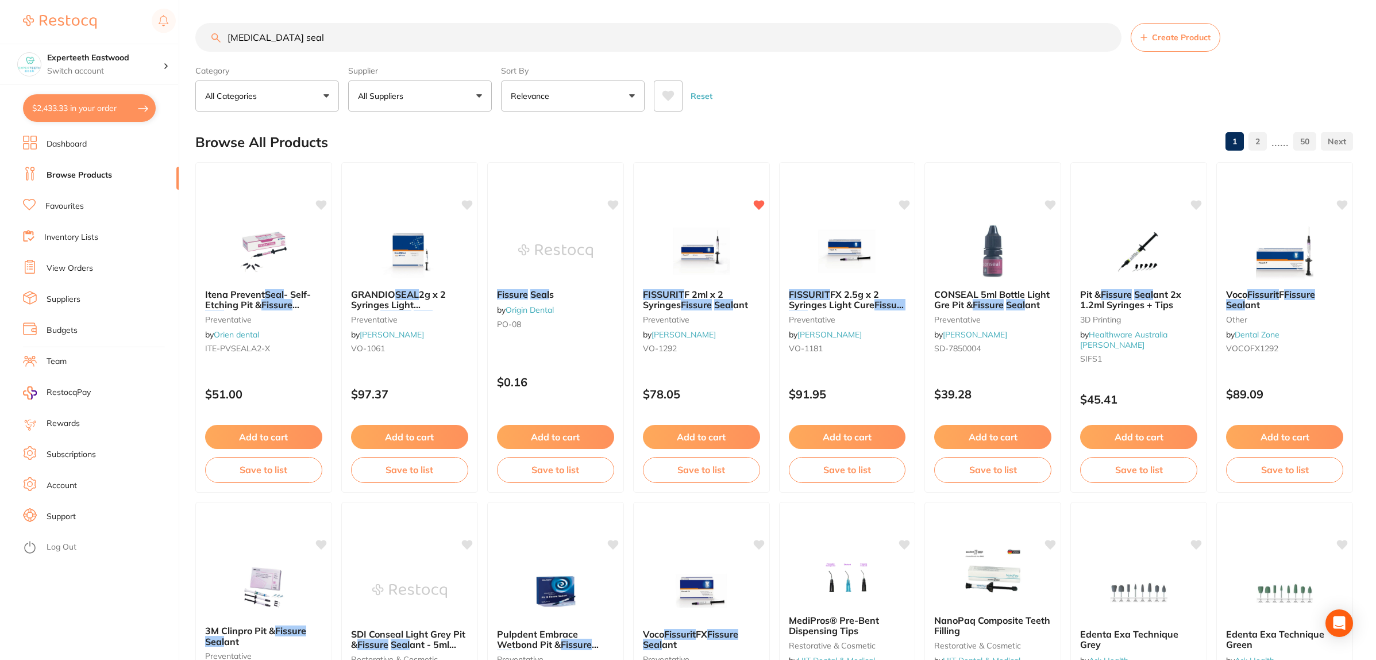
click at [91, 101] on button "$2,433.33 in your order" at bounding box center [89, 108] width 133 height 28
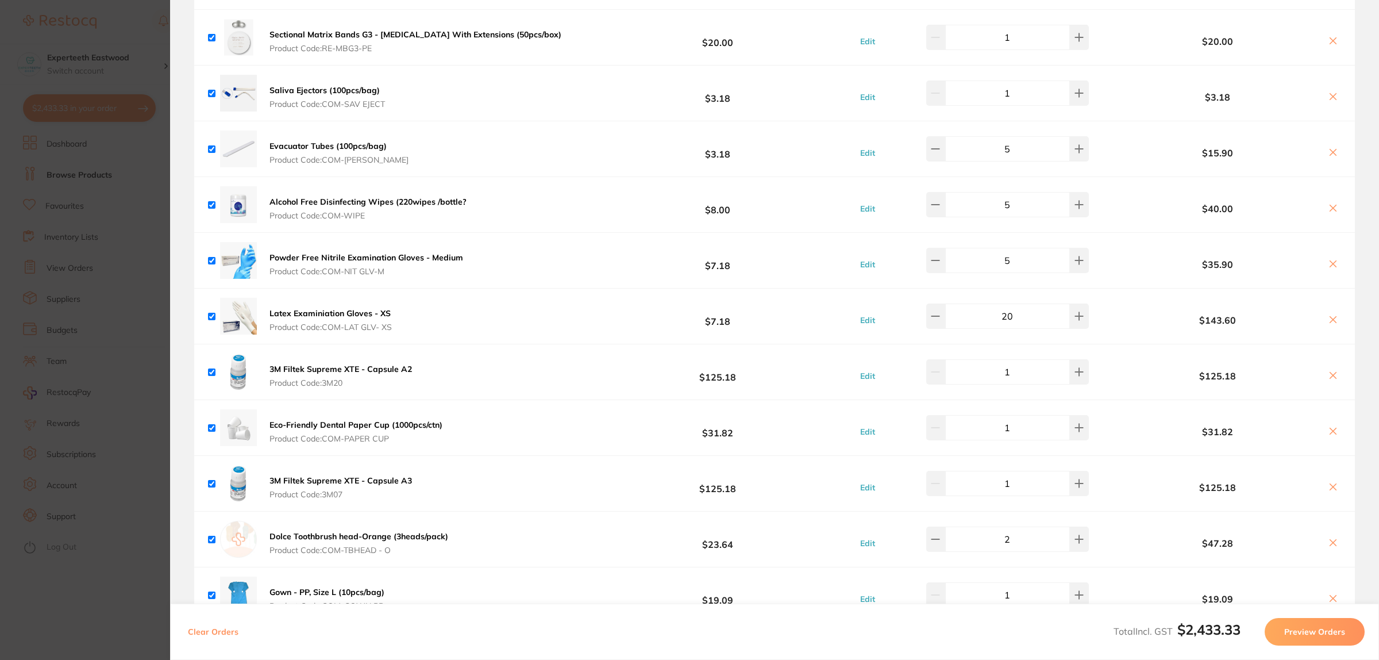
scroll to position [2370, 0]
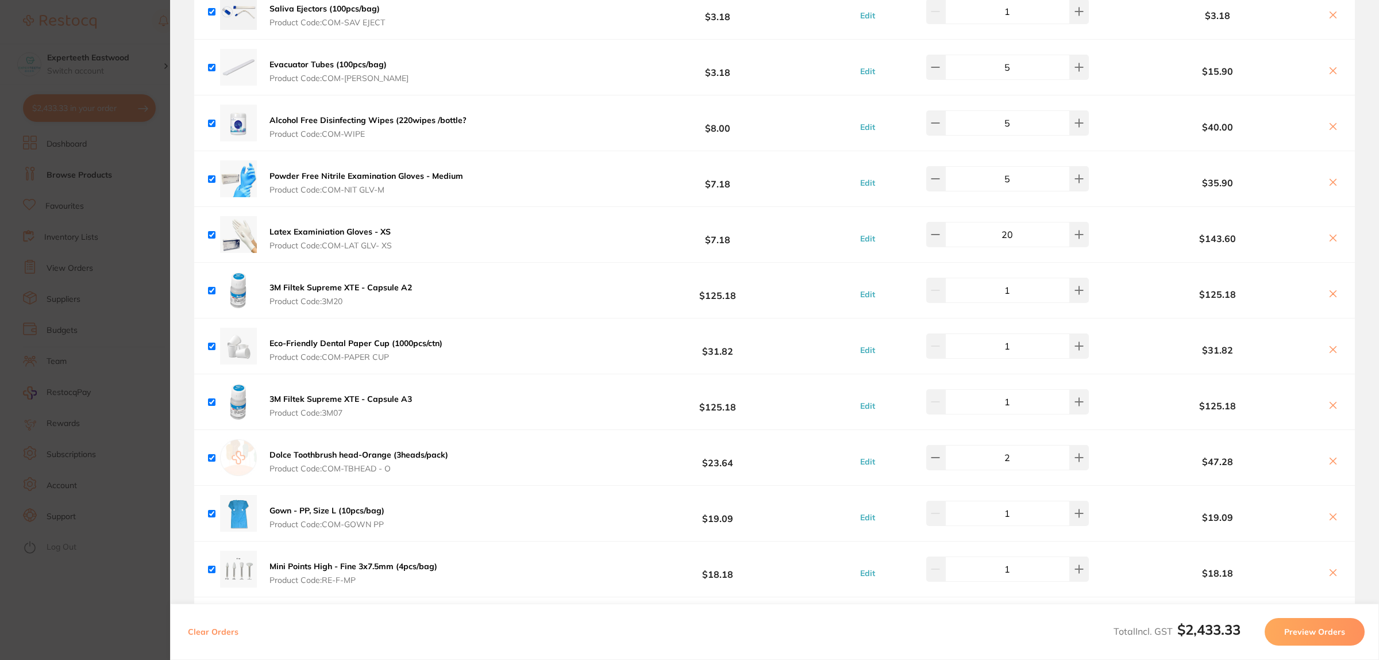
click at [291, 231] on b "Latex Examiniation Gloves - XS" at bounding box center [329, 231] width 121 height 10
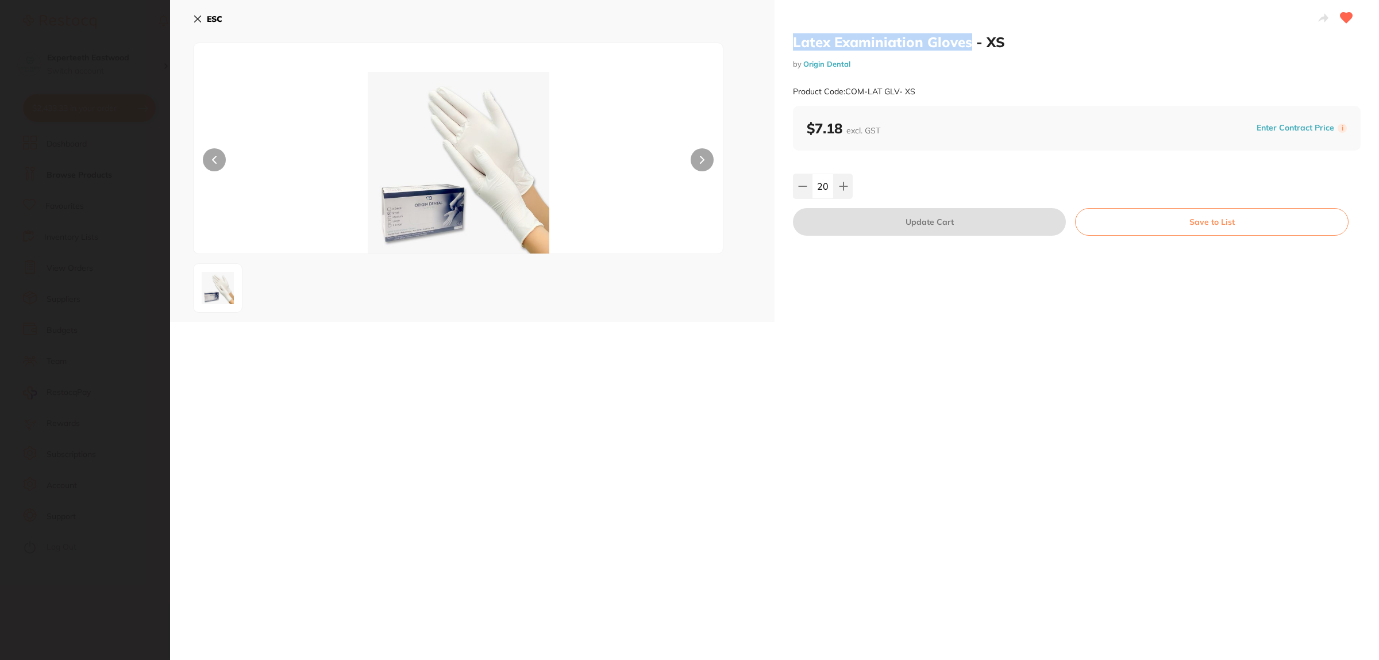
drag, startPoint x: 792, startPoint y: 38, endPoint x: 966, endPoint y: 47, distance: 174.3
click at [966, 47] on h2 "Latex Examiniation Gloves - XS" at bounding box center [1077, 41] width 568 height 17
copy h2 "Latex Examiniation Gloves"
click at [195, 21] on icon at bounding box center [198, 19] width 6 height 6
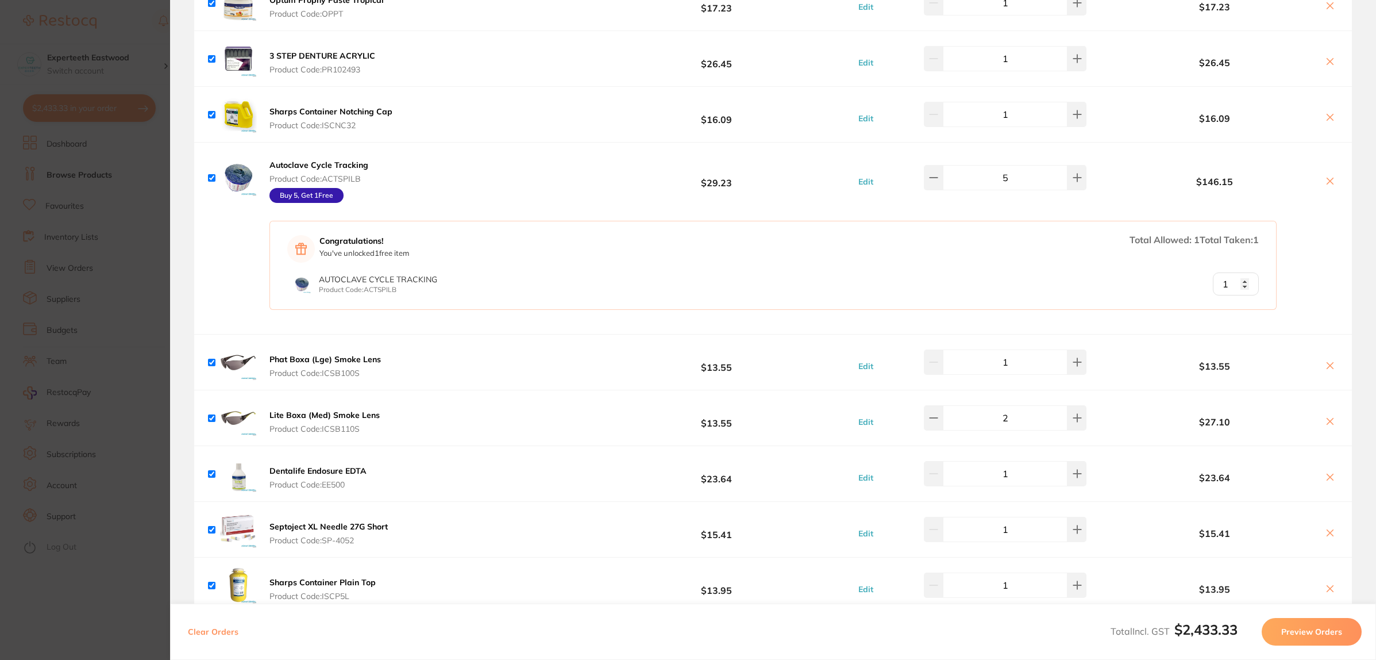
scroll to position [574, 0]
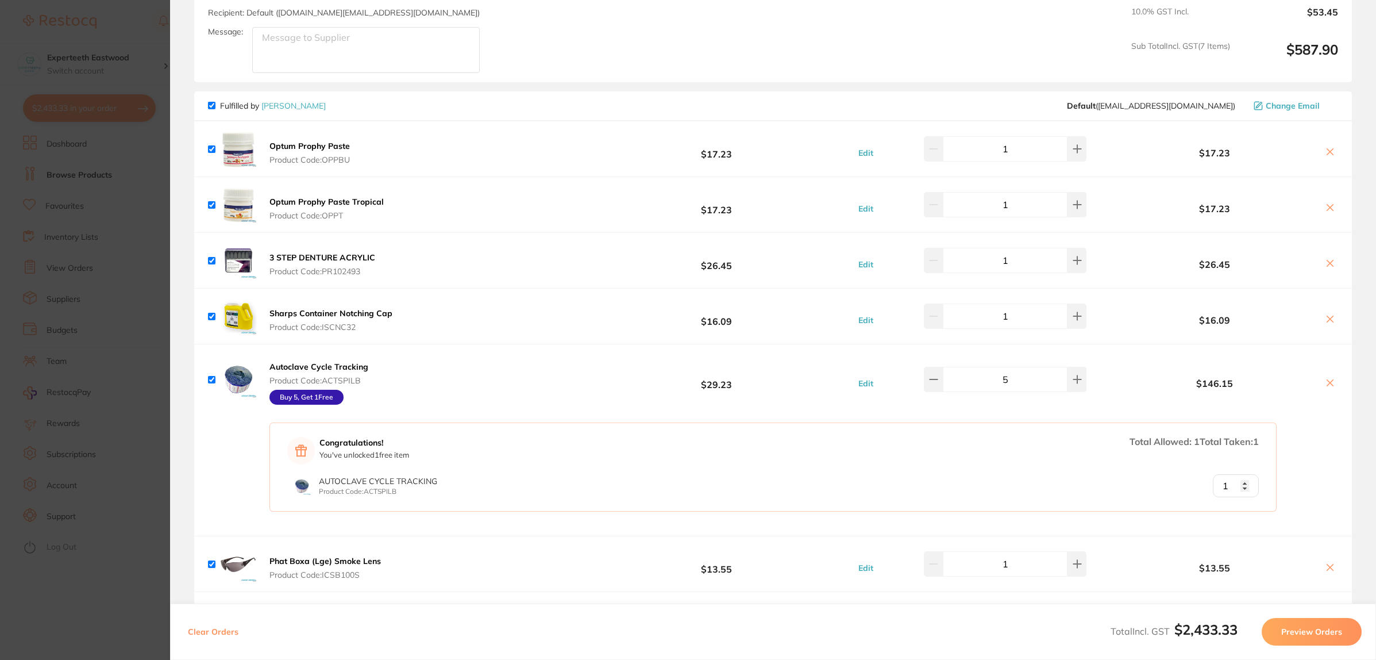
click at [136, 22] on section "Update RRP Set your pre negotiated price for this item. Item Agreed RRP (excl. …" at bounding box center [688, 330] width 1376 height 660
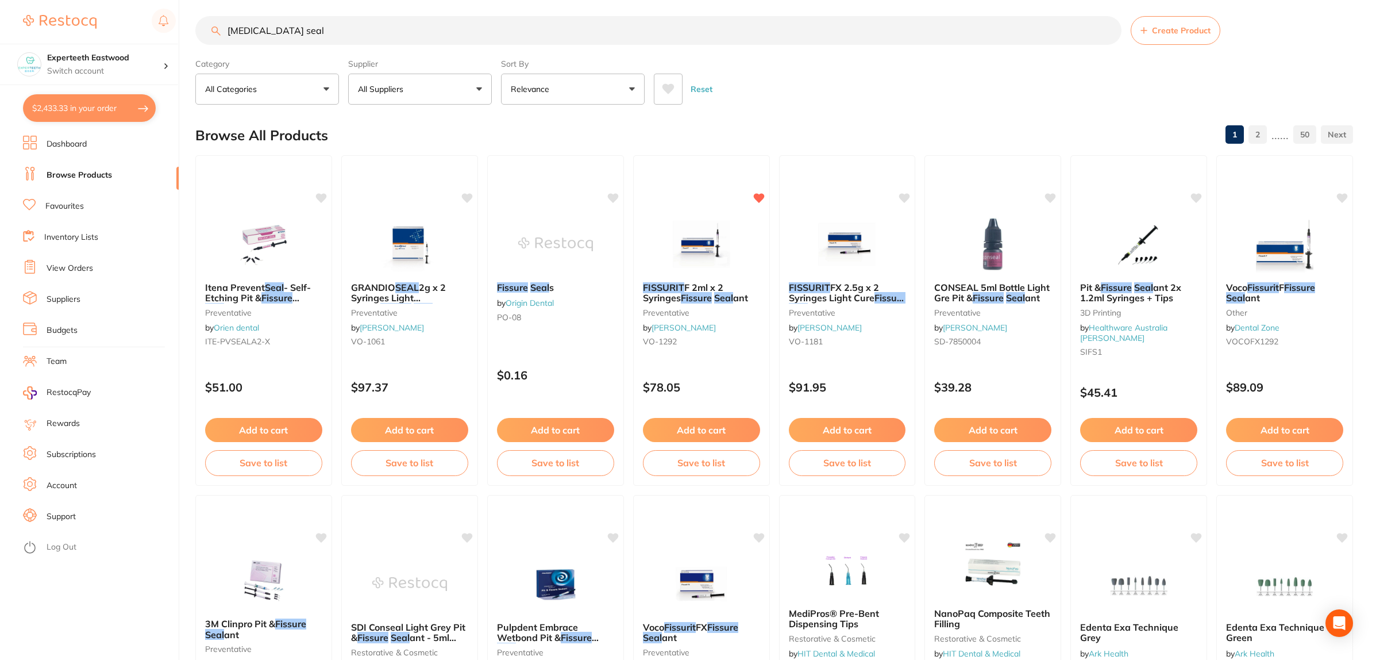
drag, startPoint x: 376, startPoint y: 36, endPoint x: 121, endPoint y: 36, distance: 255.1
click at [121, 36] on div "$2,433.33 Experteeth Eastwood Switch account Experteeth Eastwood $2,433.33 in y…" at bounding box center [688, 323] width 1376 height 660
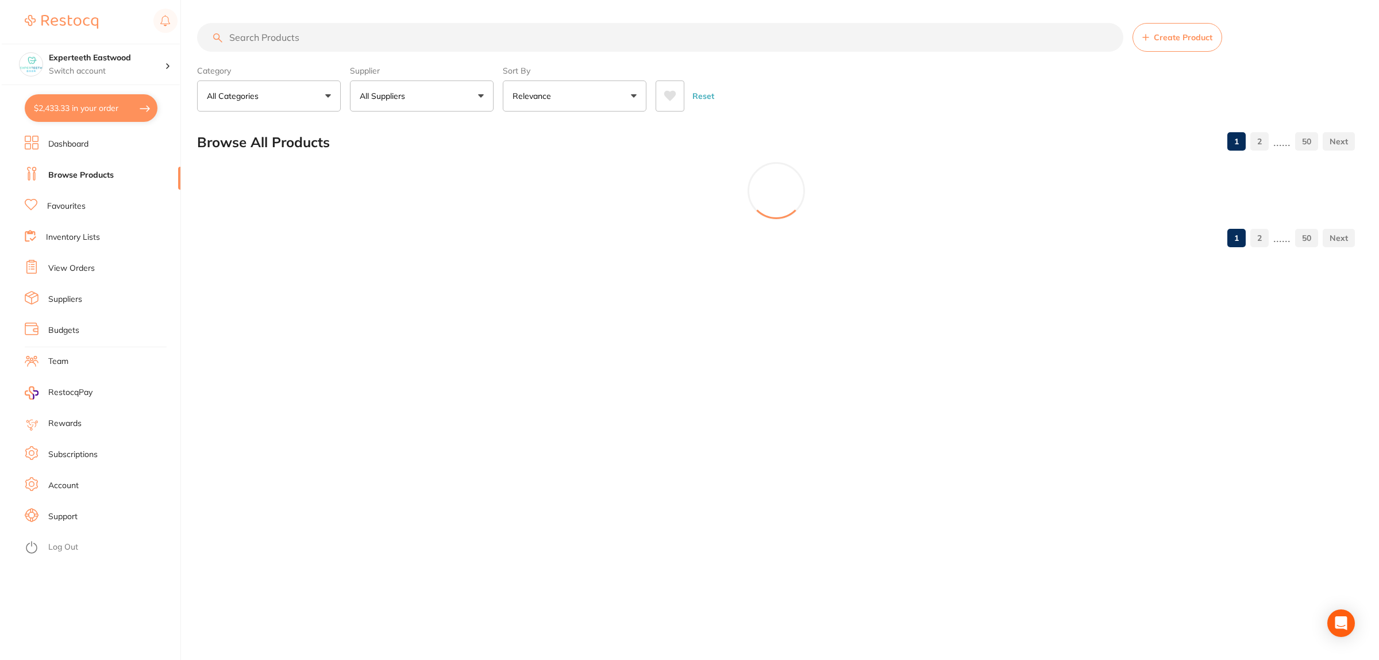
scroll to position [0, 0]
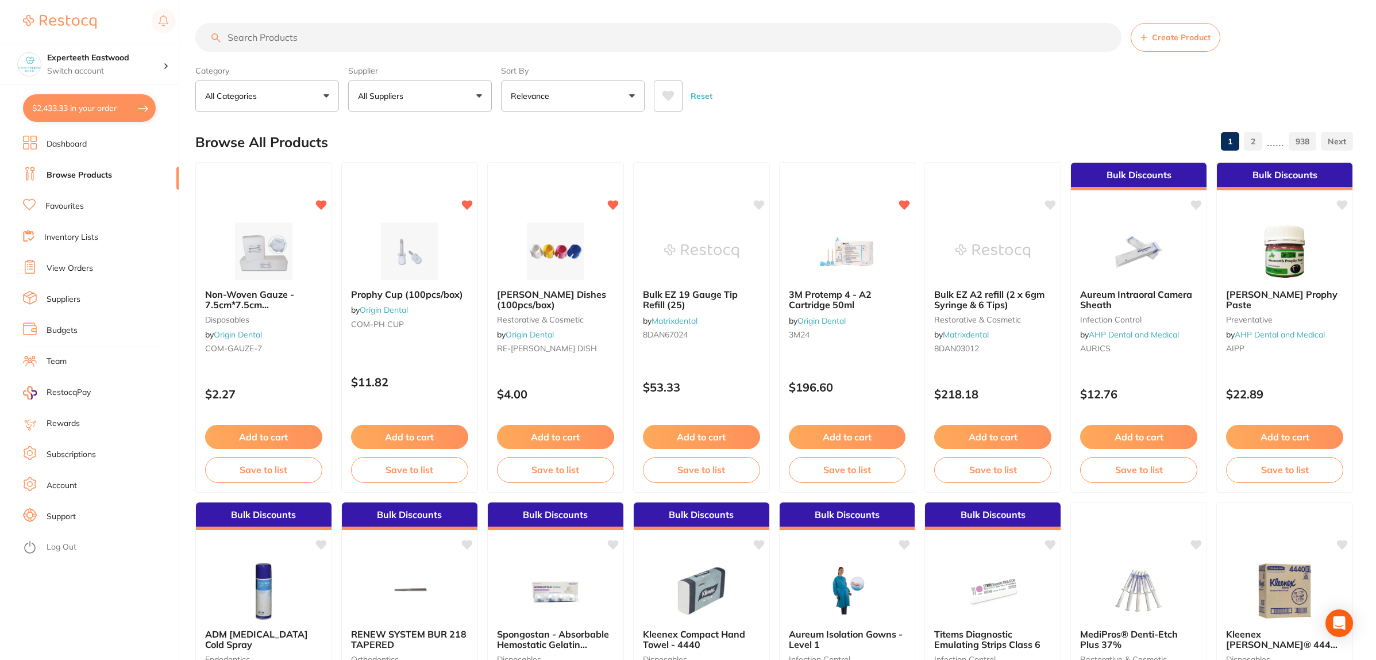
paste input "Latex Examiniation Gloves"
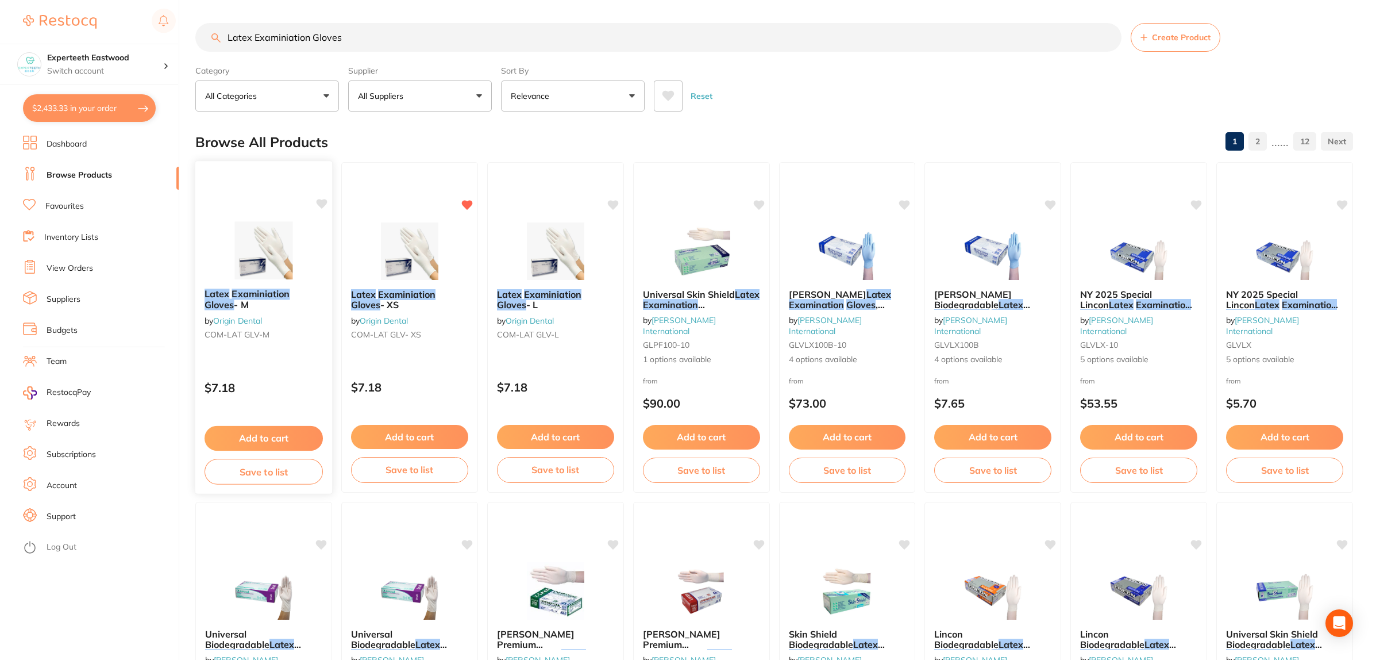
type input "Latex Examiniation Gloves"
click at [316, 202] on icon at bounding box center [321, 203] width 11 height 11
click at [616, 197] on div "Latex Examiniation Gloves - L by Origin Dental COM-LAT GLV-L $7.18 Add to cart …" at bounding box center [556, 327] width 138 height 334
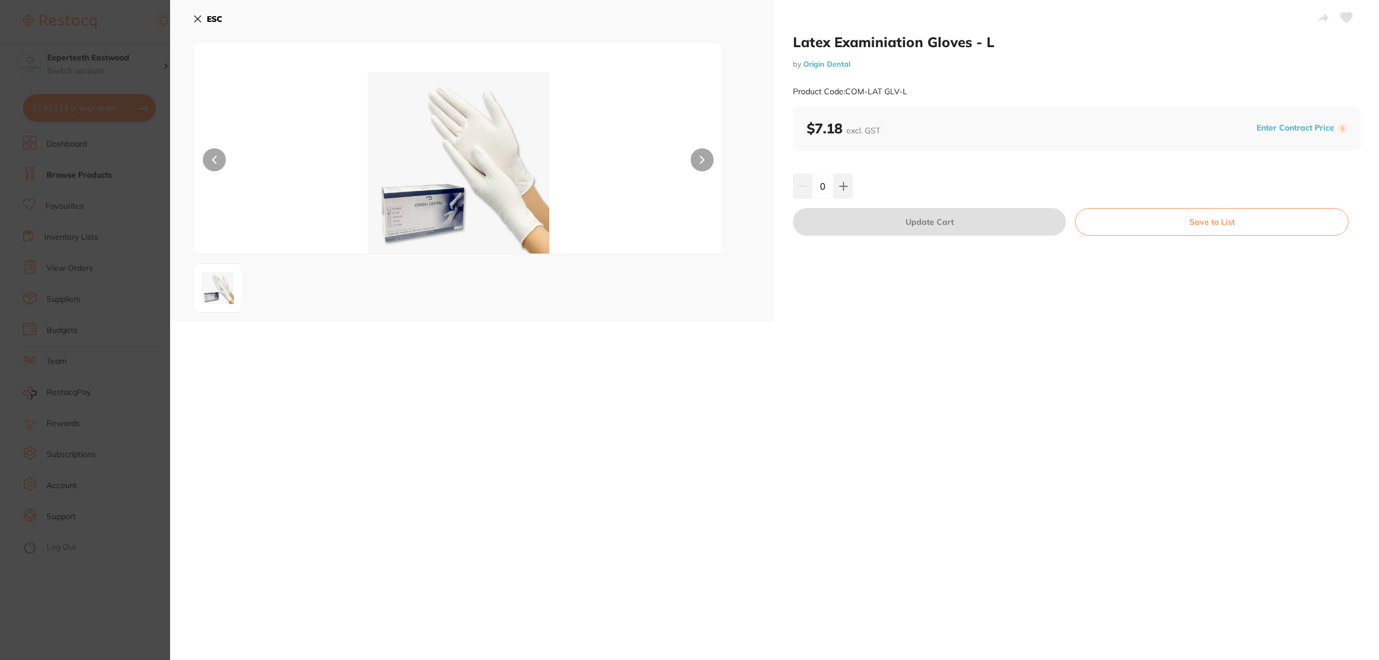
click at [193, 19] on icon at bounding box center [197, 18] width 9 height 9
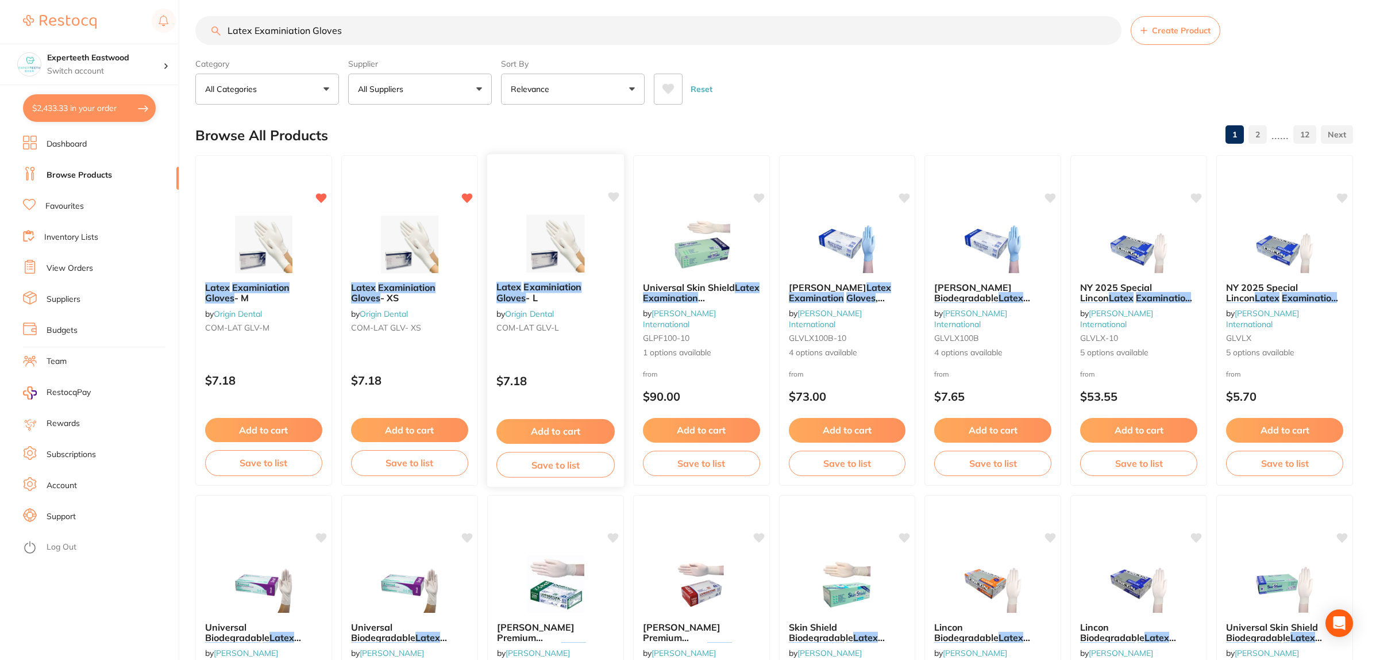
click at [612, 196] on icon at bounding box center [613, 197] width 11 height 10
click at [604, 191] on div "Latex Examiniation Gloves - L by Origin Dental COM-LAT GLV-L $7.18 Add to cart …" at bounding box center [556, 320] width 138 height 334
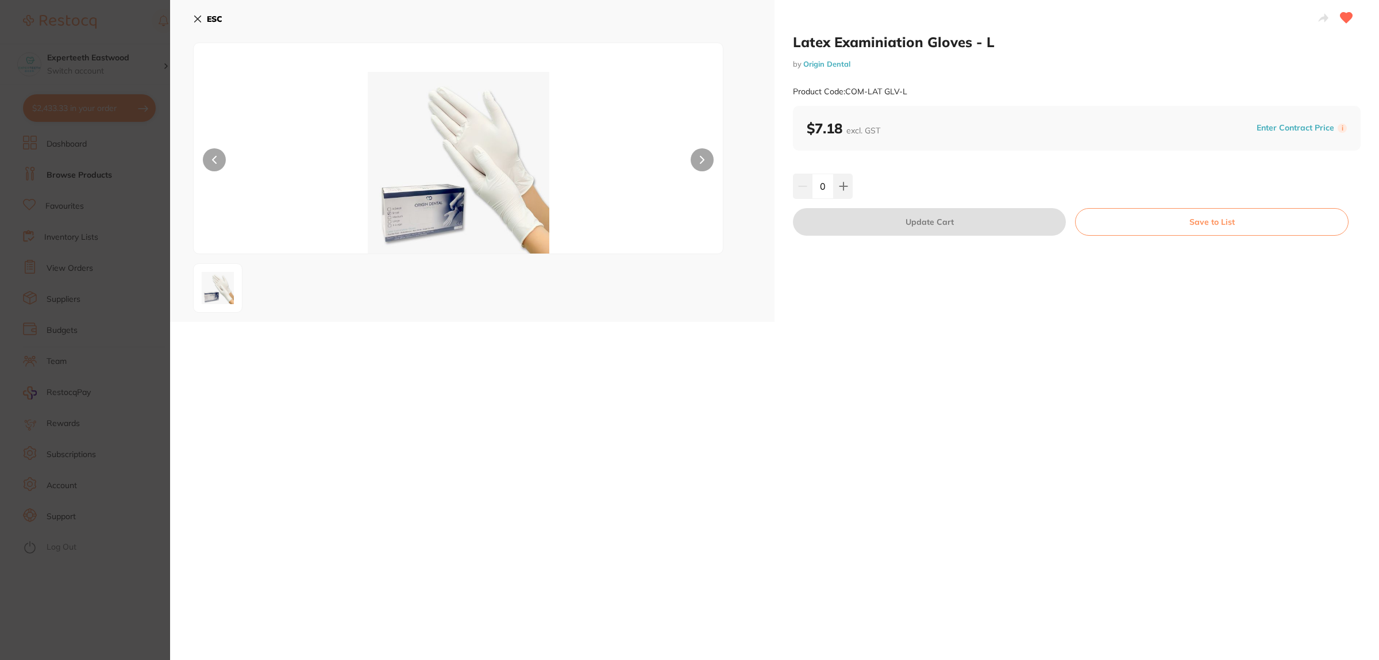
click at [200, 20] on icon at bounding box center [197, 18] width 9 height 9
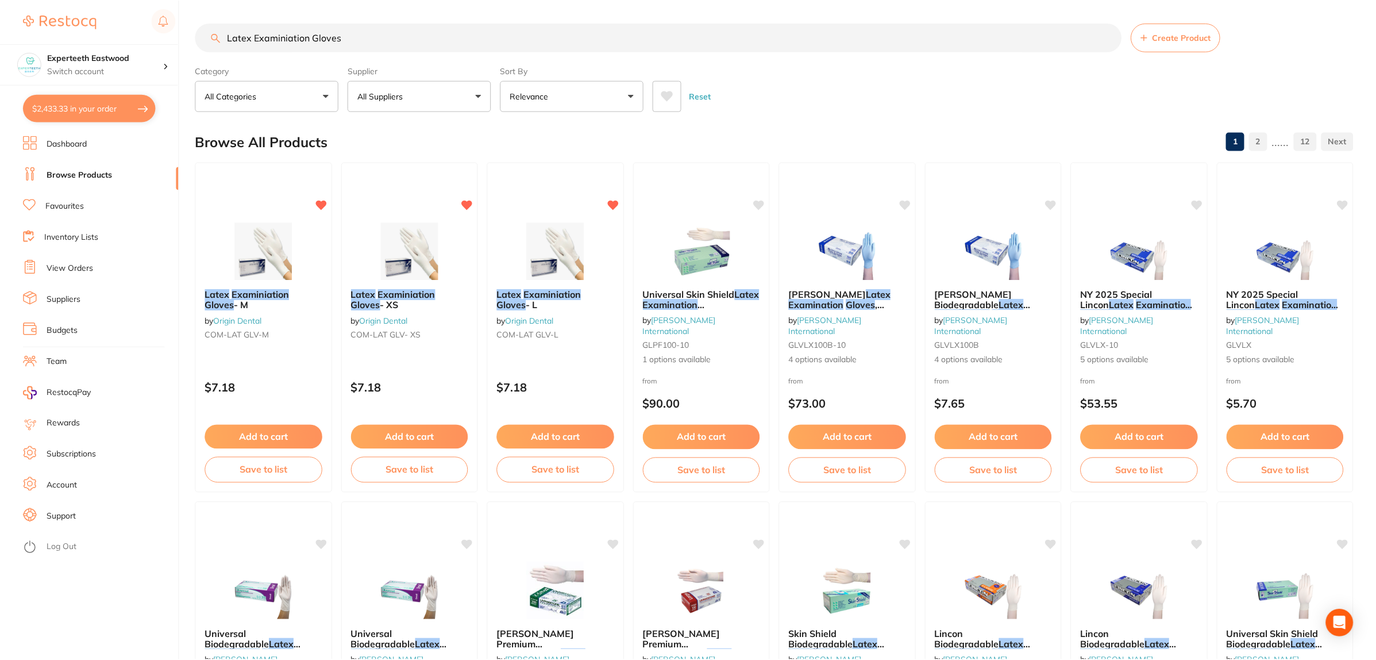
scroll to position [7, 0]
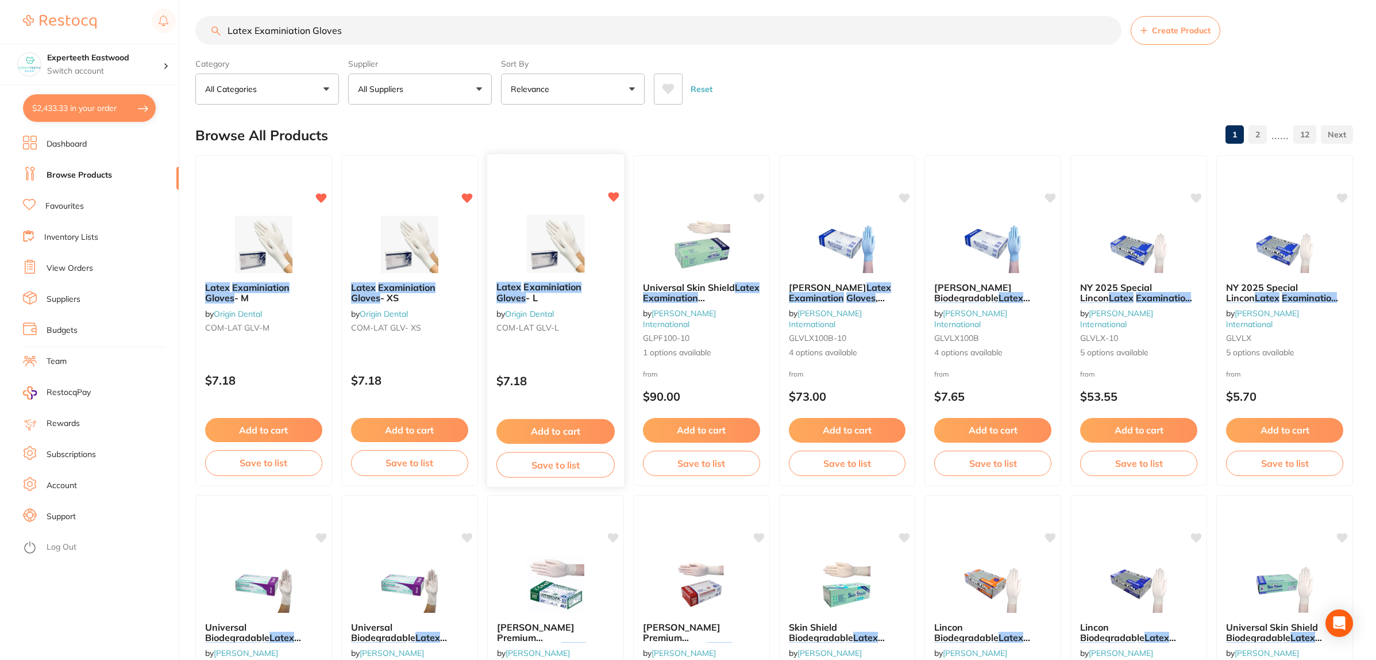
click at [616, 193] on icon at bounding box center [613, 197] width 11 height 10
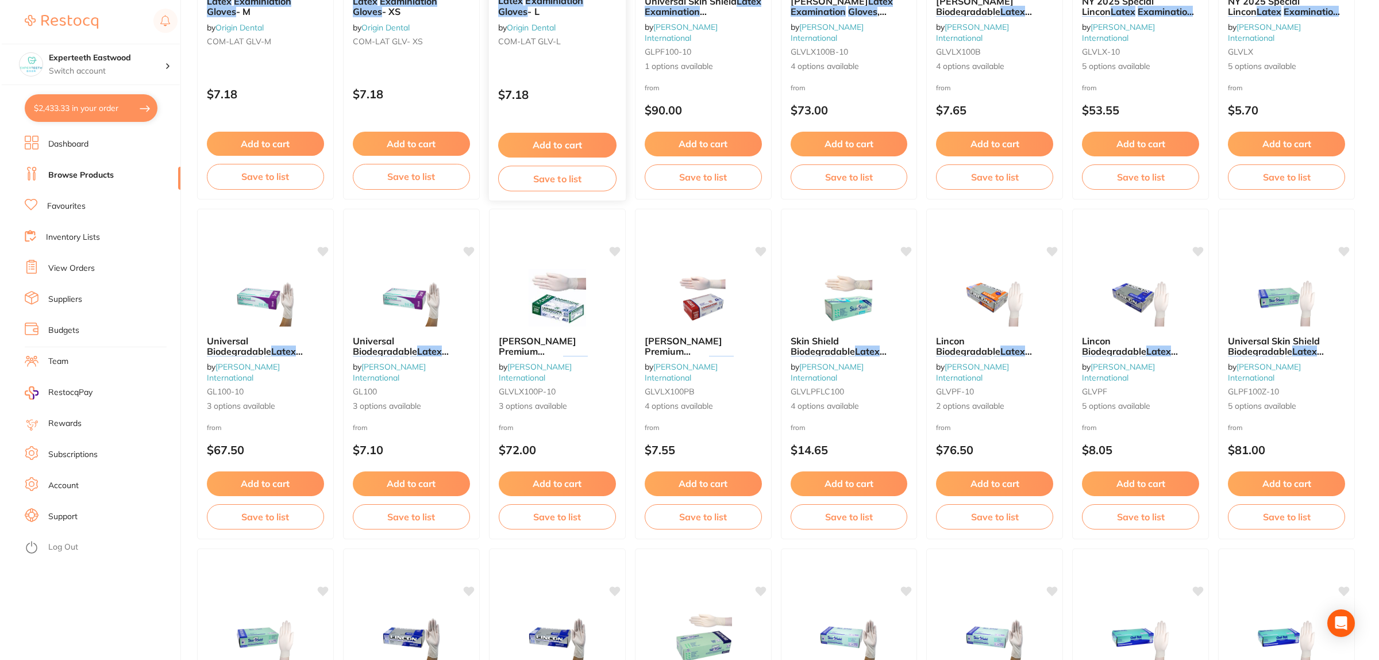
scroll to position [0, 0]
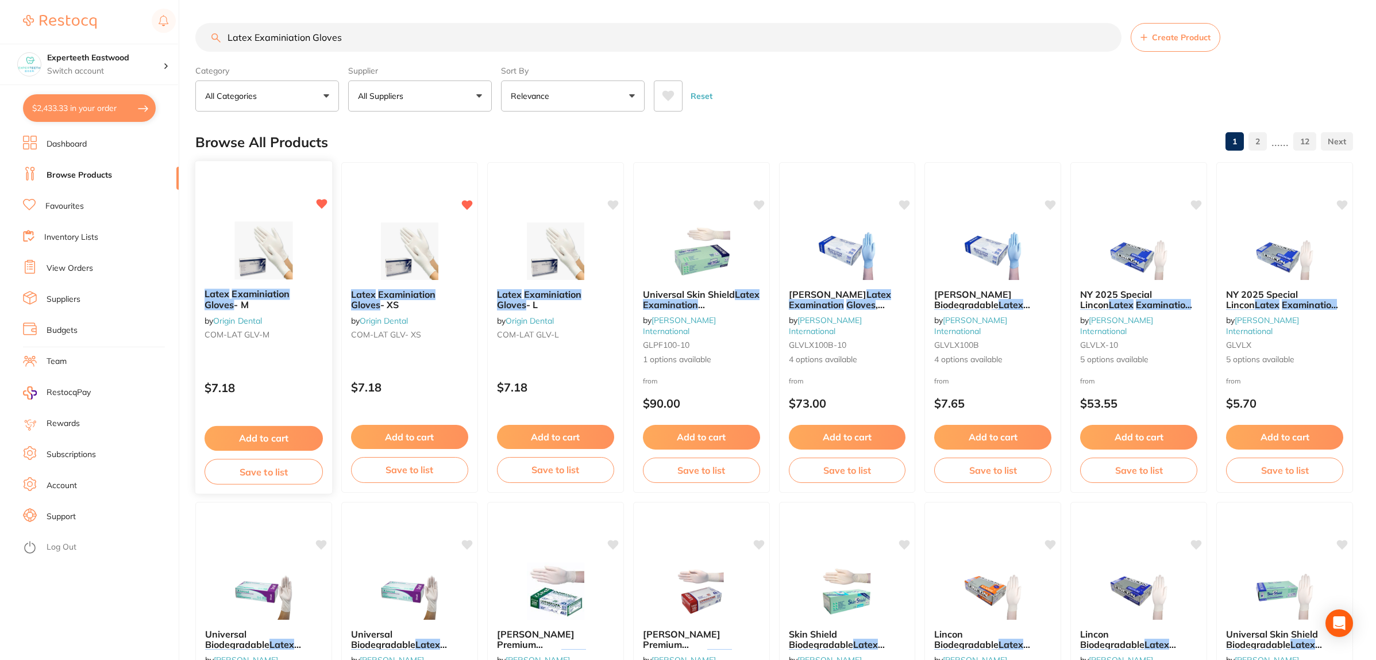
click at [273, 263] on img at bounding box center [263, 250] width 75 height 58
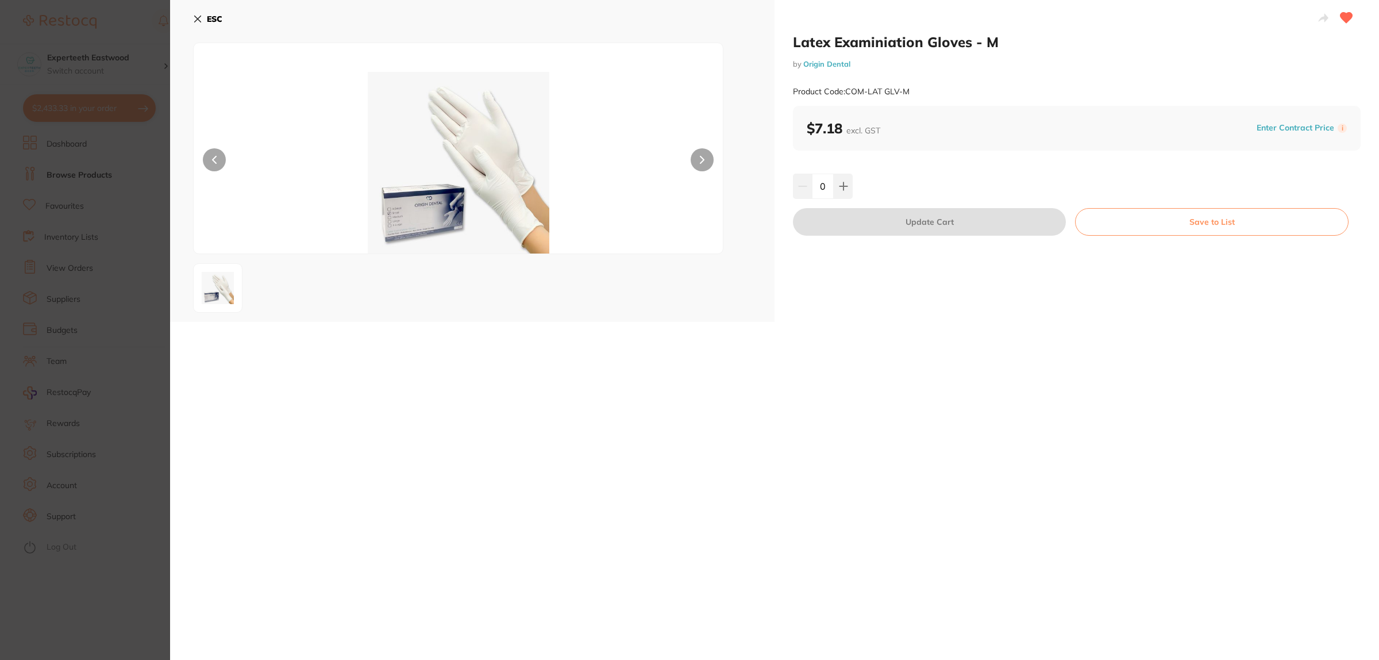
drag, startPoint x: 827, startPoint y: 184, endPoint x: 766, endPoint y: 199, distance: 63.3
click at [774, 199] on div "Latex Examiniation Gloves - M by Origin Dental Product Code: COM-LAT GLV-M $7.1…" at bounding box center [1076, 161] width 604 height 322
click at [845, 180] on button at bounding box center [843, 185] width 19 height 25
click at [801, 191] on button at bounding box center [802, 185] width 19 height 25
type input "10"
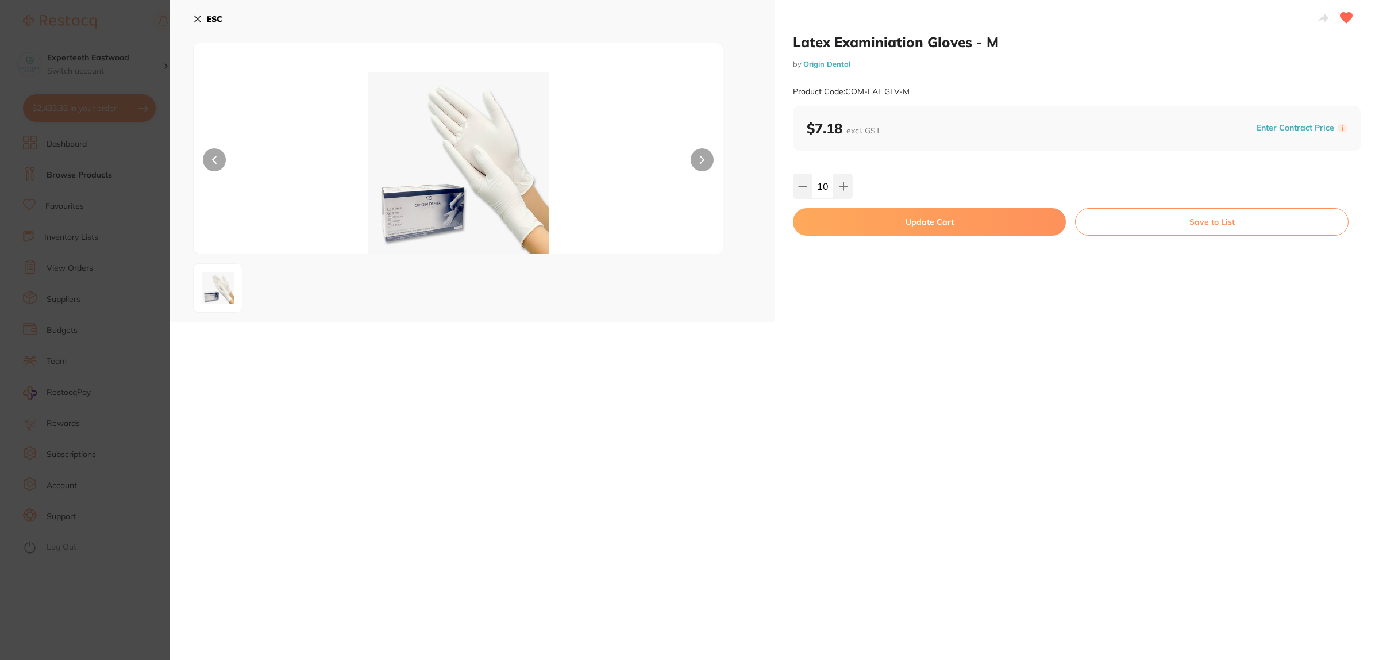
click at [909, 225] on button "Update Cart" at bounding box center [929, 222] width 273 height 28
checkbox input "false"
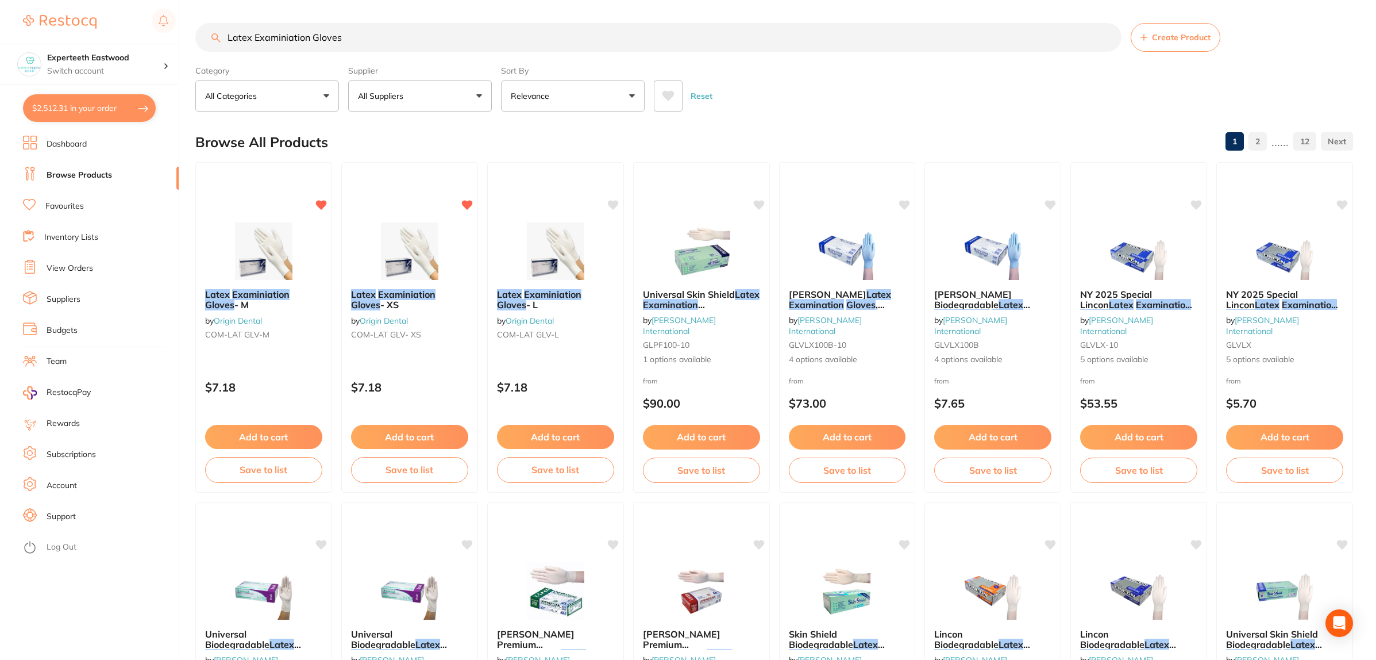
click at [417, 99] on button "All Suppliers" at bounding box center [420, 95] width 144 height 31
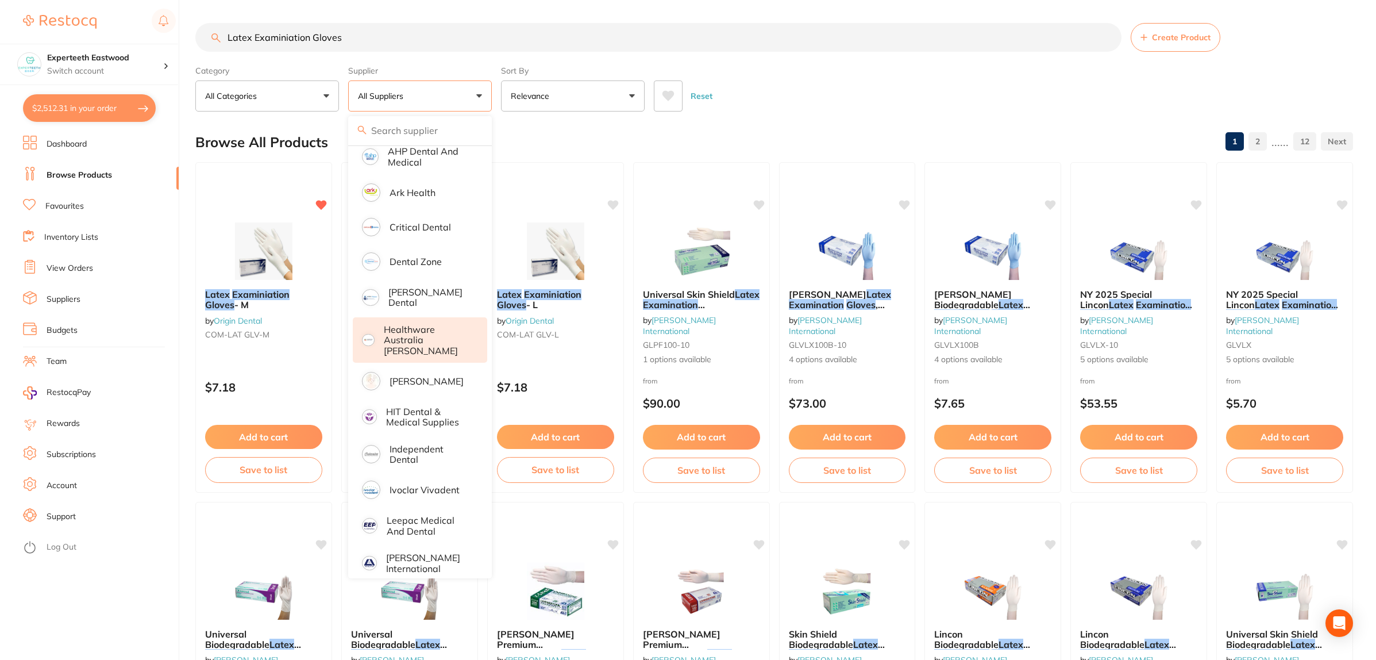
scroll to position [215, 0]
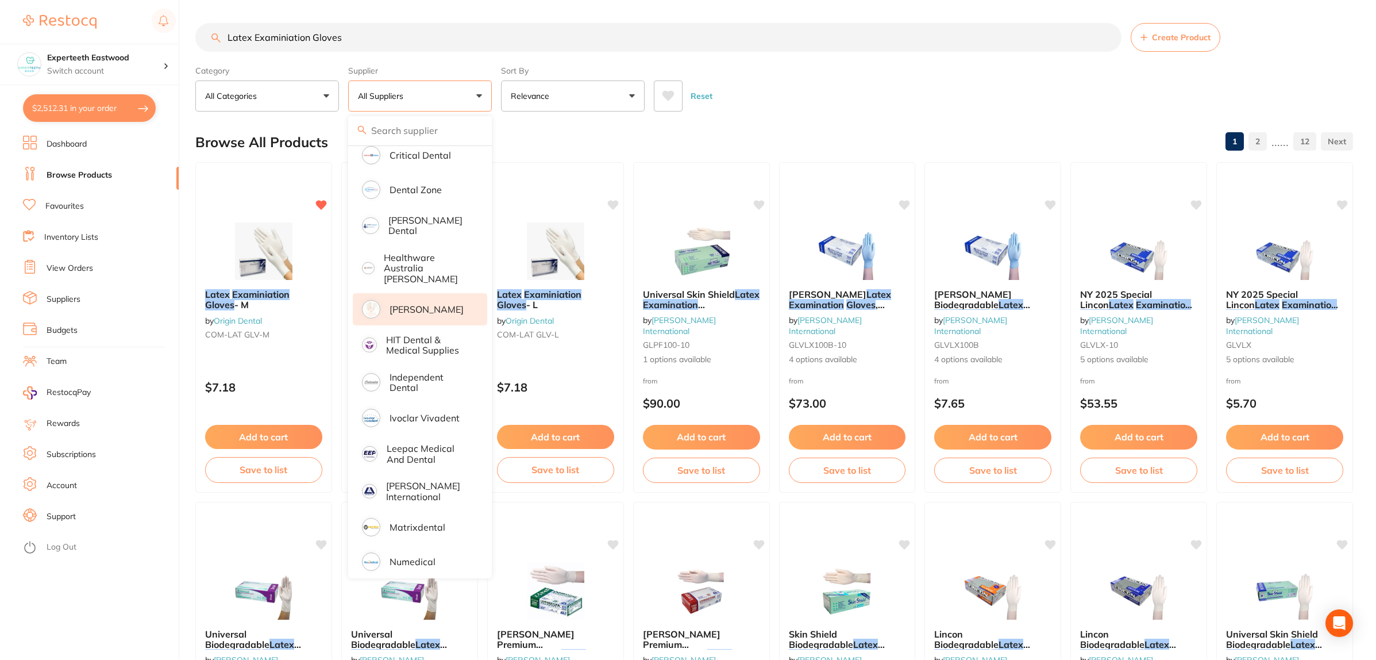
click at [412, 304] on p "[PERSON_NAME]" at bounding box center [427, 309] width 74 height 10
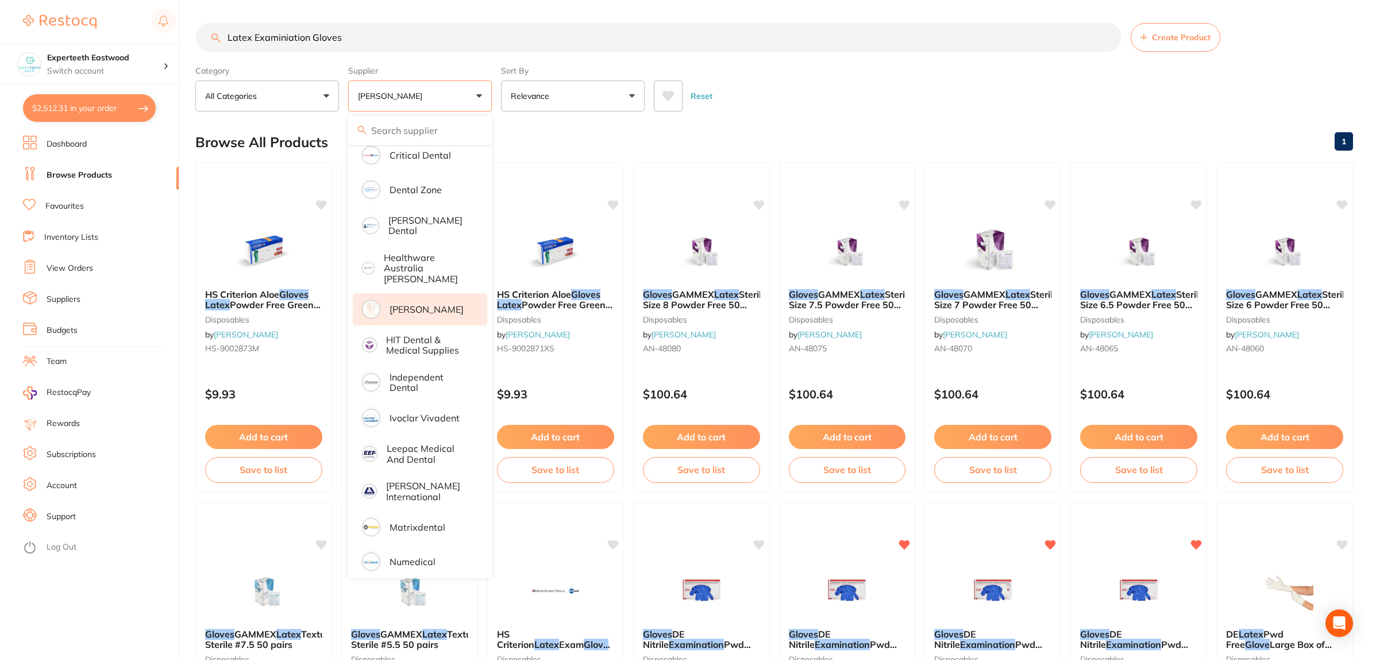
click at [802, 105] on div "Reset" at bounding box center [999, 91] width 690 height 40
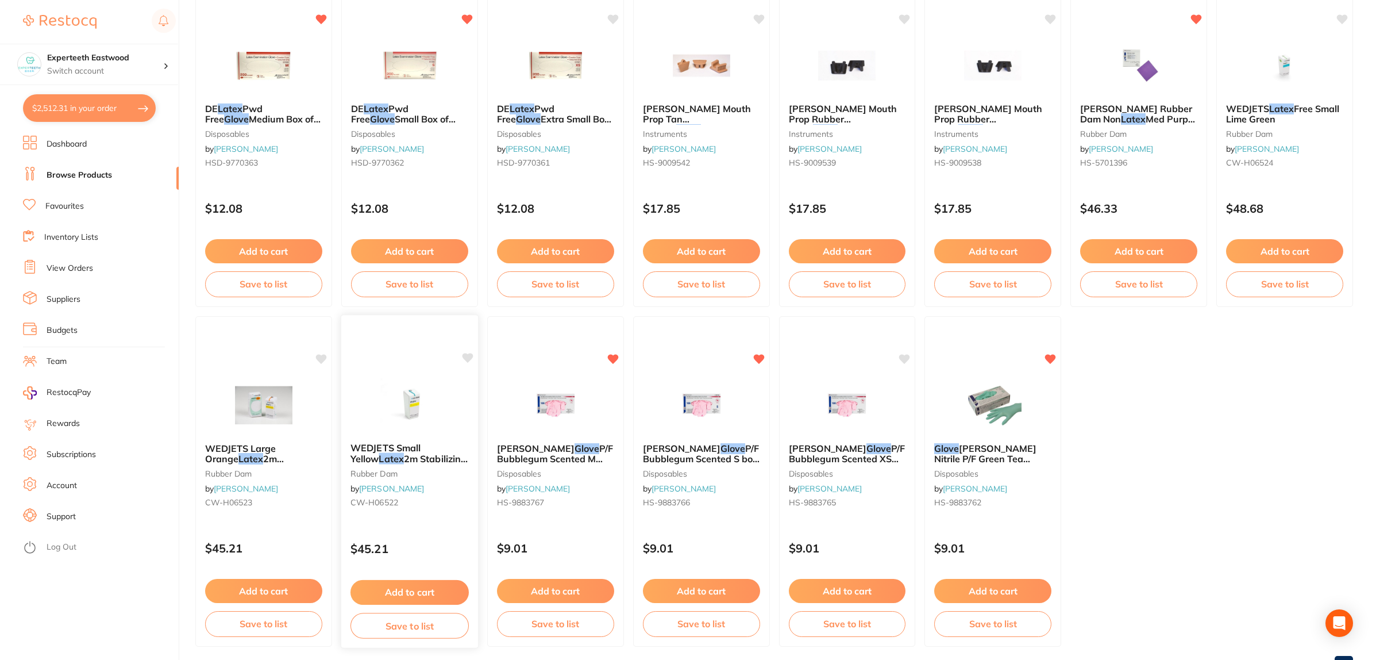
scroll to position [839, 0]
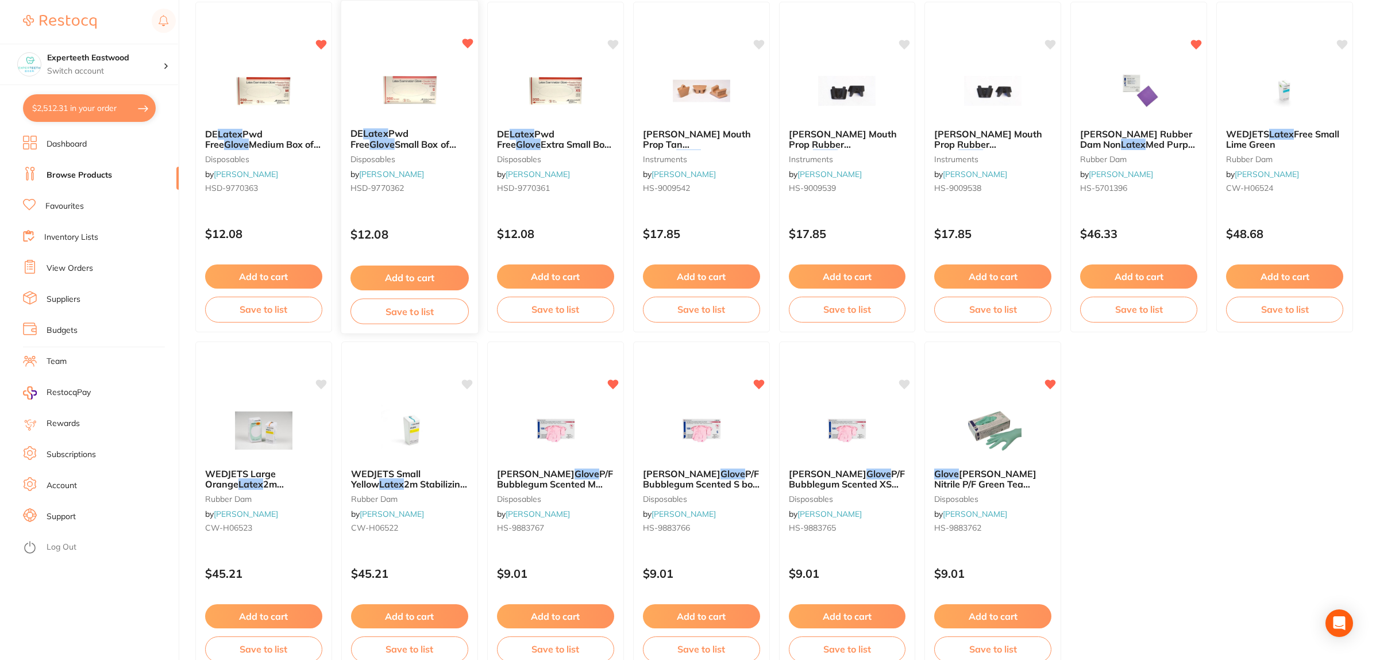
click at [429, 86] on img at bounding box center [409, 90] width 75 height 58
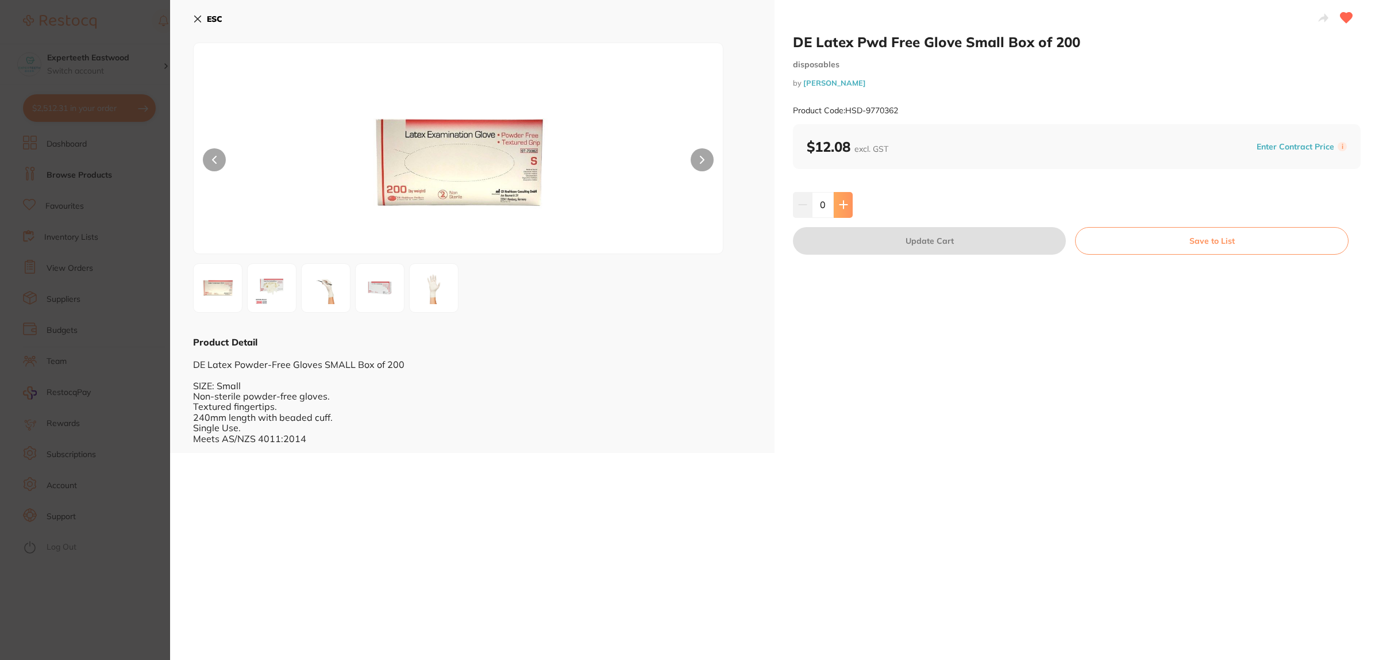
click at [836, 207] on button at bounding box center [843, 204] width 19 height 25
click at [830, 207] on input "1" at bounding box center [823, 204] width 22 height 25
click at [845, 202] on icon at bounding box center [843, 204] width 9 height 9
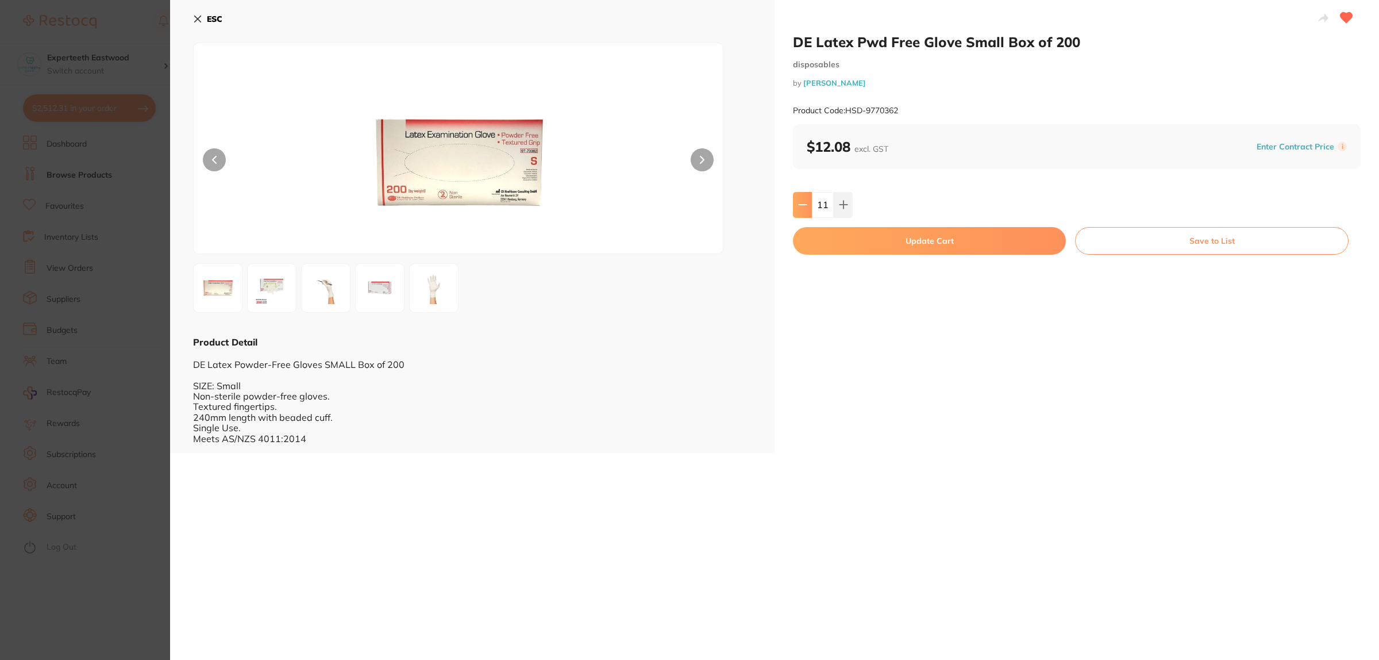
click at [800, 200] on icon at bounding box center [802, 204] width 9 height 9
type input "10"
click at [922, 234] on button "Update Cart" at bounding box center [929, 241] width 273 height 28
checkbox input "false"
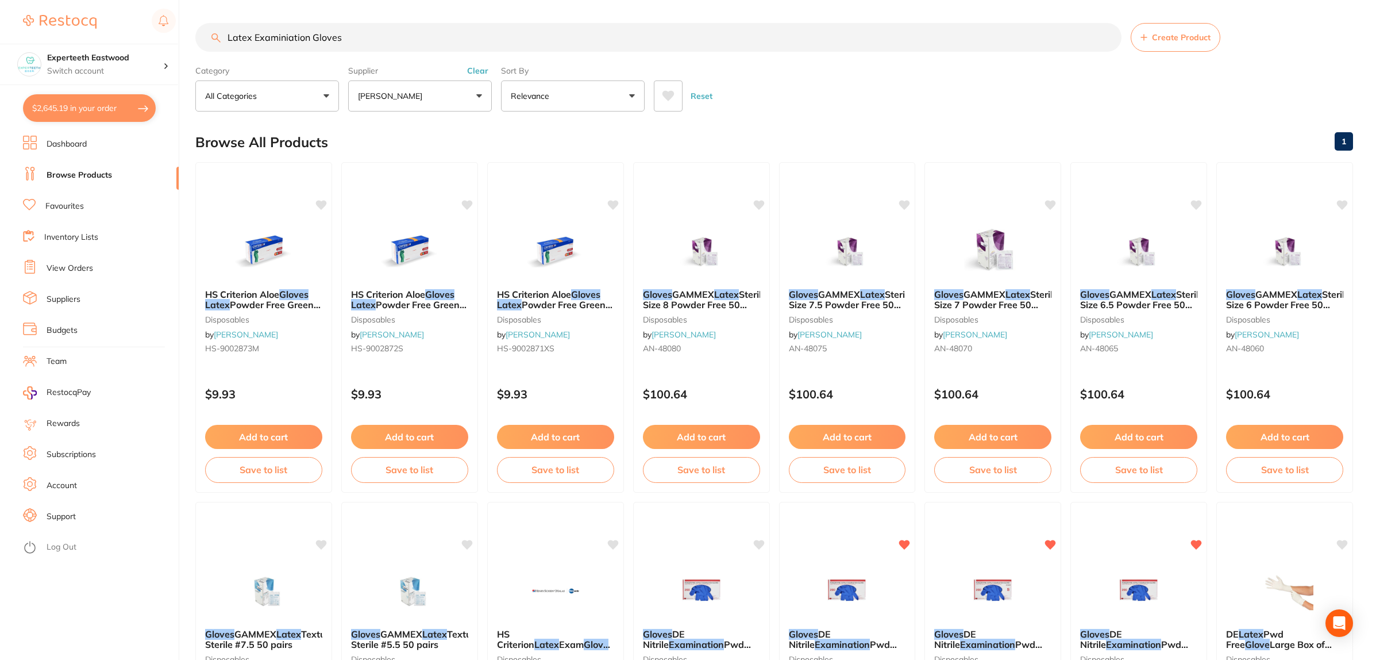
click at [788, 87] on div "Reset" at bounding box center [999, 91] width 690 height 40
click at [388, 38] on input "Latex Examiniation Gloves" at bounding box center [658, 37] width 926 height 29
drag, startPoint x: 392, startPoint y: 40, endPoint x: 78, endPoint y: 40, distance: 313.7
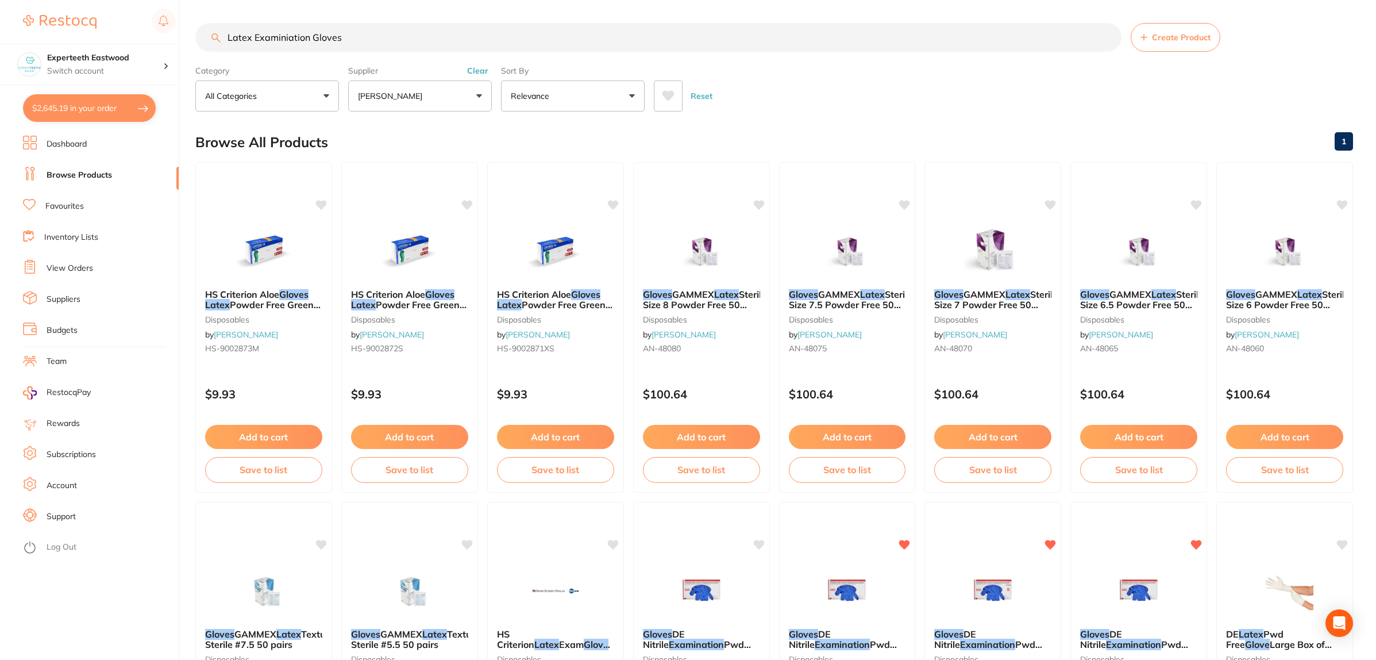
click at [78, 40] on div "$2,645.19 Experteeth Eastwood Switch account Experteeth Eastwood $2,645.19 in y…" at bounding box center [688, 330] width 1376 height 660
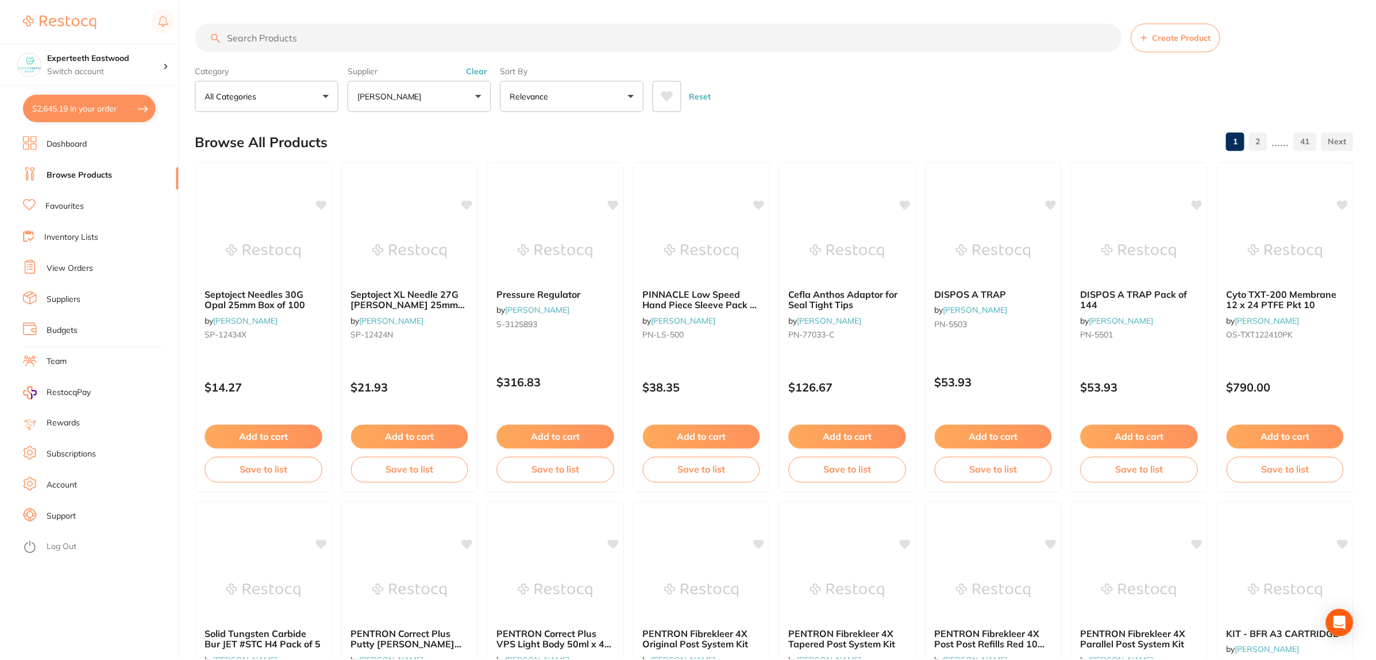
scroll to position [250, 0]
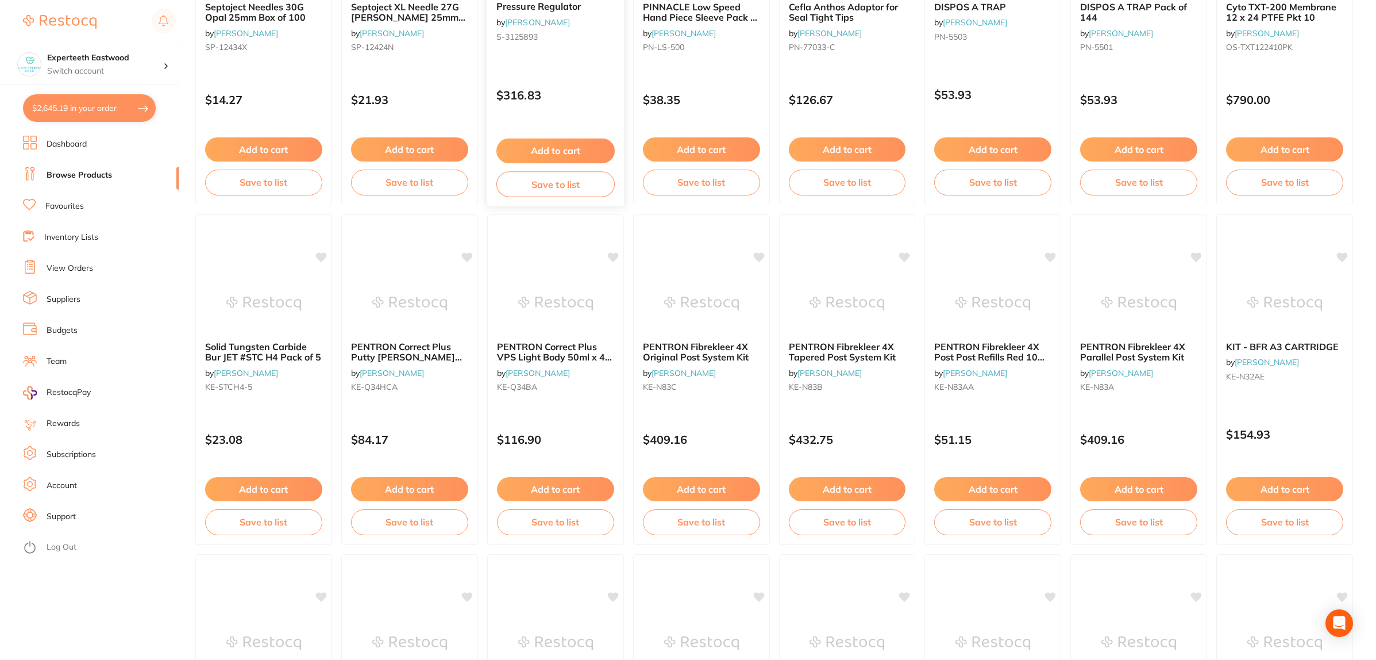
scroll to position [359, 0]
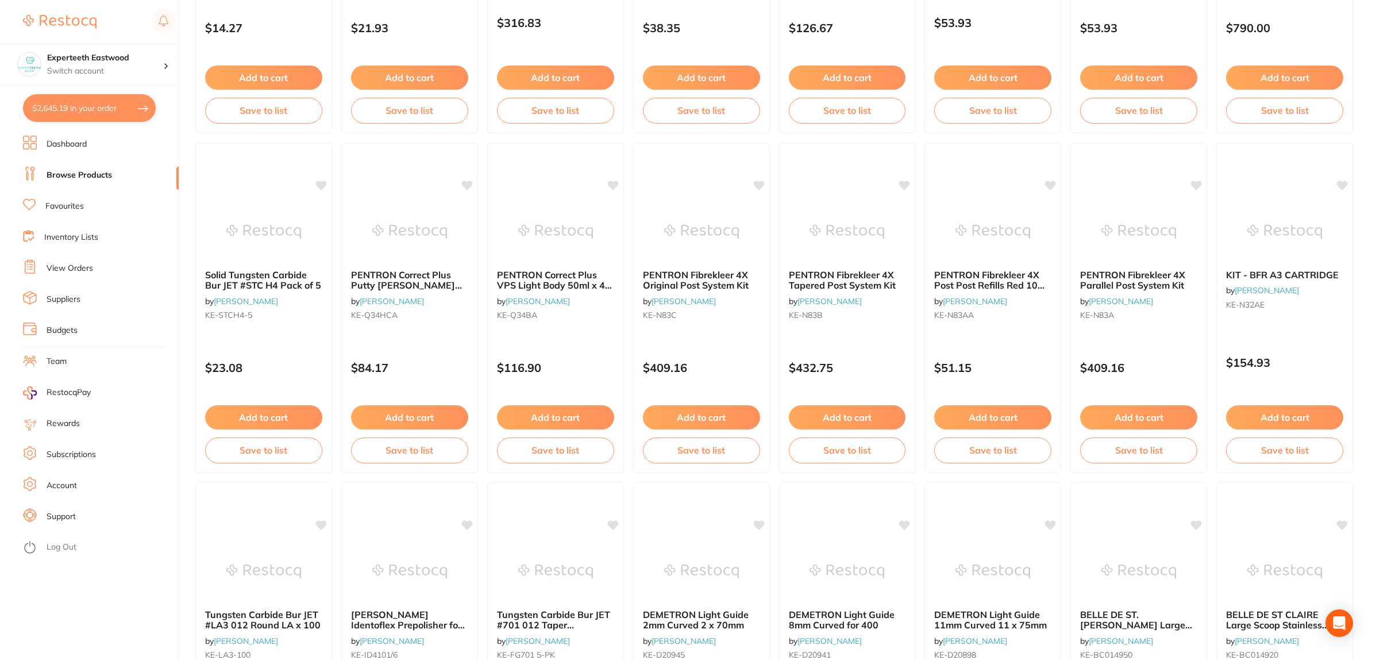
click at [83, 113] on button "$2,645.19 in your order" at bounding box center [89, 108] width 133 height 28
checkbox input "true"
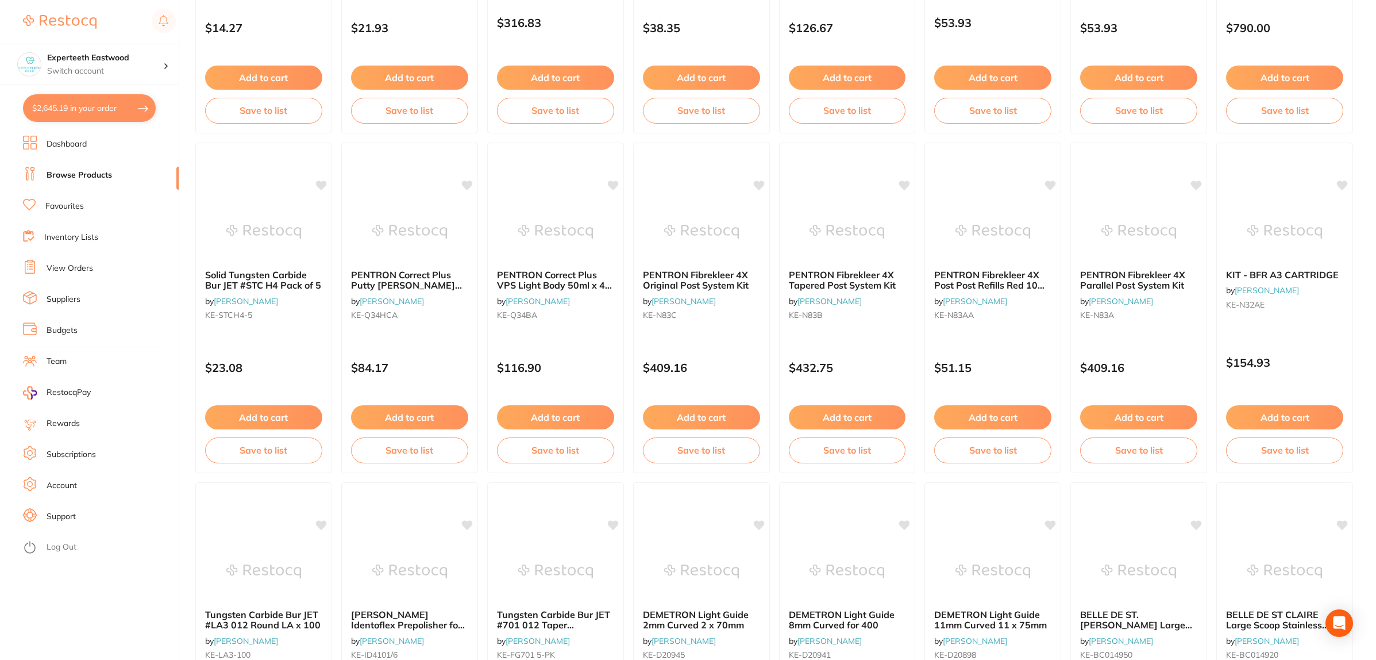
checkbox input "true"
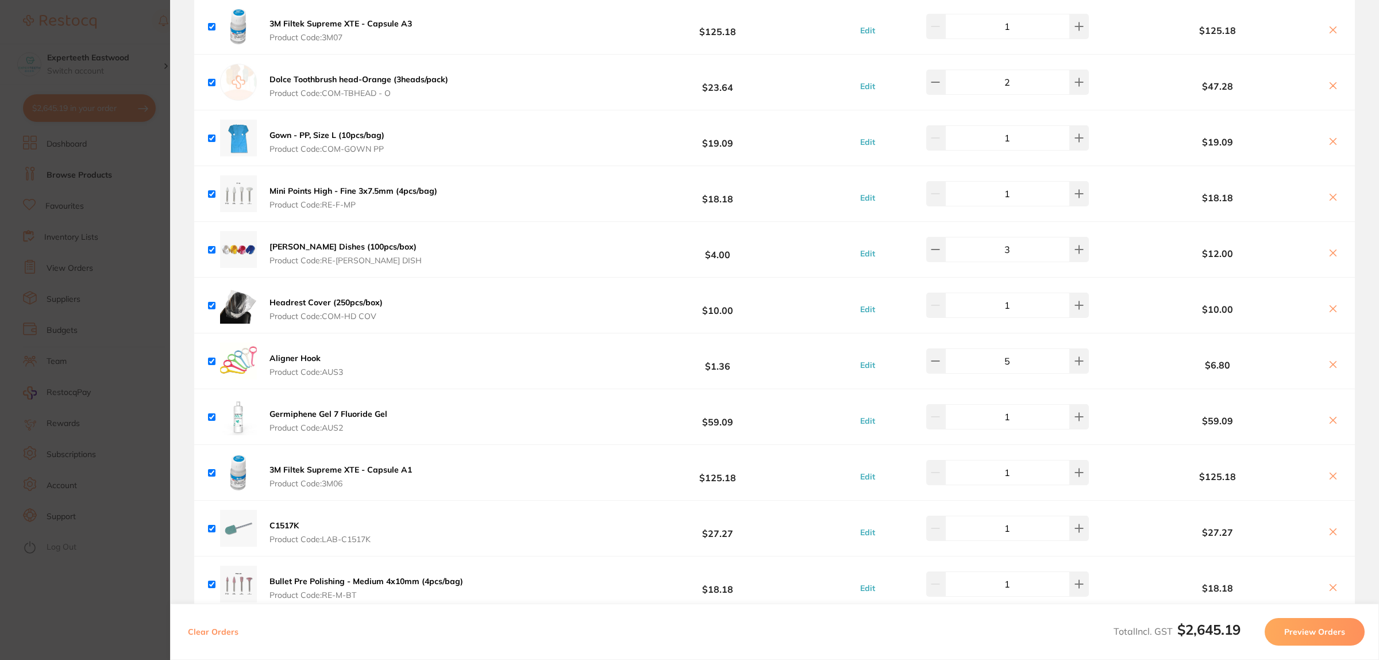
scroll to position [2585, 0]
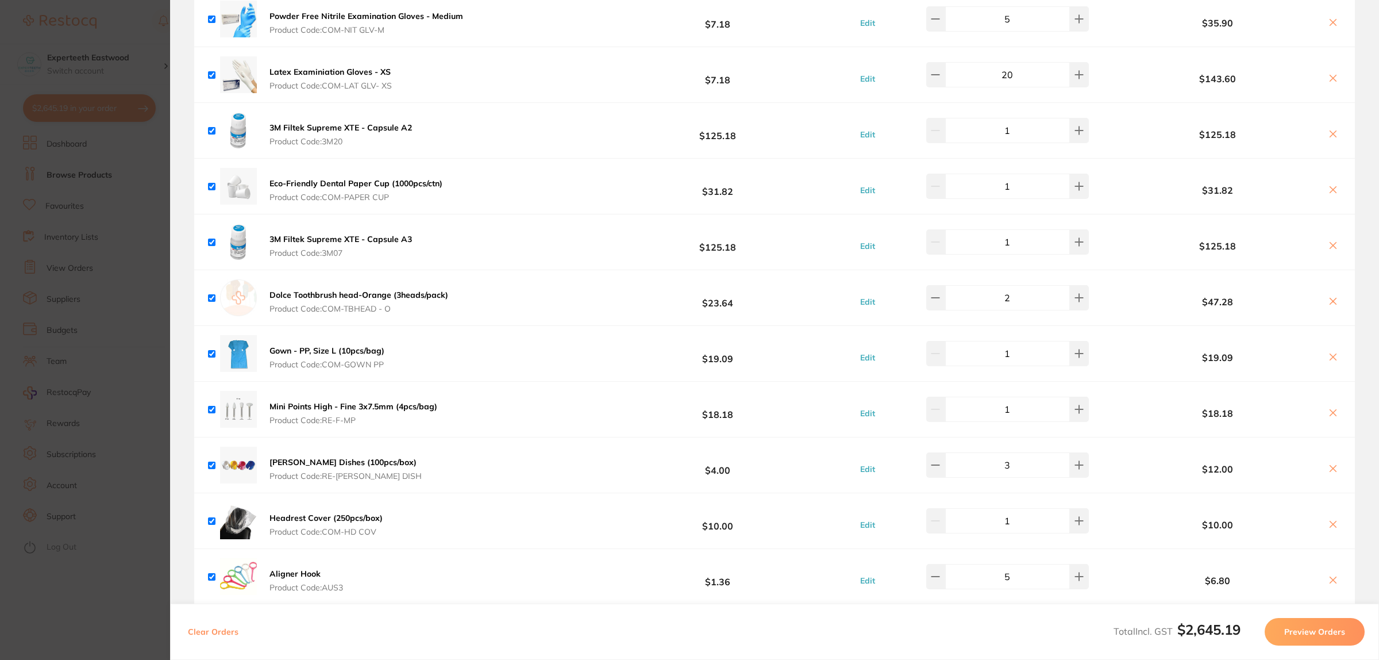
click at [317, 77] on b "Latex Examiniation Gloves - XS" at bounding box center [329, 72] width 121 height 10
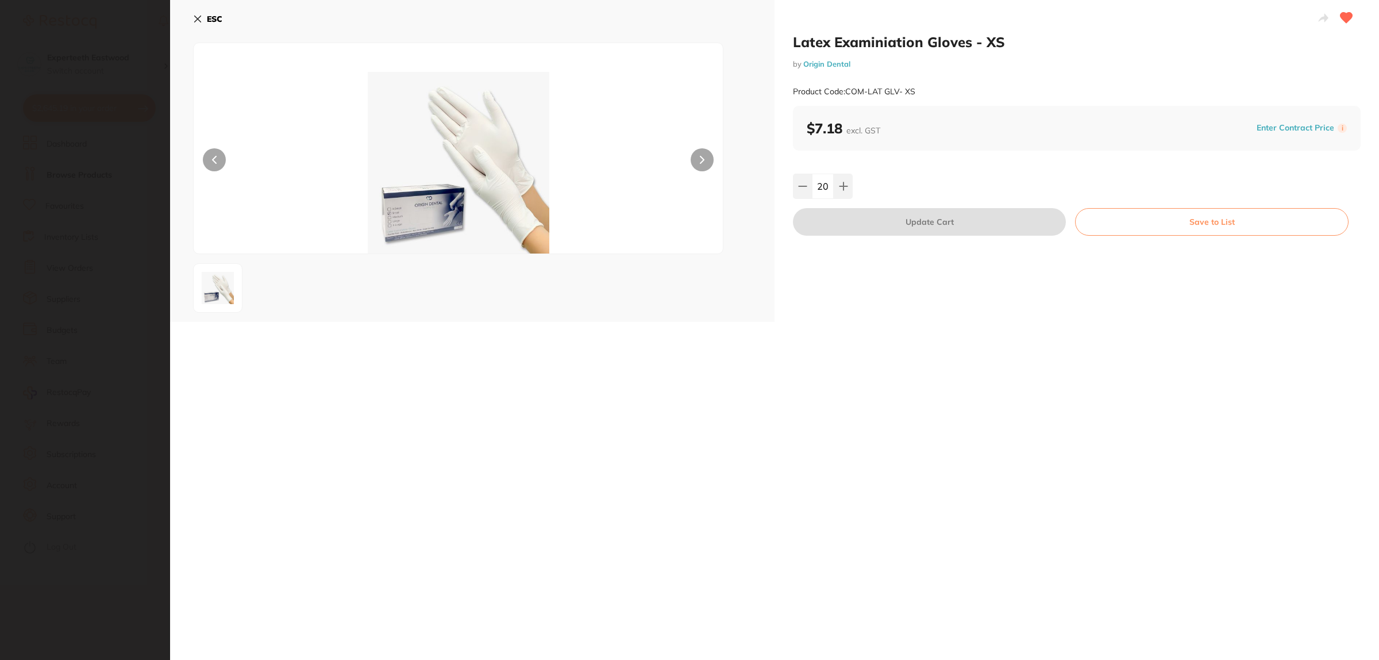
click at [480, 191] on img at bounding box center [458, 163] width 318 height 182
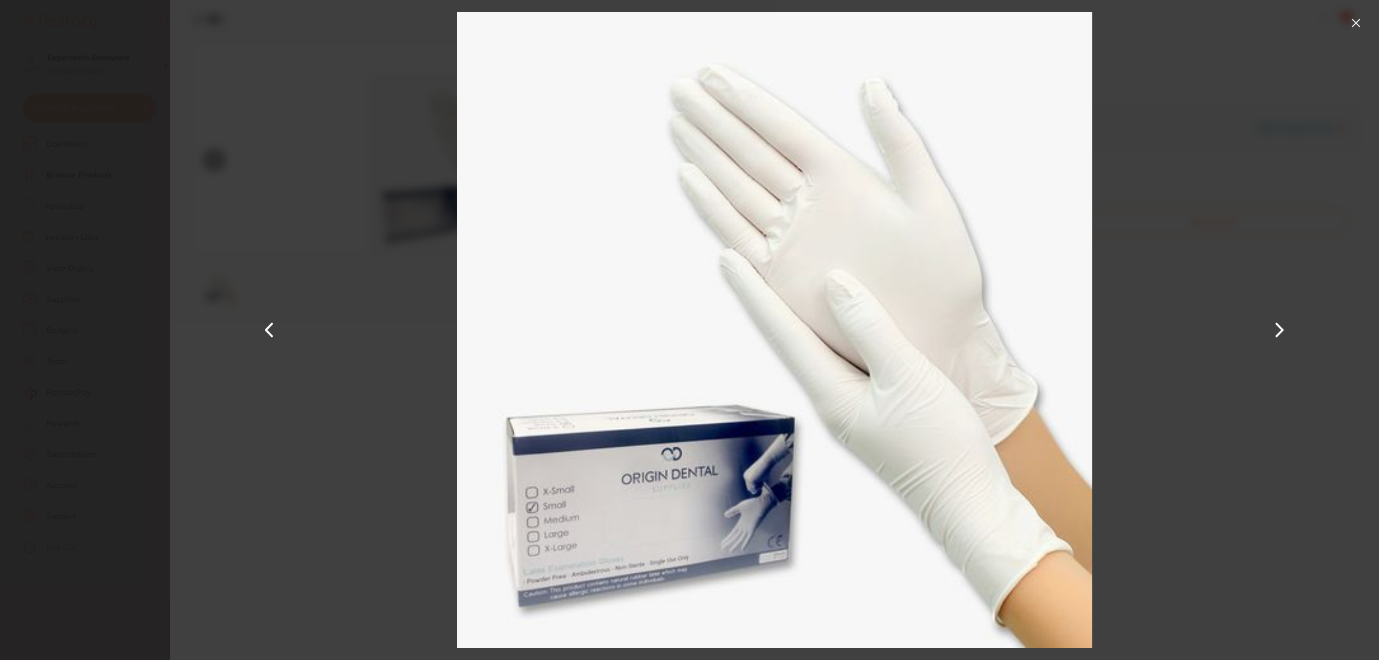
click at [1199, 248] on div at bounding box center [774, 330] width 1209 height 660
click at [1354, 29] on button at bounding box center [1356, 23] width 18 height 18
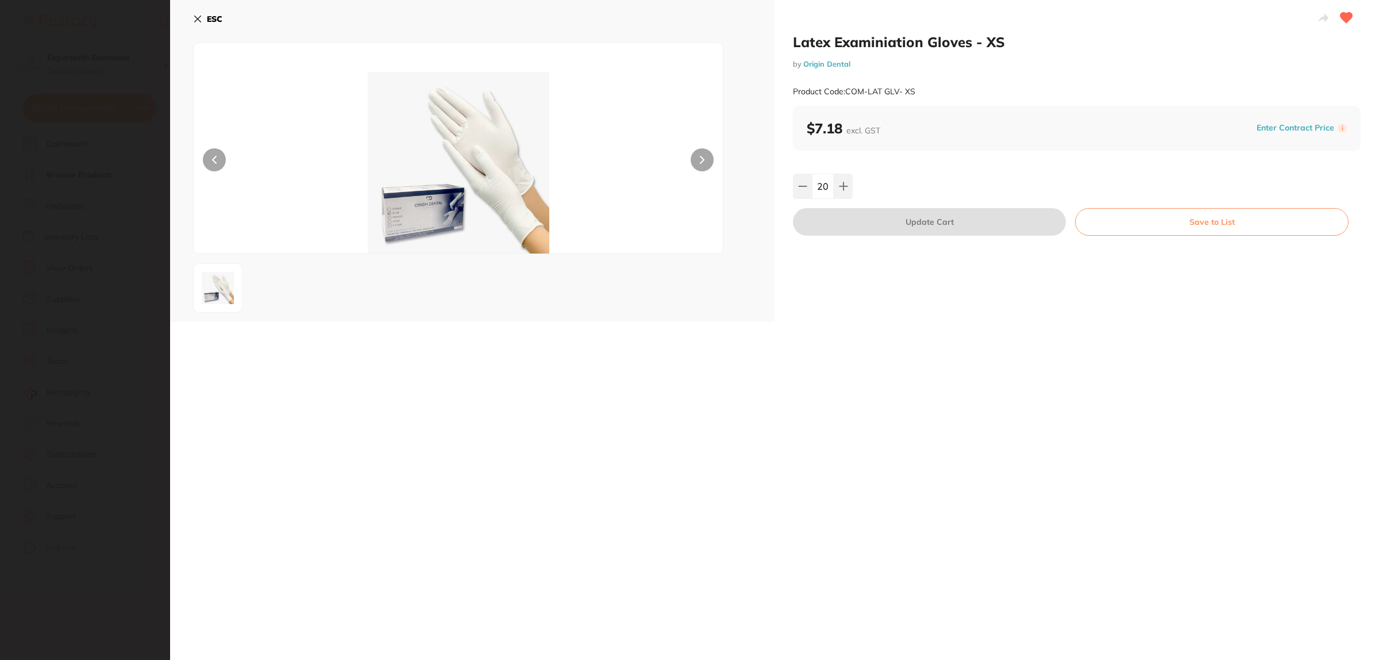
click at [190, 19] on div "ESC" at bounding box center [472, 161] width 604 height 322
click at [196, 17] on icon at bounding box center [198, 19] width 6 height 6
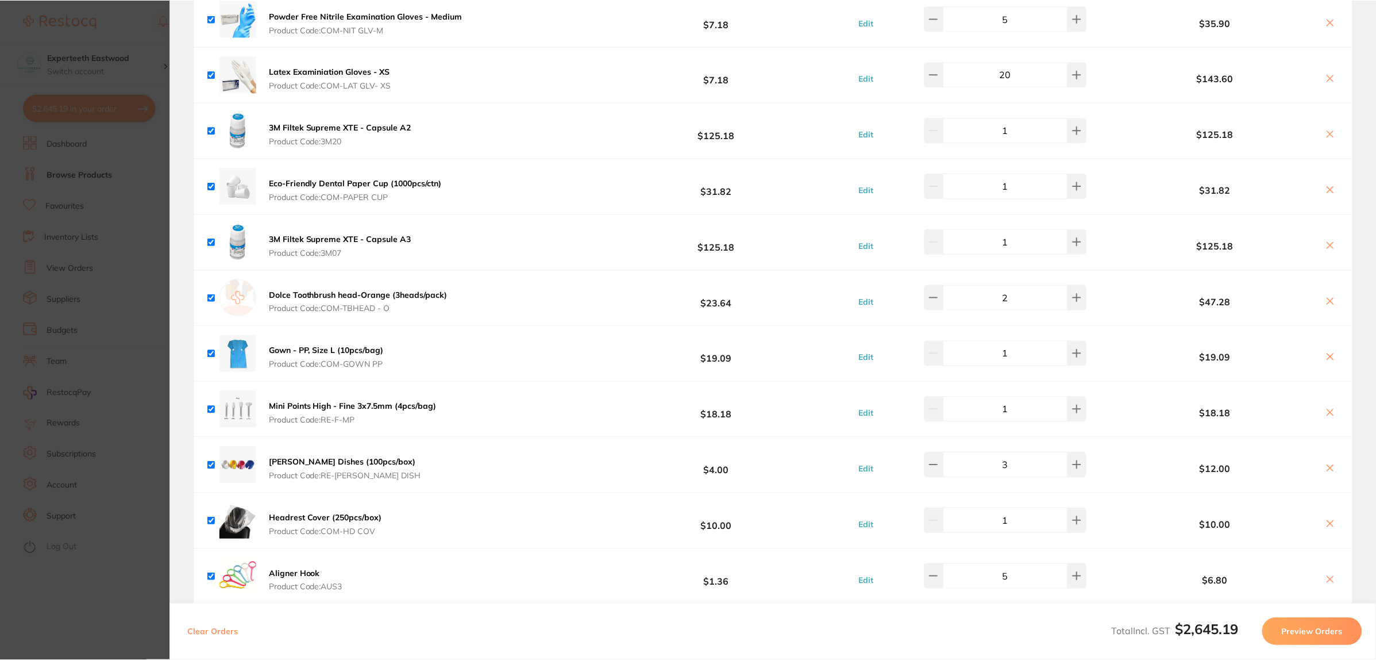
scroll to position [359, 0]
click at [145, 35] on section "Update RRP Set your pre negotiated price for this item. Item Agreed RRP (excl. …" at bounding box center [688, 330] width 1376 height 660
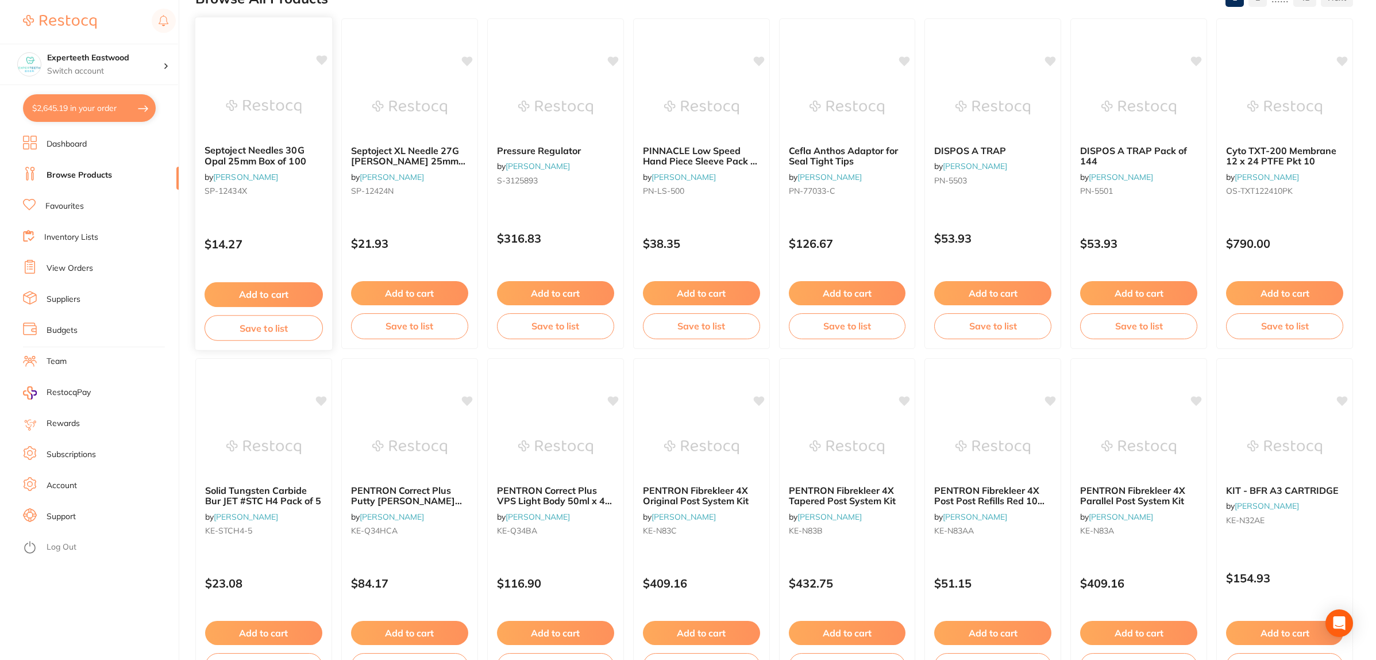
scroll to position [0, 0]
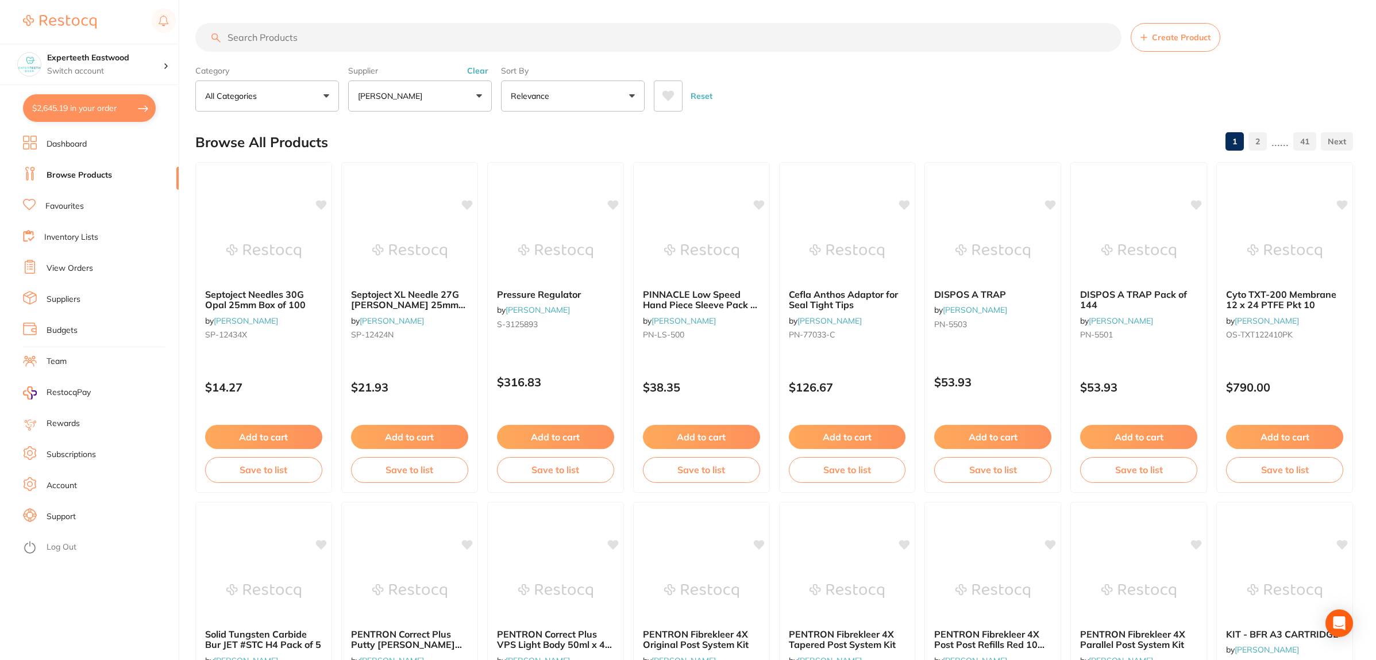
click at [848, 107] on div "Reset" at bounding box center [999, 91] width 690 height 40
click at [400, 37] on input "search" at bounding box center [658, 37] width 926 height 29
click at [862, 94] on div "Reset" at bounding box center [999, 91] width 690 height 40
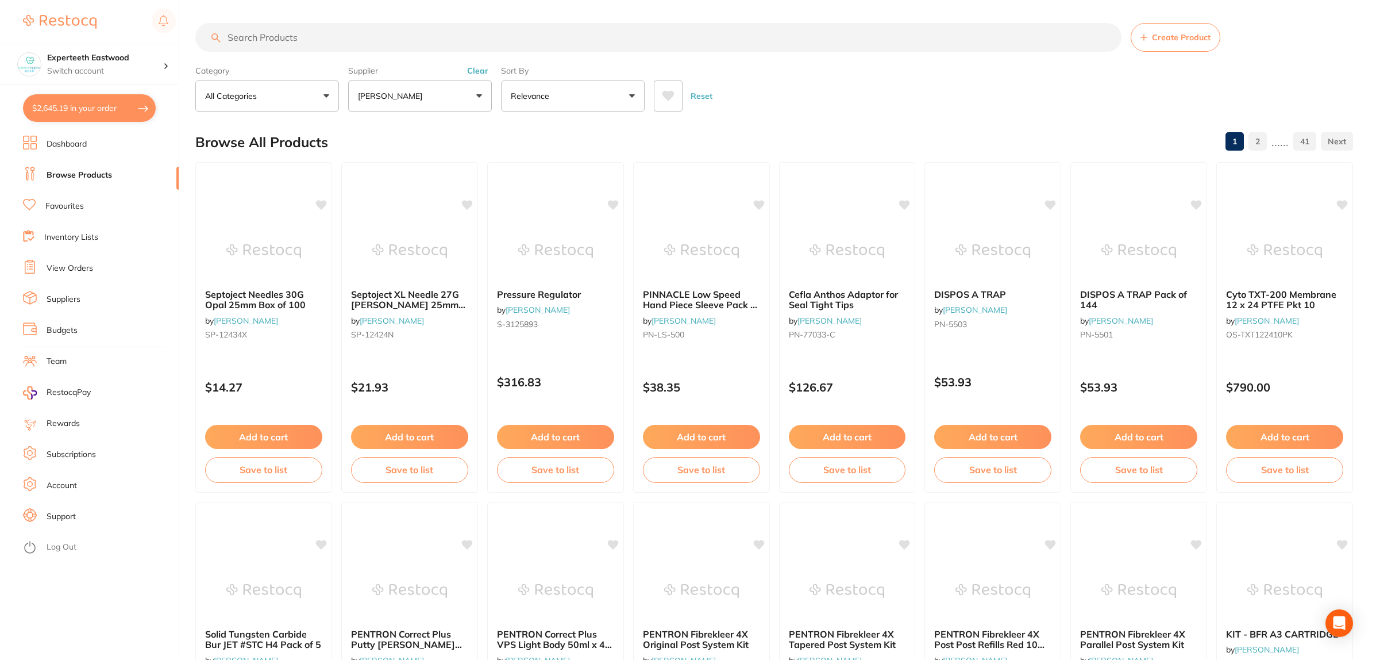
click at [850, 98] on div "Reset" at bounding box center [999, 91] width 690 height 40
